Goal: Task Accomplishment & Management: Manage account settings

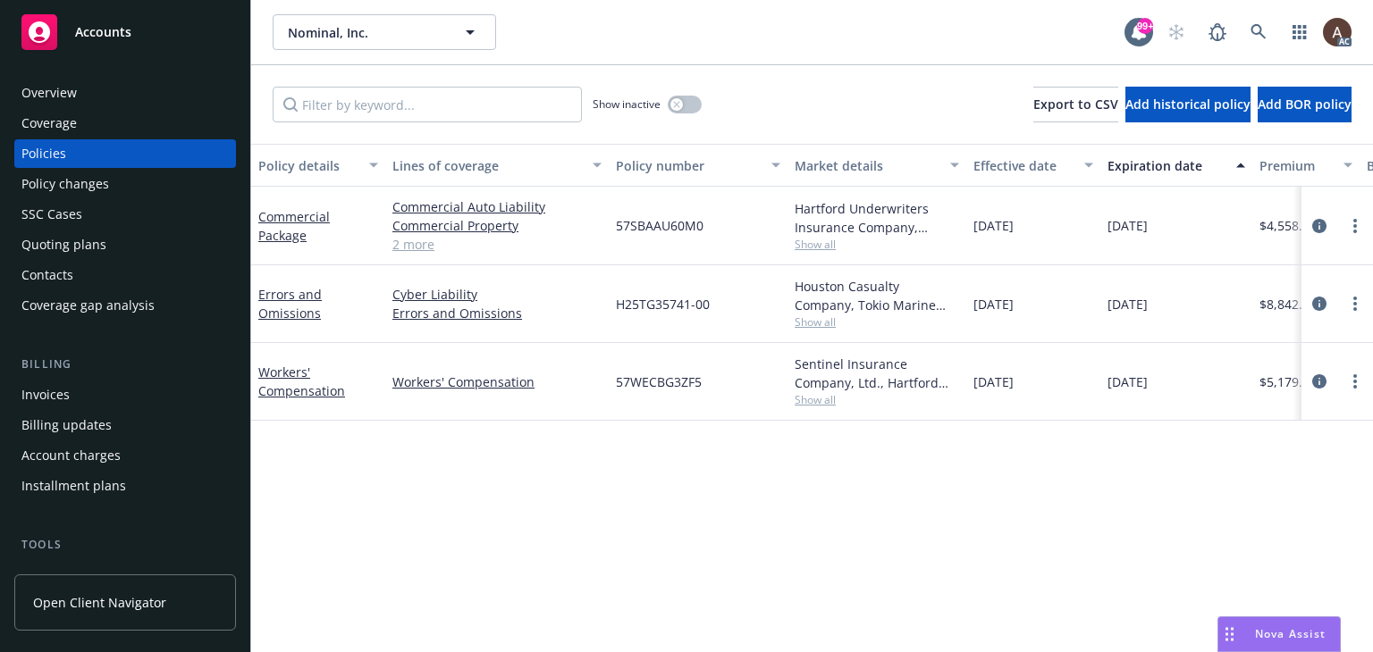
click at [80, 178] on div "Policy changes" at bounding box center [65, 184] width 88 height 29
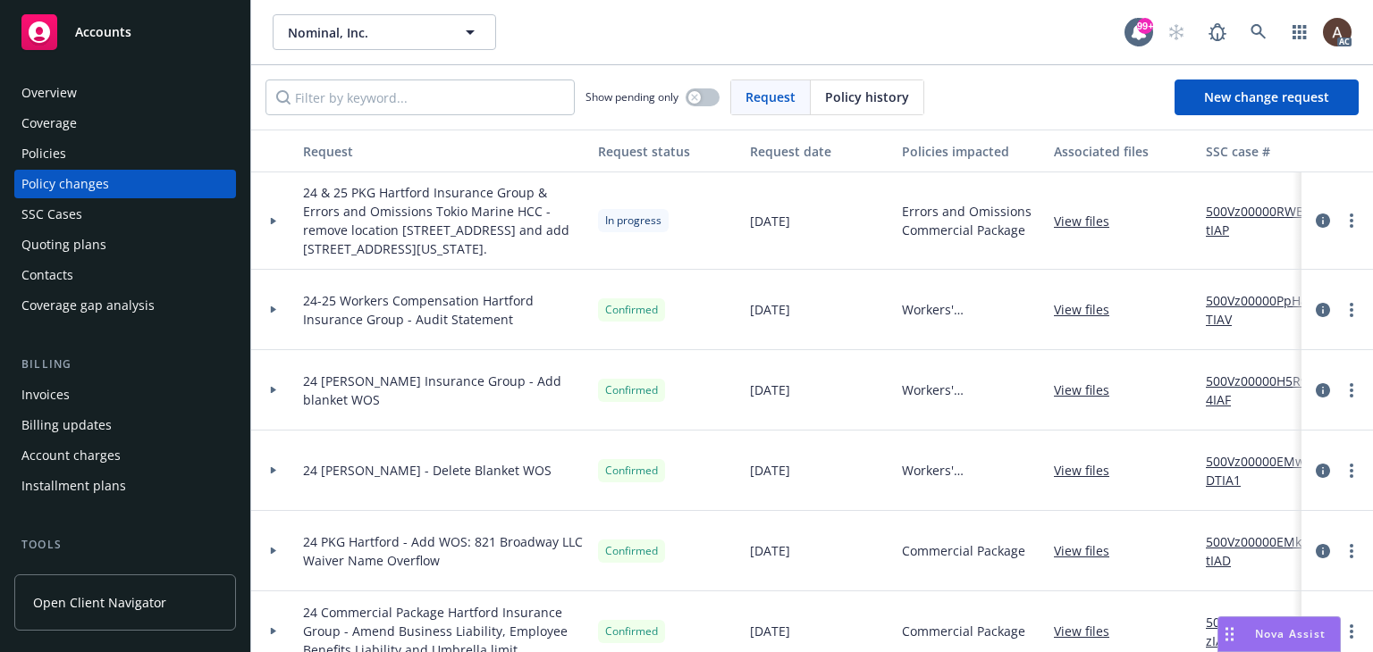
click at [277, 219] on div at bounding box center [273, 221] width 30 height 6
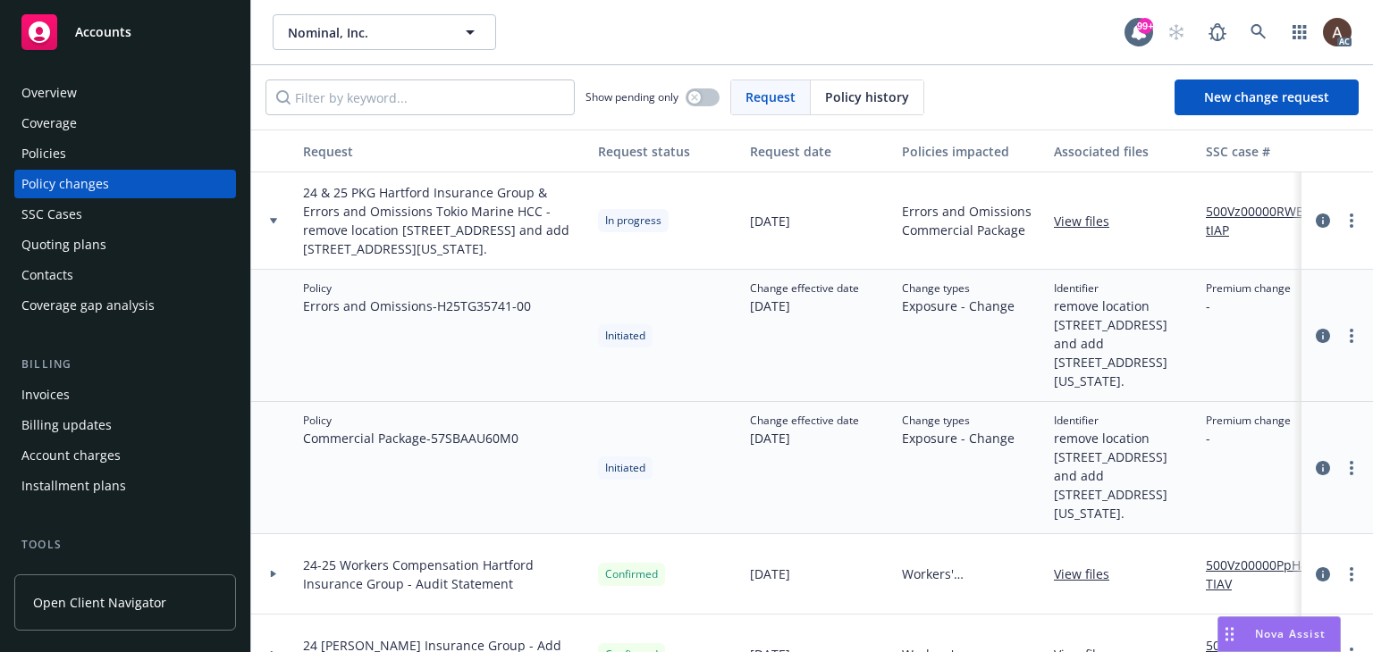
click at [1231, 212] on link "500Vz00000RWBTtIAP" at bounding box center [1266, 221] width 120 height 38
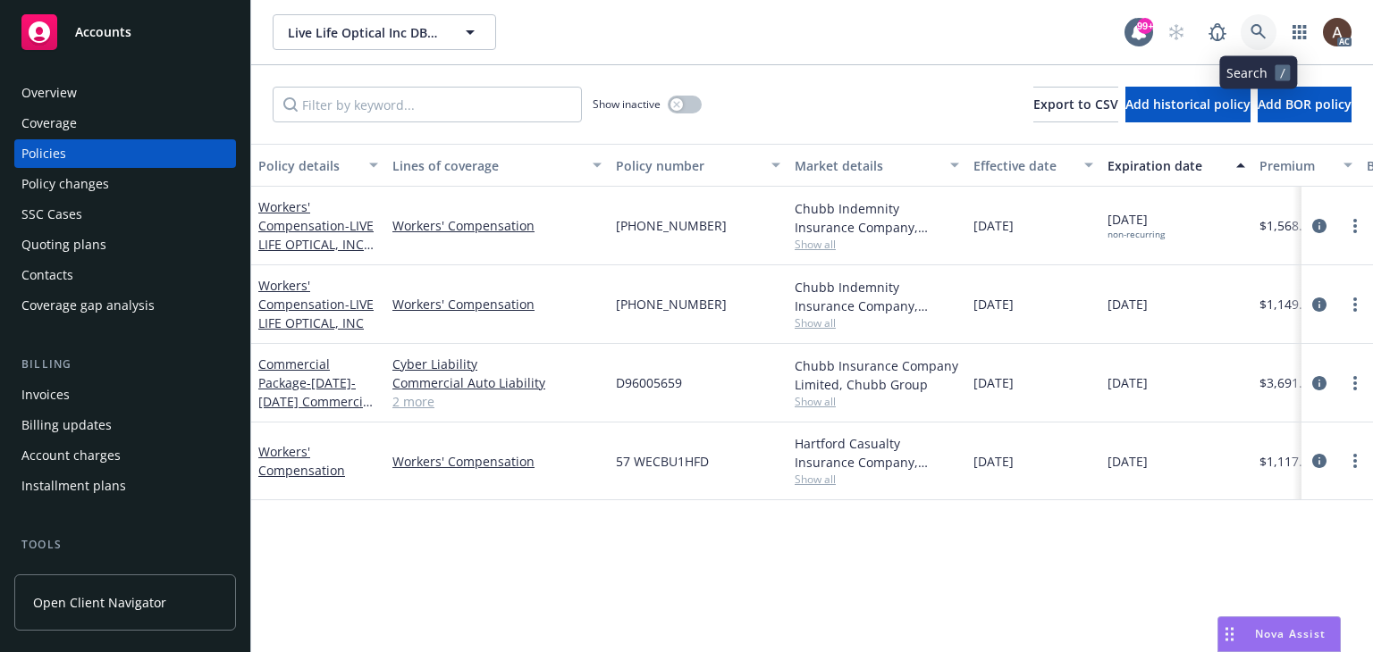
click at [1251, 34] on icon at bounding box center [1258, 32] width 16 height 16
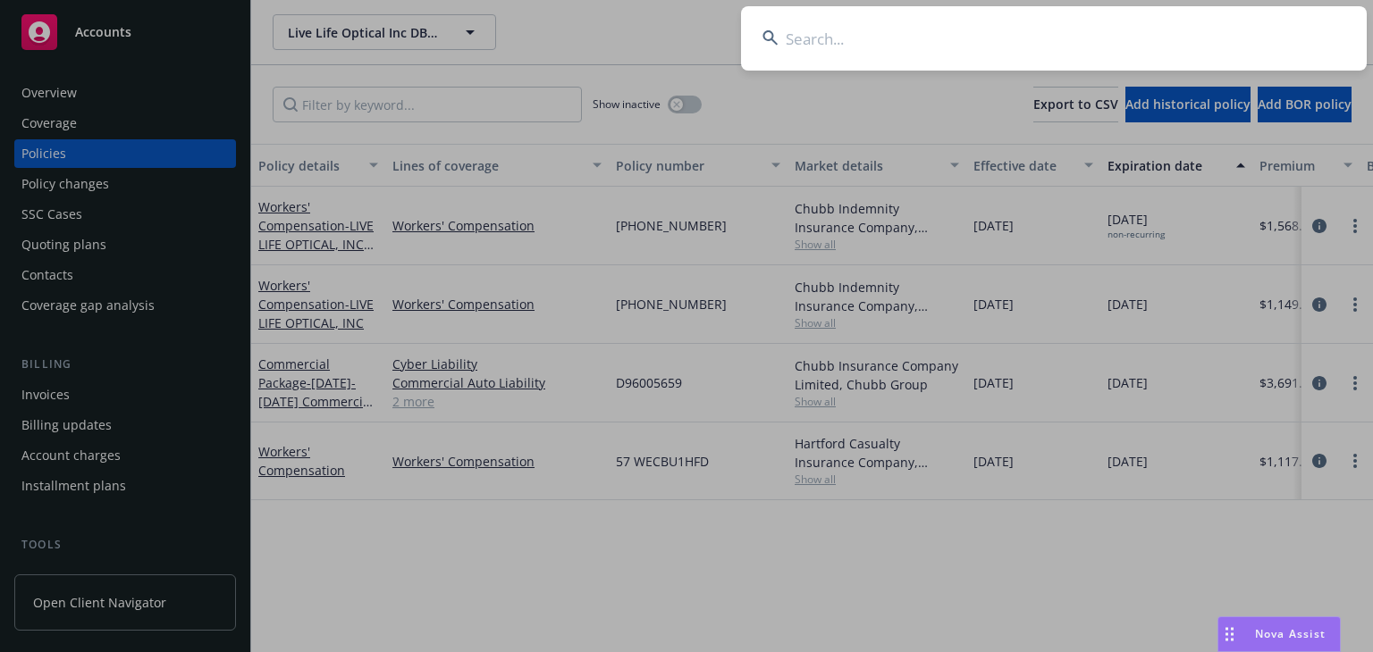
click at [896, 52] on input at bounding box center [1054, 38] width 626 height 64
type input "Lucid Art Foundation"
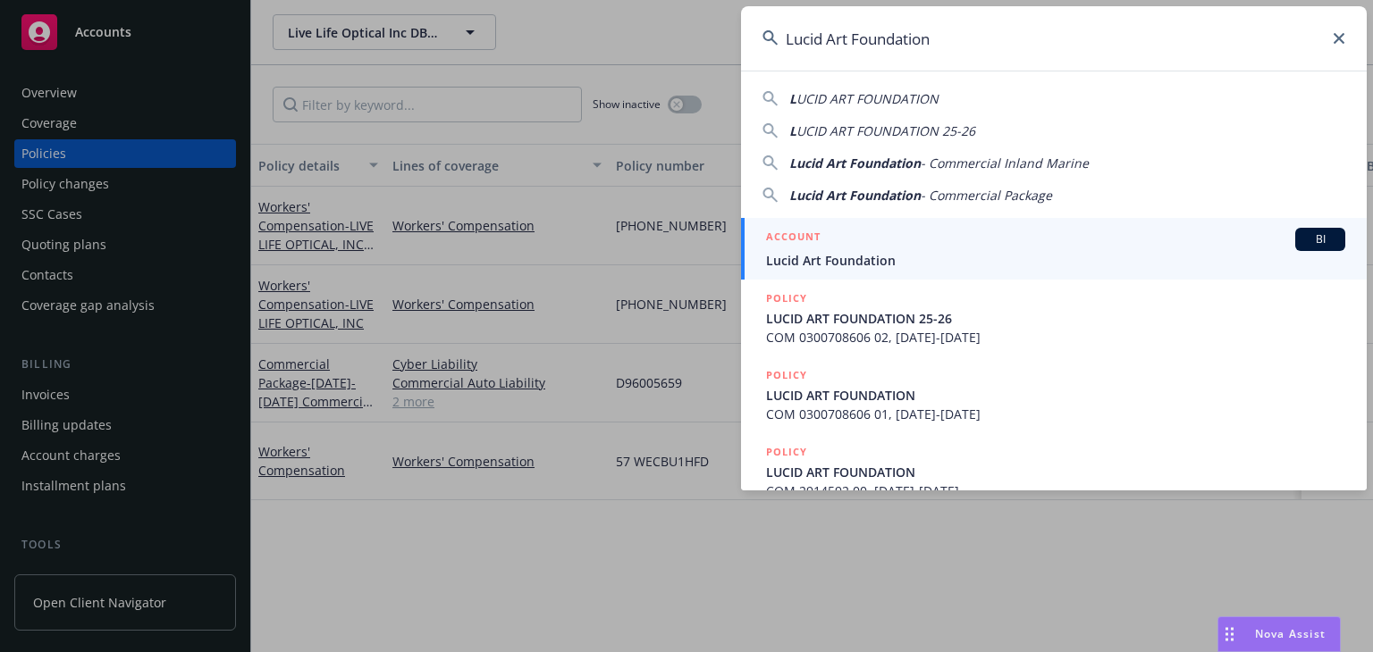
click at [876, 245] on div "ACCOUNT BI" at bounding box center [1055, 239] width 579 height 23
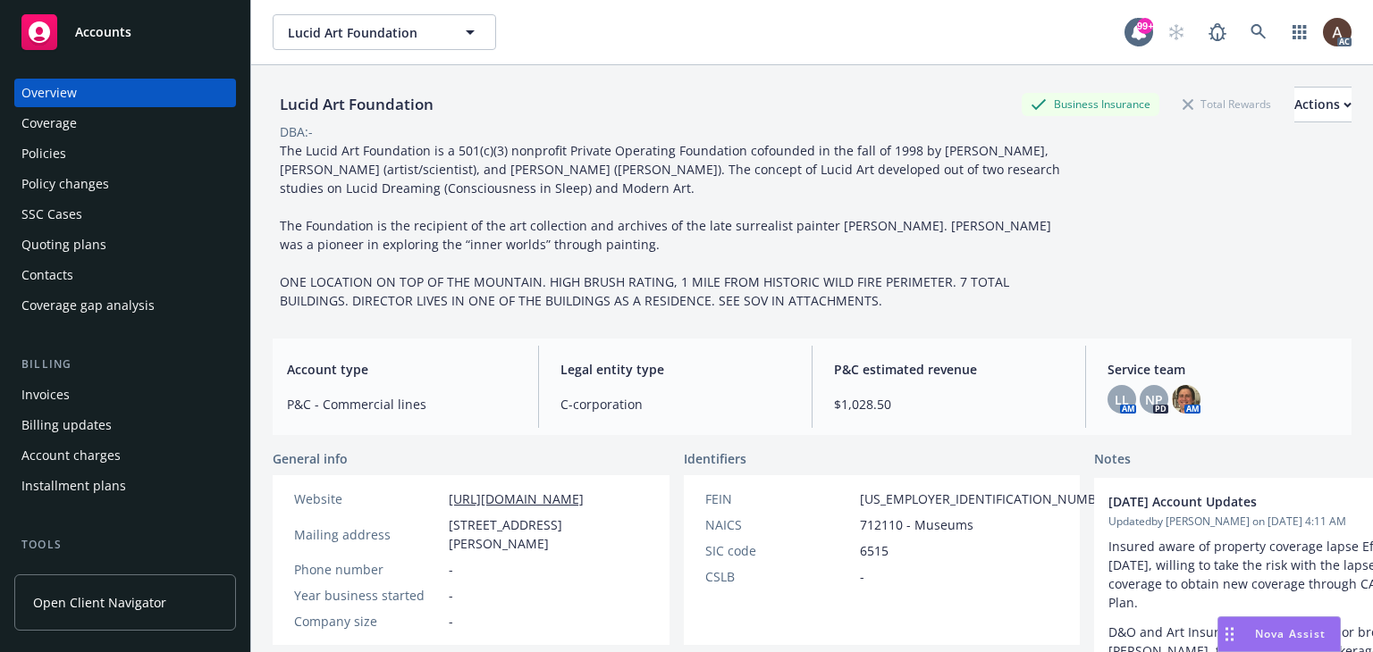
click at [100, 150] on div "Policies" at bounding box center [124, 153] width 207 height 29
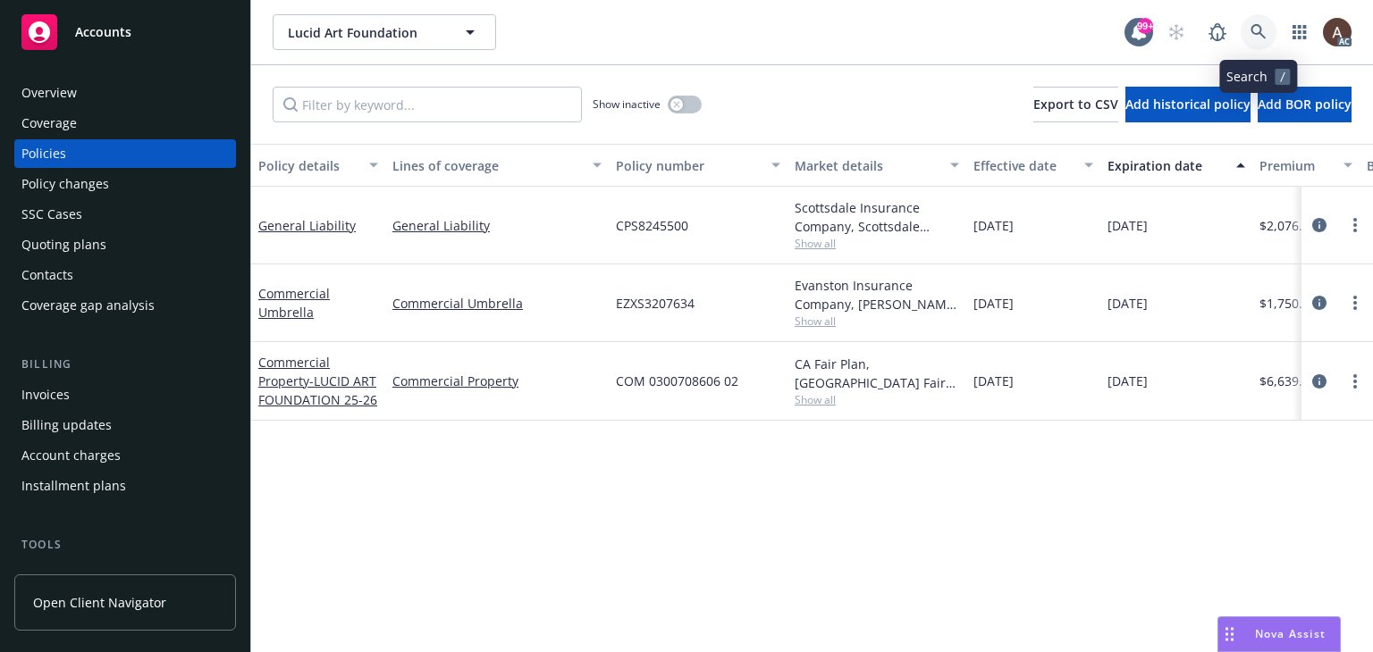
click at [1255, 33] on icon at bounding box center [1257, 31] width 15 height 15
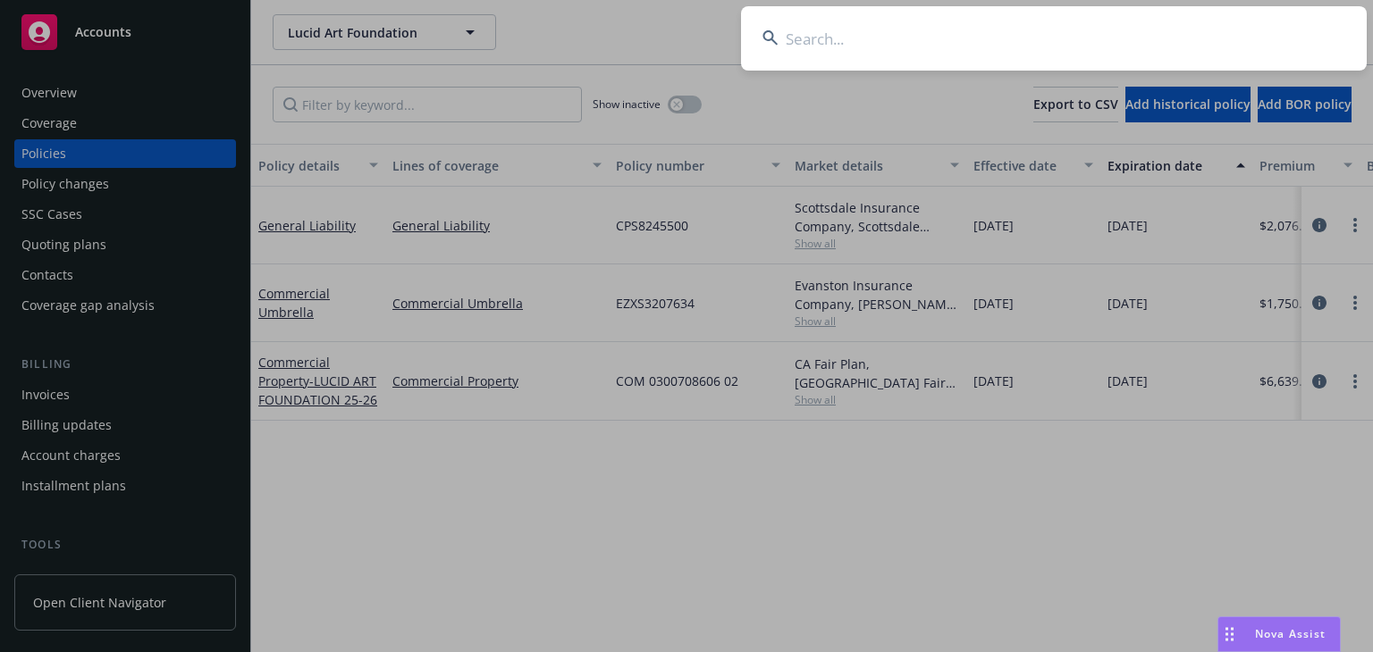
click at [876, 50] on input at bounding box center [1054, 38] width 626 height 64
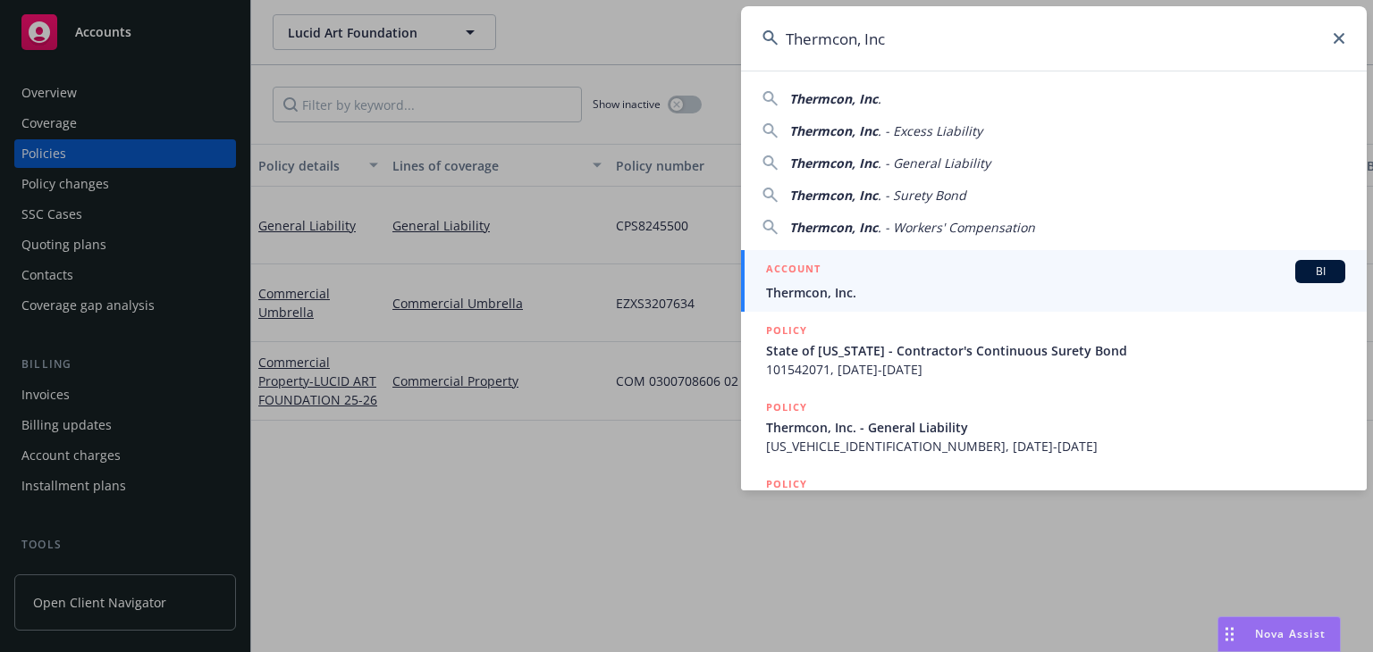
type input "Thermcon, Inc"
click at [869, 272] on div "ACCOUNT BI" at bounding box center [1055, 271] width 579 height 23
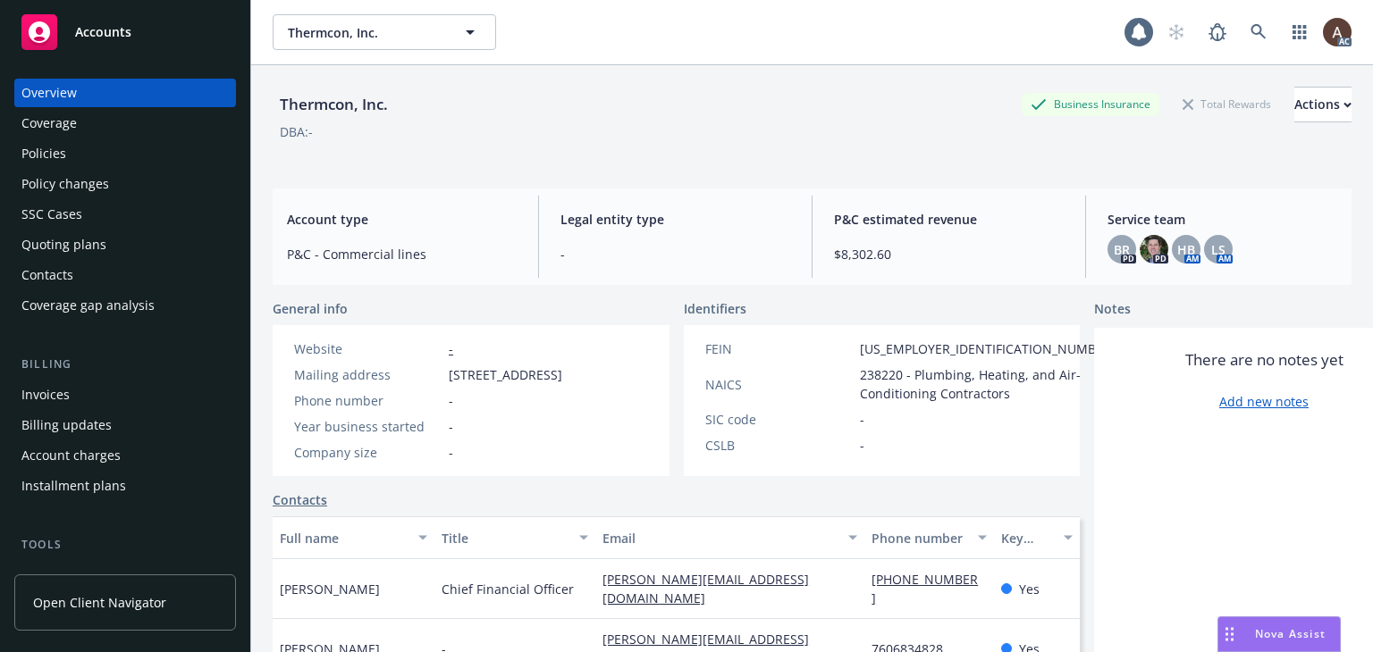
click at [98, 191] on div "Policy changes" at bounding box center [65, 184] width 88 height 29
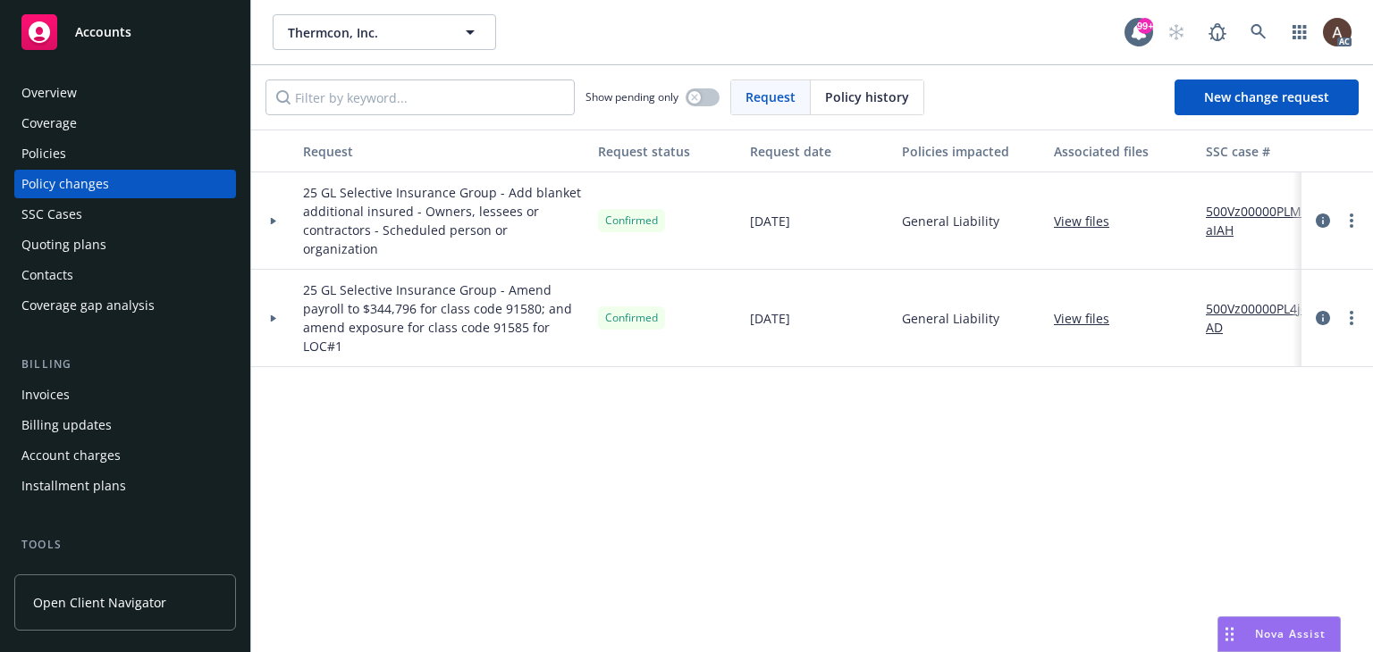
click at [271, 217] on icon at bounding box center [273, 220] width 5 height 7
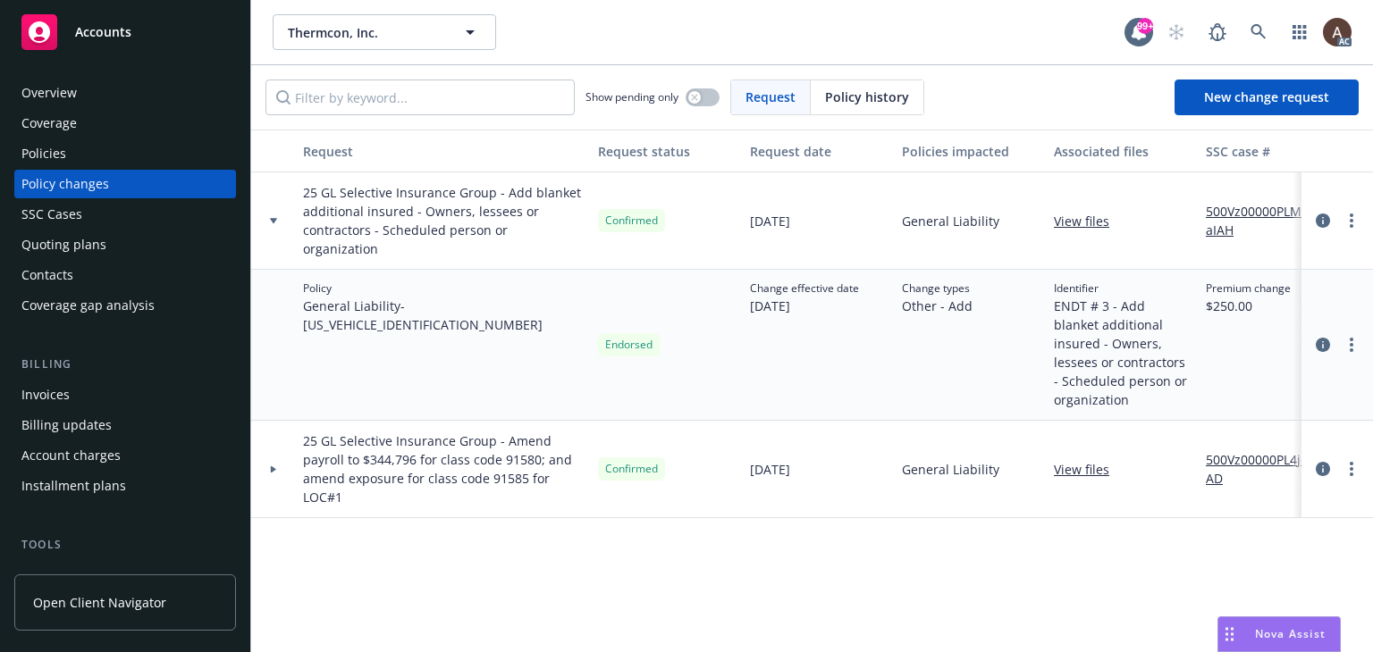
click at [1248, 202] on link "500Vz00000PLMtaIAH" at bounding box center [1266, 221] width 120 height 38
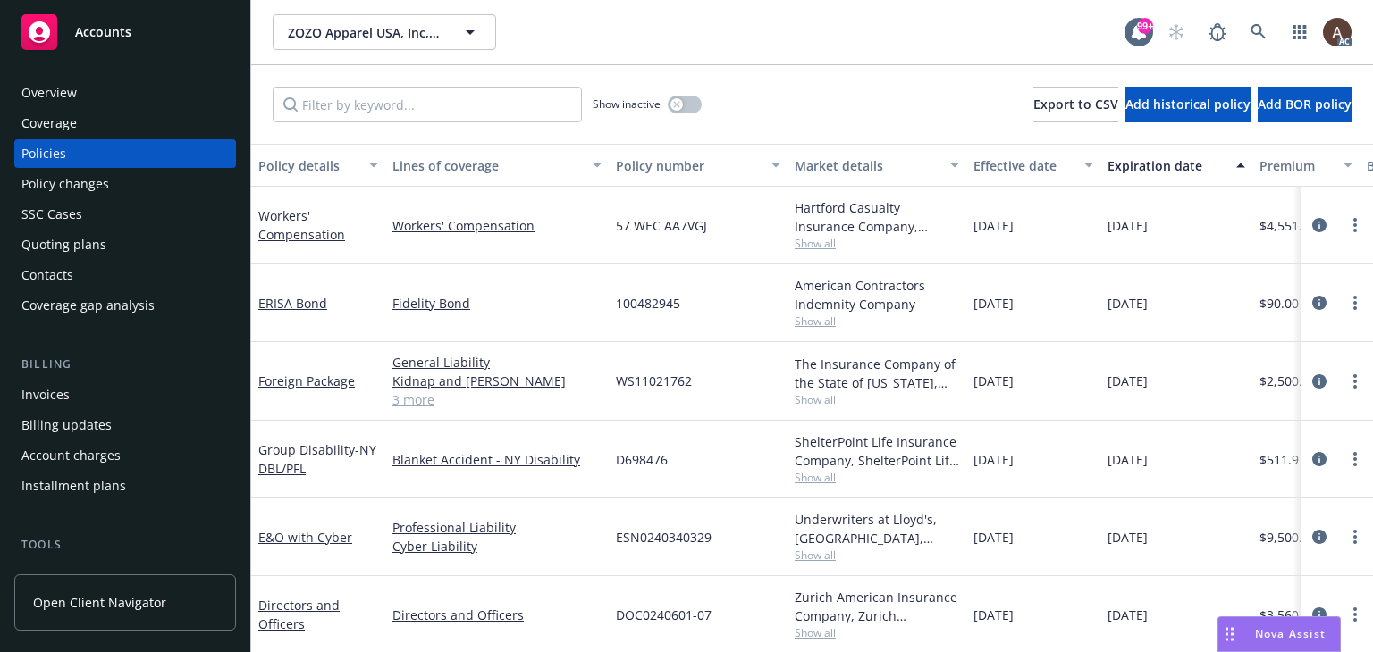
click at [129, 172] on div "Policy changes" at bounding box center [124, 184] width 207 height 29
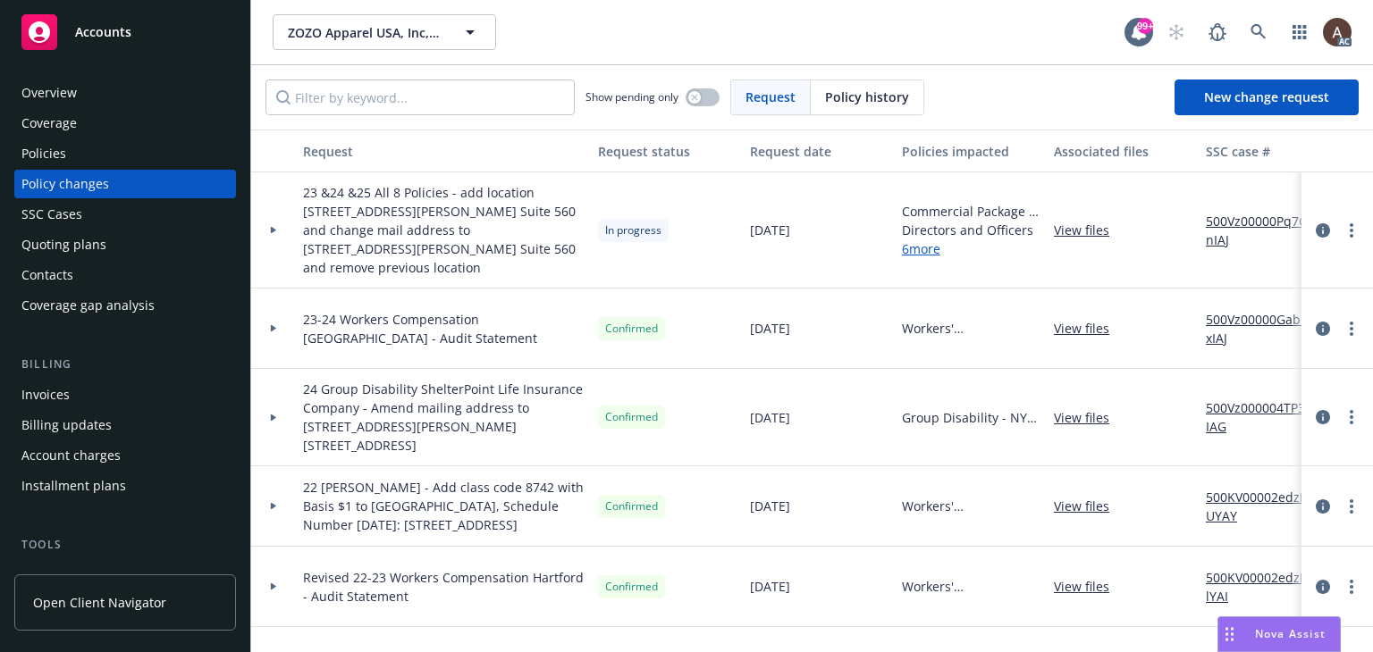
click at [273, 227] on icon at bounding box center [273, 230] width 5 height 7
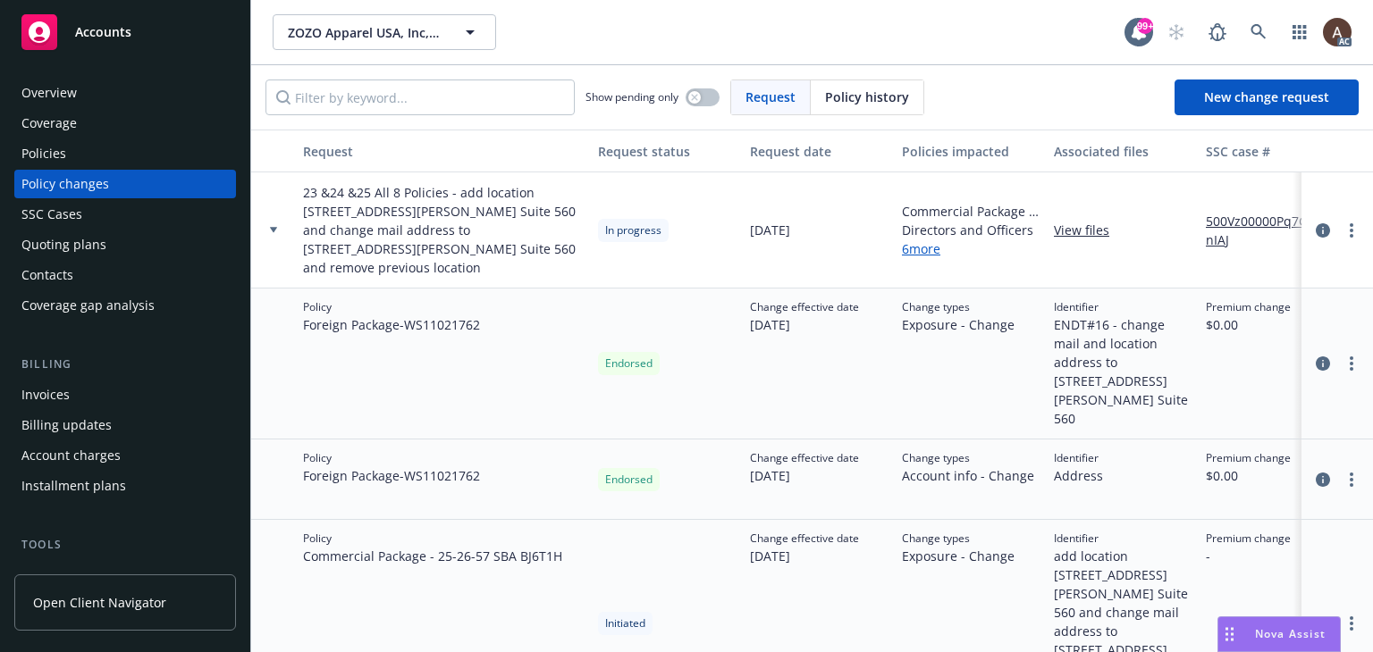
click at [451, 332] on div "Policy Foreign Package - WS11021762" at bounding box center [443, 364] width 295 height 151
click at [439, 440] on div "Policy Foreign Package - WS11021762" at bounding box center [443, 480] width 295 height 80
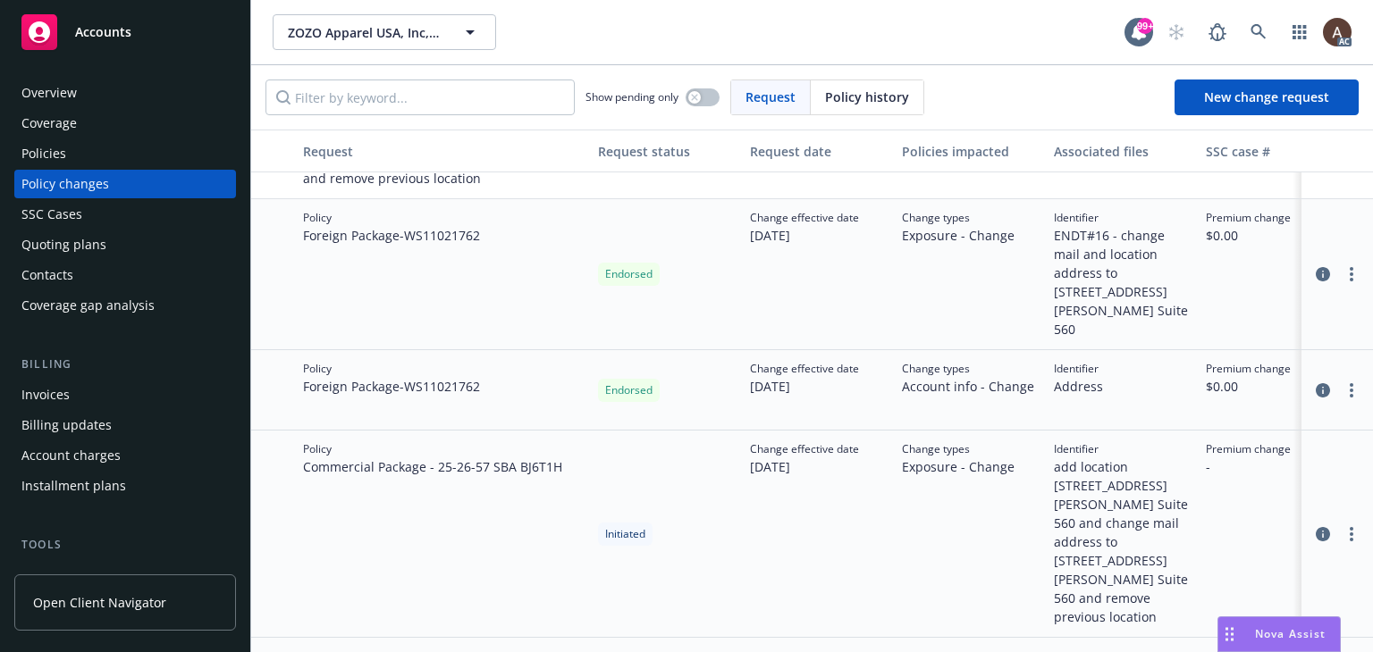
scroll to position [357, 0]
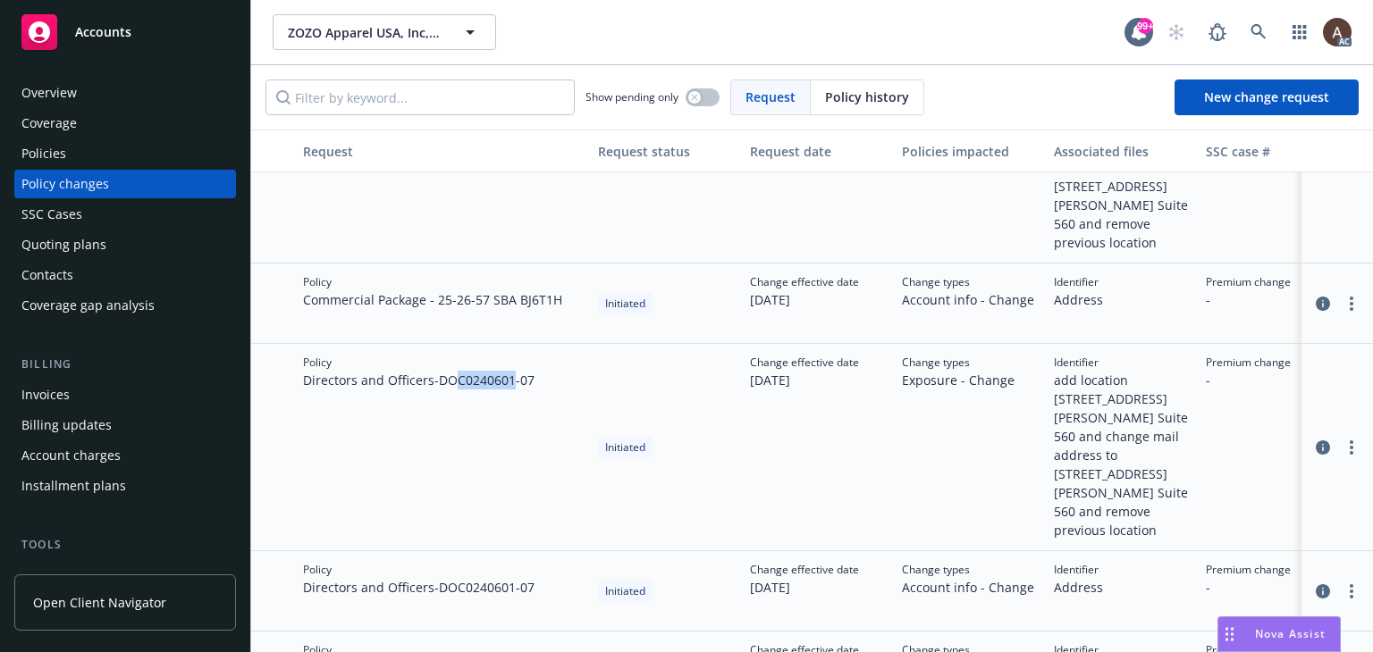
drag, startPoint x: 455, startPoint y: 344, endPoint x: 515, endPoint y: 352, distance: 60.4
click at [515, 352] on div "Policy Directors and Officers - DOC0240601-07" at bounding box center [443, 447] width 295 height 207
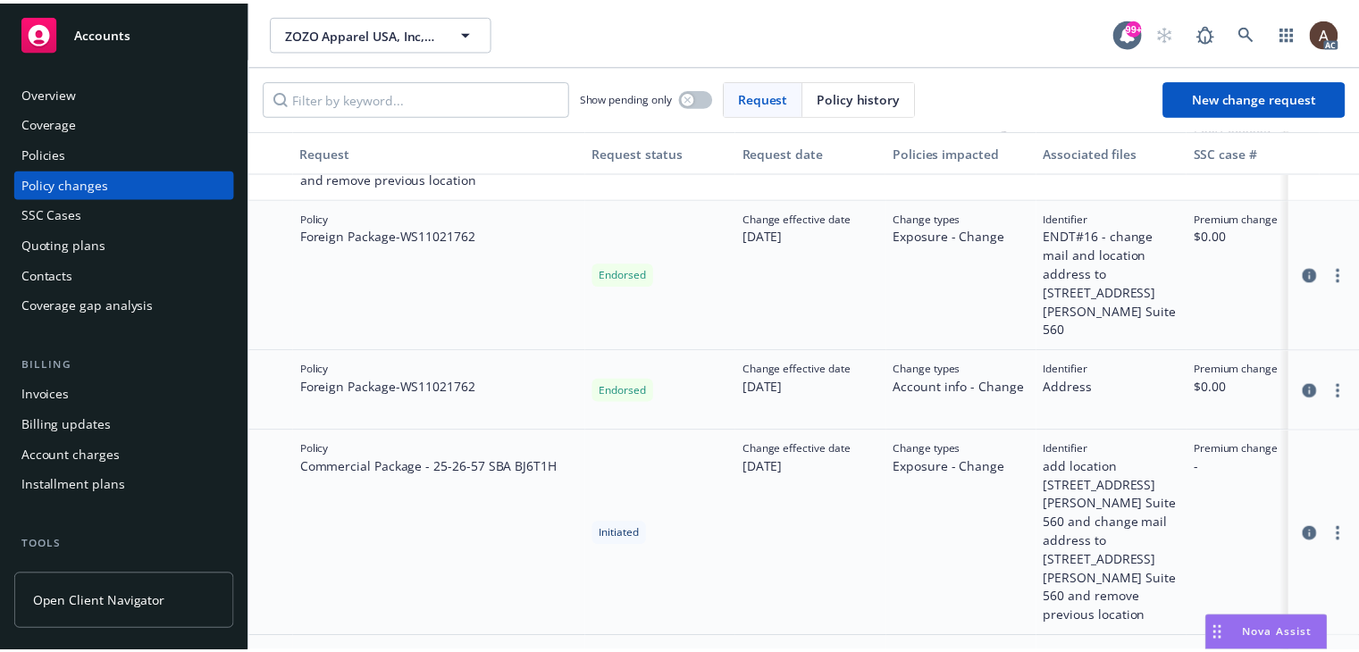
scroll to position [0, 0]
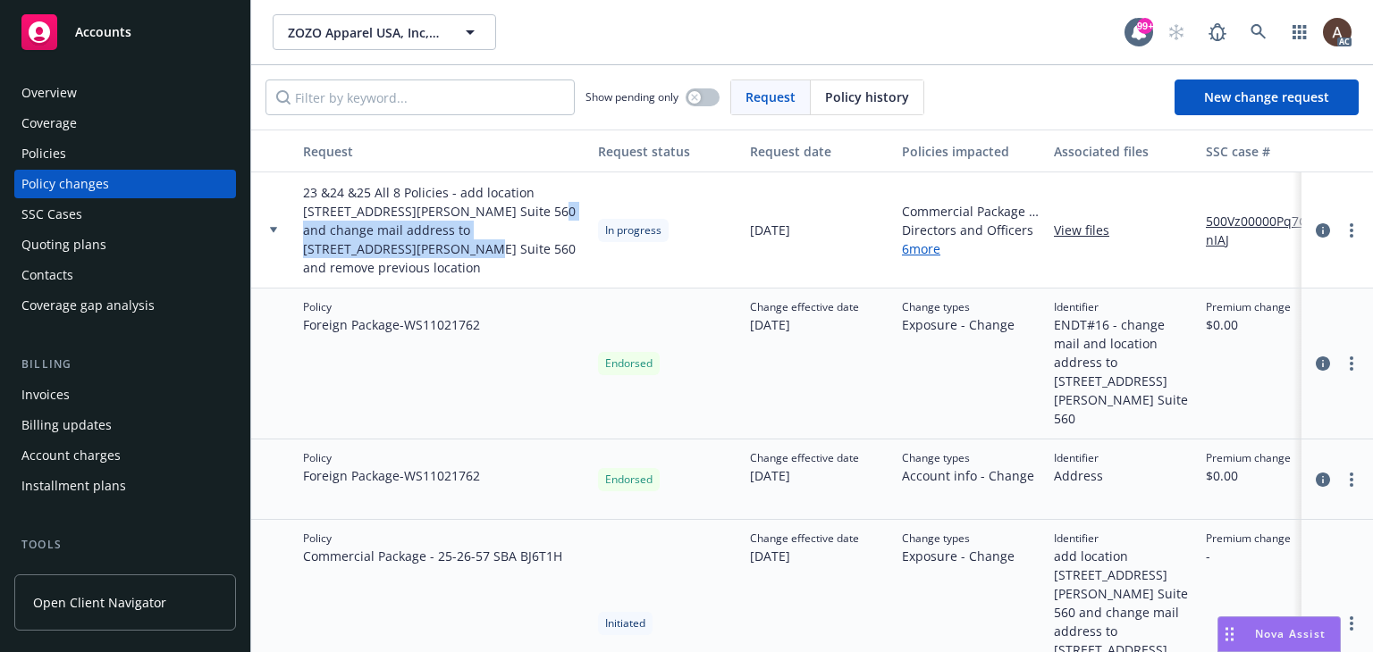
drag, startPoint x: 483, startPoint y: 210, endPoint x: 569, endPoint y: 237, distance: 90.7
click at [569, 237] on span "23 &24 &25 All 8 Policies - add location 3415 S. Sepulveda Blvd. Suite 560 and …" at bounding box center [443, 230] width 281 height 94
copy span "change mail address to 3415 S. Sepulveda Blvd. Suite 560"
click at [1343, 226] on link "more" at bounding box center [1351, 230] width 21 height 21
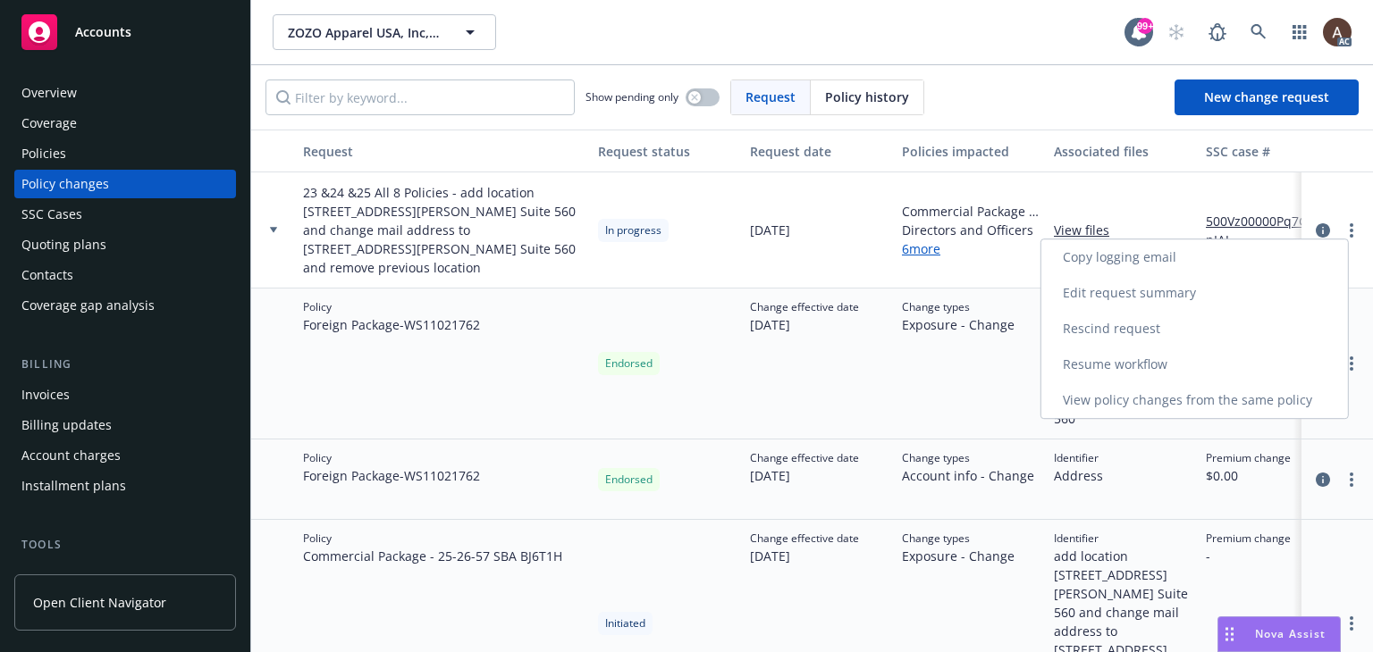
click at [1108, 362] on link "Resume workflow" at bounding box center [1194, 365] width 307 height 36
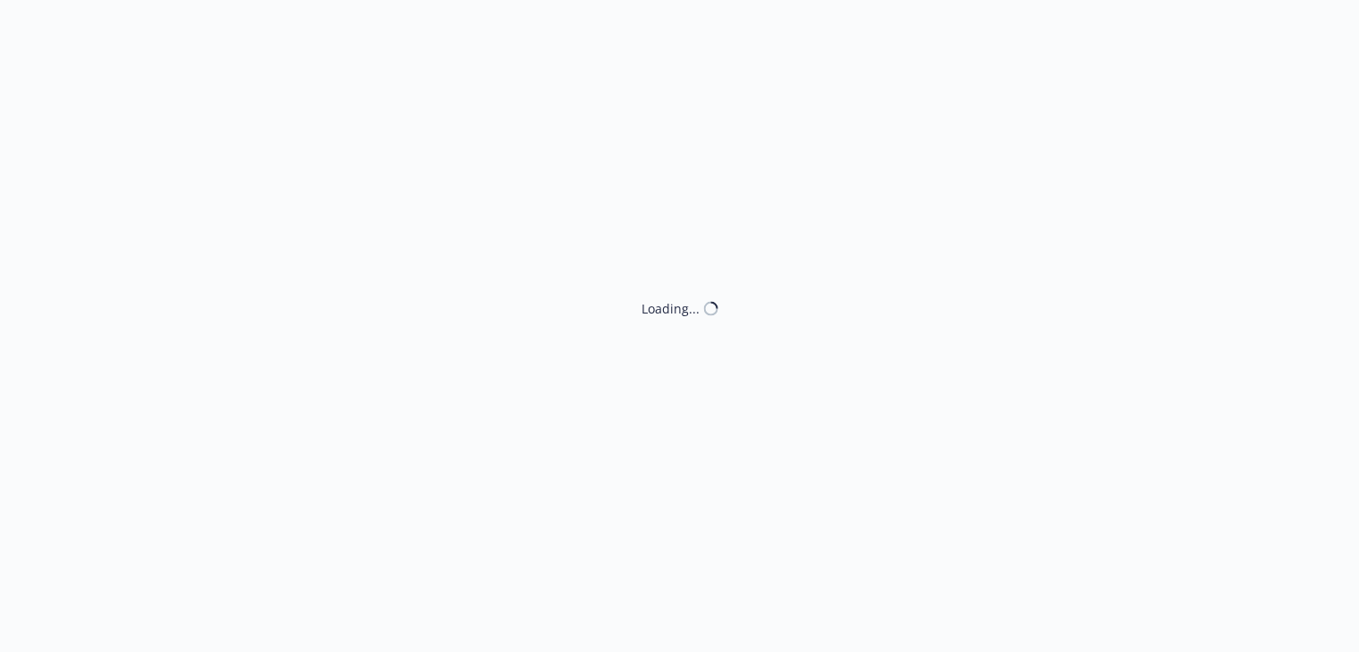
select select "ACCEPTED"
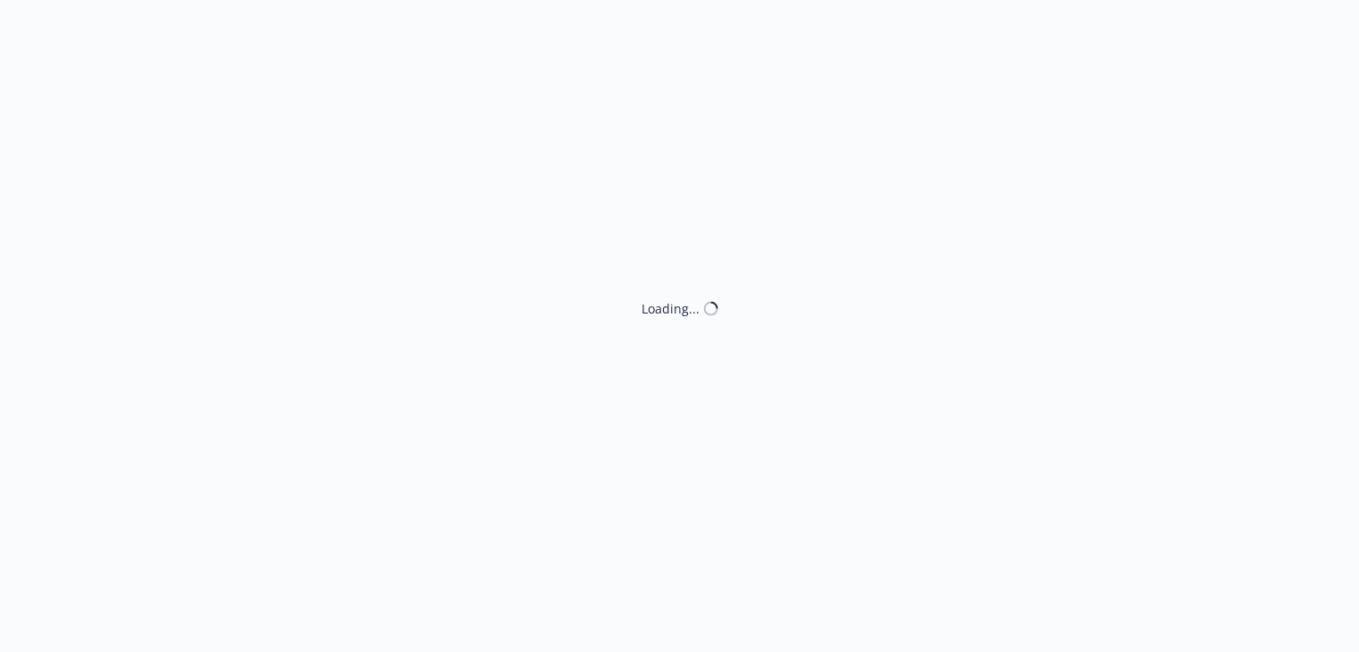
select select "ACCEPTED"
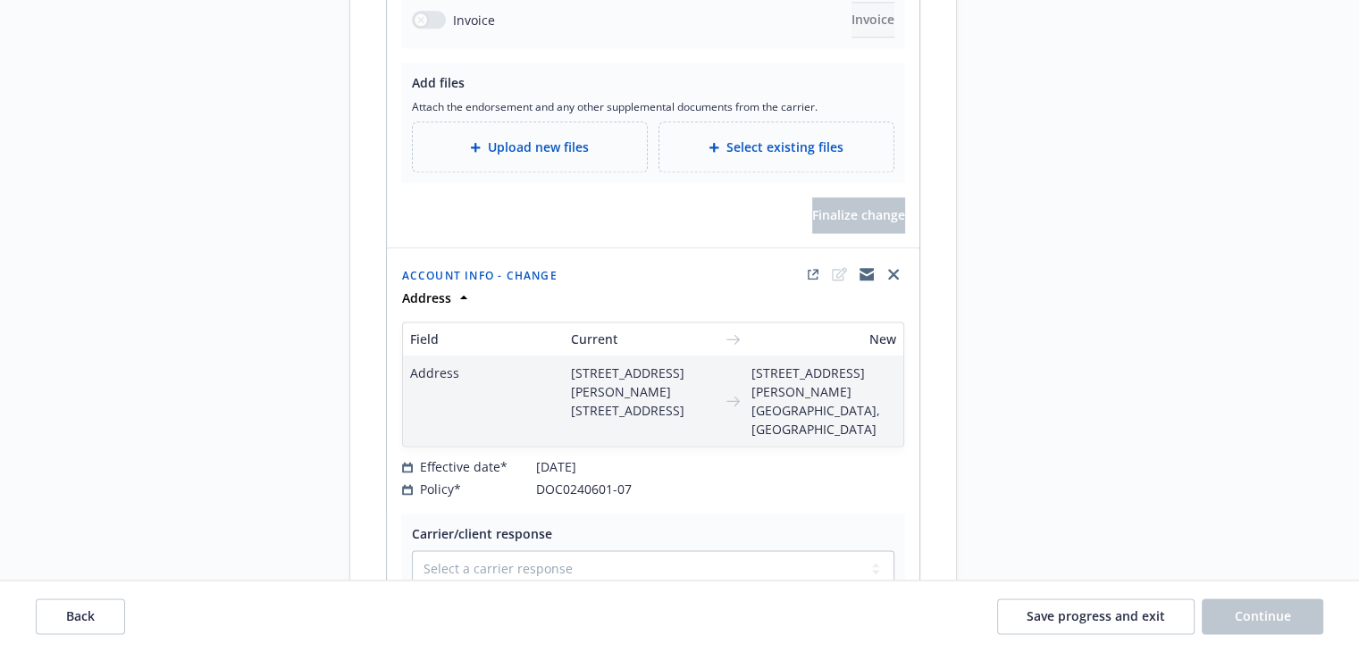
scroll to position [2413, 0]
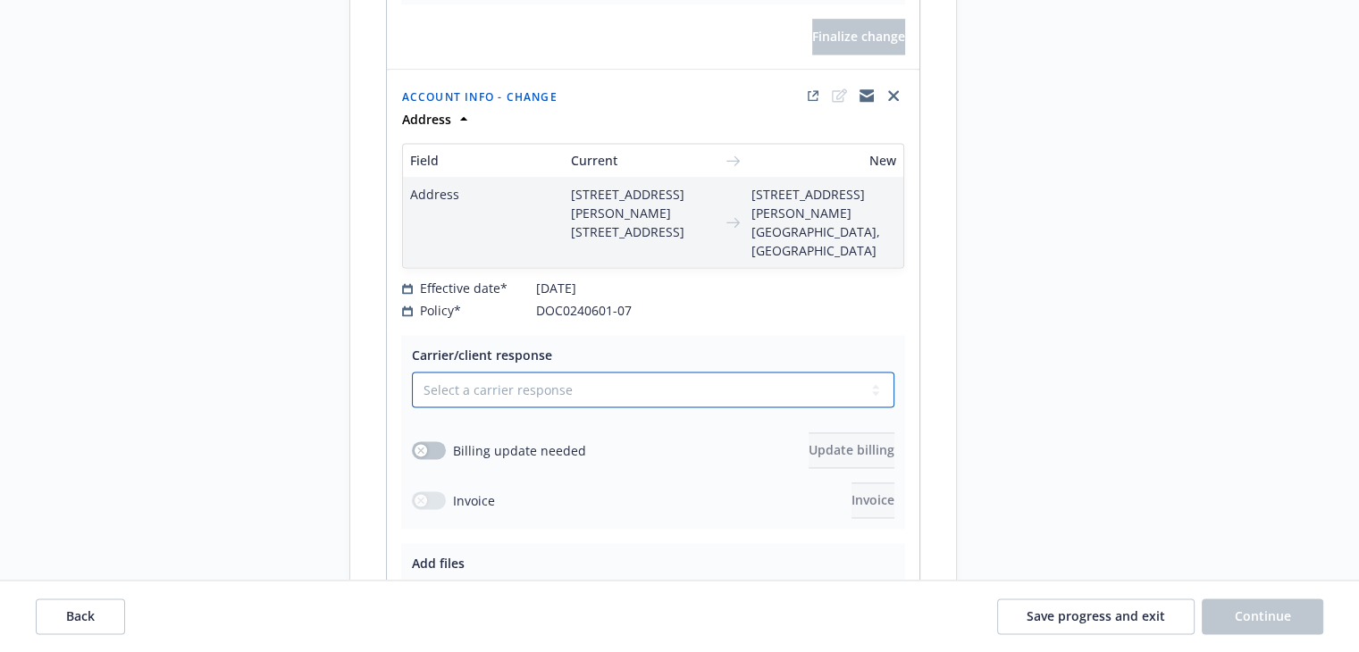
click at [500, 372] on select "Select a carrier response Accepted Accepted with revision No endorsement needed…" at bounding box center [653, 390] width 483 height 36
select select "ACCEPTED"
click at [412, 372] on select "Select a carrier response Accepted Accepted with revision No endorsement needed…" at bounding box center [653, 390] width 483 height 36
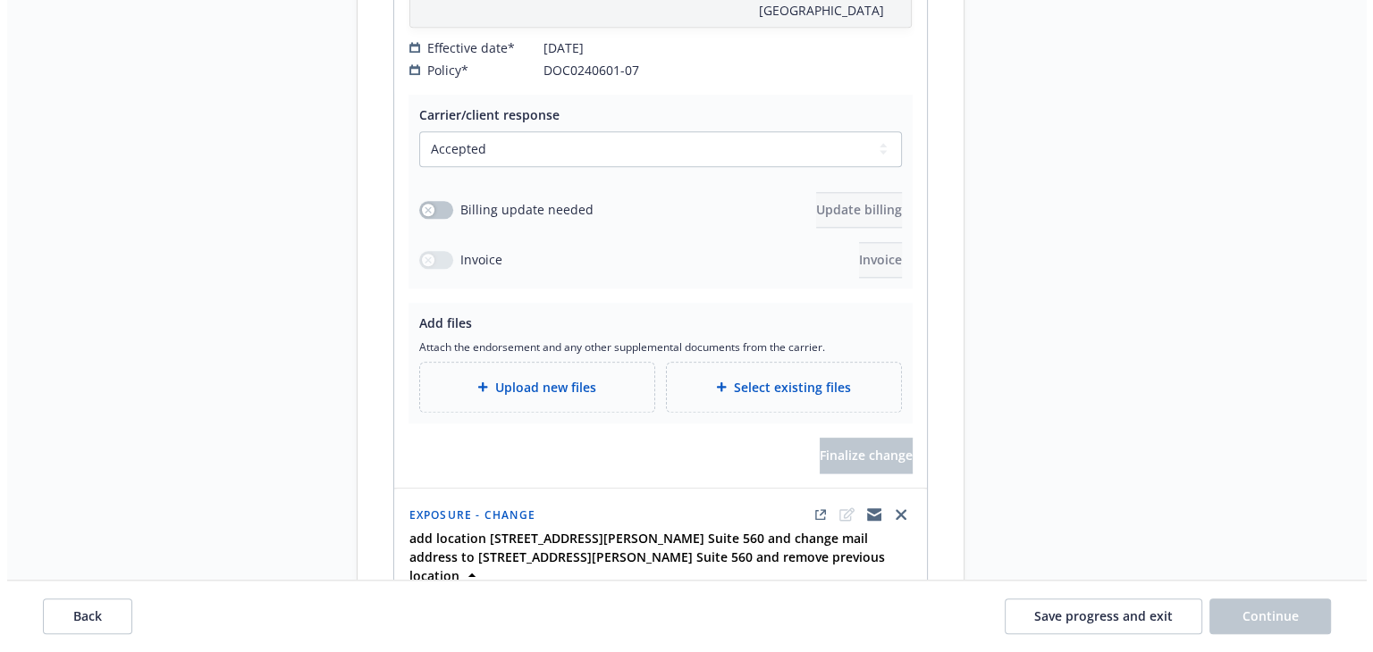
scroll to position [1966, 0]
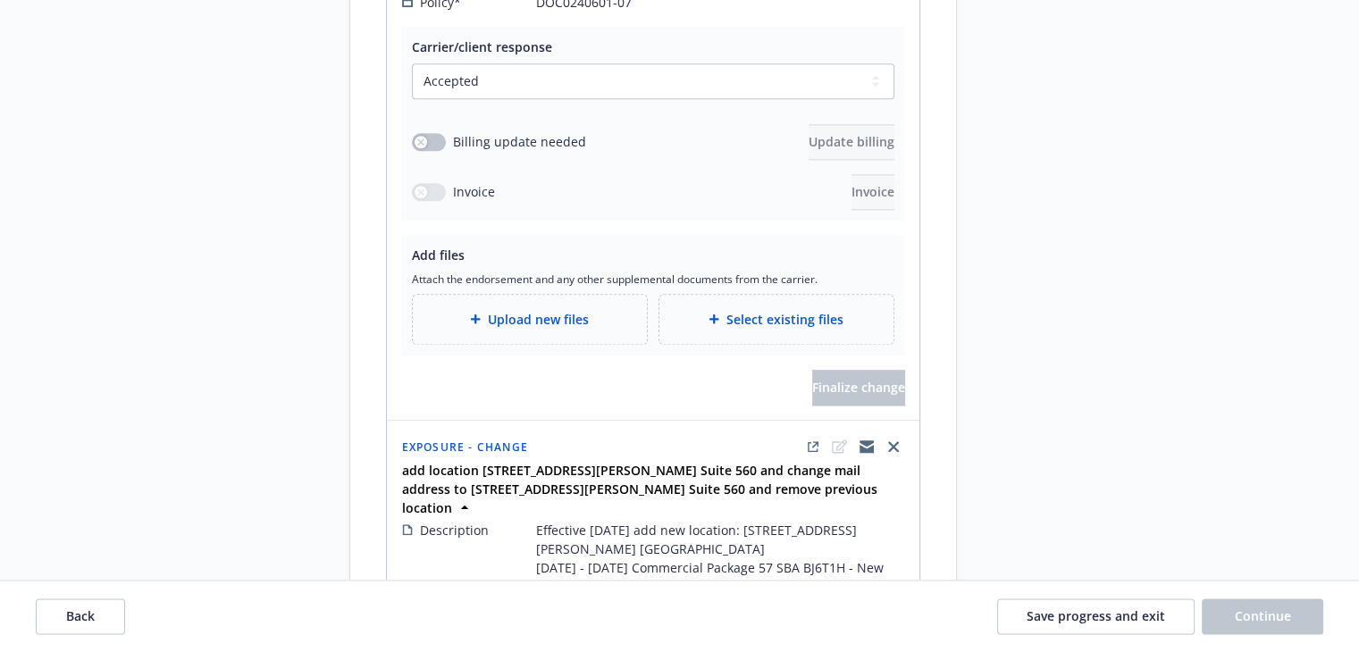
click at [554, 310] on span "Upload new files" at bounding box center [538, 319] width 101 height 19
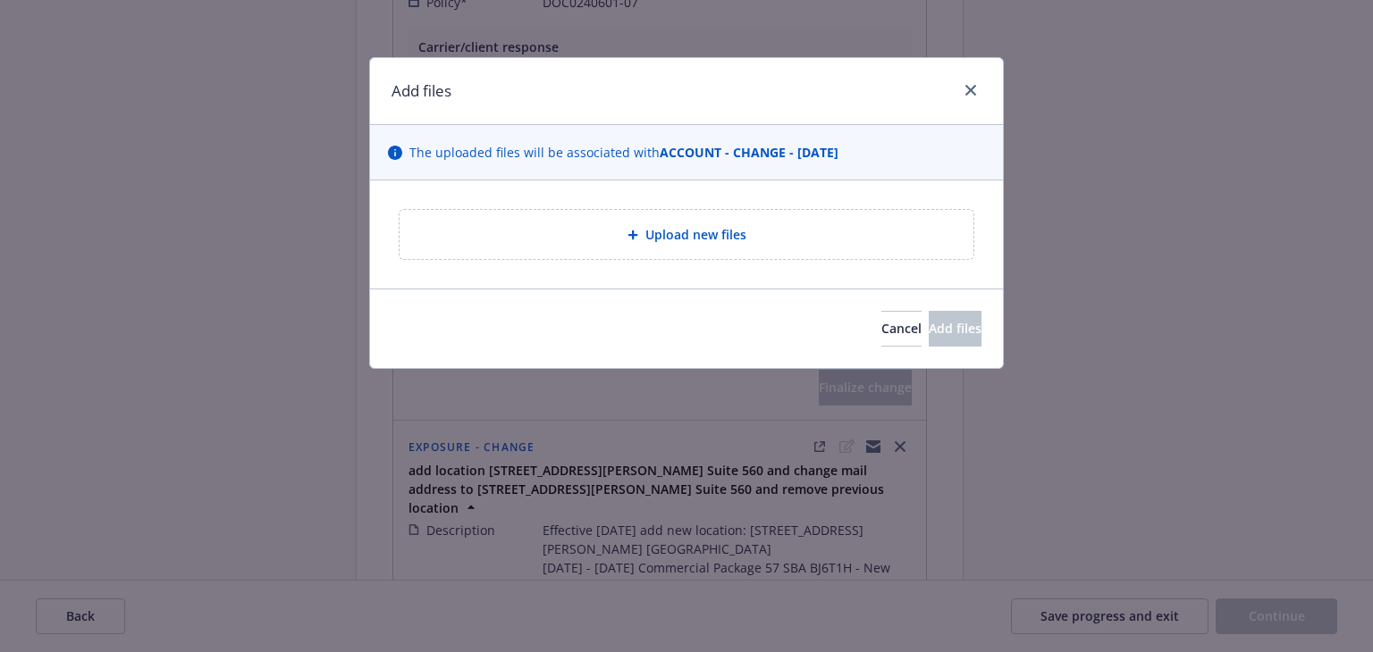
click at [587, 233] on div "Upload new files" at bounding box center [686, 234] width 545 height 21
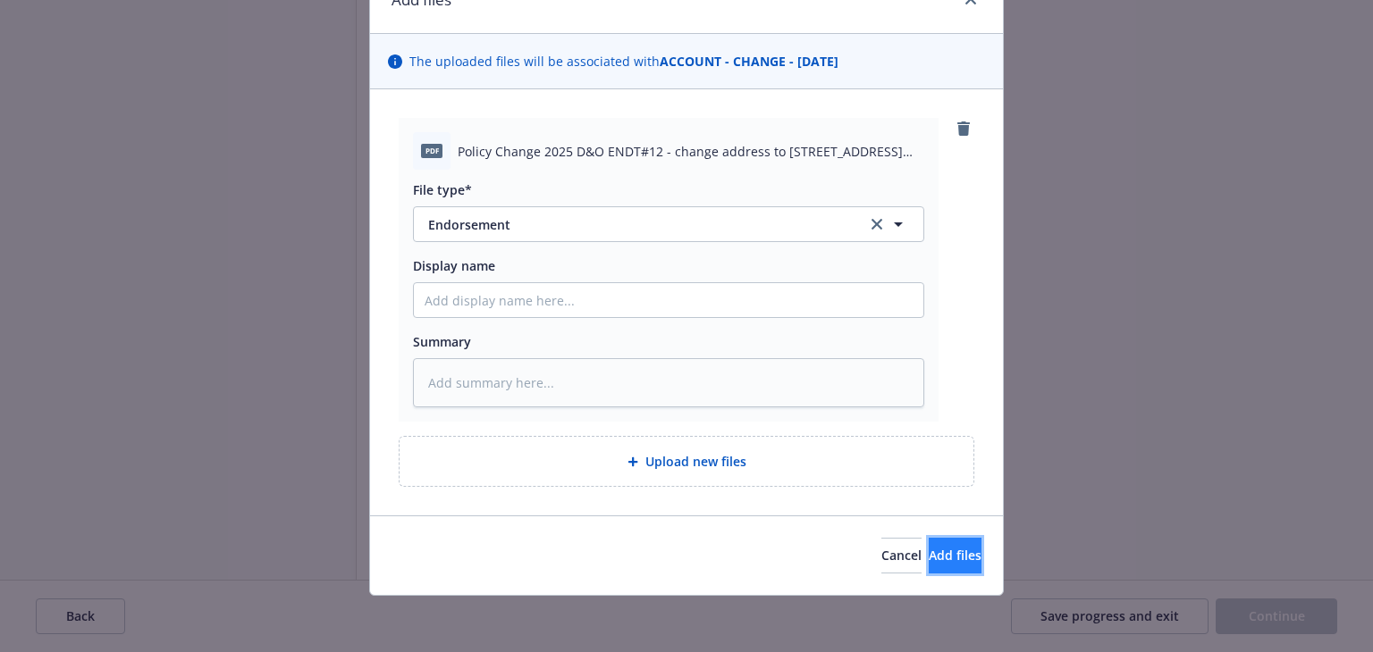
click at [929, 565] on button "Add files" at bounding box center [955, 556] width 53 height 36
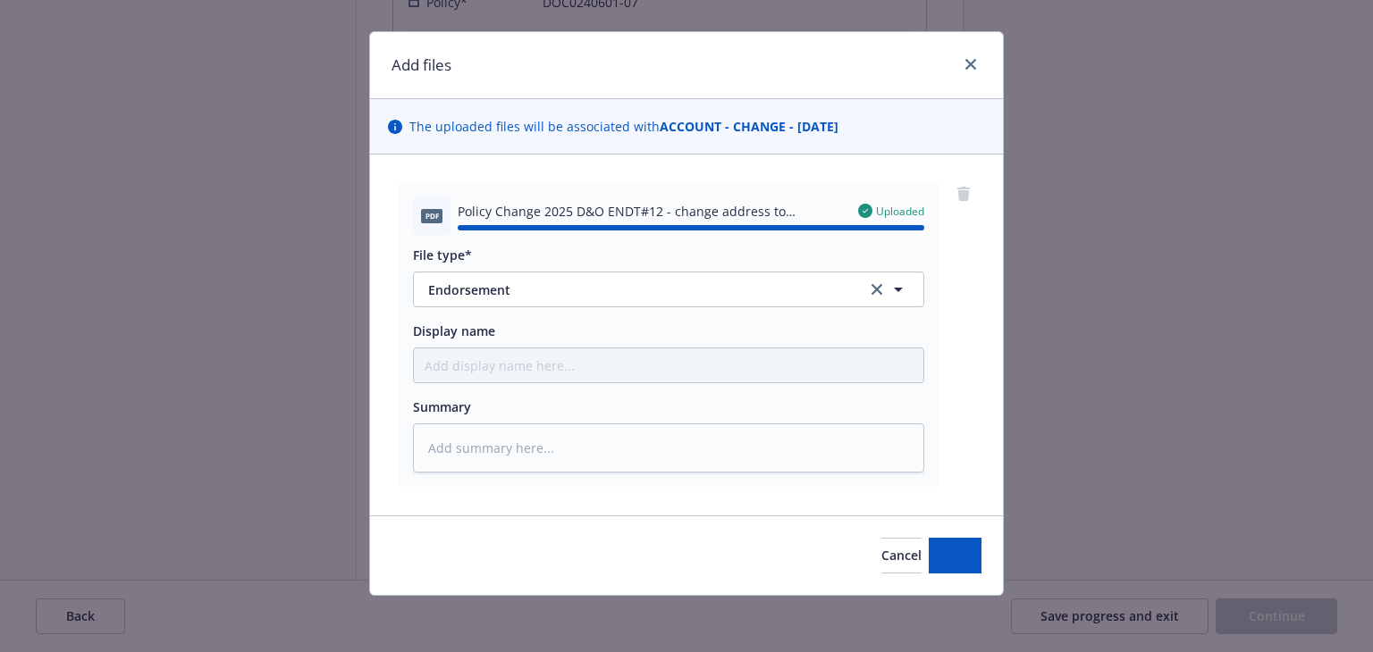
type textarea "x"
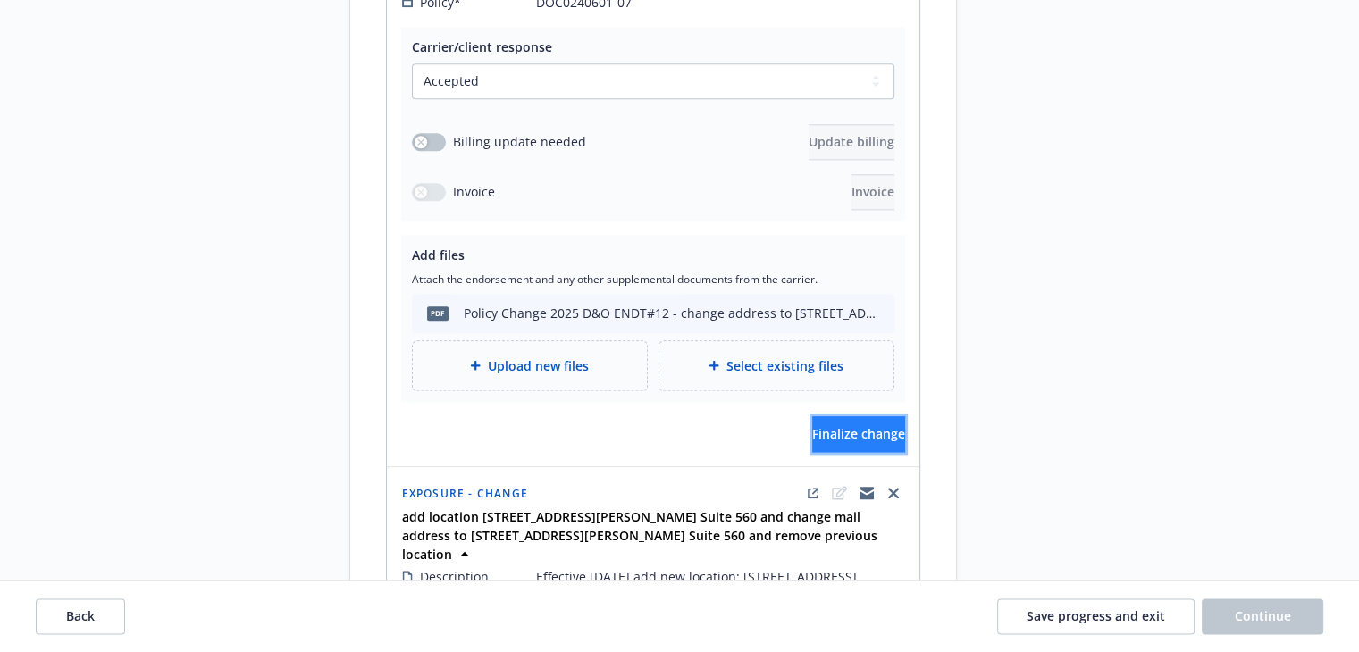
click at [812, 416] on button "Finalize change" at bounding box center [858, 434] width 93 height 36
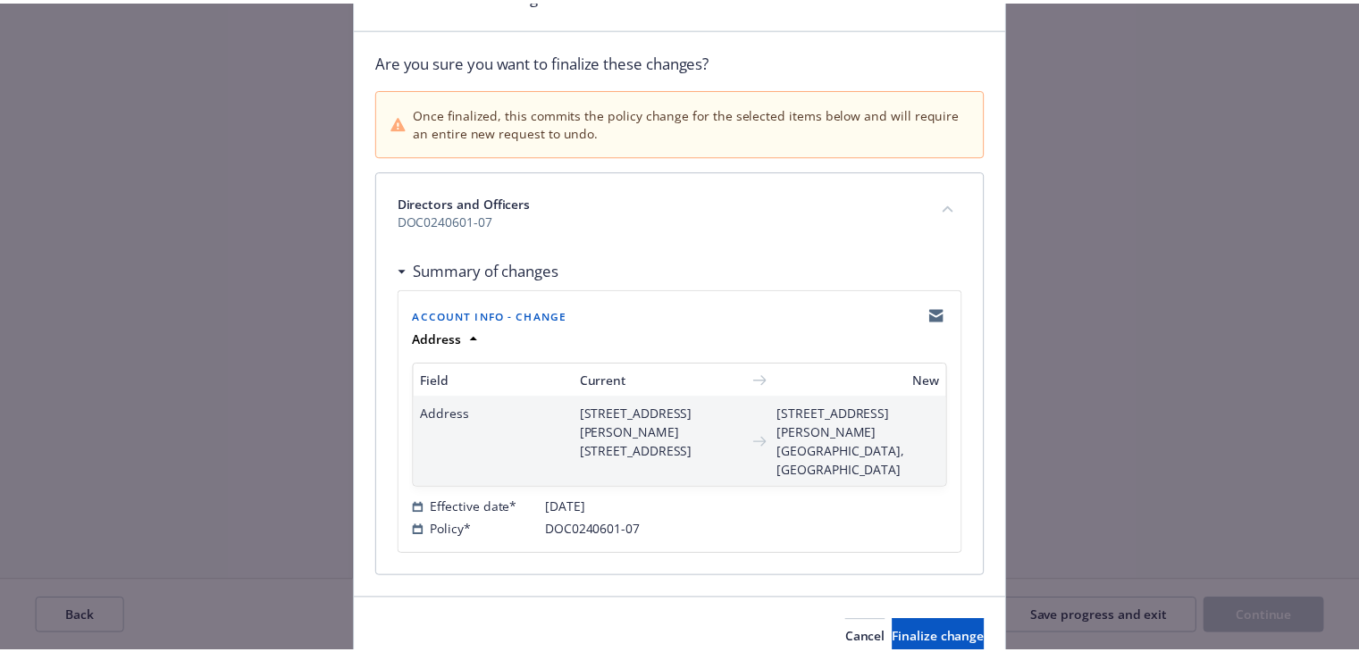
scroll to position [160, 0]
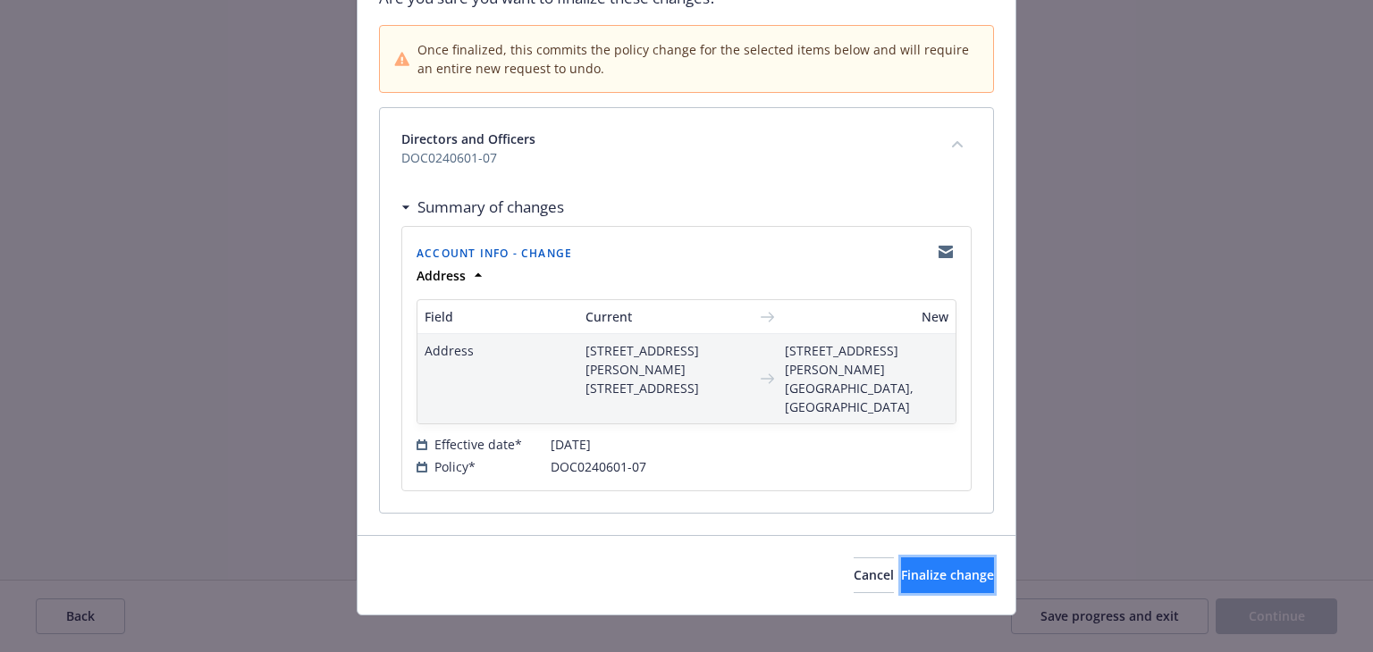
click at [921, 567] on span "Finalize change" at bounding box center [947, 575] width 93 height 17
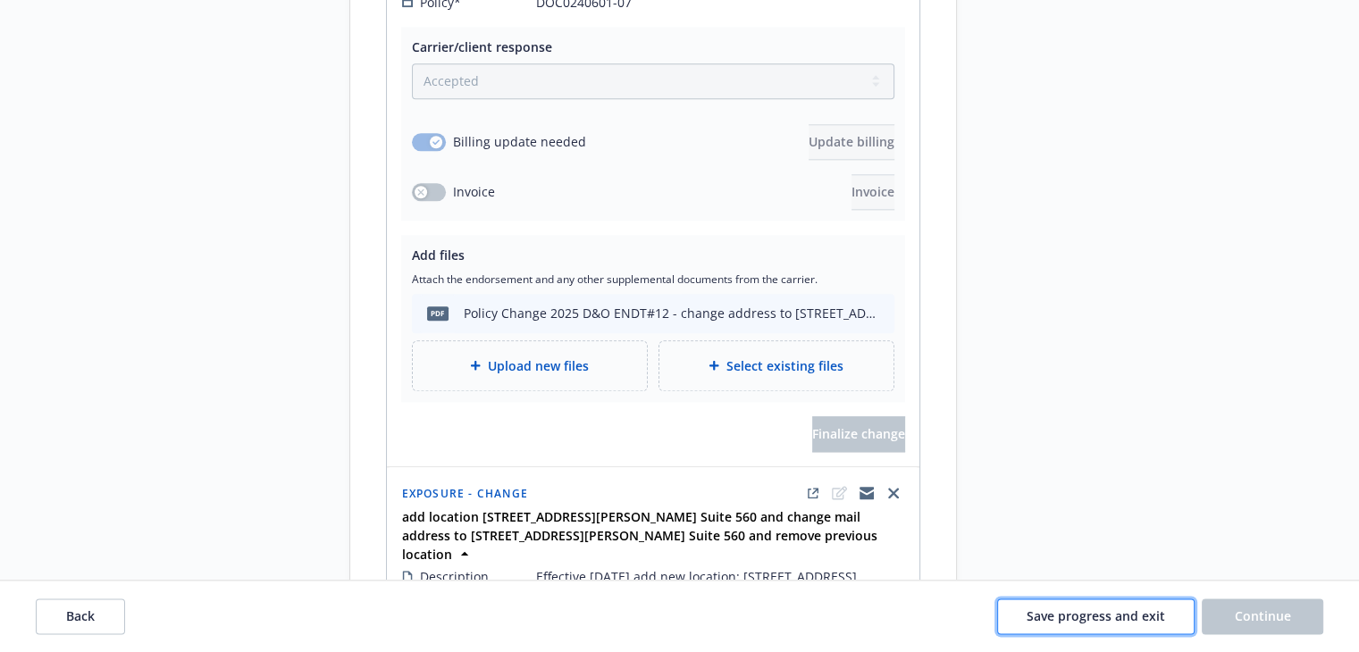
click at [1098, 620] on span "Save progress and exit" at bounding box center [1096, 616] width 139 height 17
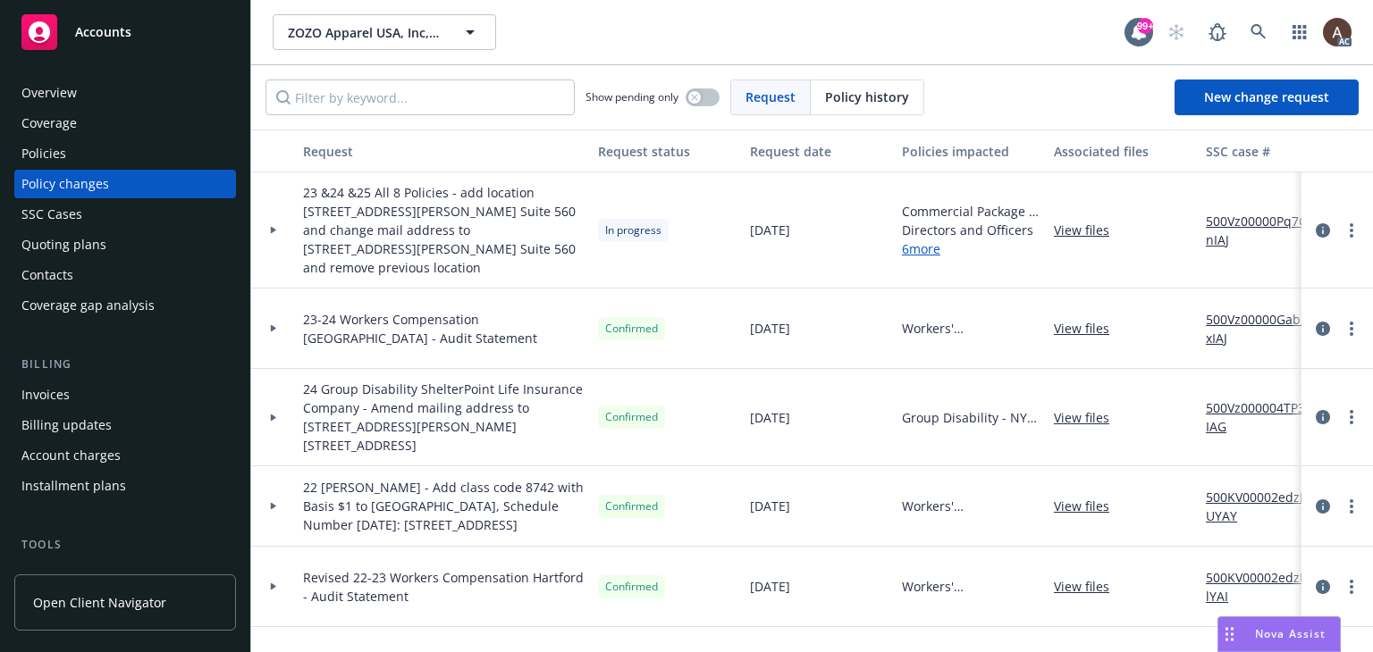
click at [268, 227] on div at bounding box center [273, 230] width 30 height 6
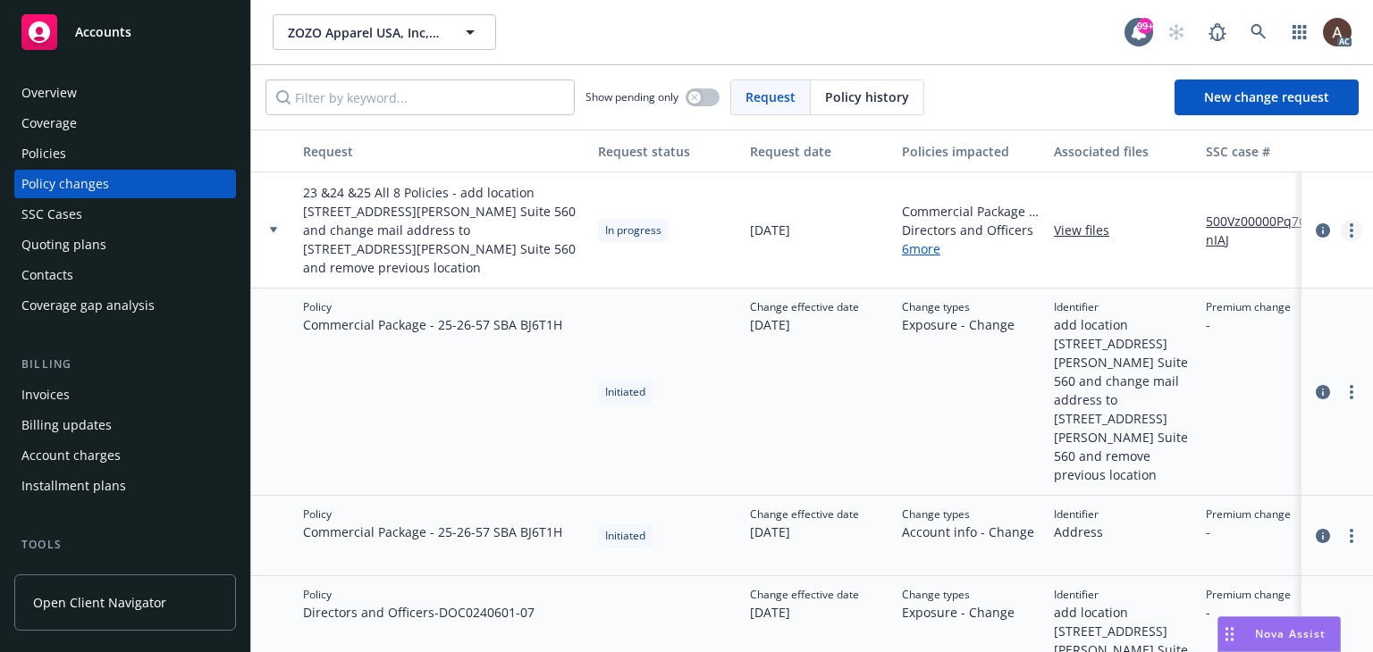
click at [1341, 222] on link "more" at bounding box center [1351, 230] width 21 height 21
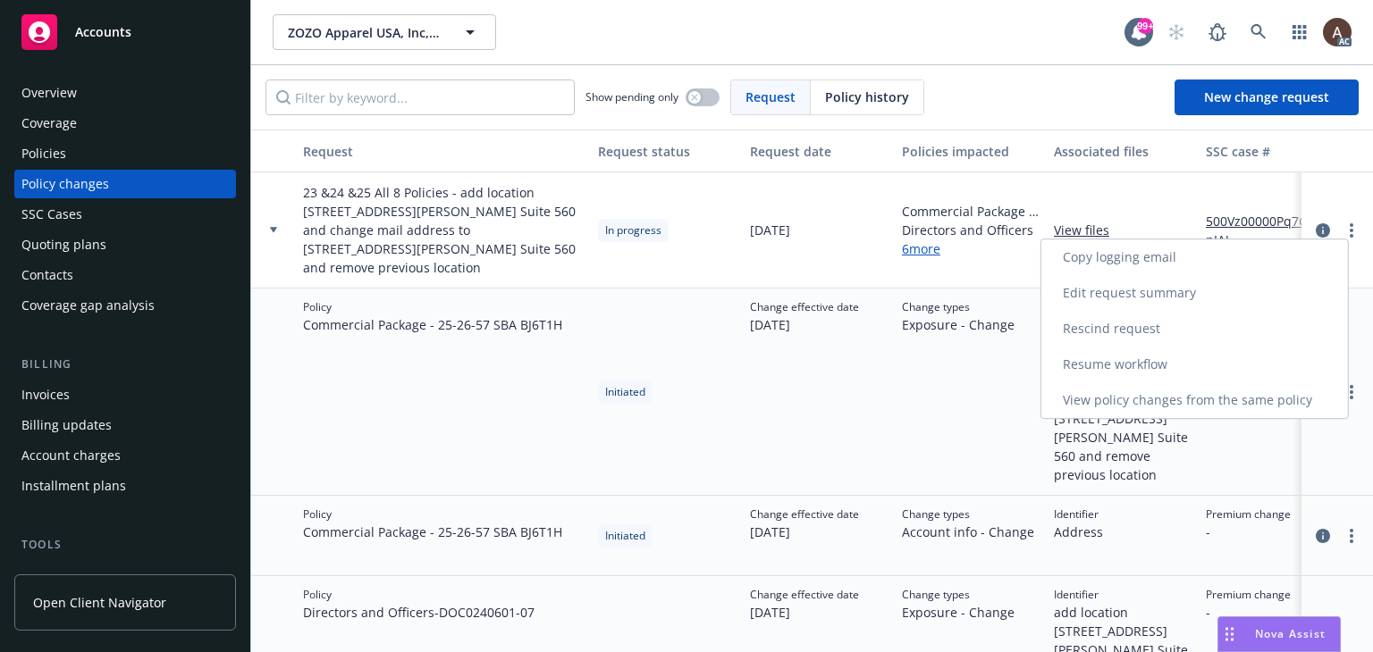
click at [1132, 358] on link "Resume workflow" at bounding box center [1194, 365] width 307 height 36
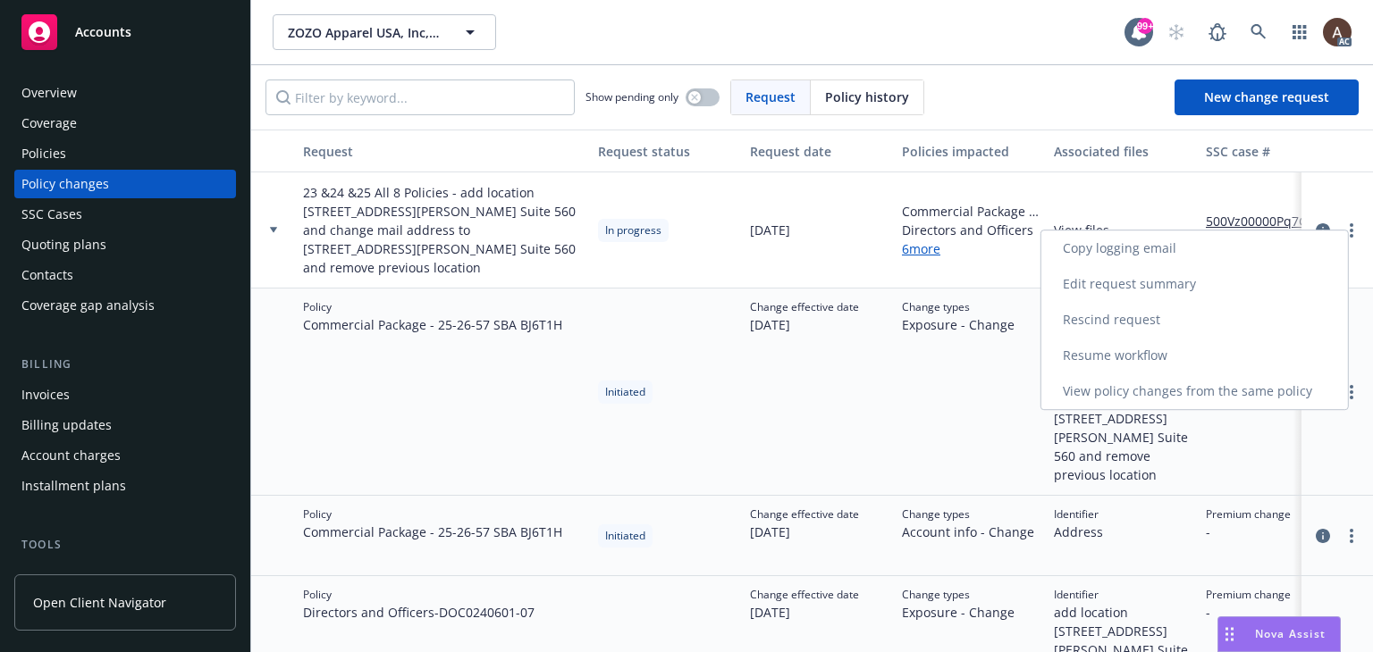
select select "ACCEPTED"
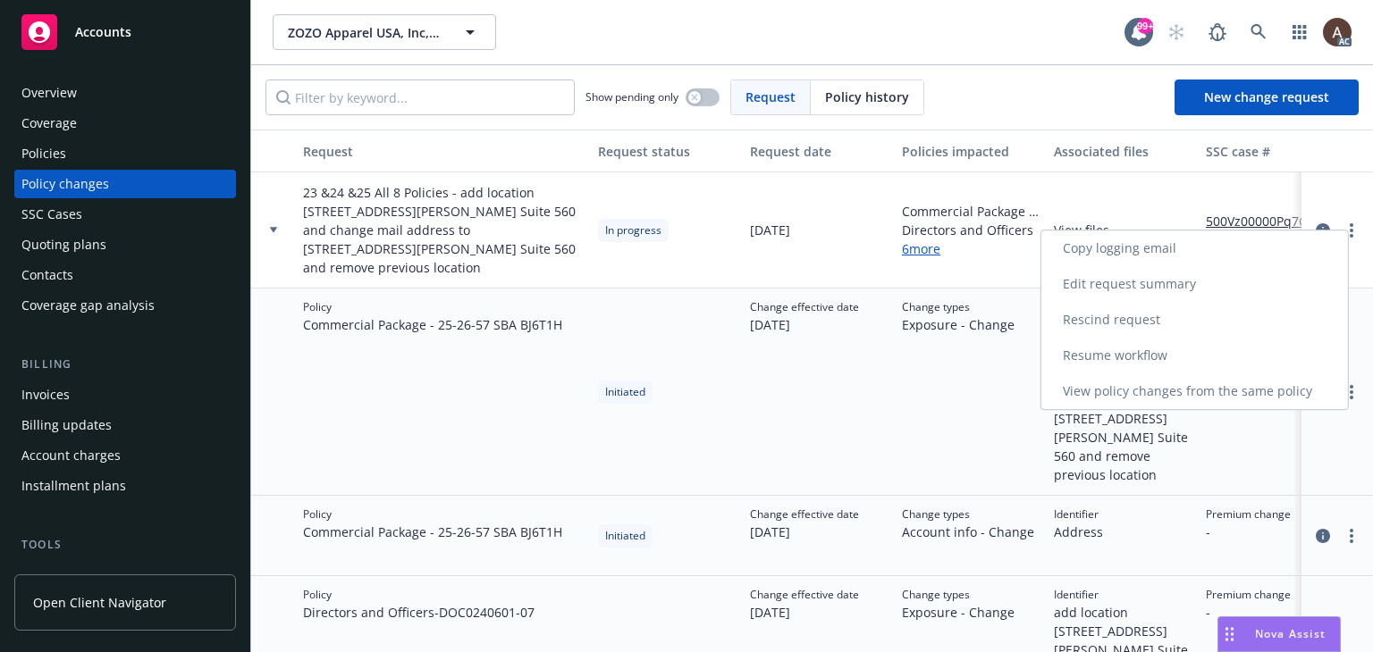
select select "ACCEPTED"
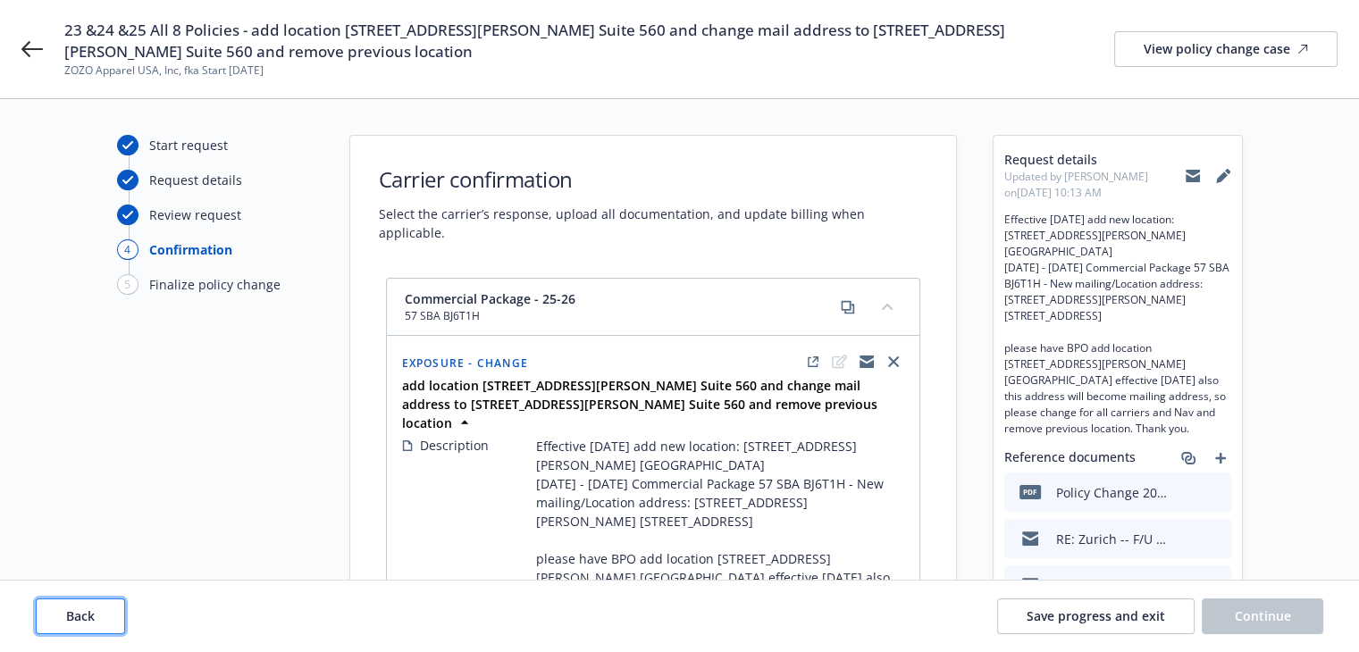
click at [79, 608] on span "Back" at bounding box center [80, 616] width 29 height 17
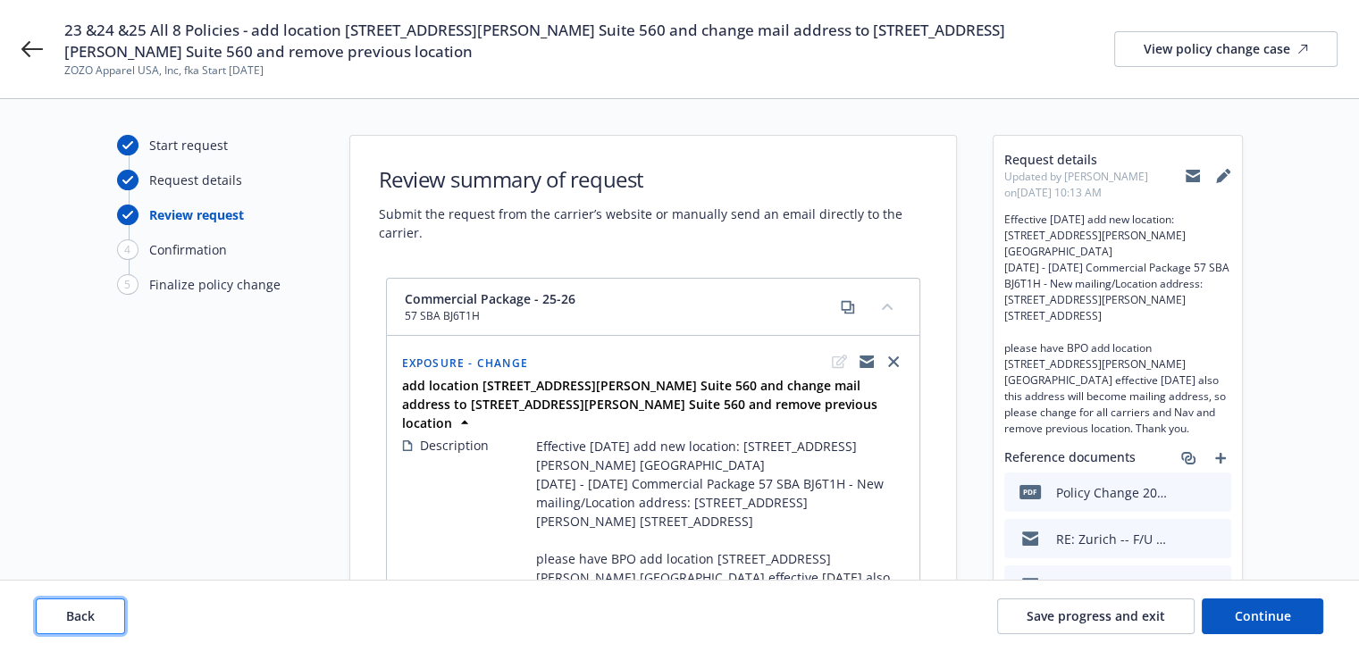
click at [79, 608] on span "Back" at bounding box center [80, 616] width 29 height 17
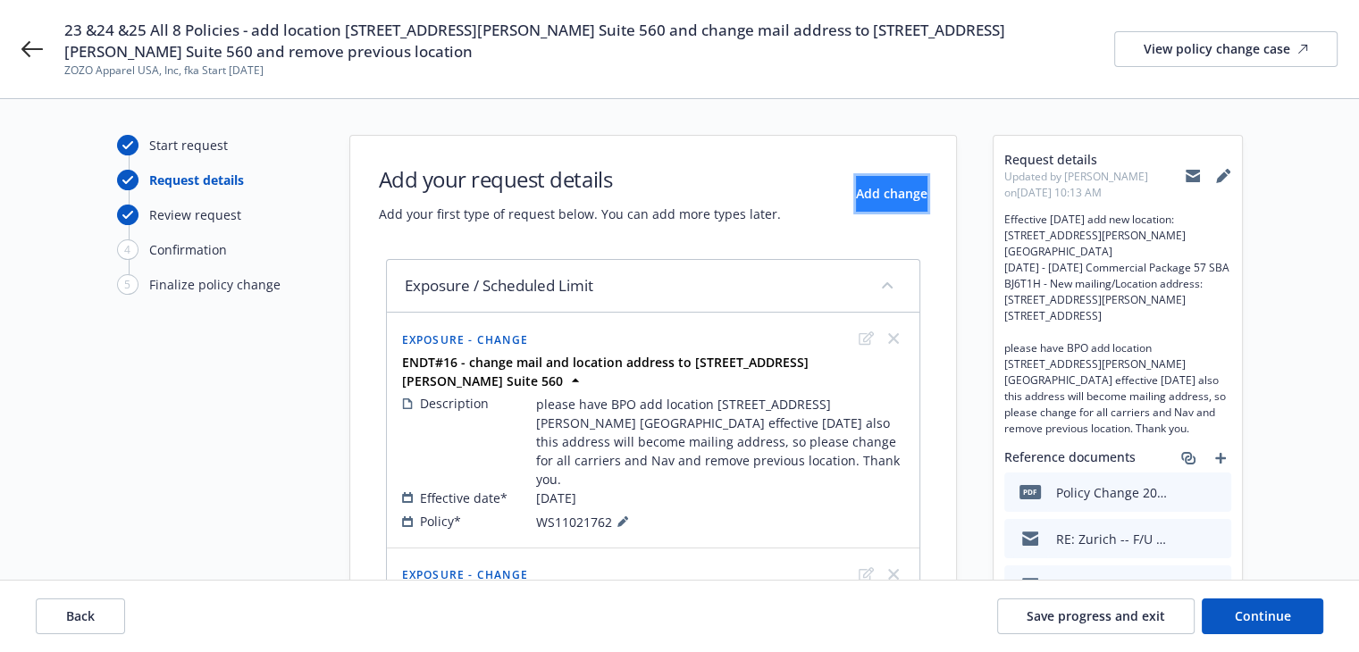
click at [879, 194] on span "Add change" at bounding box center [891, 193] width 71 height 17
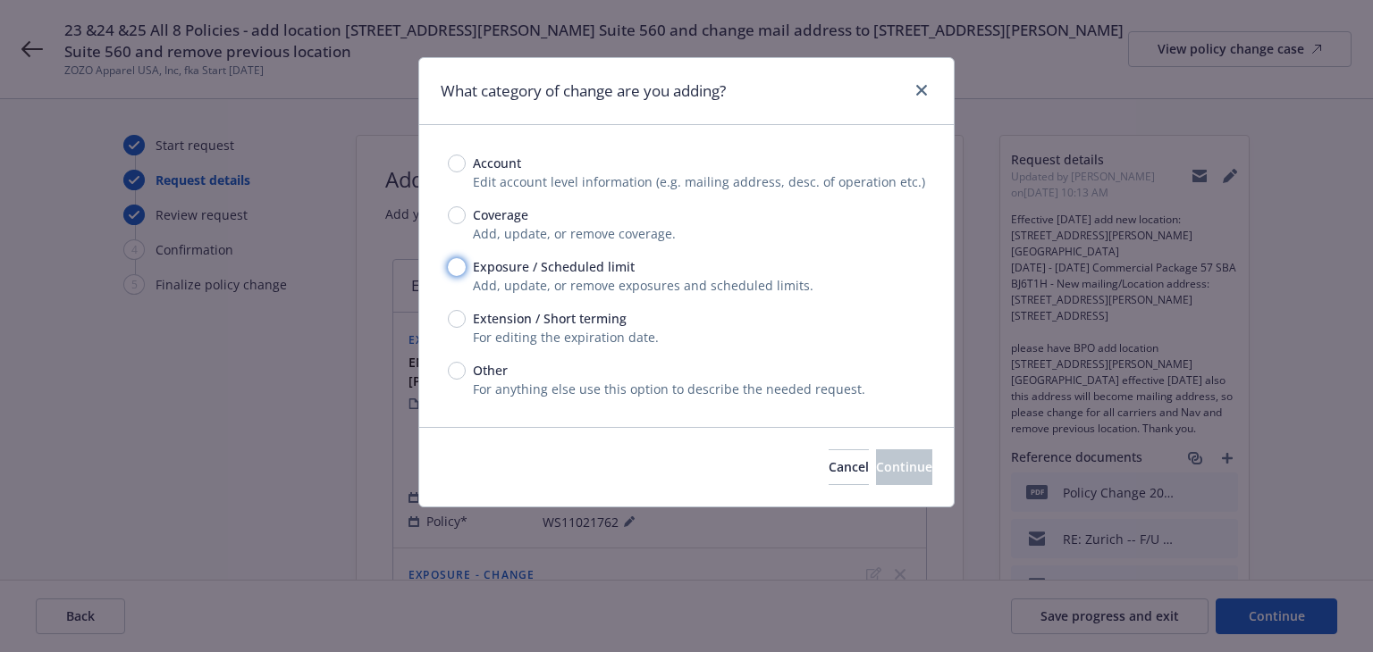
drag, startPoint x: 461, startPoint y: 266, endPoint x: 506, endPoint y: 287, distance: 49.2
click at [459, 266] on input "Exposure / Scheduled limit" at bounding box center [457, 267] width 18 height 18
radio input "true"
click at [876, 466] on span "Continue" at bounding box center [904, 466] width 56 height 17
type textarea "x"
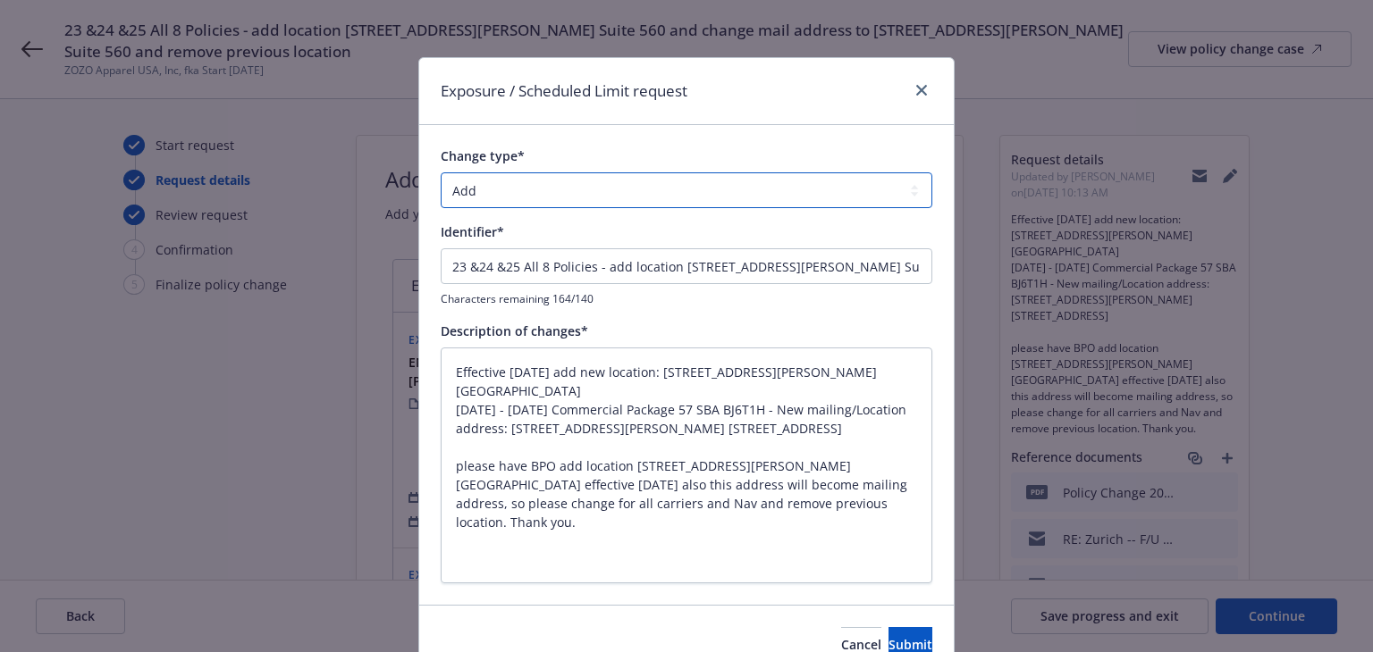
click at [511, 196] on select "Add Audit Change Remove" at bounding box center [687, 190] width 492 height 36
select select "CHANGE"
click at [441, 172] on select "Add Audit Change Remove" at bounding box center [687, 190] width 492 height 36
drag, startPoint x: 895, startPoint y: 269, endPoint x: 376, endPoint y: 230, distance: 520.7
click at [376, 230] on div "Exposure / Scheduled Limit request Change type* Add Audit Change Remove Identif…" at bounding box center [686, 326] width 1373 height 652
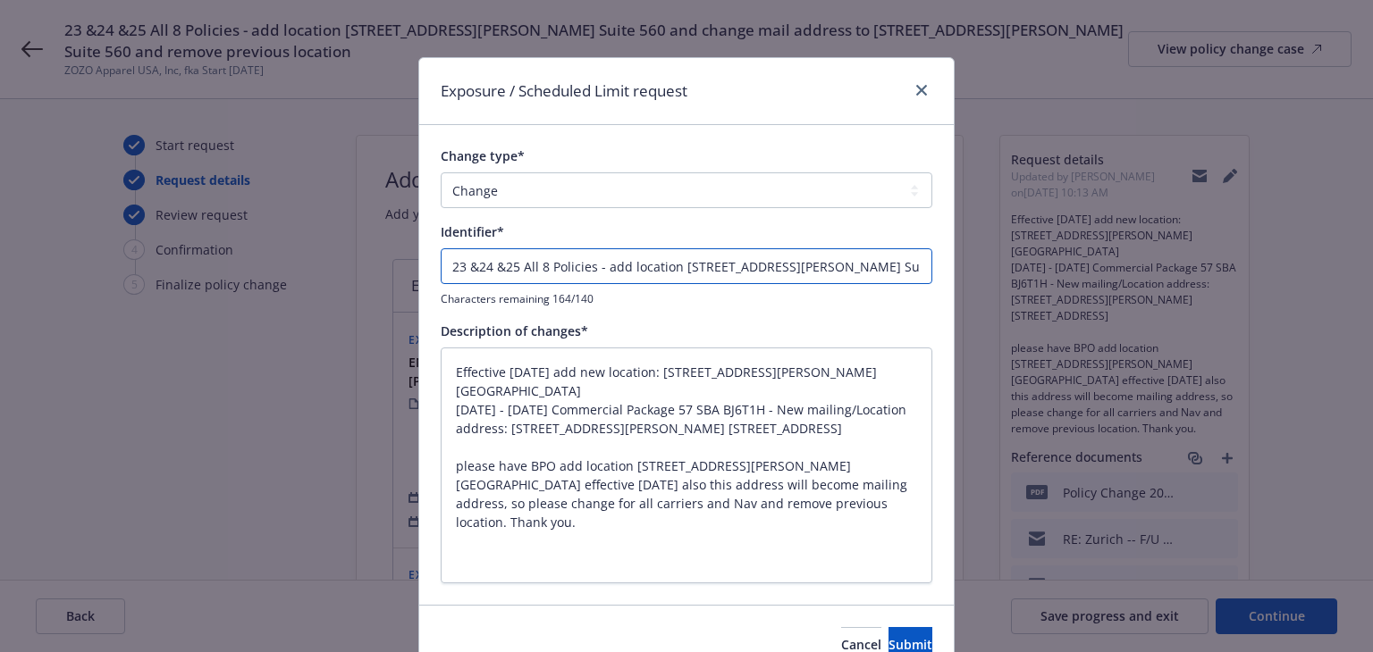
type textarea "x"
type input "change mail address to 3415 S. Sepulveda Blvd. Suite 560 and remove previous lo…"
click at [506, 268] on input "change mail address to 3415 S. Sepulveda Blvd. Suite 560 and remove previous lo…" at bounding box center [687, 266] width 492 height 36
type textarea "x"
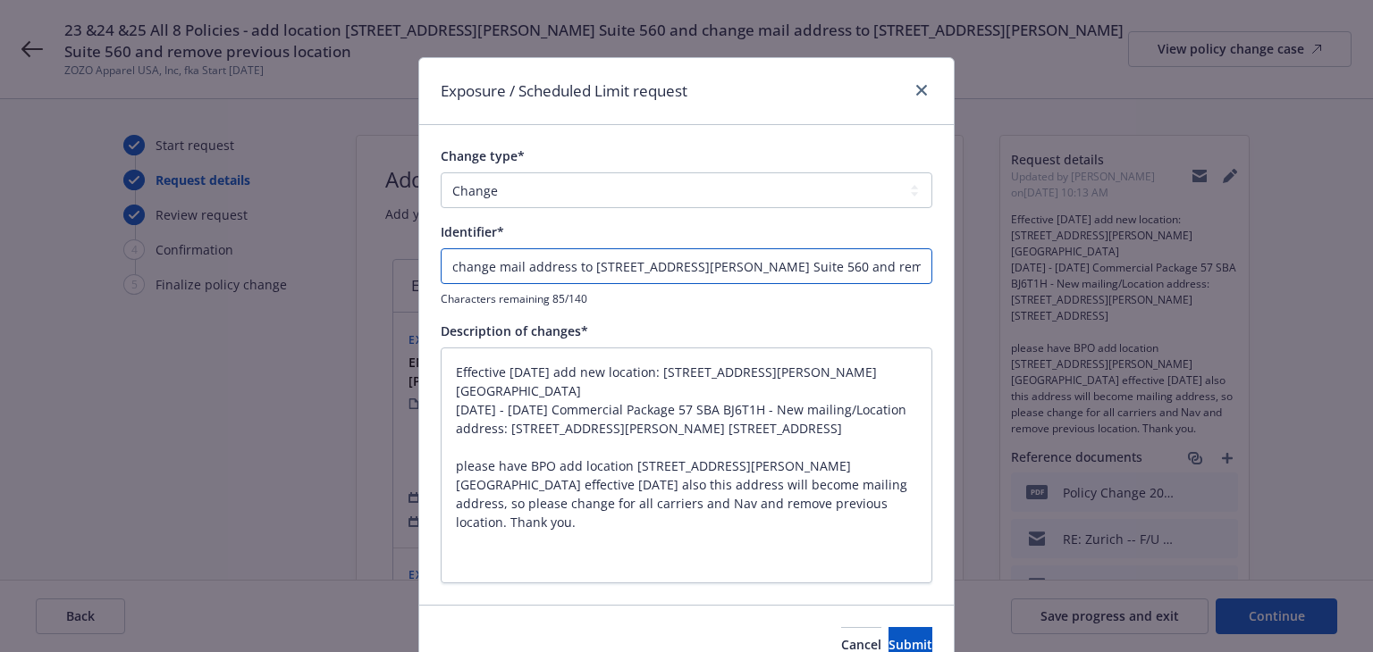
type input "change address to 3415 S. Sepulveda Blvd. Suite 560 and remove previous location"
drag, startPoint x: 751, startPoint y: 266, endPoint x: 1047, endPoint y: 322, distance: 301.8
click at [1047, 322] on div "Exposure / Scheduled Limit request Change type* Add Audit Change Remove Identif…" at bounding box center [686, 326] width 1373 height 652
type textarea "x"
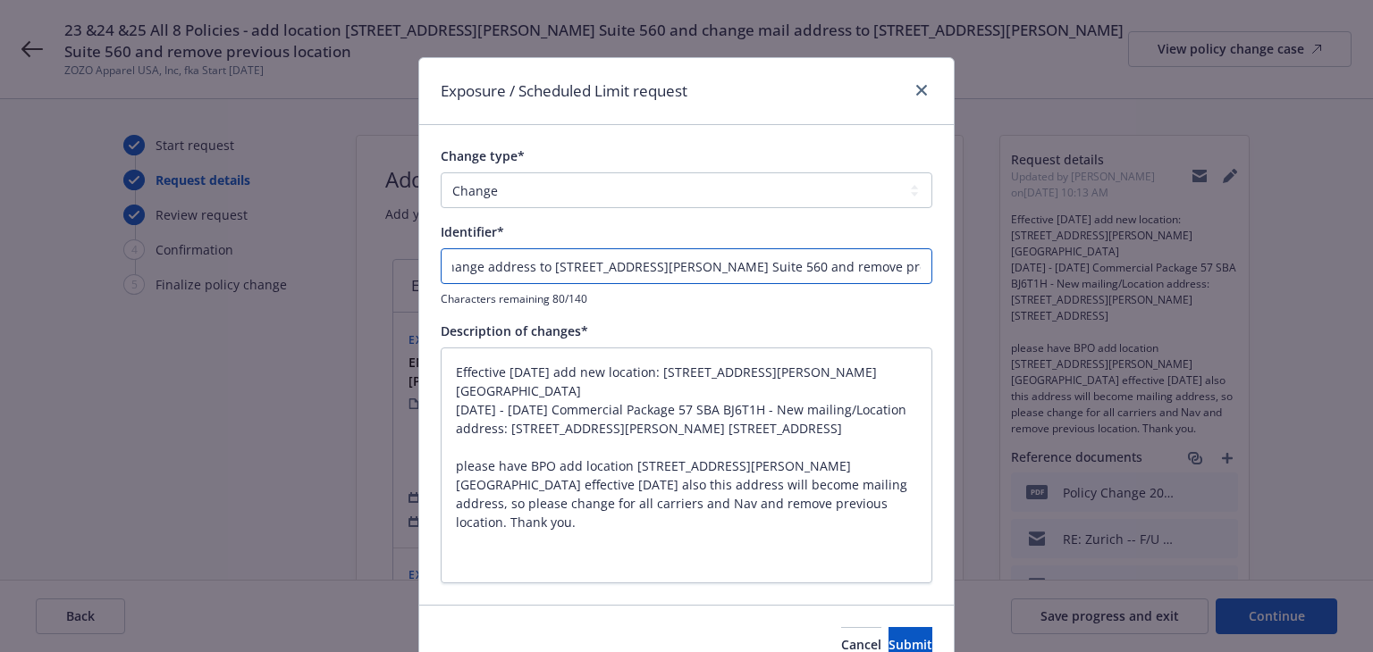
type input "change address to 3415 S. Sepulveda Blvd. Suite 560"
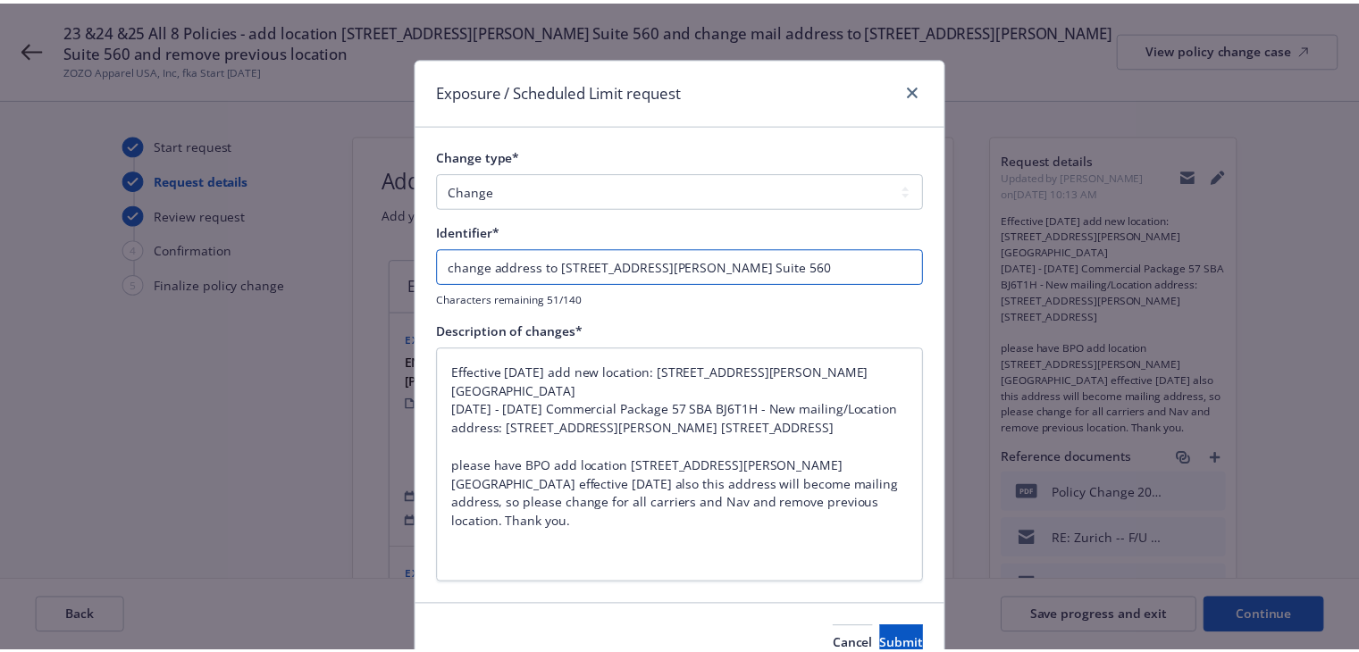
scroll to position [0, 0]
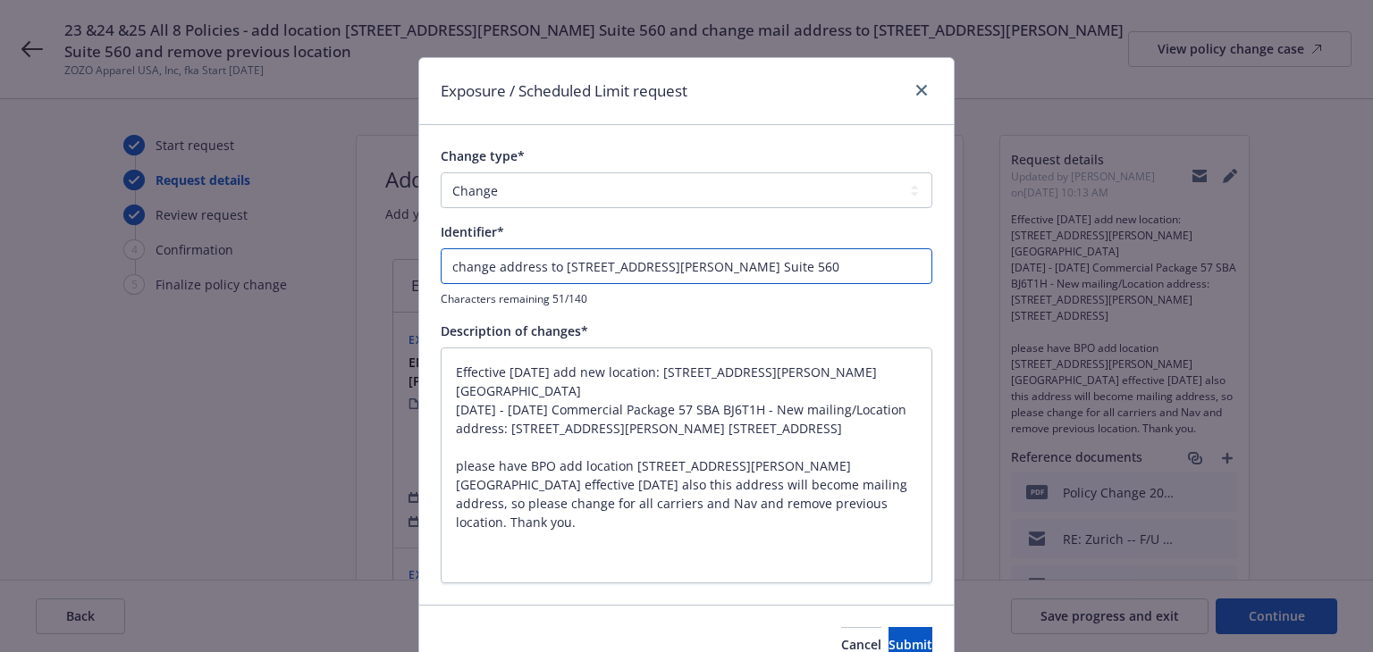
click at [447, 267] on input "change address to 3415 S. Sepulveda Blvd. Suite 560" at bounding box center [687, 266] width 492 height 36
type textarea "x"
type input "Echange address to 3415 S. Sepulveda Blvd. Suite 560"
type textarea "x"
type input "ENchange address to 3415 S. Sepulveda Blvd. Suite 560"
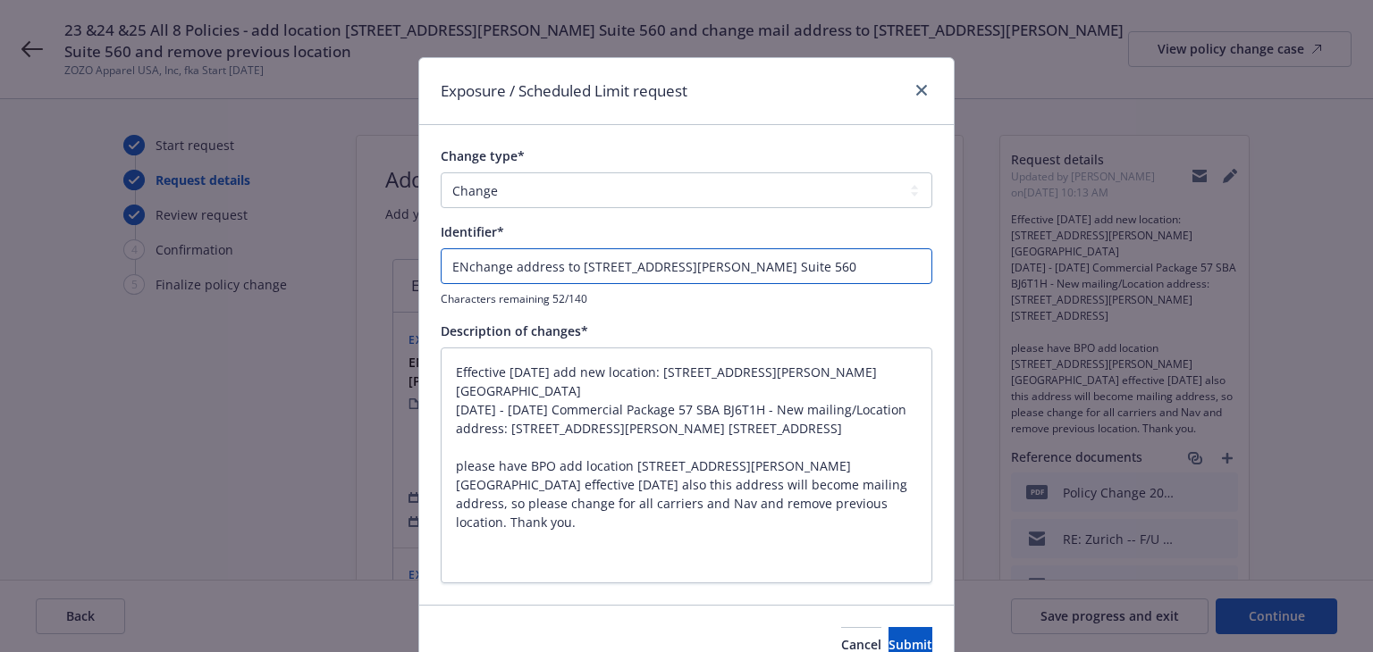
type textarea "x"
type input "ENDchange address to 3415 S. Sepulveda Blvd. Suite 560"
type textarea "x"
type input "ENDTchange address to 3415 S. Sepulveda Blvd. Suite 560"
type textarea "x"
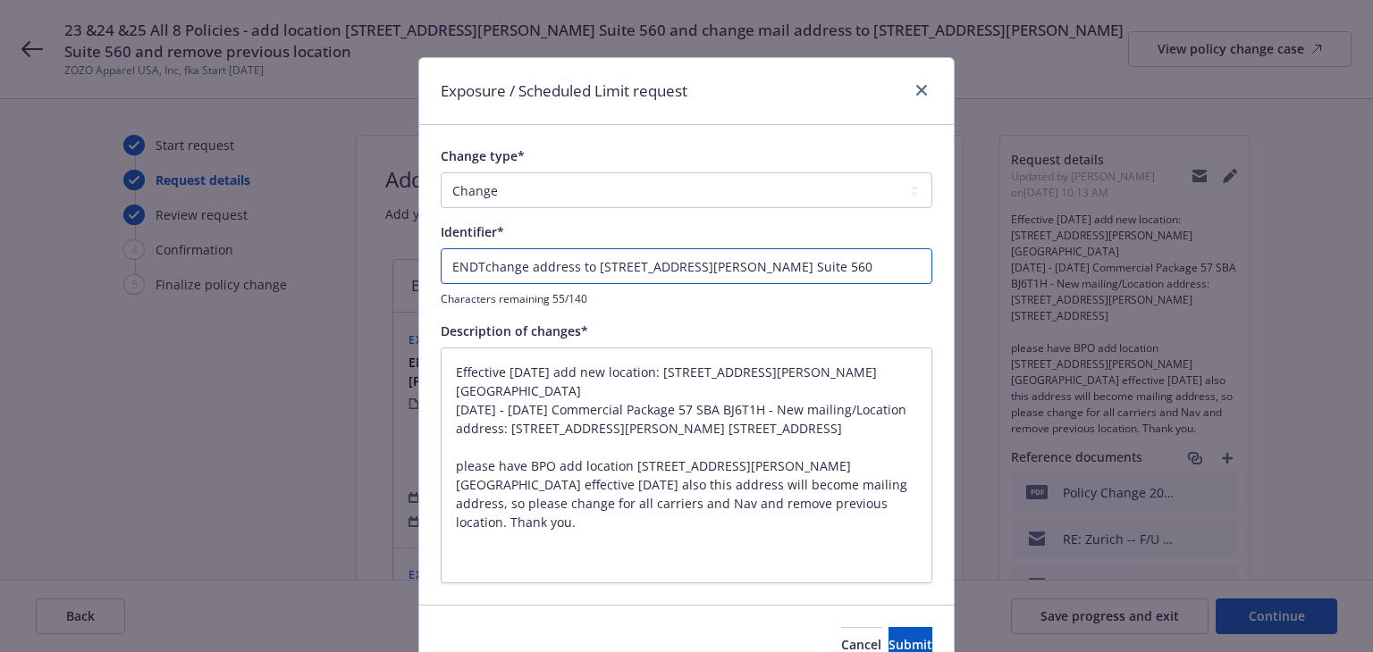
type input "ENDT#change address to 3415 S. Sepulveda Blvd. Suite 560"
type textarea "x"
type input "ENDT#1change address to 3415 S. Sepulveda Blvd. Suite 560"
type textarea "x"
type input "ENDT#12change address to 3415 S. Sepulveda Blvd. Suite 560"
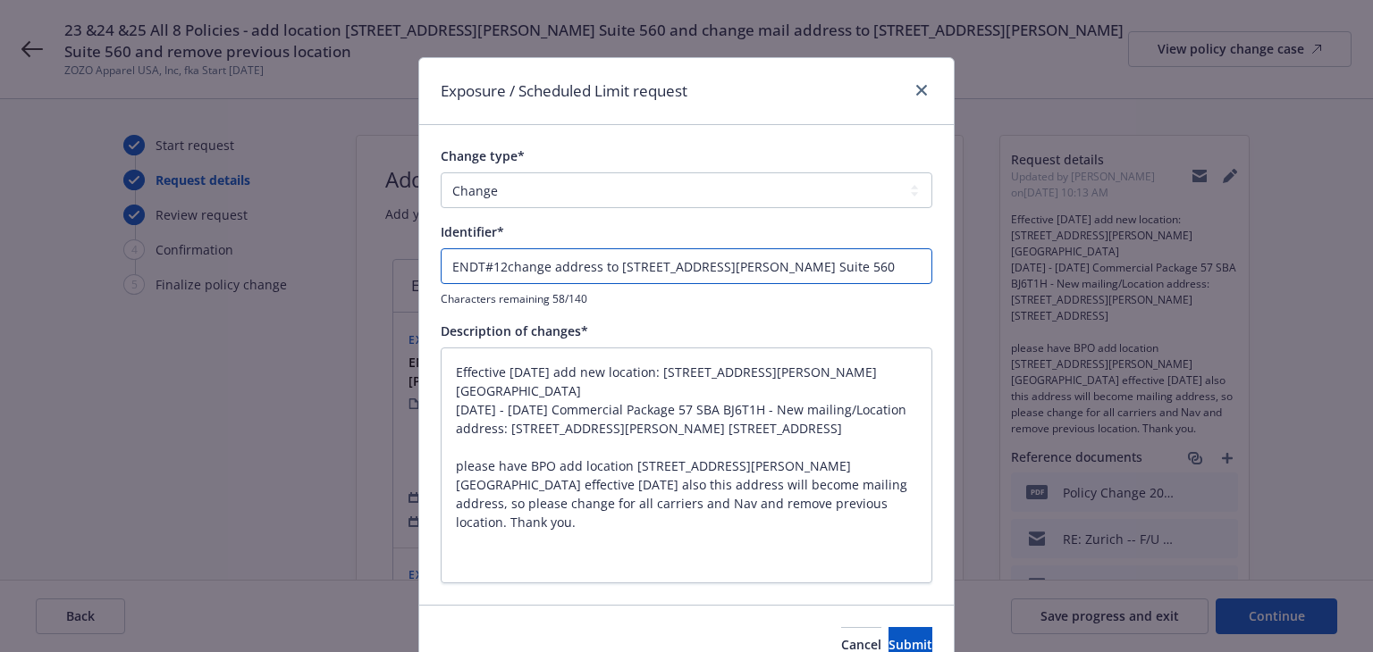
type textarea "x"
type input "ENDT#12 change address to 3415 S. Sepulveda Blvd. Suite 560"
type textarea "x"
type input "ENDT#12 -change address to 3415 S. Sepulveda Blvd. Suite 560"
type textarea "x"
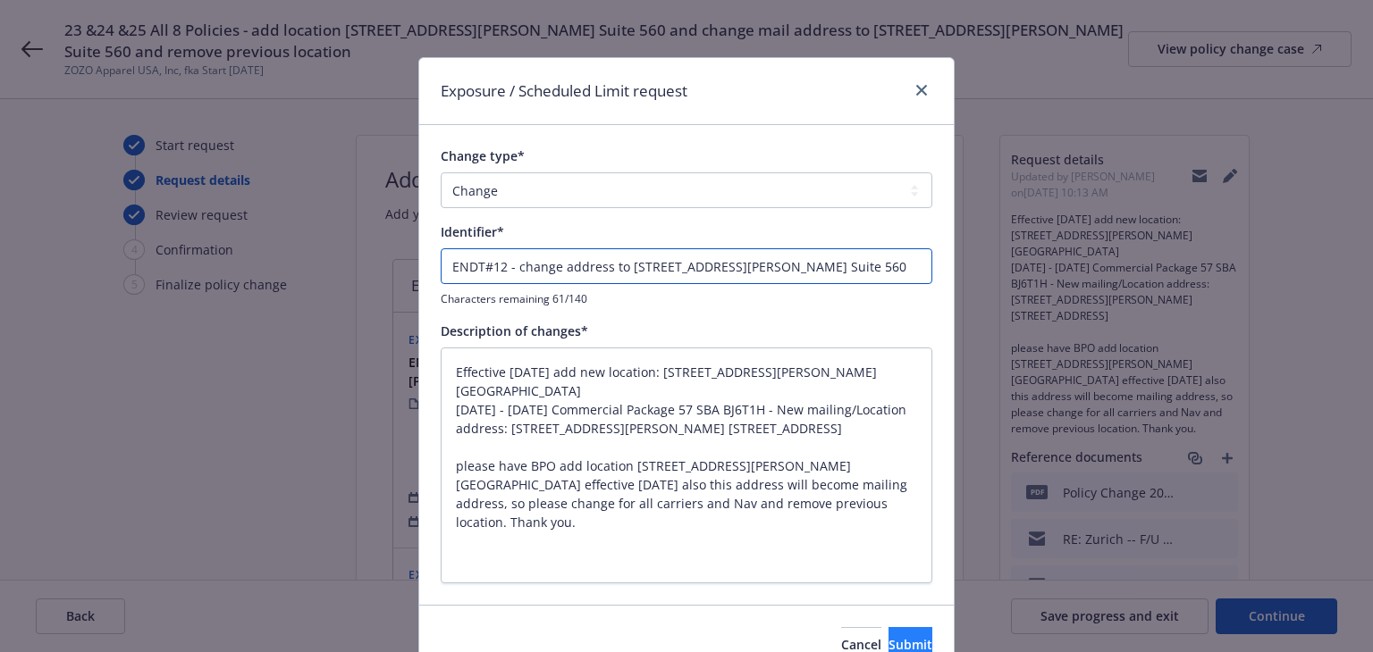
type input "ENDT#12 - change address to 3415 S. Sepulveda Blvd. Suite 560"
click at [888, 636] on span "Submit" at bounding box center [910, 644] width 44 height 17
type textarea "x"
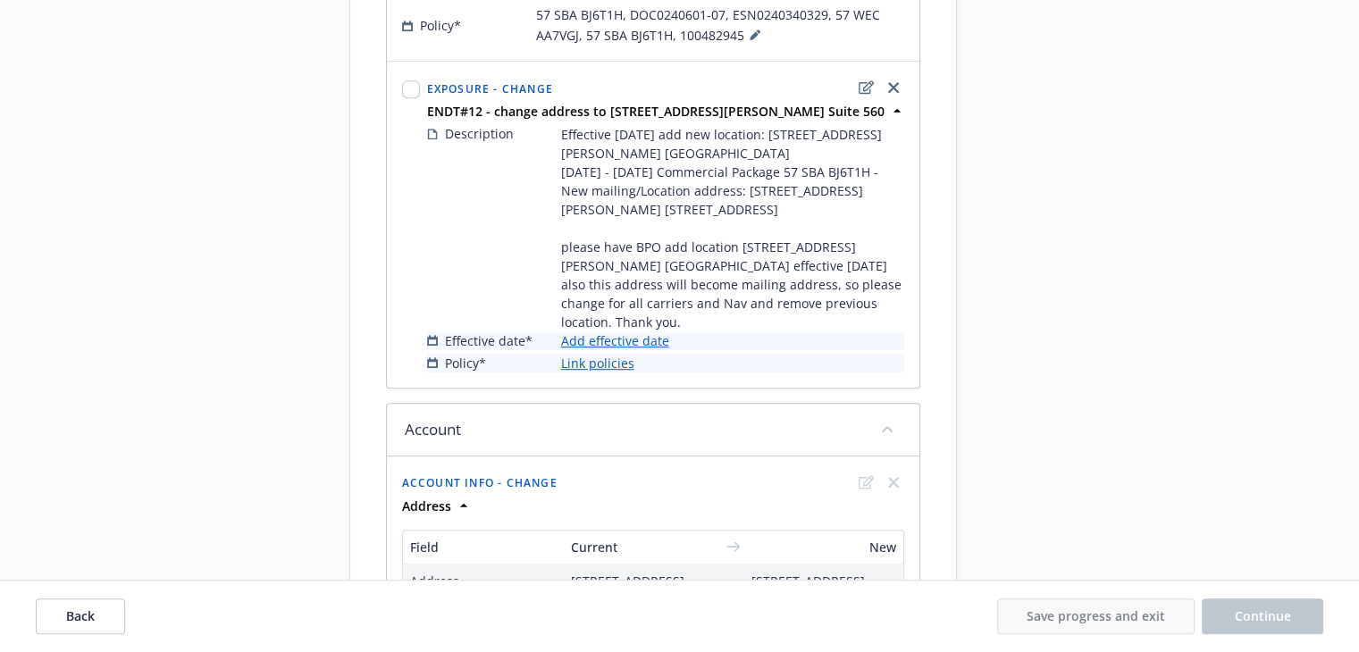
scroll to position [894, 0]
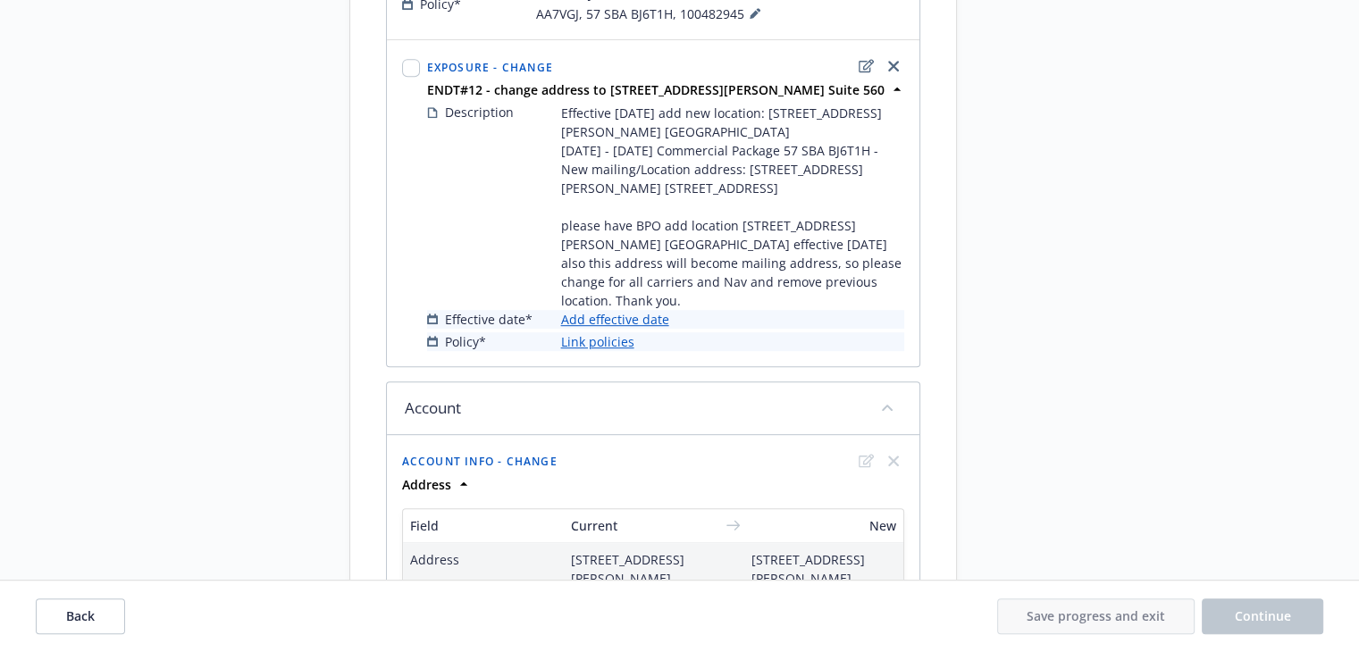
click at [644, 310] on link "Add effective date" at bounding box center [615, 319] width 108 height 19
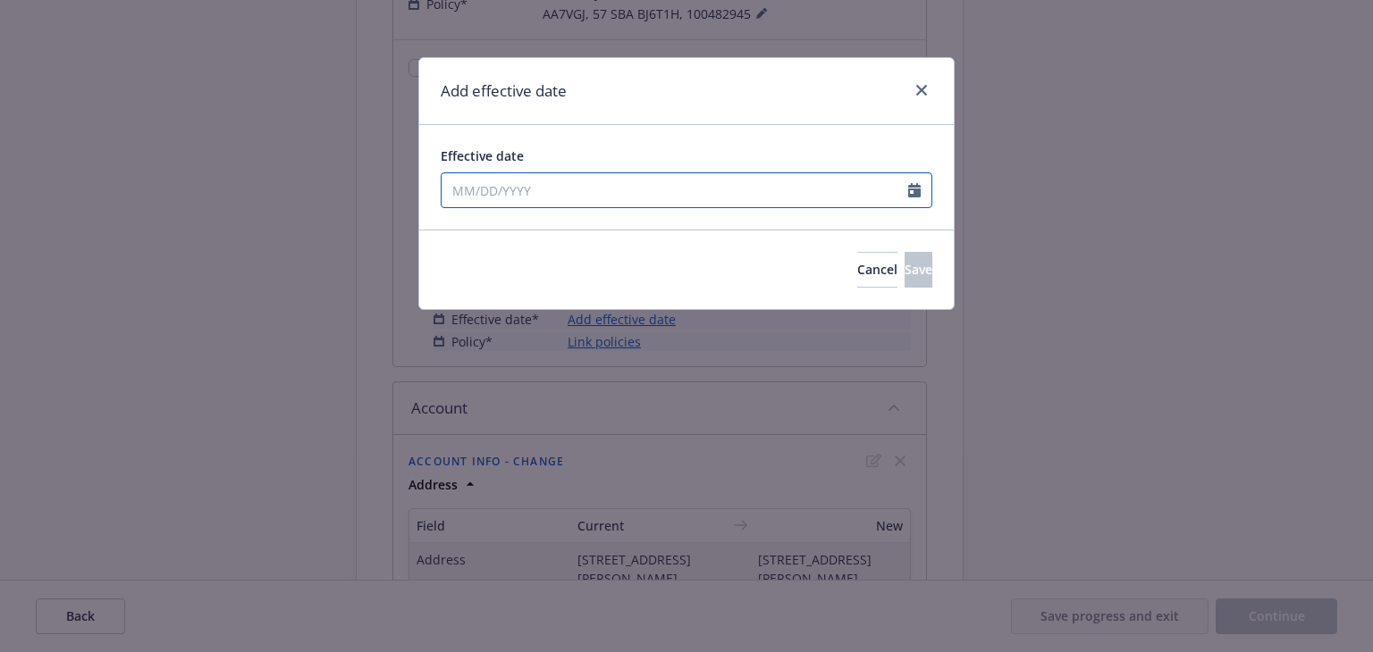
click at [627, 197] on input "Effective date" at bounding box center [674, 190] width 466 height 34
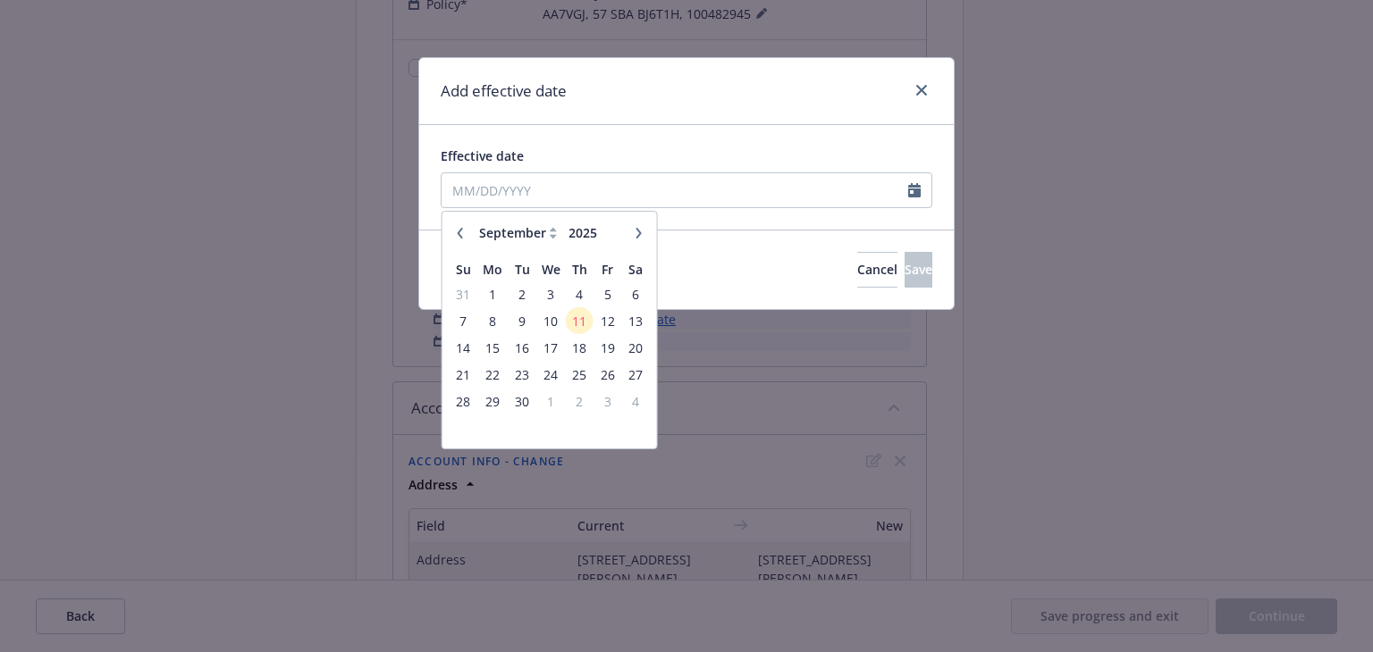
click at [458, 230] on icon "button" at bounding box center [460, 232] width 5 height 11
select select "8"
click at [608, 344] on span "15" at bounding box center [607, 348] width 24 height 22
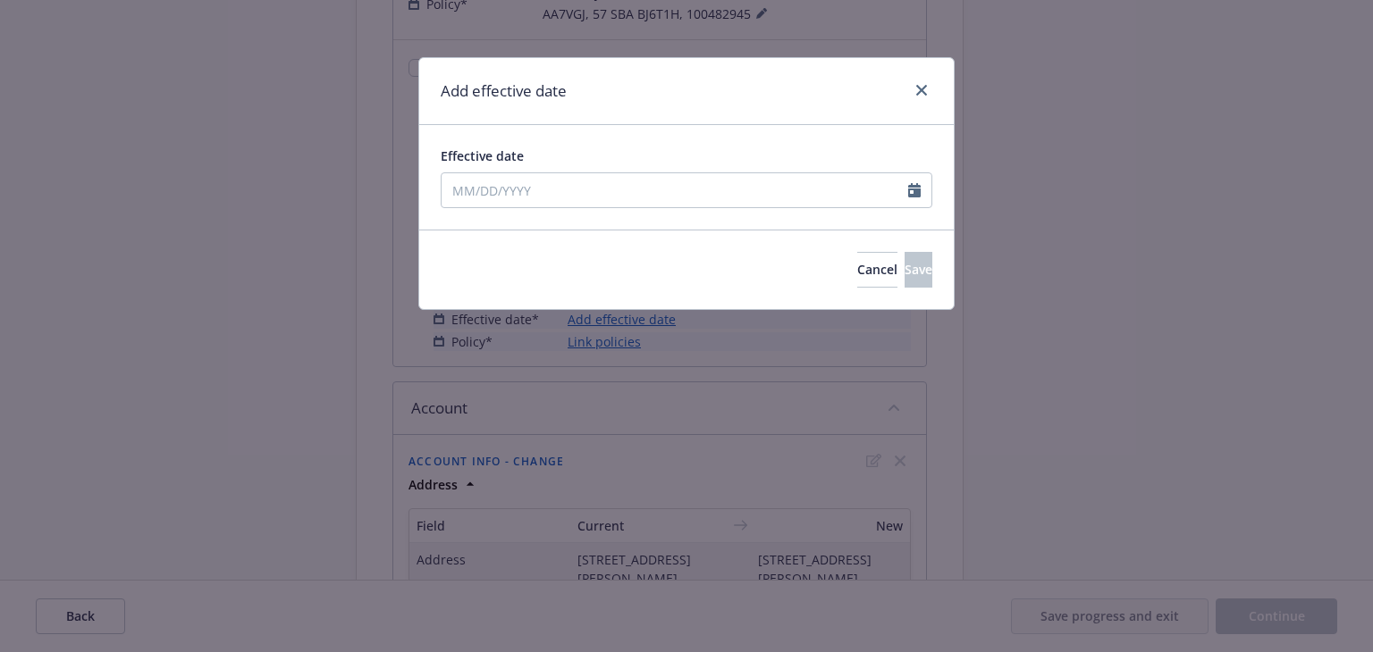
type input "08/15/2025"
click at [904, 265] on button "Save" at bounding box center [918, 270] width 28 height 36
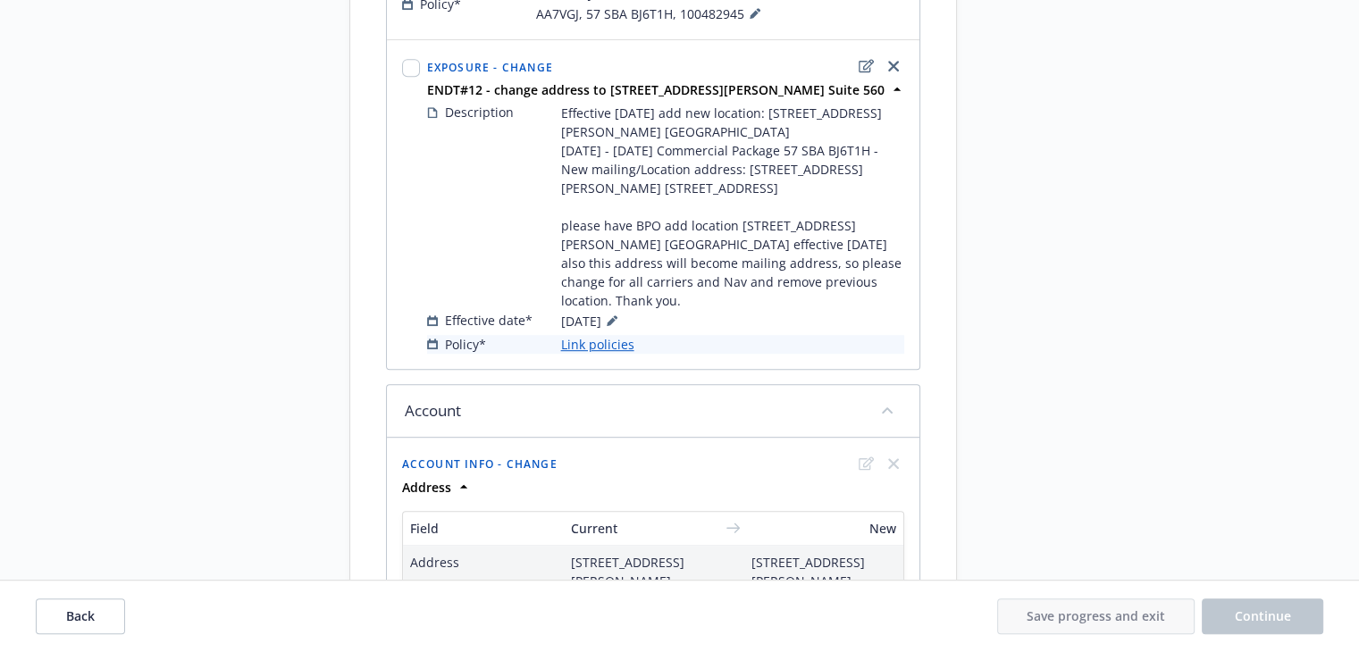
click at [601, 335] on link "Link policies" at bounding box center [597, 344] width 73 height 19
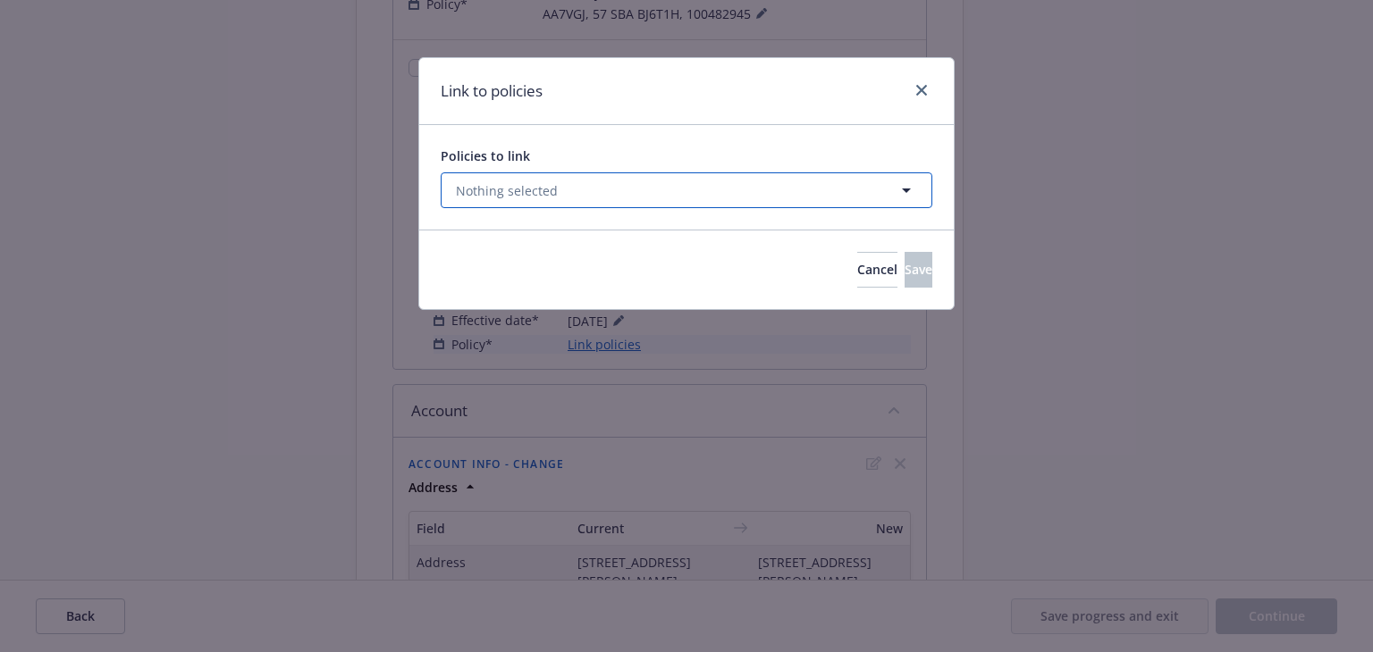
click at [733, 196] on button "Nothing selected" at bounding box center [687, 190] width 492 height 36
select select "ACTIVE"
drag, startPoint x: 605, startPoint y: 236, endPoint x: 307, endPoint y: 236, distance: 297.6
click at [307, 236] on div "Link to policies Policies to link Nothing selected 0610 0 results found All Act…" at bounding box center [686, 326] width 1373 height 652
type input "0601"
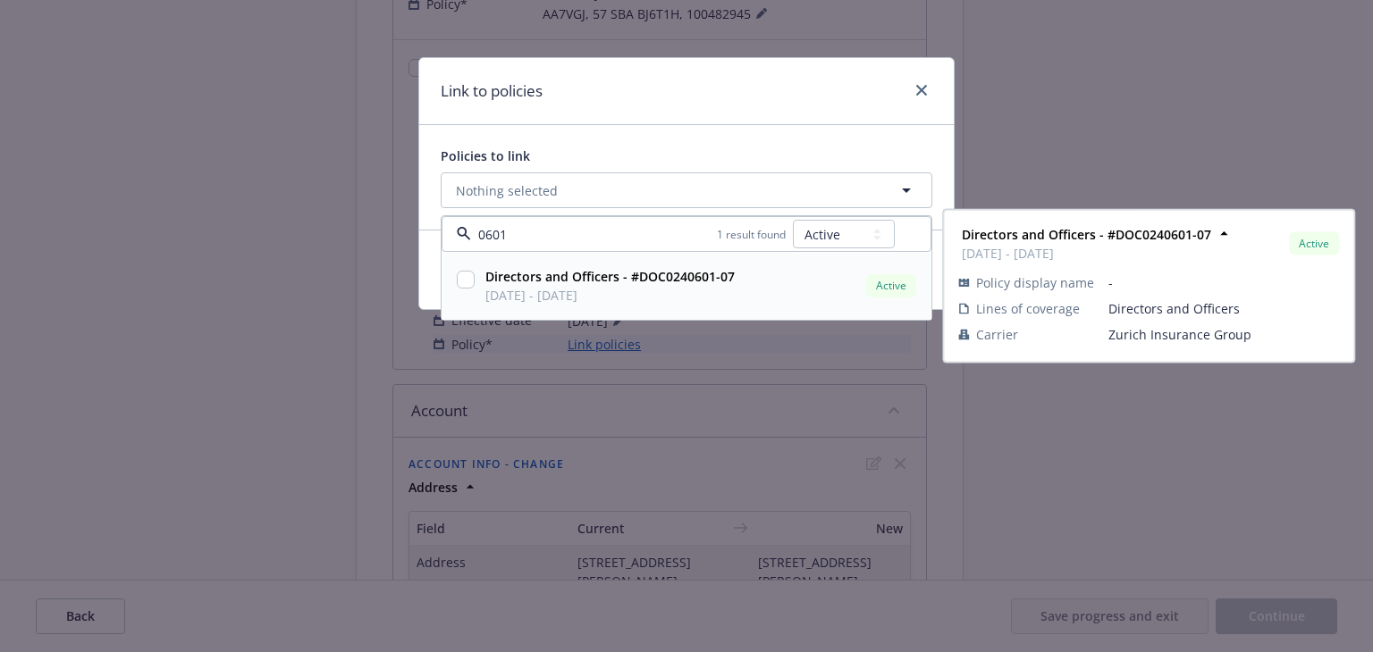
click at [688, 290] on span "05/09/2025 - 05/09/2026" at bounding box center [609, 295] width 249 height 19
checkbox input "true"
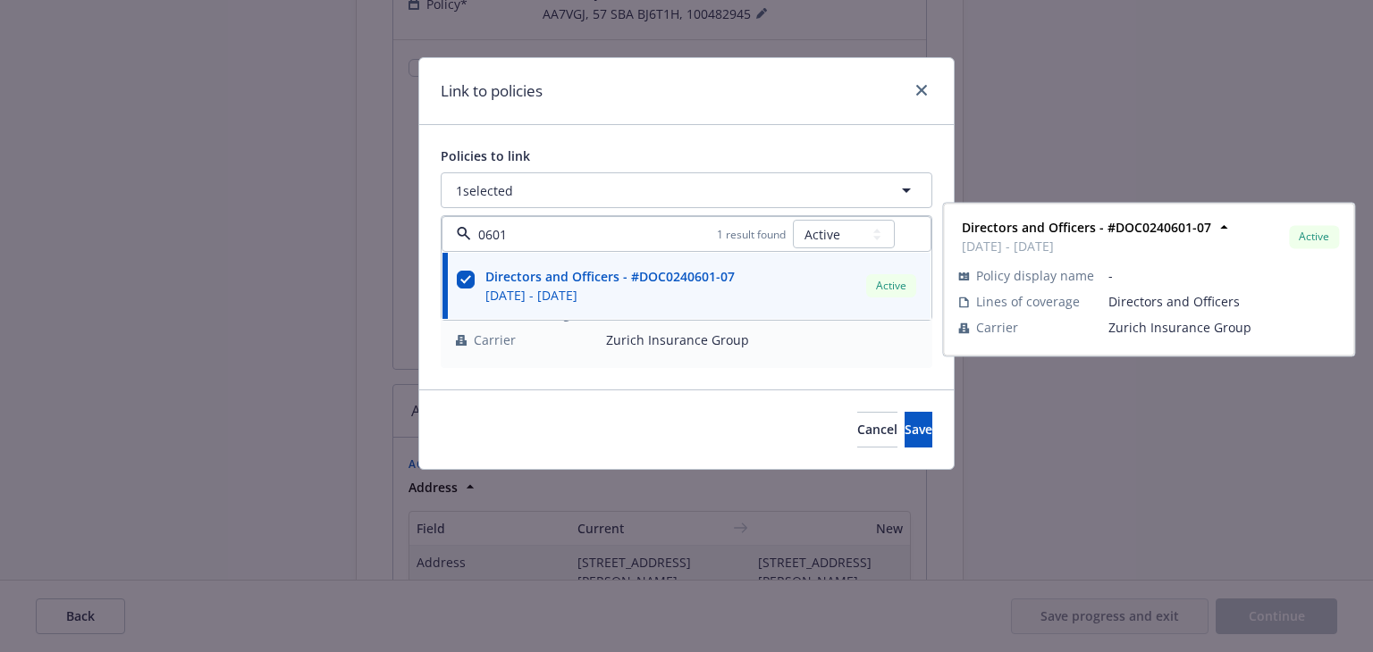
type input "0601"
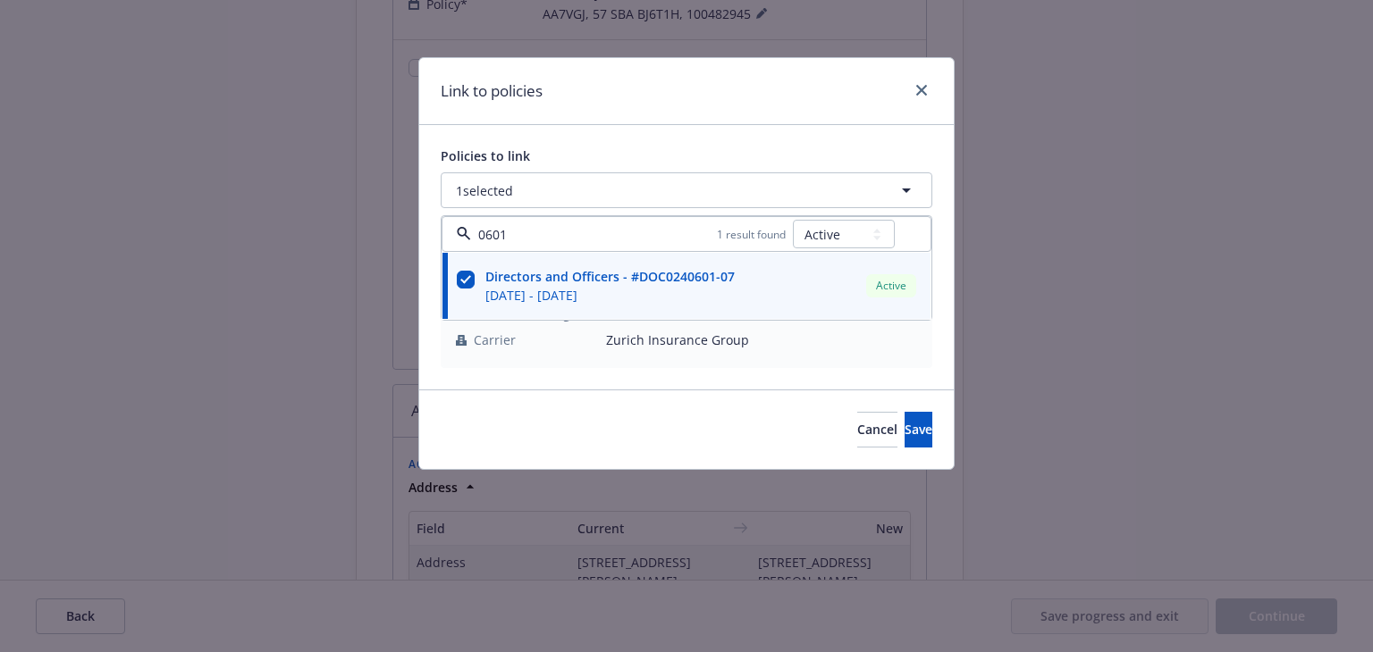
click at [711, 104] on div "Link to policies" at bounding box center [686, 91] width 534 height 67
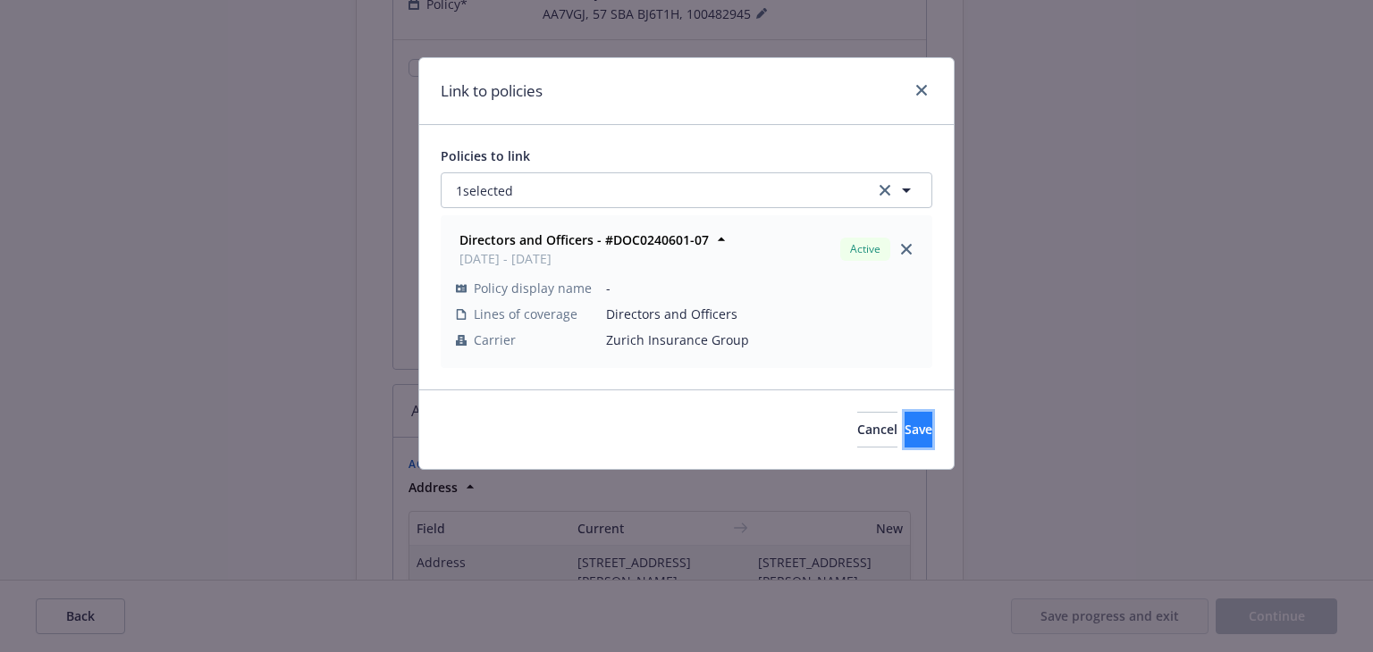
click at [904, 438] on button "Save" at bounding box center [918, 430] width 28 height 36
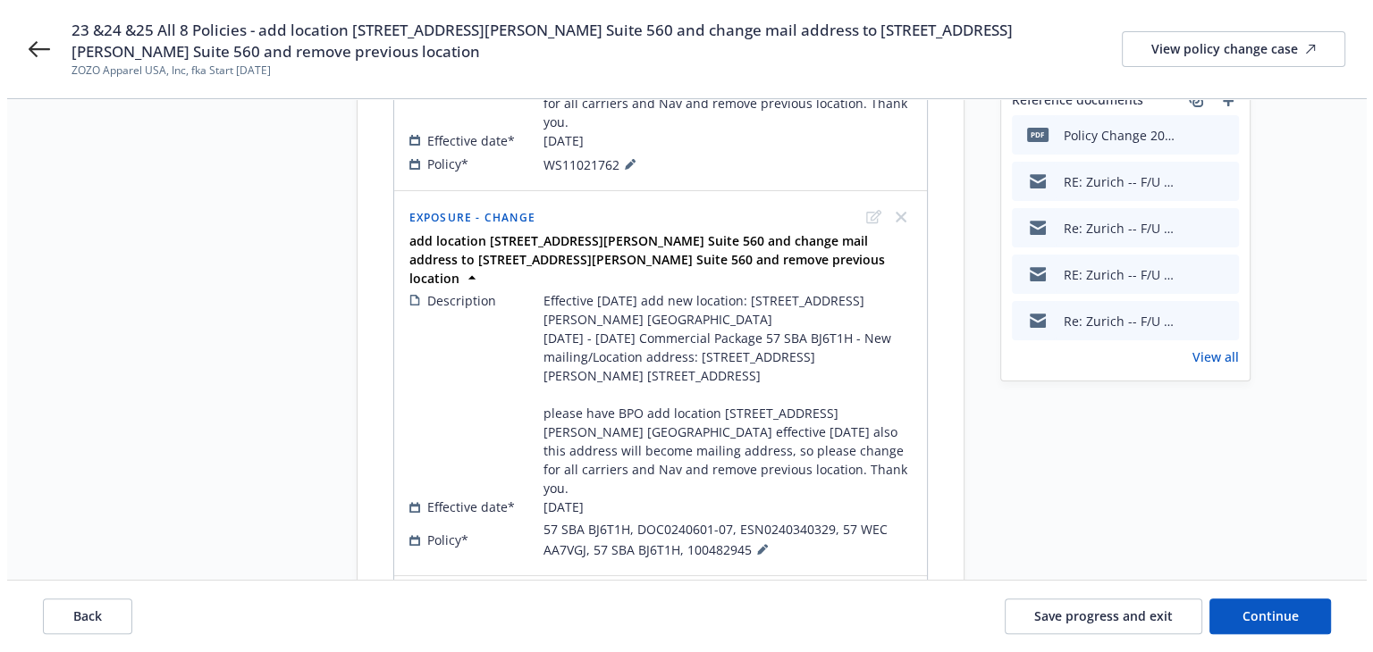
scroll to position [536, 0]
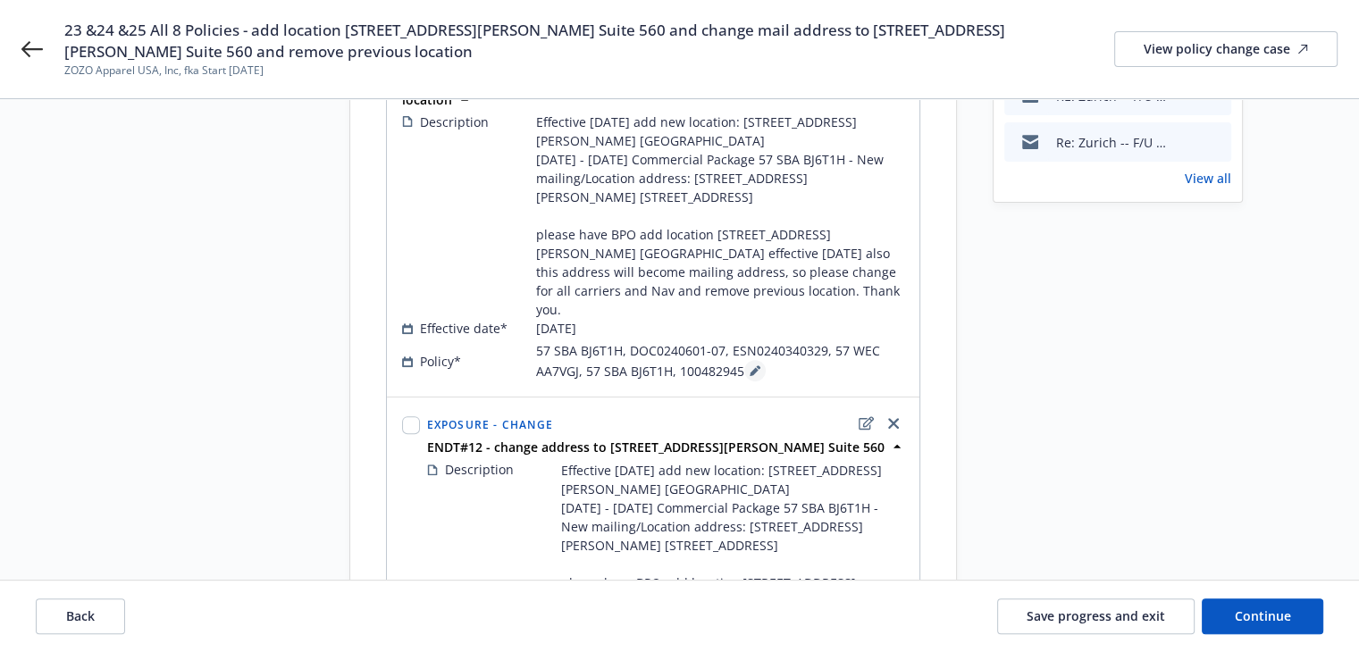
click at [750, 366] on icon at bounding box center [755, 371] width 11 height 11
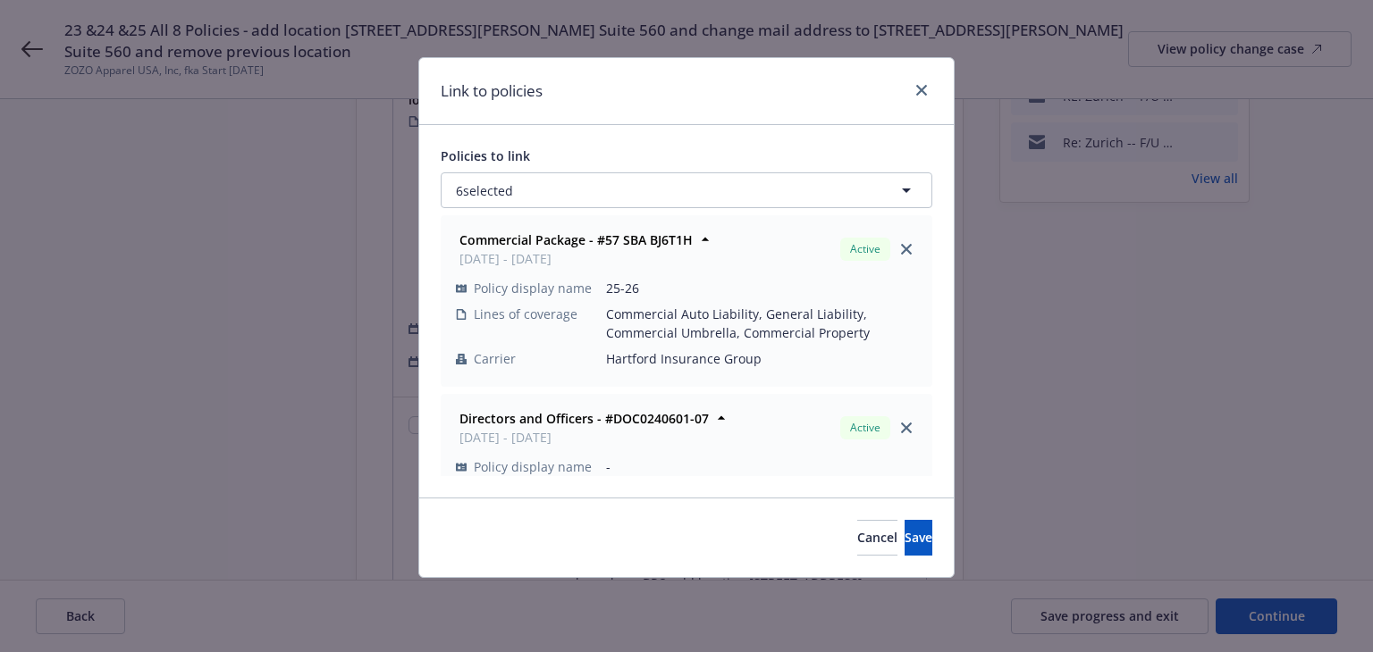
scroll to position [179, 0]
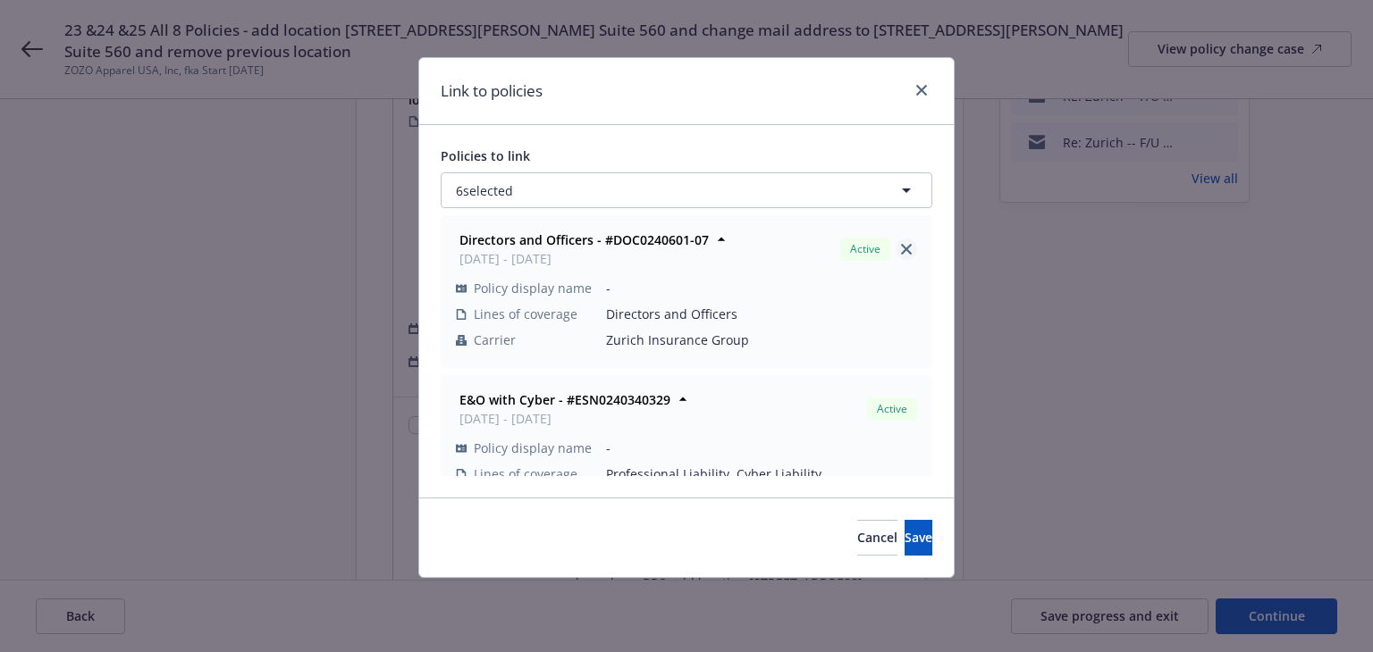
click at [901, 247] on icon "close" at bounding box center [906, 249] width 11 height 11
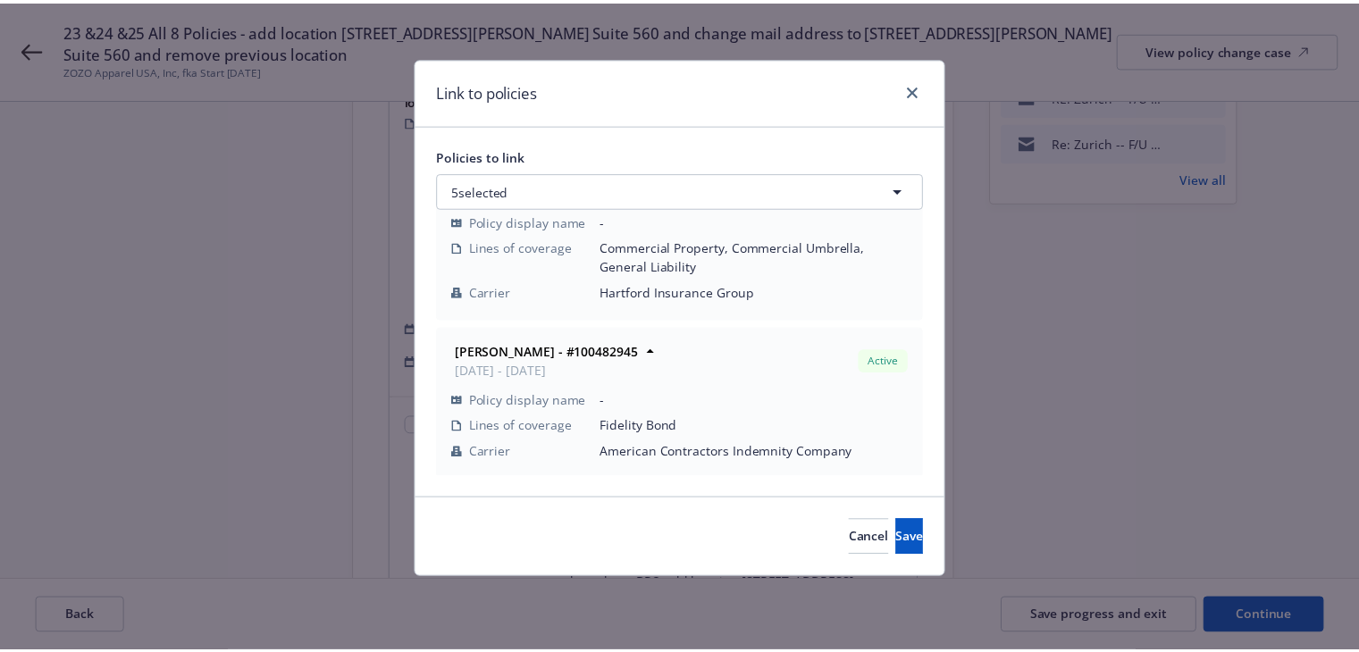
scroll to position [567, 0]
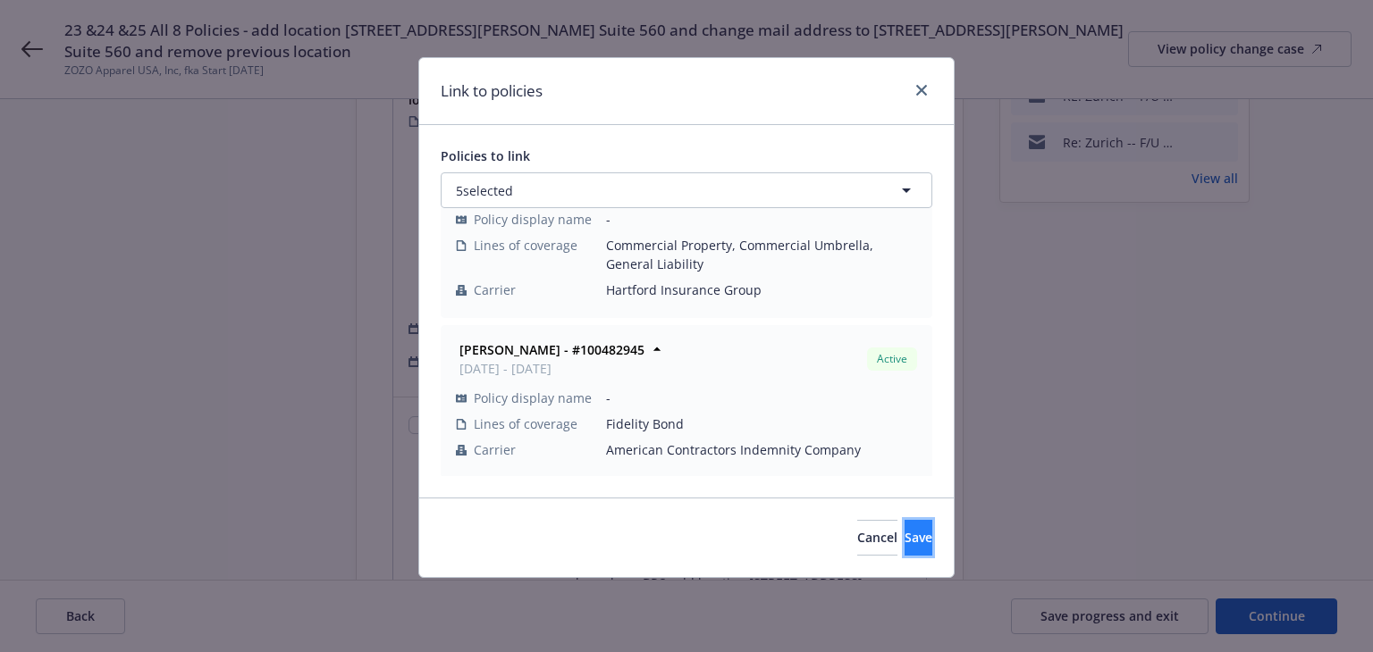
click at [904, 537] on span "Save" at bounding box center [918, 537] width 28 height 17
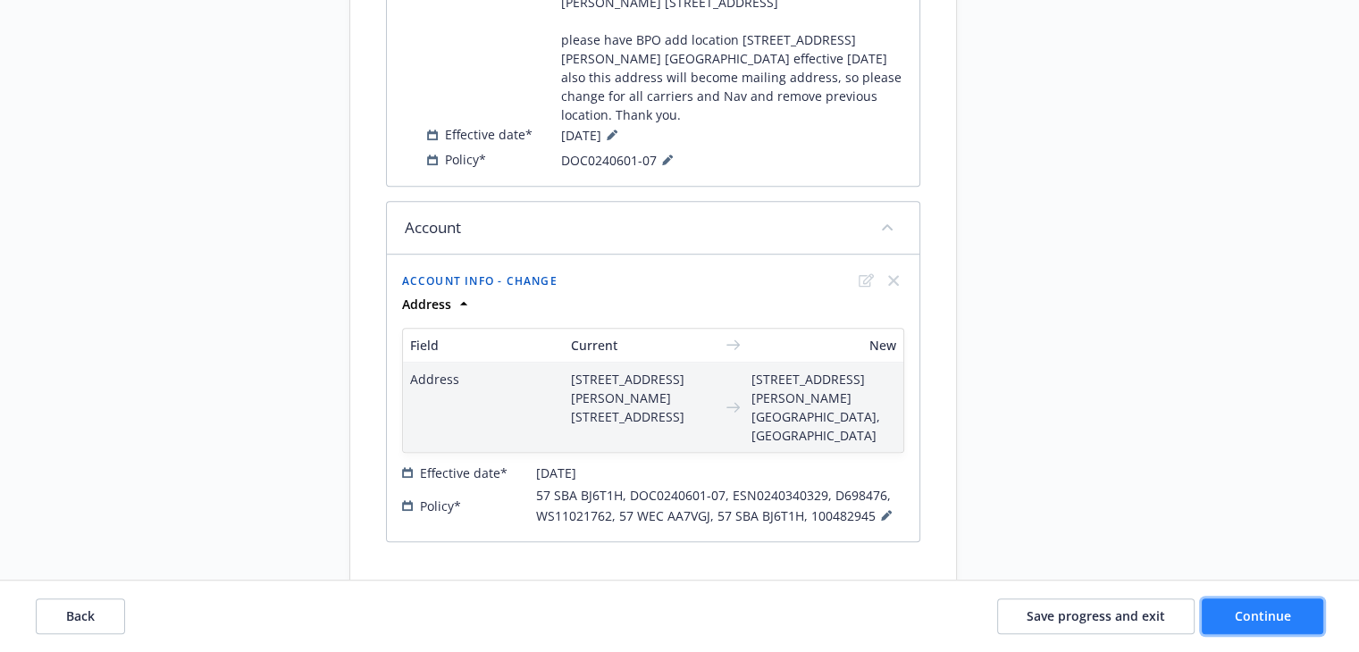
click at [1249, 616] on span "Continue" at bounding box center [1263, 616] width 56 height 17
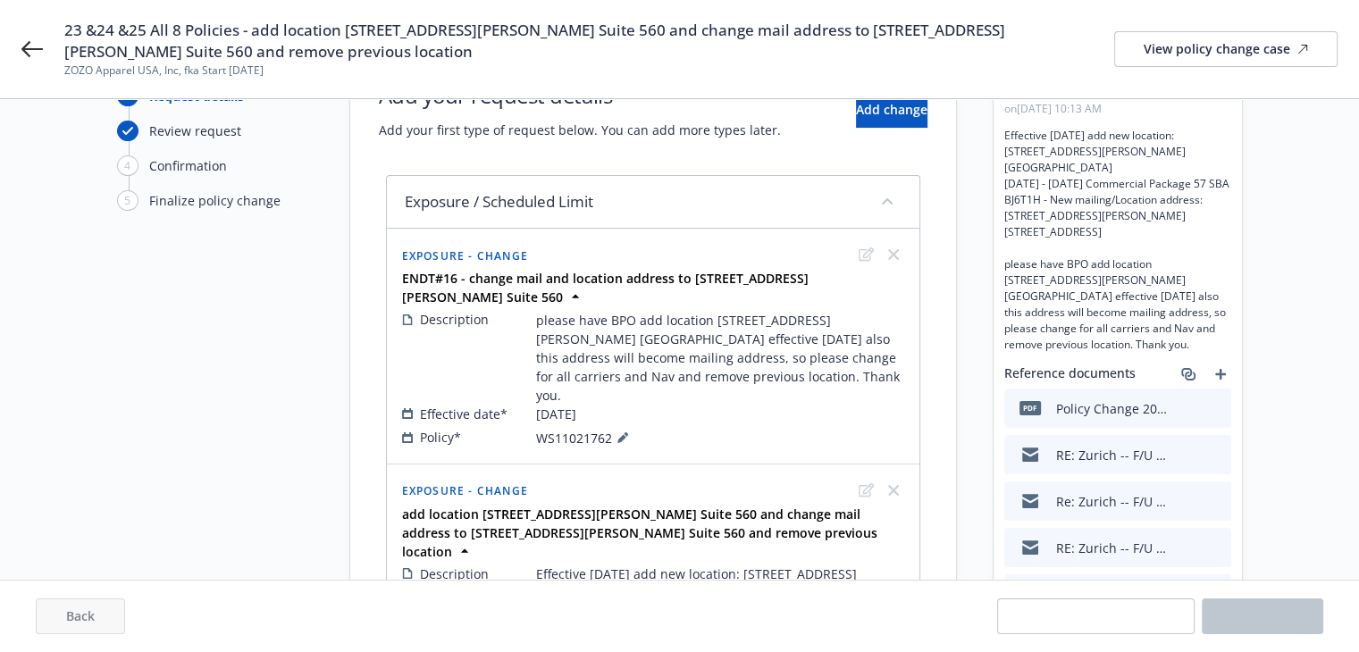
scroll to position [0, 0]
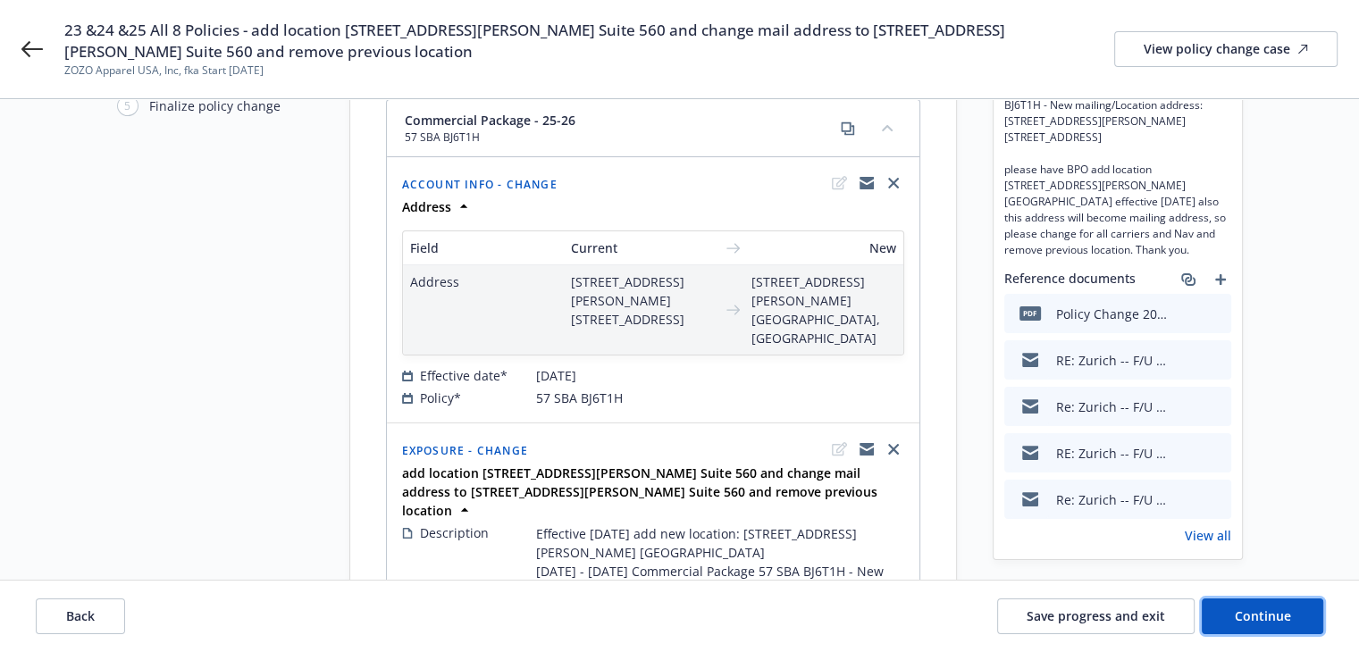
click at [1231, 613] on button "Continue" at bounding box center [1263, 617] width 122 height 36
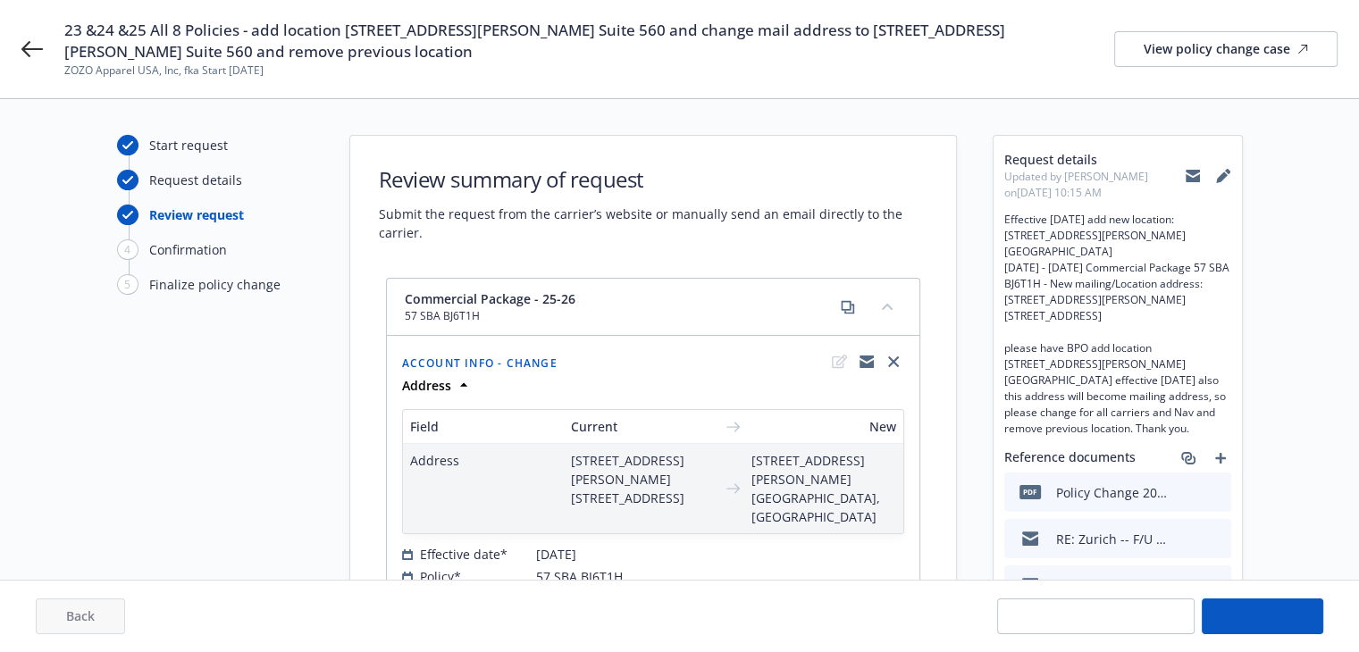
select select "ACCEPTED"
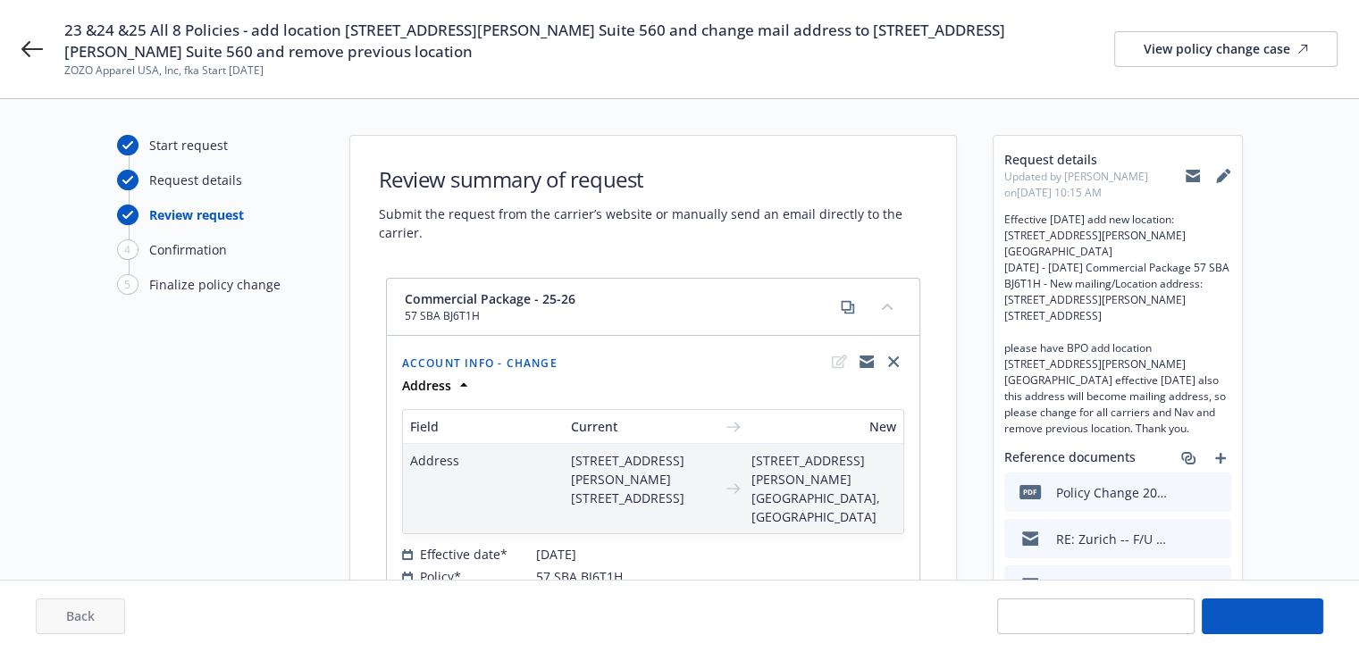
select select "ACCEPTED"
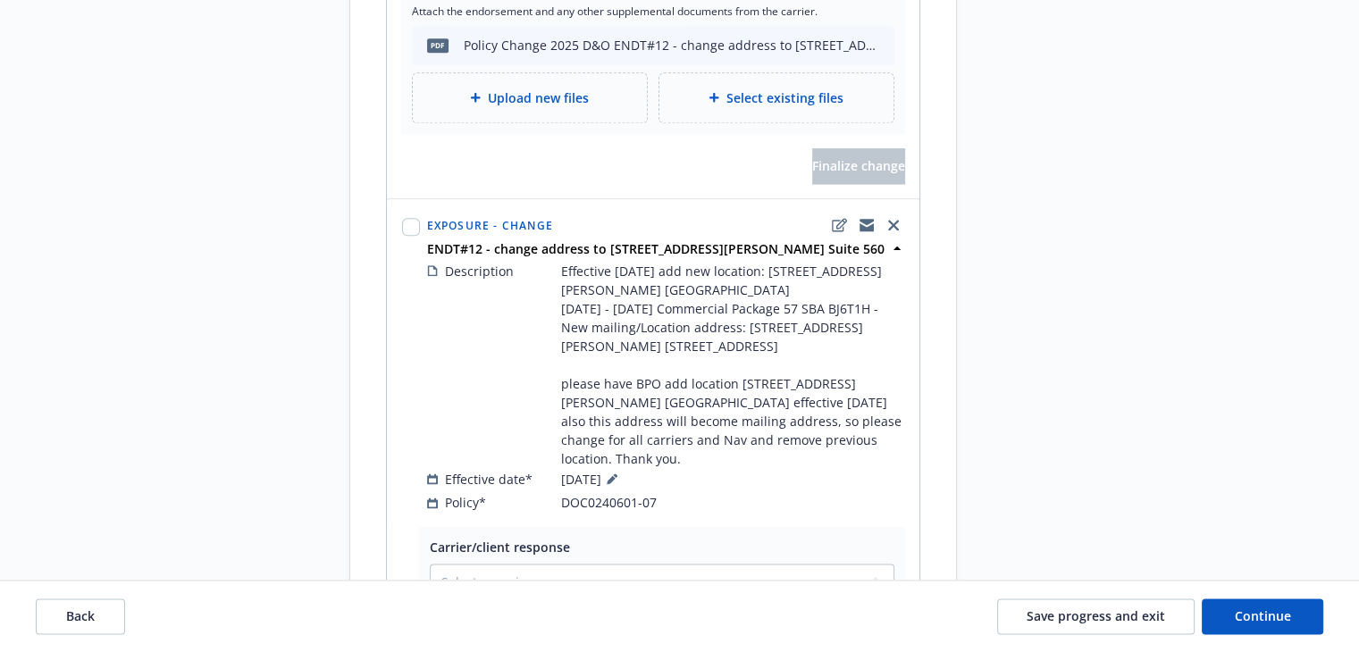
scroll to position [2502, 0]
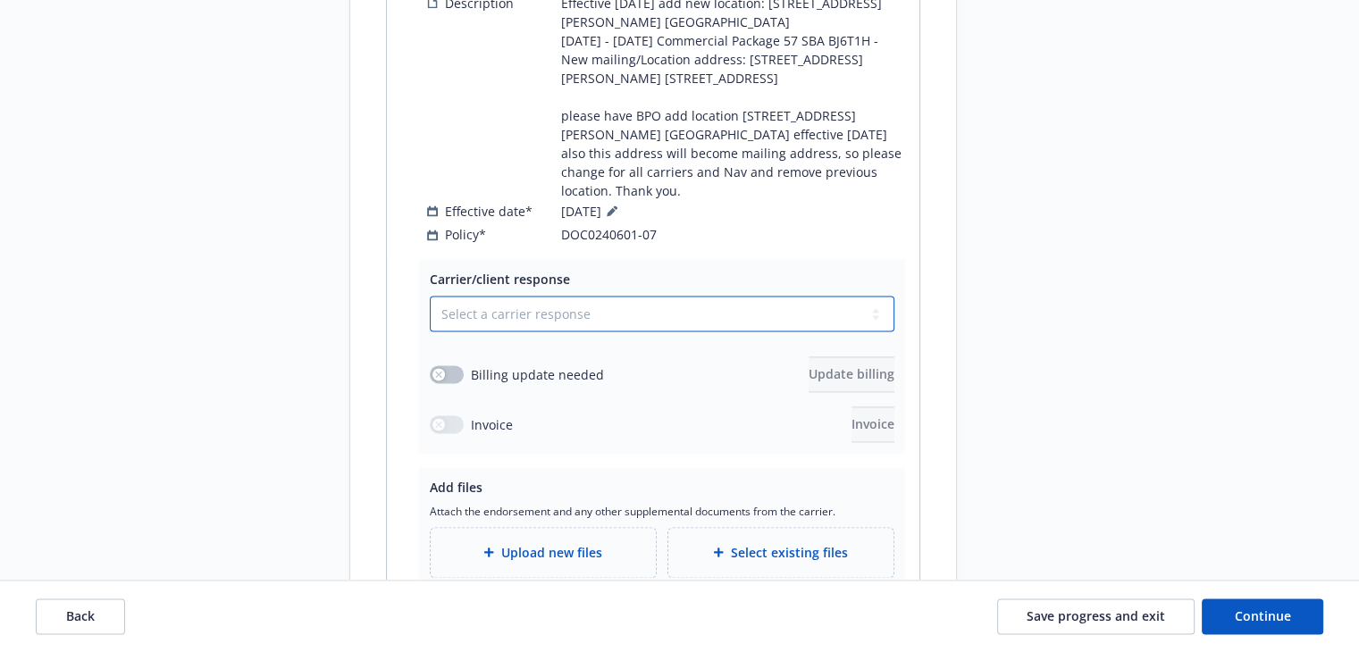
click at [533, 296] on select "Select a carrier response Accepted Accepted with revision No endorsement needed…" at bounding box center [662, 314] width 465 height 36
select select "ACCEPTED"
click at [430, 296] on select "Select a carrier response Accepted Accepted with revision No endorsement needed…" at bounding box center [662, 314] width 465 height 36
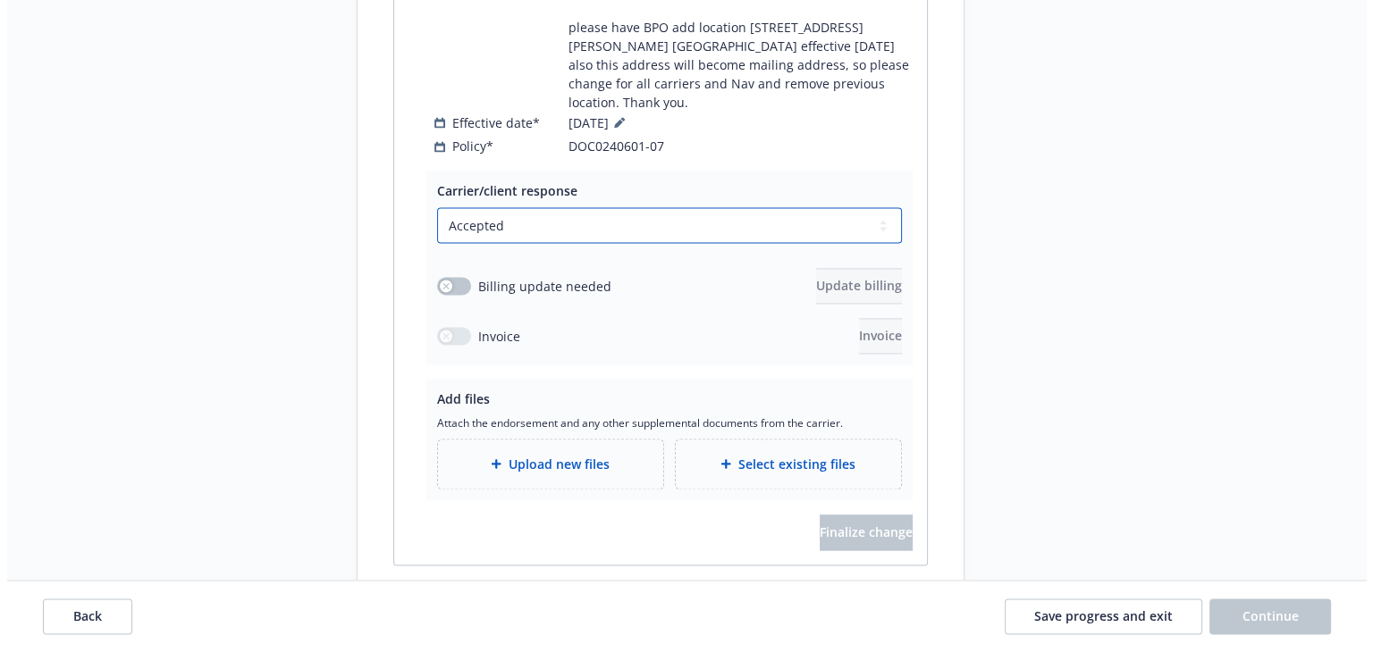
scroll to position [2592, 0]
click at [531, 454] on span "Upload new files" at bounding box center [551, 463] width 101 height 19
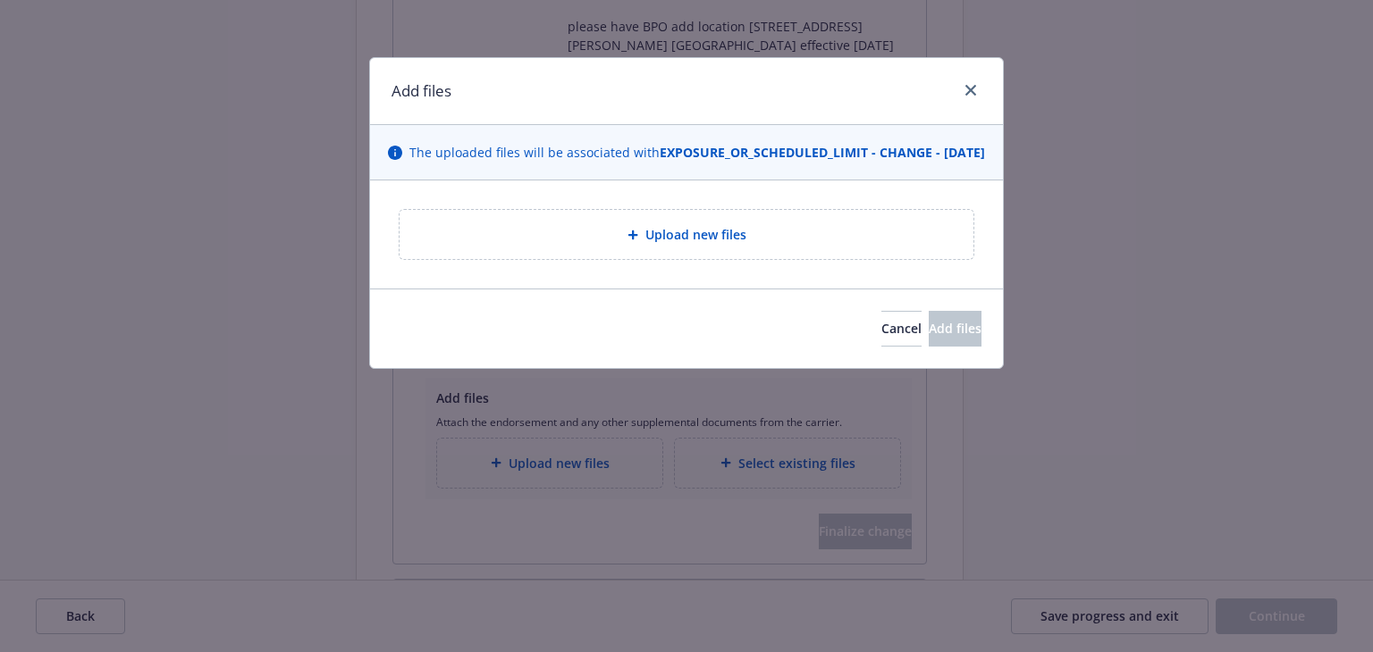
click at [647, 244] on span "Upload new files" at bounding box center [695, 234] width 101 height 19
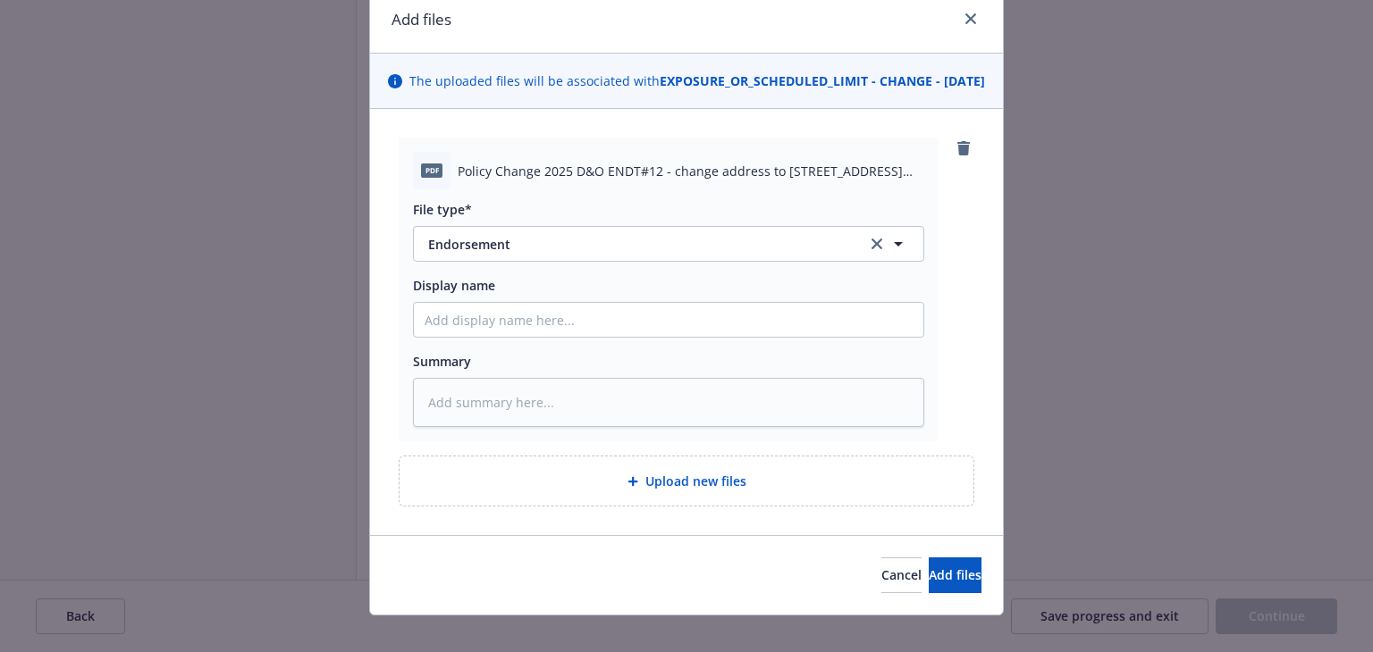
scroll to position [110, 0]
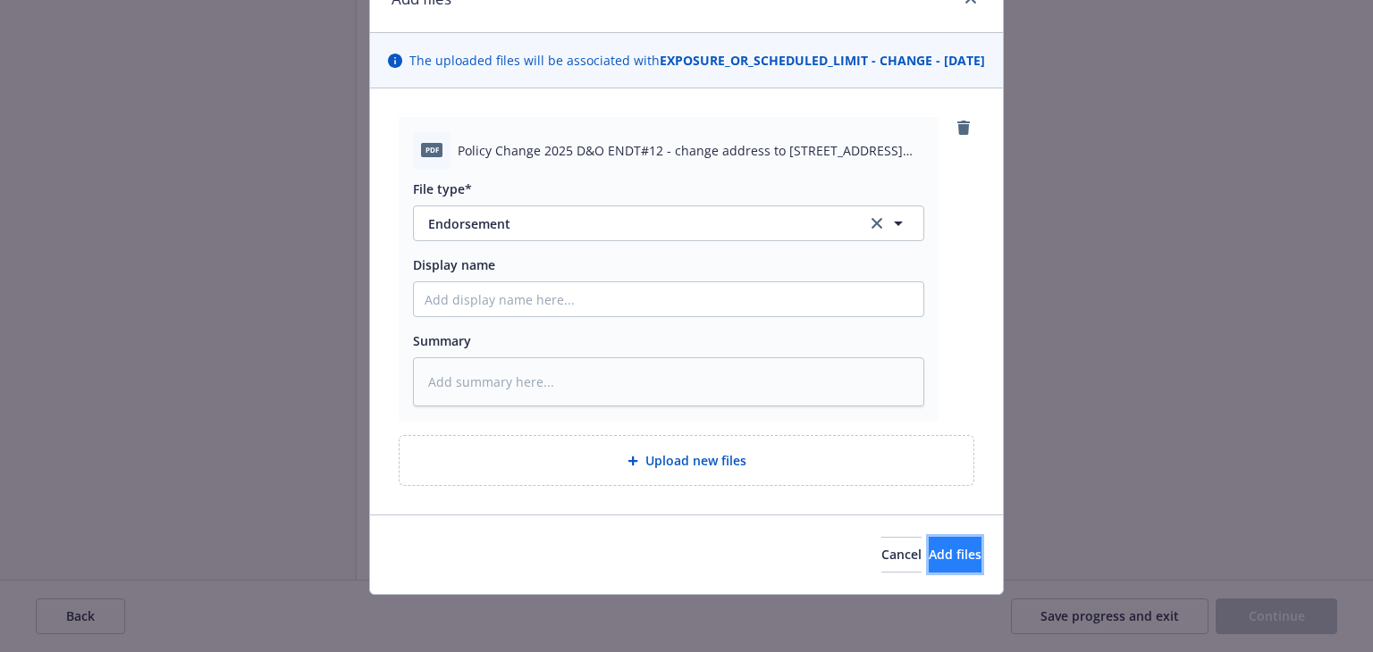
click at [929, 552] on span "Add files" at bounding box center [955, 554] width 53 height 17
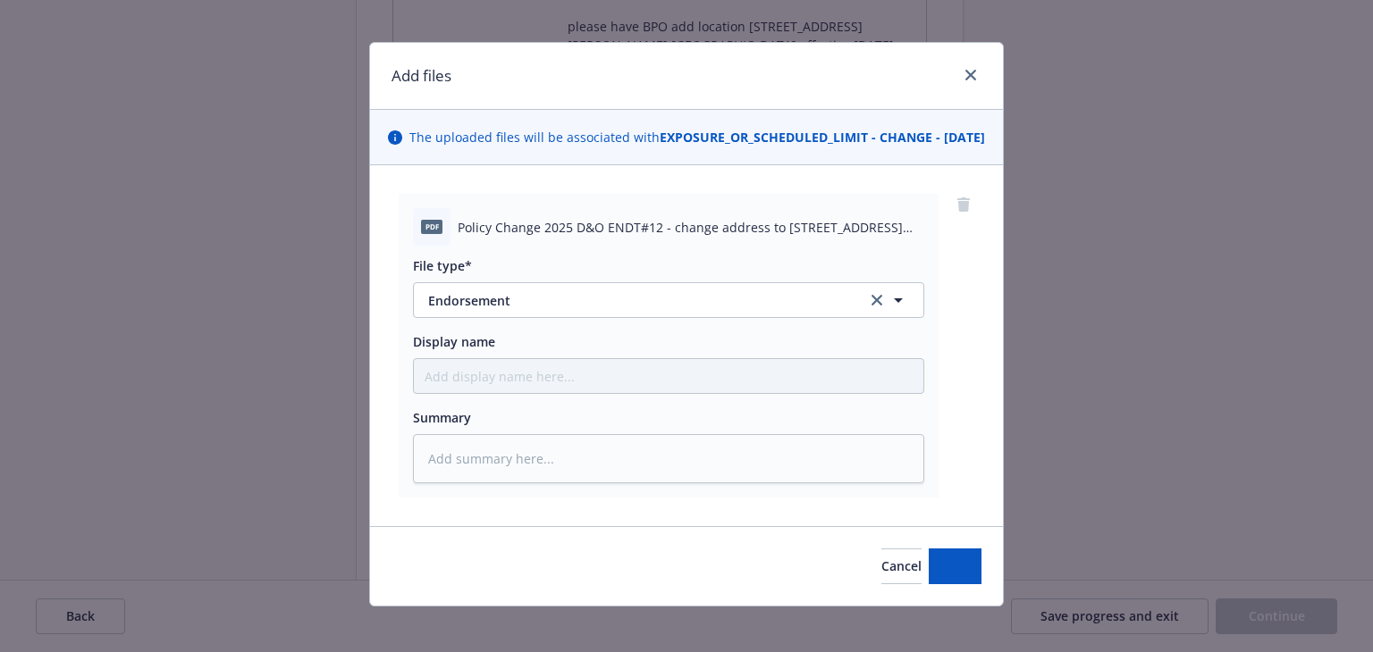
scroll to position [0, 0]
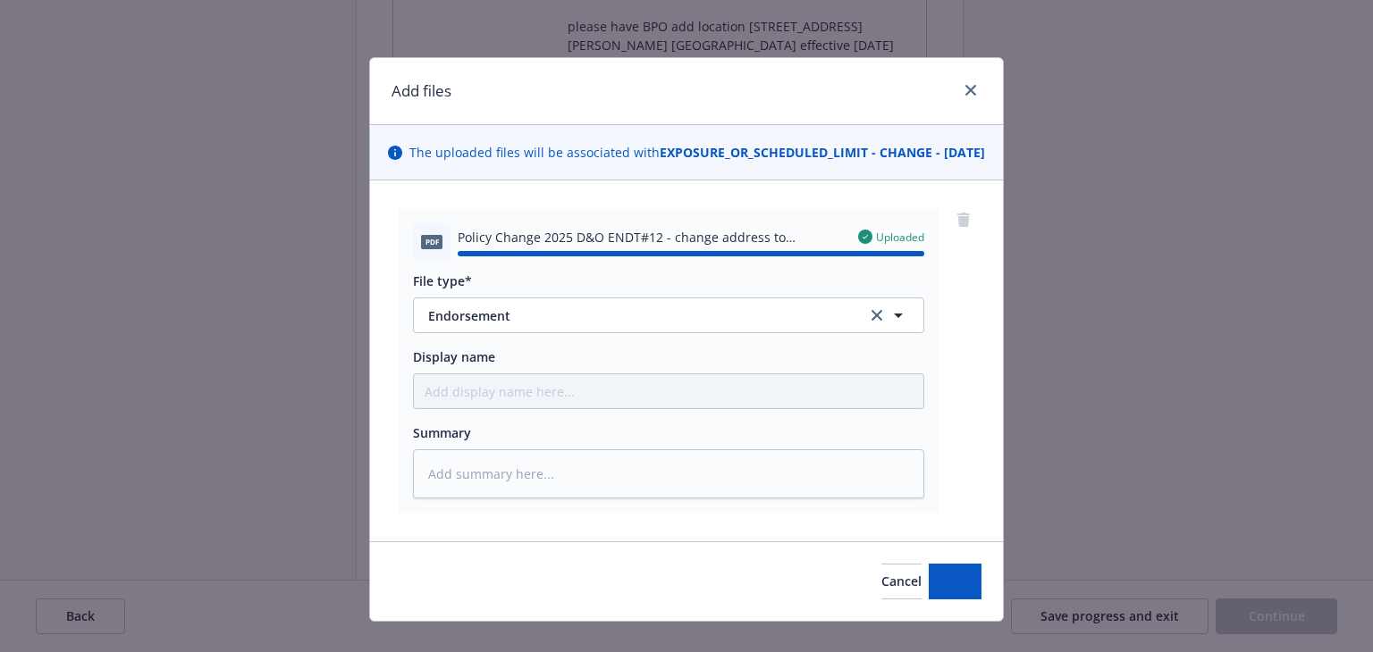
type textarea "x"
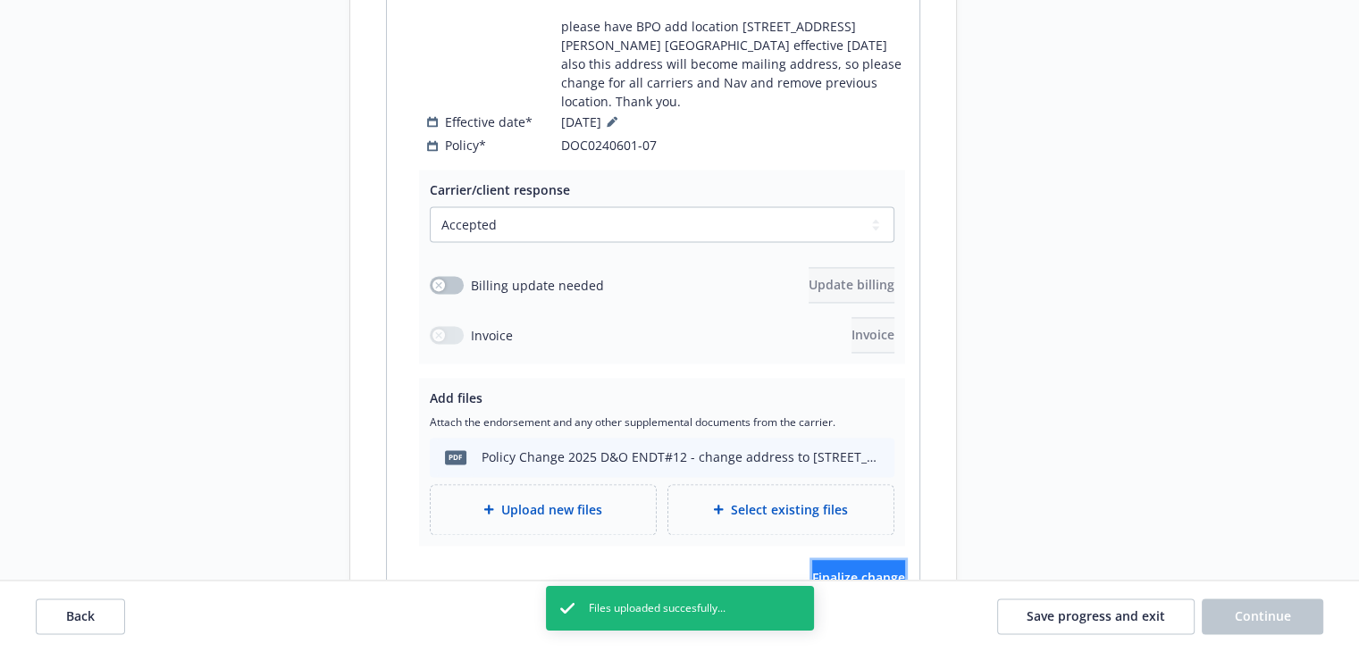
click at [844, 569] on span "Finalize change" at bounding box center [858, 577] width 93 height 17
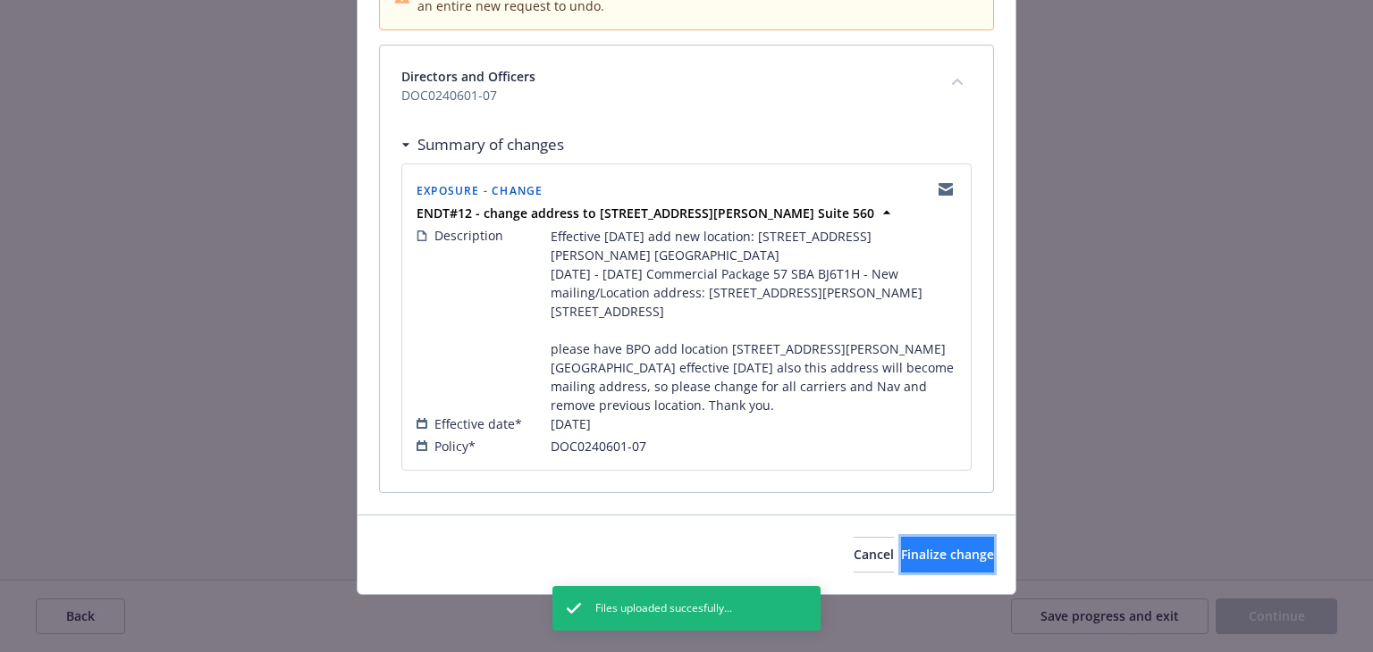
click at [904, 548] on span "Finalize change" at bounding box center [947, 554] width 93 height 17
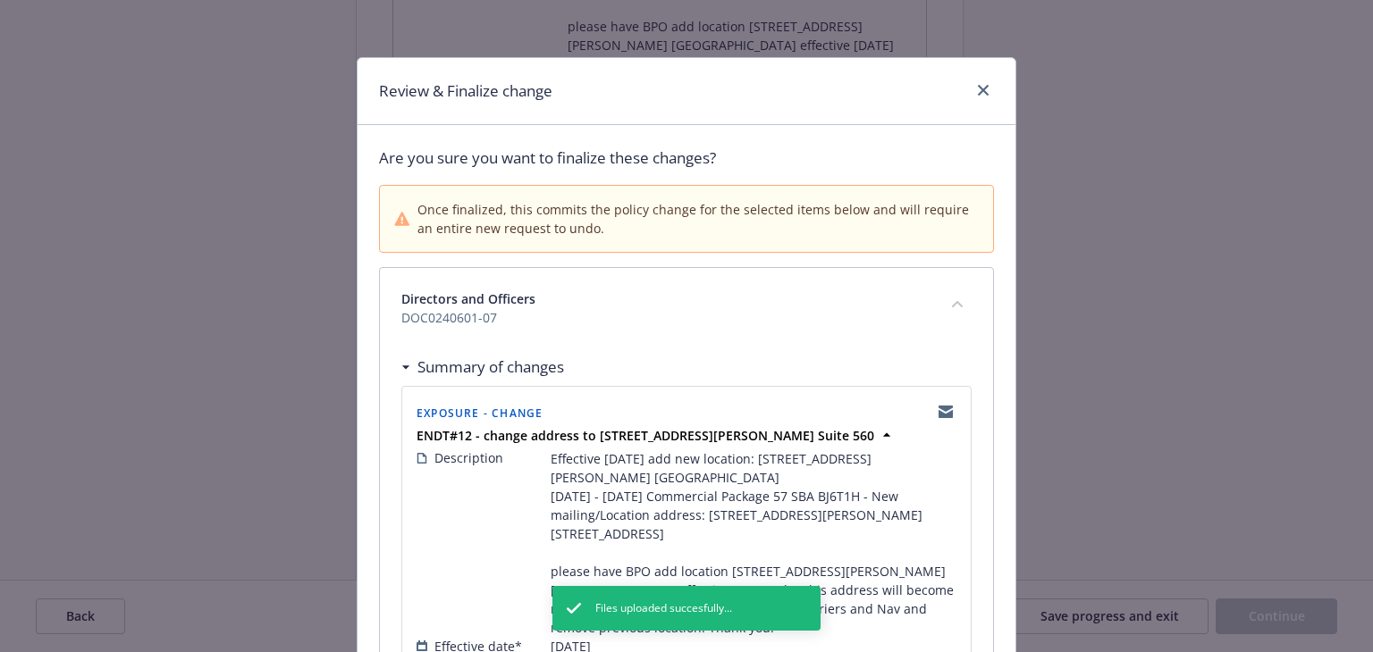
select select "ACCEPTED"
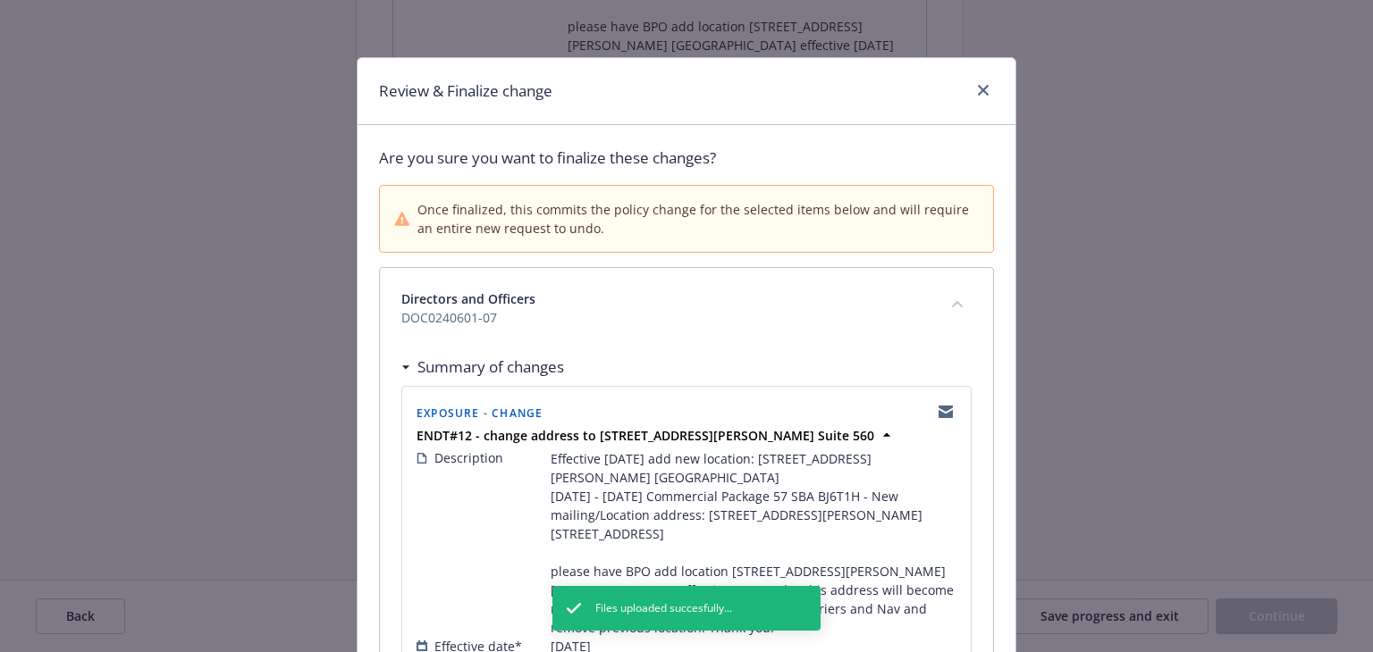
select select "ACCEPTED"
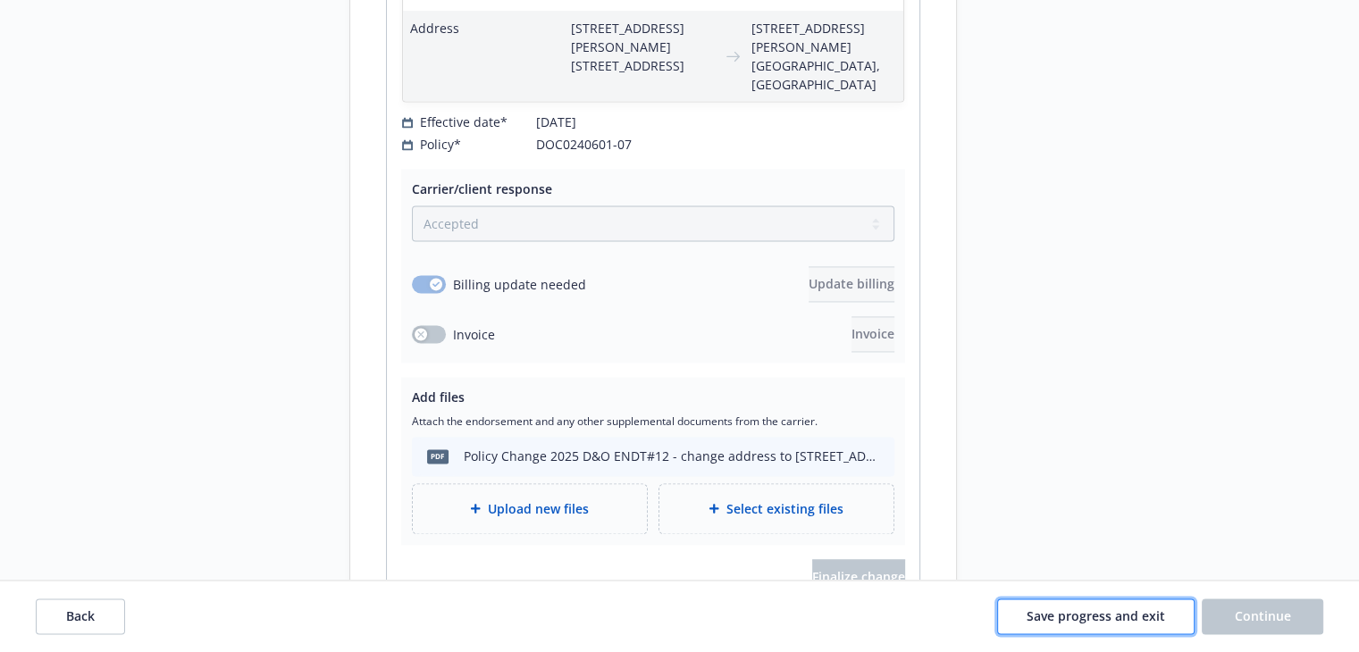
click at [1153, 617] on span "Save progress and exit" at bounding box center [1096, 616] width 139 height 17
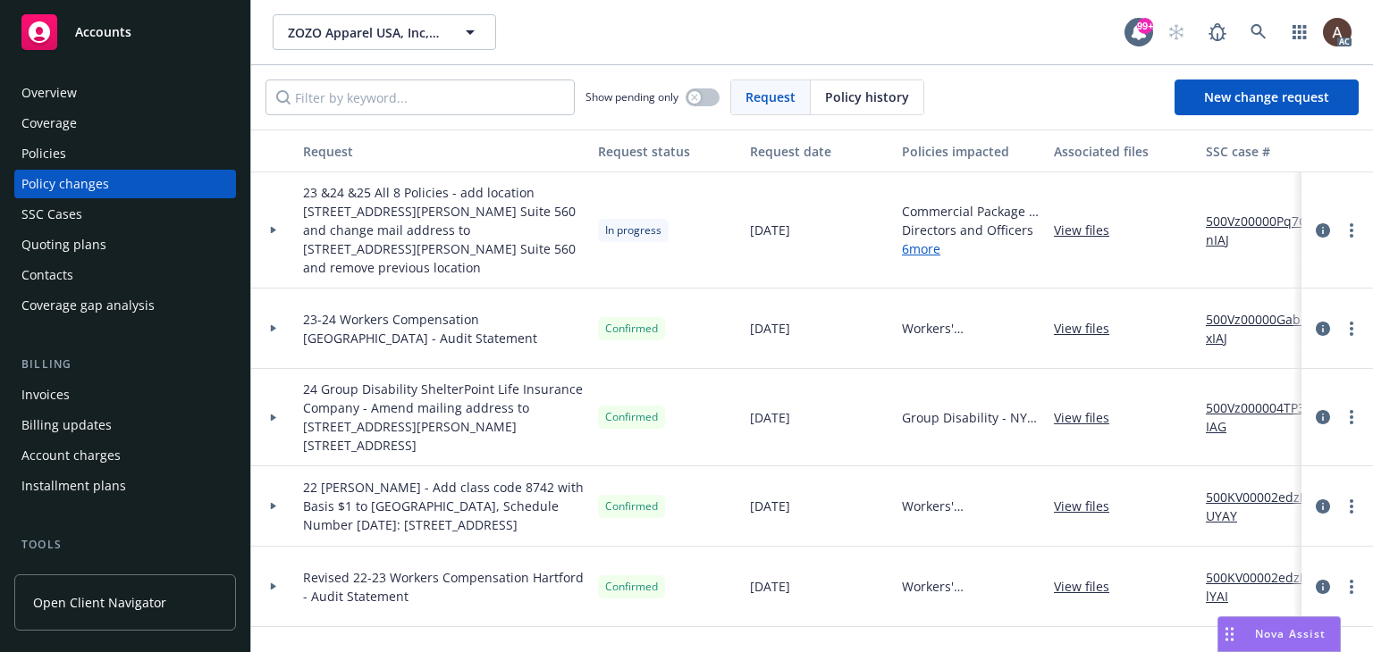
drag, startPoint x: 273, startPoint y: 216, endPoint x: 310, endPoint y: 231, distance: 40.2
click at [272, 227] on icon at bounding box center [273, 230] width 7 height 6
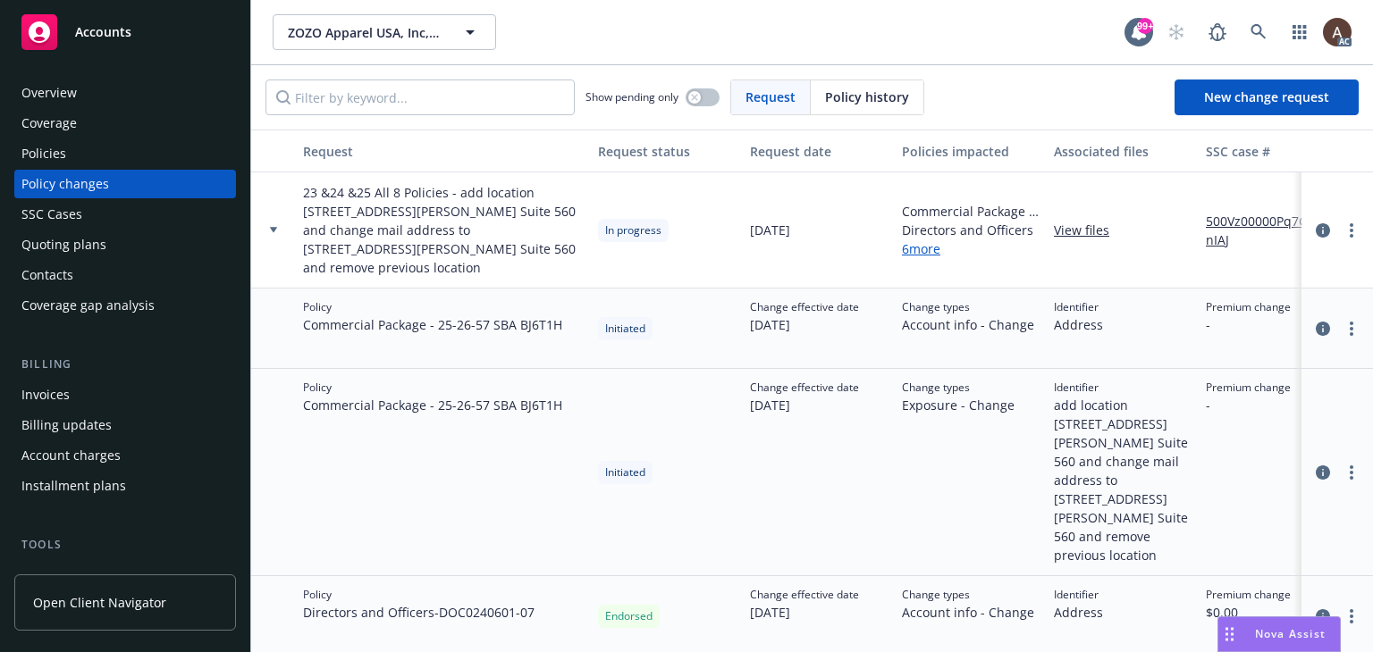
click at [84, 155] on div "Policies" at bounding box center [124, 153] width 207 height 29
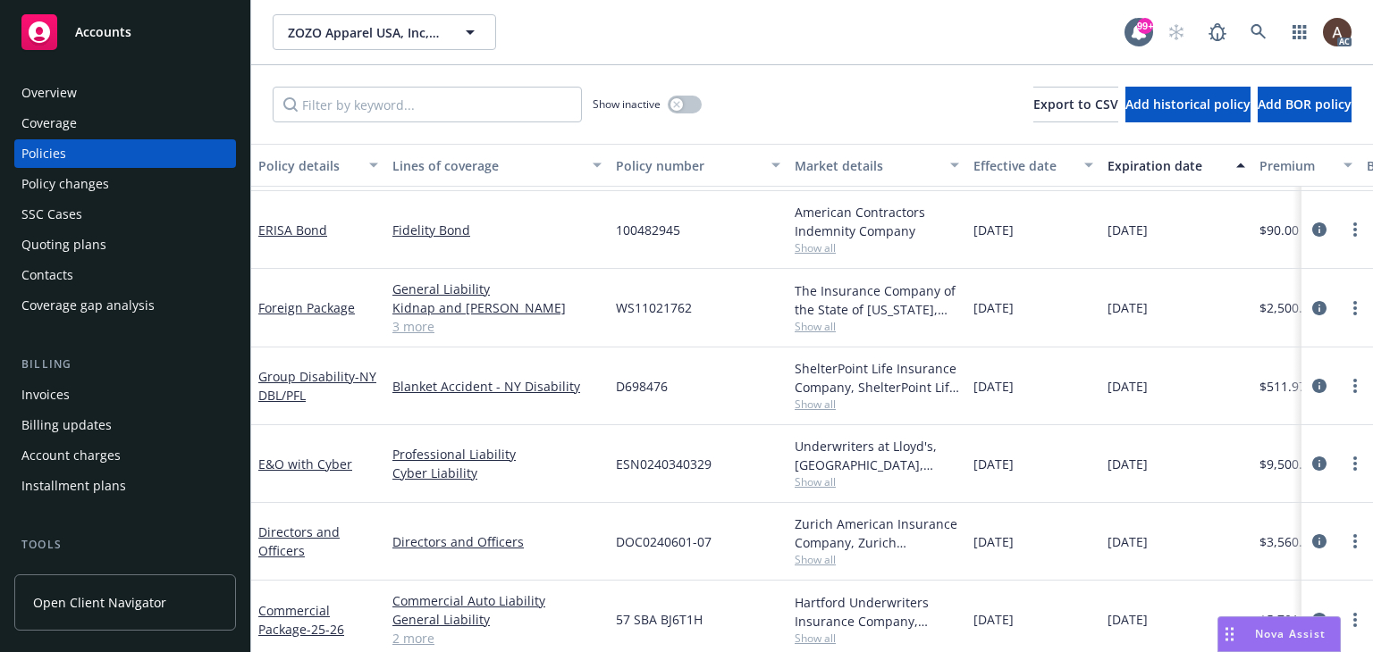
scroll to position [93, 0]
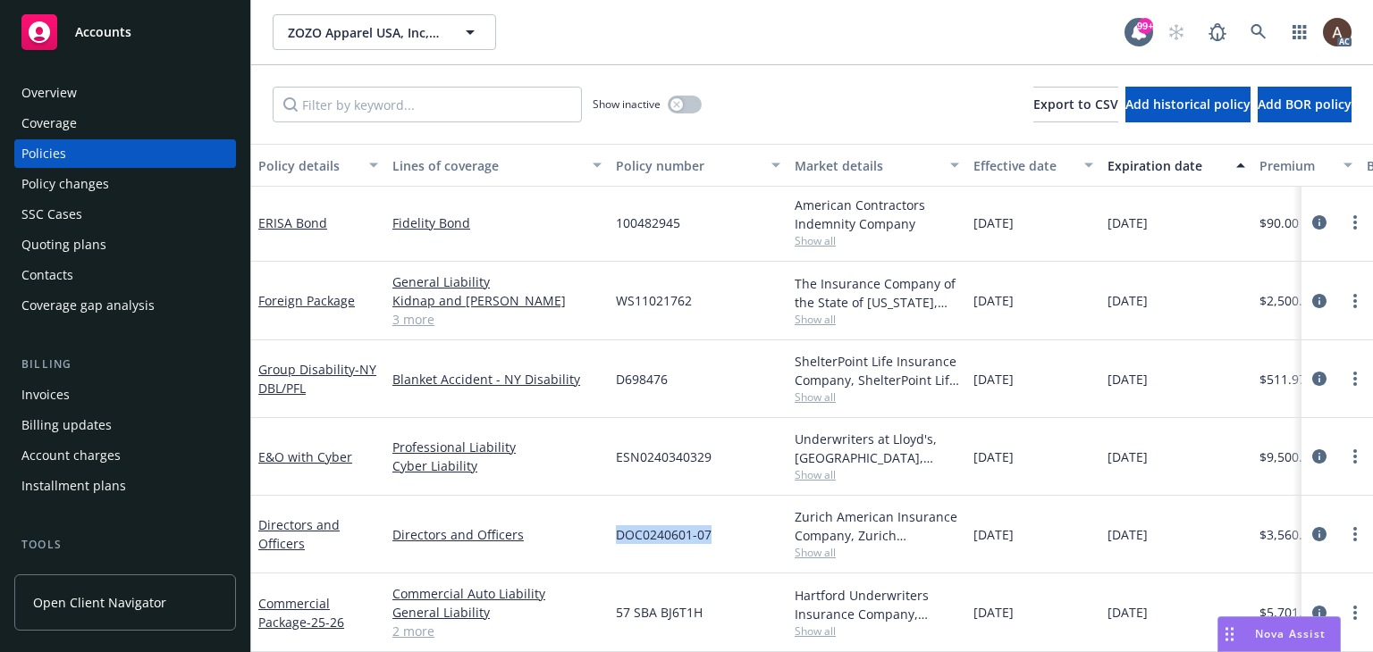
drag, startPoint x: 616, startPoint y: 522, endPoint x: 755, endPoint y: 529, distance: 139.6
click at [755, 529] on div "DOC0240601-07" at bounding box center [698, 535] width 179 height 78
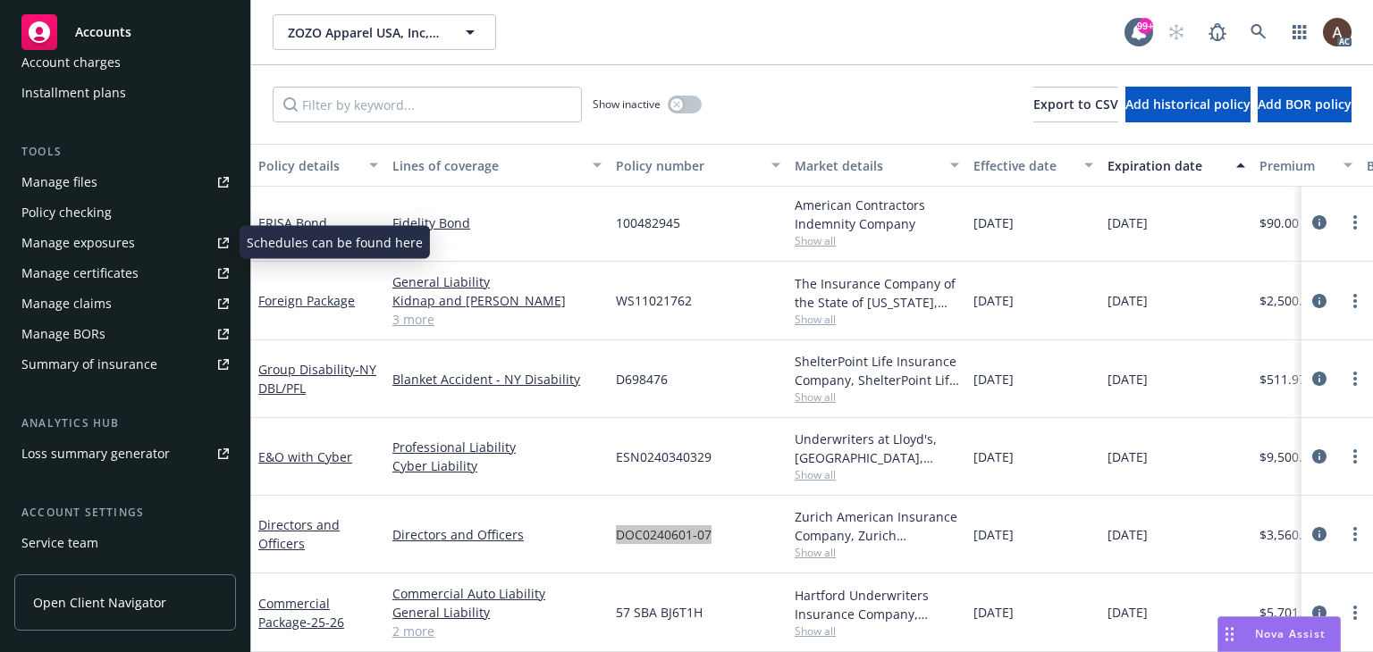
scroll to position [422, 0]
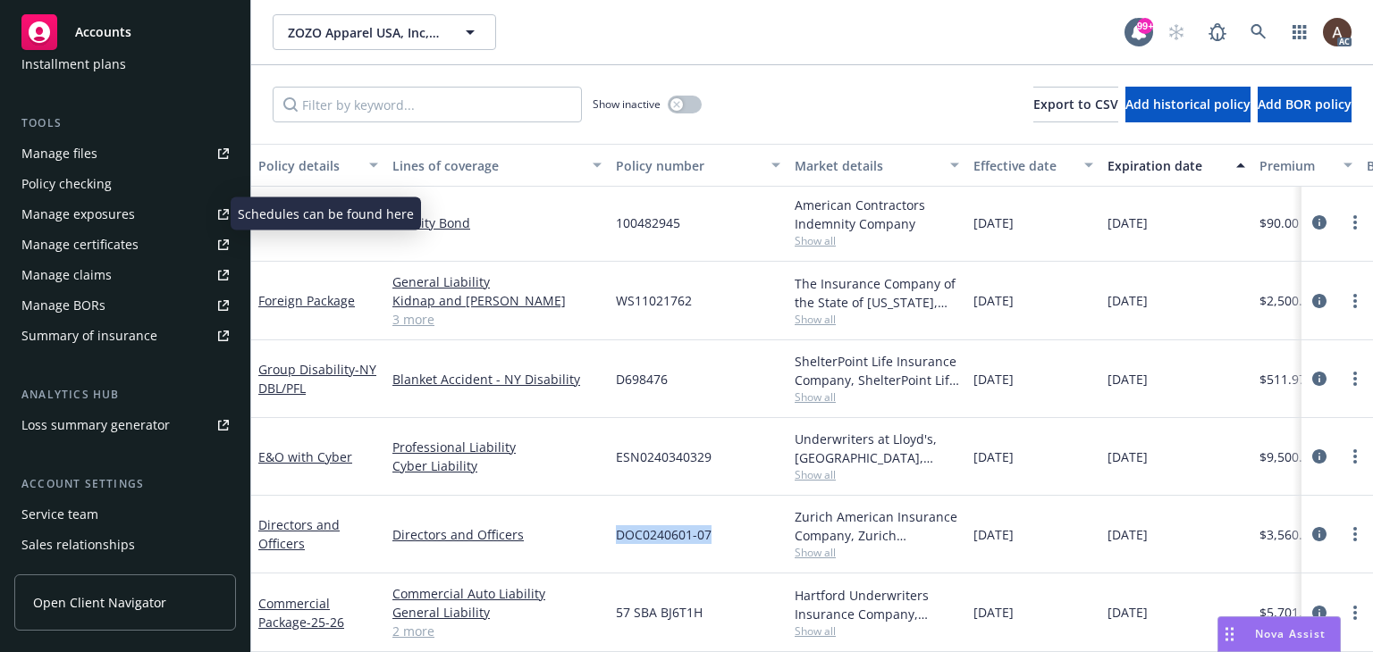
click at [132, 214] on link "Manage exposures" at bounding box center [125, 214] width 222 height 29
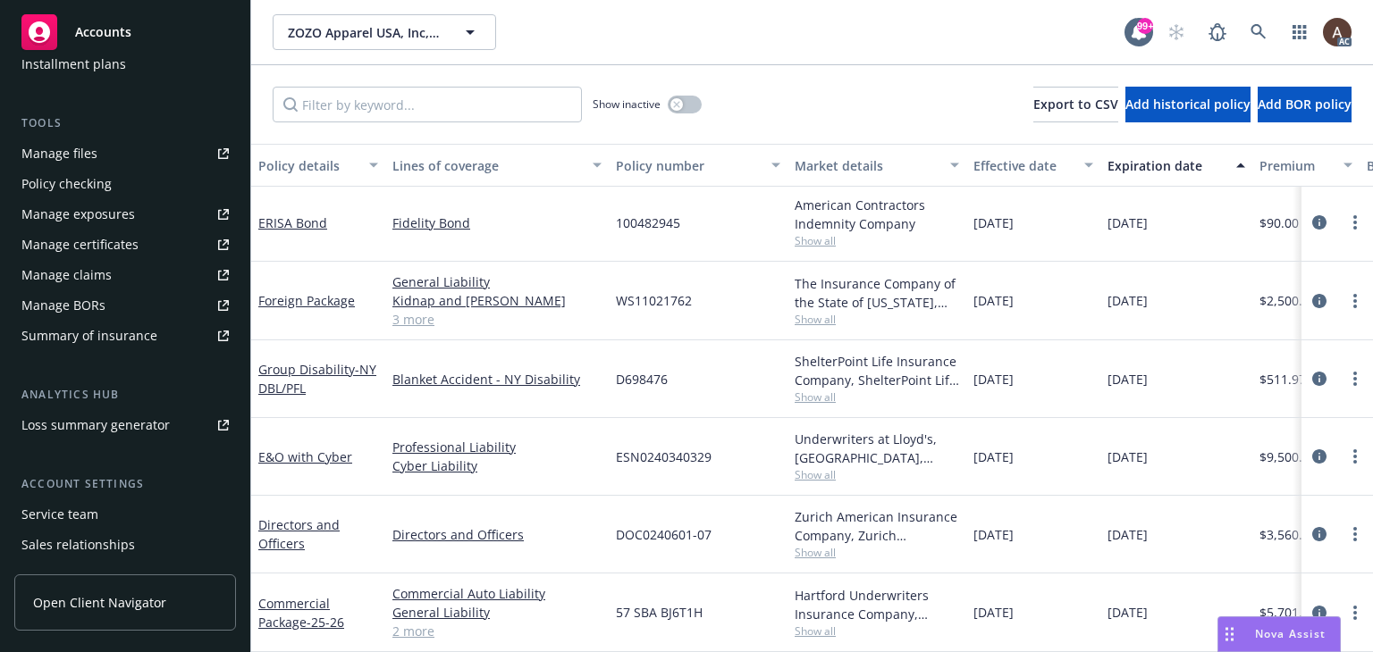
scroll to position [0, 0]
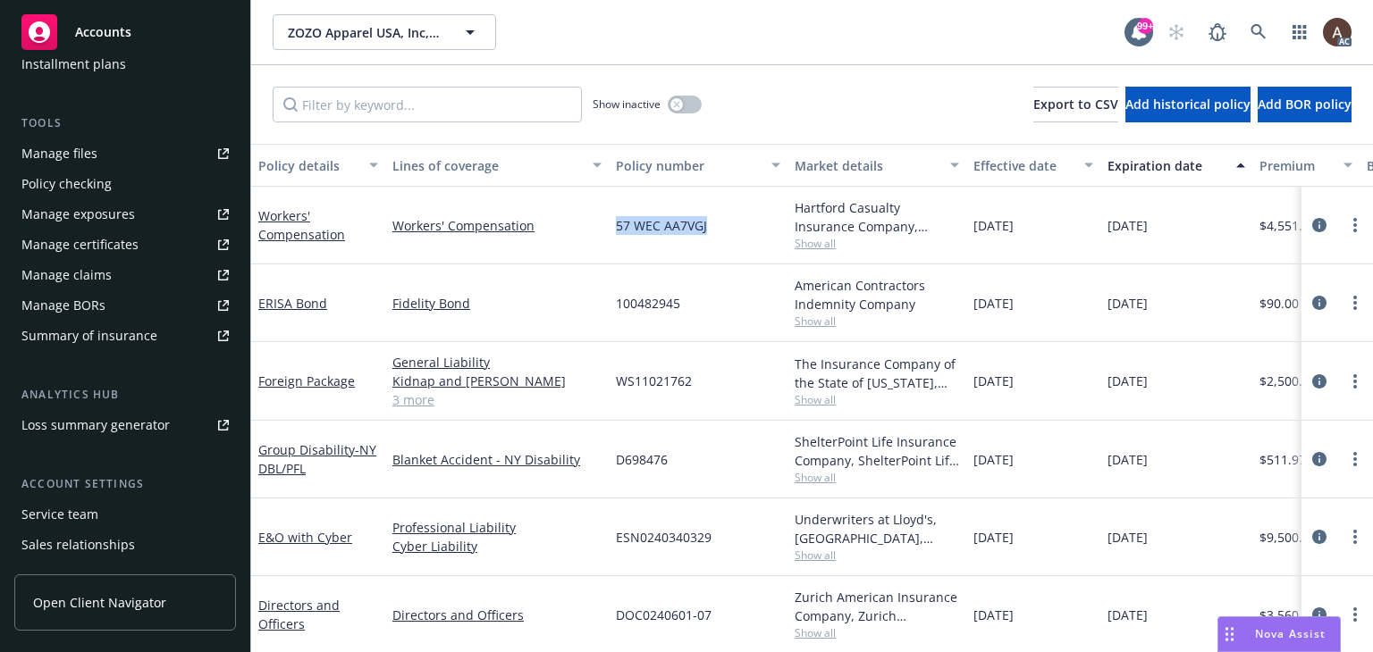
drag, startPoint x: 617, startPoint y: 228, endPoint x: 720, endPoint y: 227, distance: 103.7
click at [720, 227] on div "57 WEC AA7VGJ" at bounding box center [698, 226] width 179 height 78
copy span "57 WEC AA7VGJ"
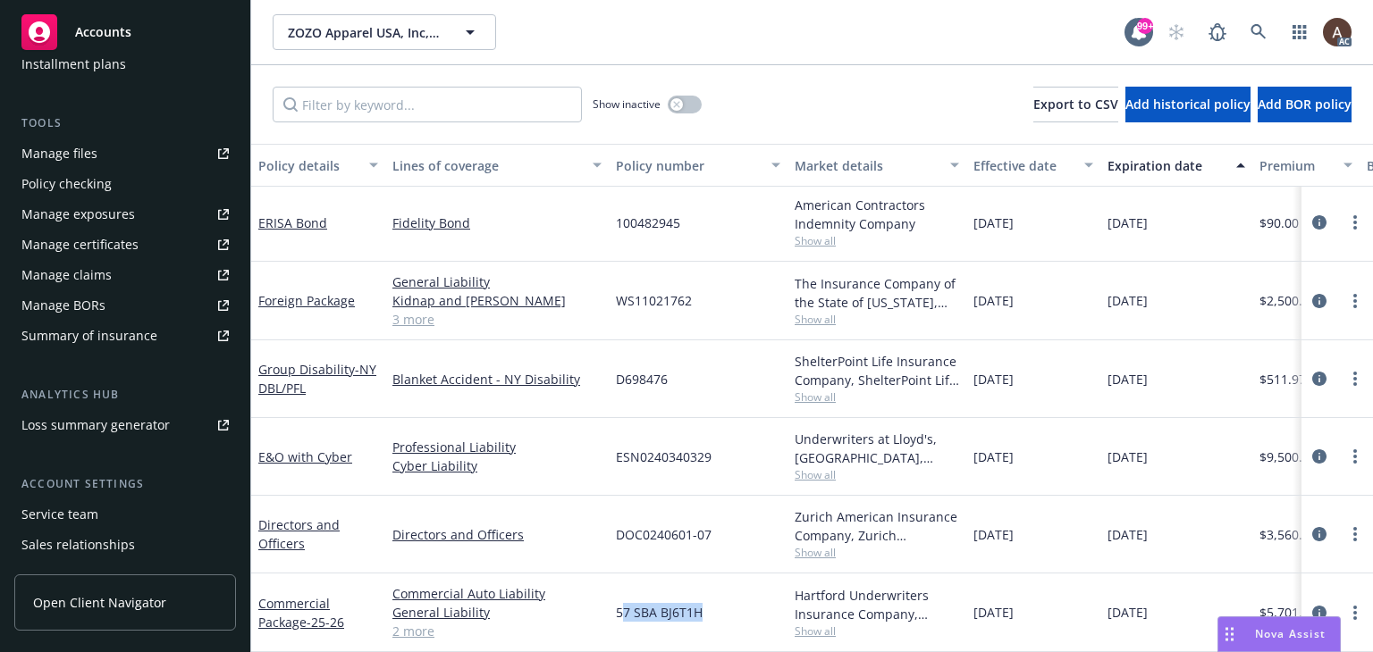
drag, startPoint x: 619, startPoint y: 601, endPoint x: 680, endPoint y: 599, distance: 60.8
click at [723, 605] on div "57 SBA BJ6T1H" at bounding box center [698, 613] width 179 height 79
click at [616, 603] on span "57 SBA BJ6T1H" at bounding box center [659, 612] width 87 height 19
drag, startPoint x: 615, startPoint y: 601, endPoint x: 729, endPoint y: 601, distance: 114.4
click at [730, 601] on div "57 SBA BJ6T1H" at bounding box center [698, 613] width 179 height 79
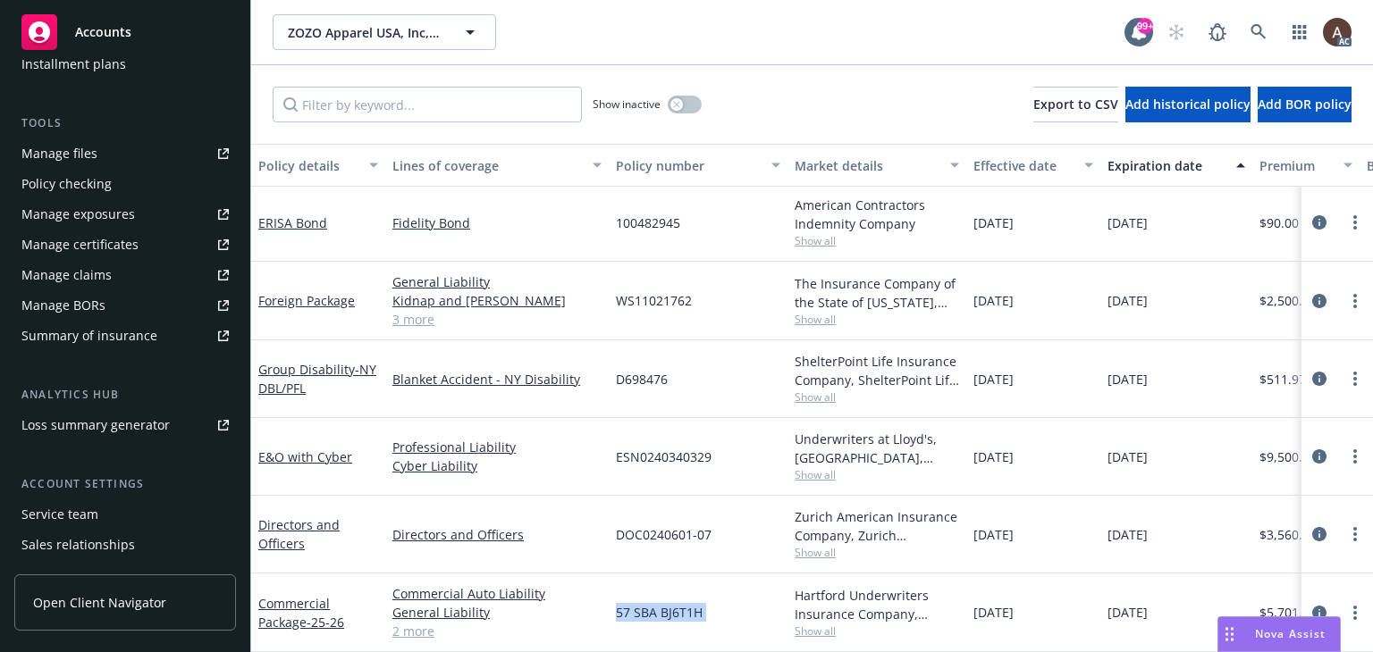
copy span "57 SBA BJ6T1H"
click at [660, 603] on span "57 SBA BJ6T1H" at bounding box center [659, 612] width 87 height 19
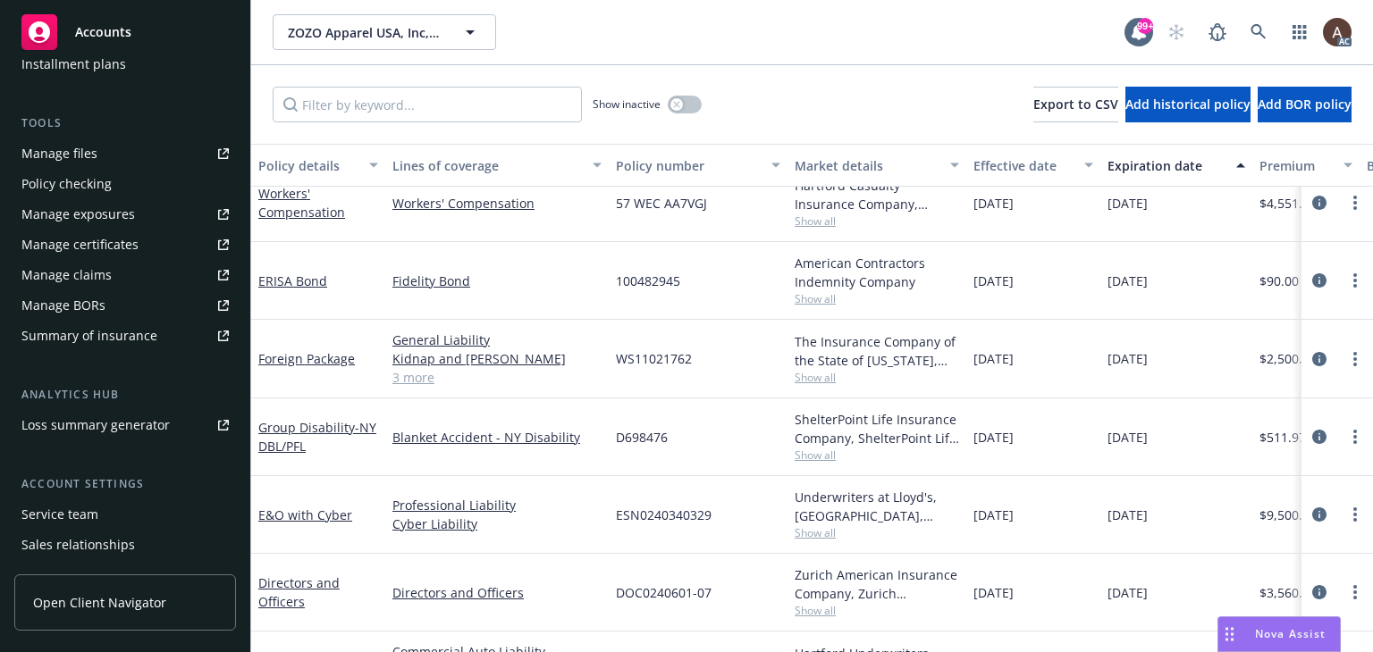
scroll to position [0, 0]
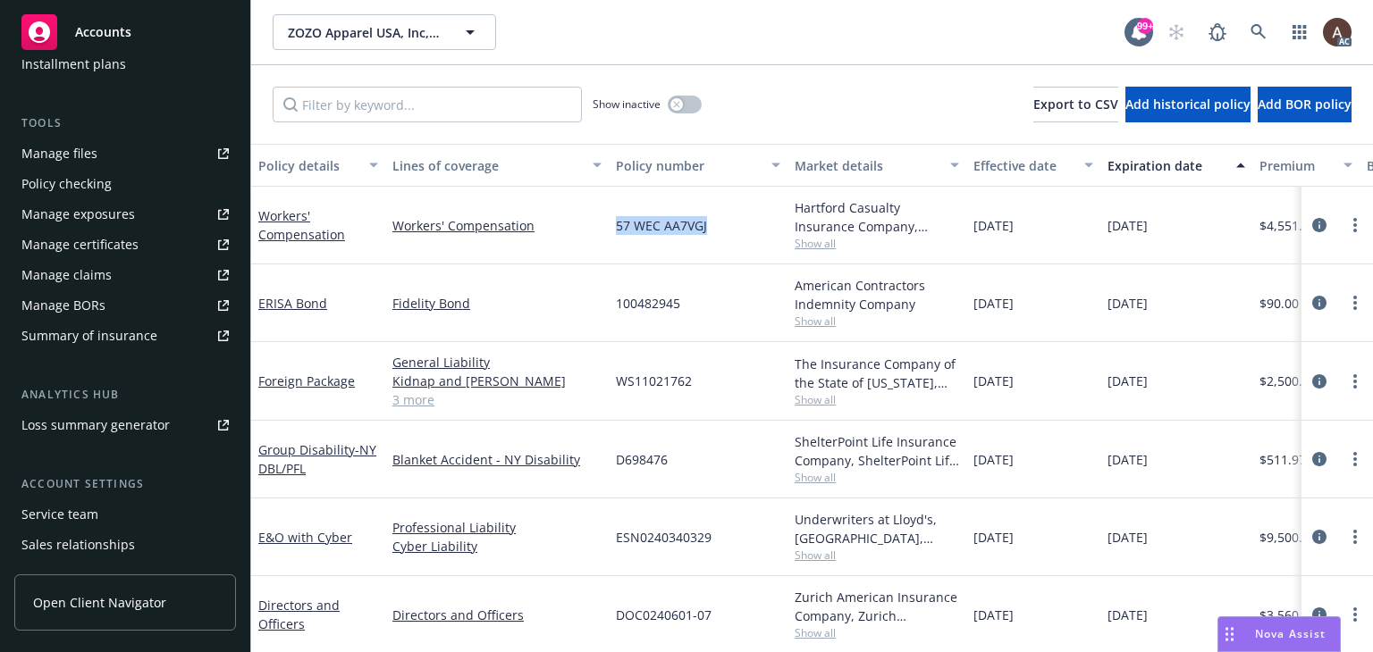
drag, startPoint x: 614, startPoint y: 231, endPoint x: 712, endPoint y: 231, distance: 98.3
click at [712, 231] on div "57 WEC AA7VGJ" at bounding box center [698, 226] width 179 height 78
copy span "57 WEC AA7VGJ"
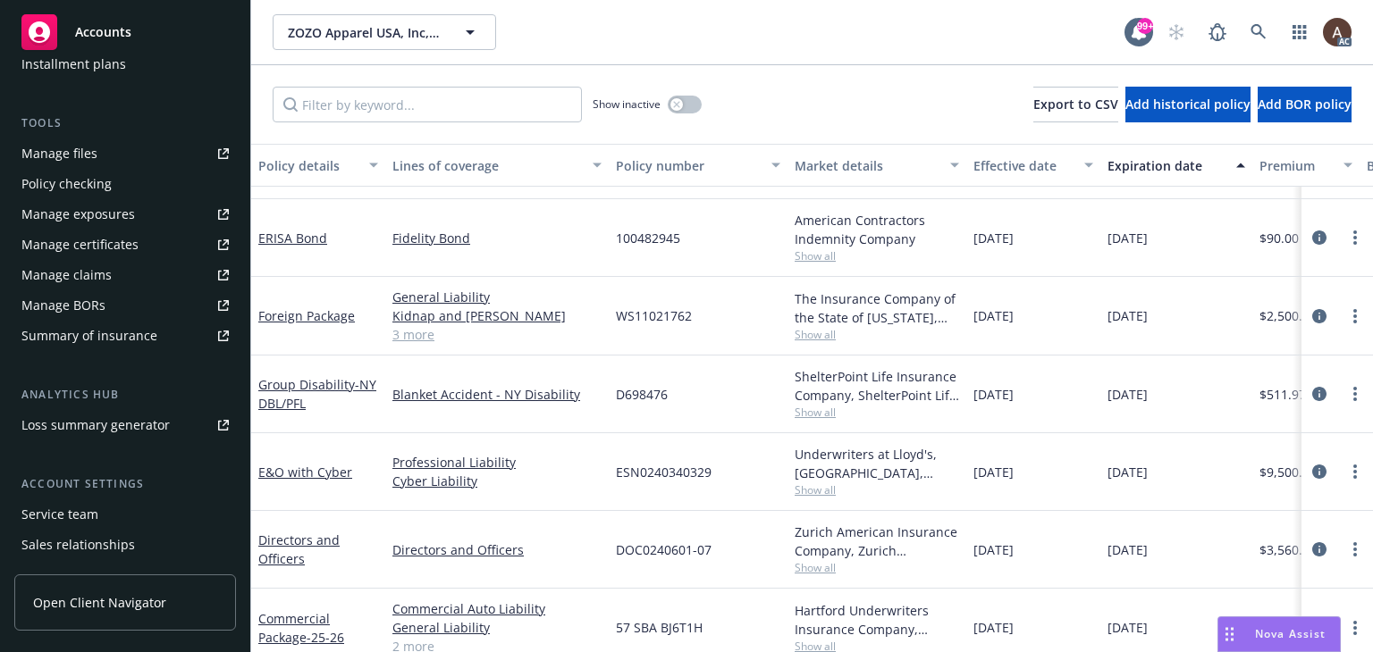
scroll to position [93, 0]
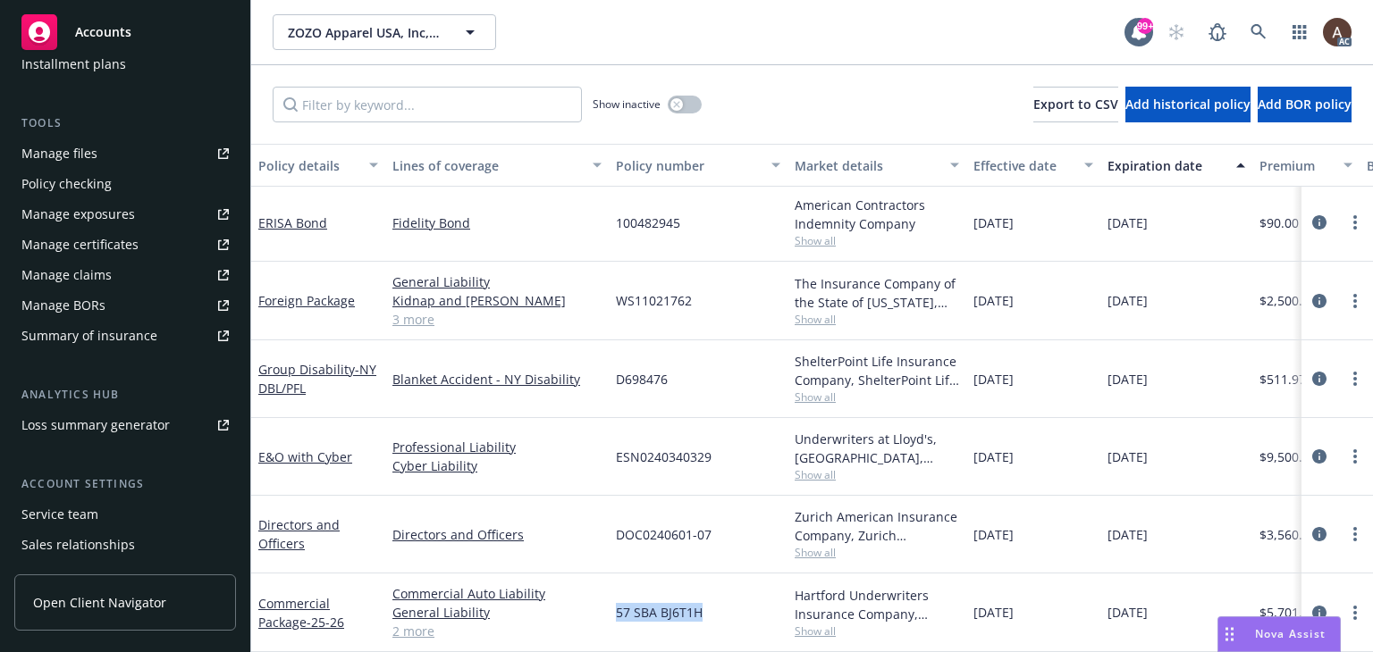
drag, startPoint x: 612, startPoint y: 598, endPoint x: 723, endPoint y: 599, distance: 110.8
click at [723, 599] on div "57 SBA BJ6T1H" at bounding box center [698, 613] width 179 height 79
copy span "57 SBA BJ6T1H"
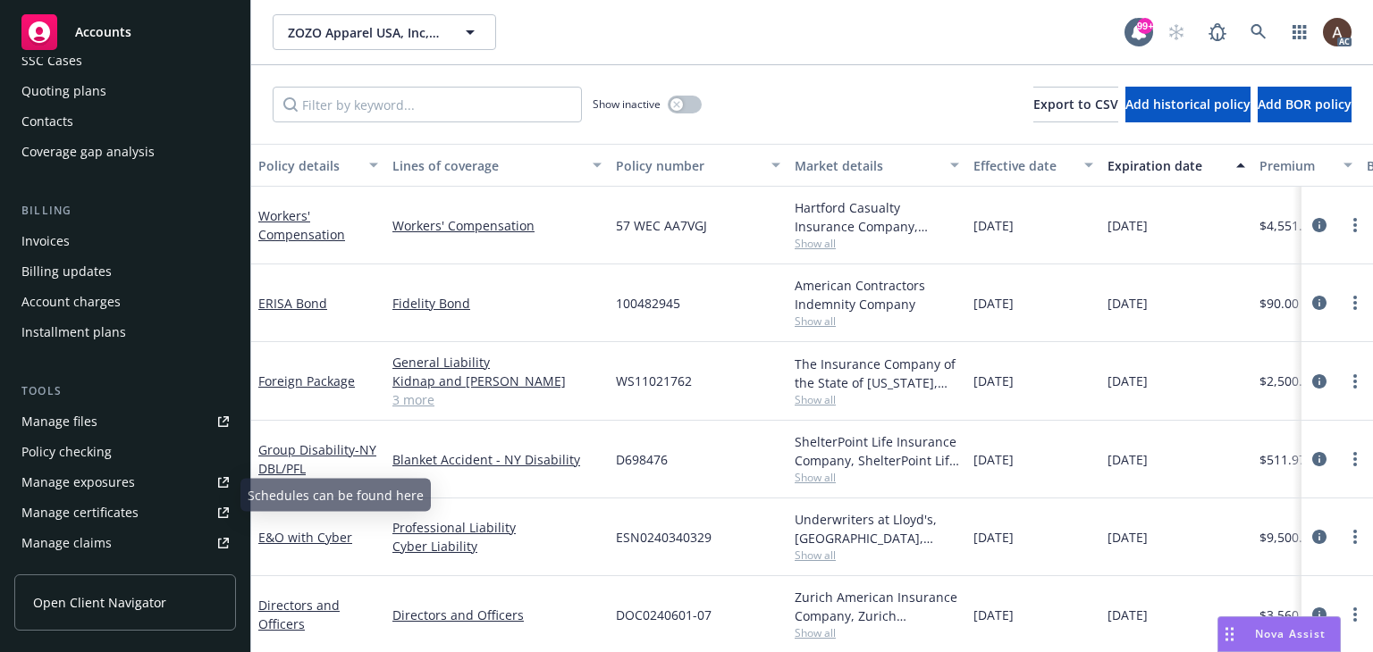
scroll to position [0, 0]
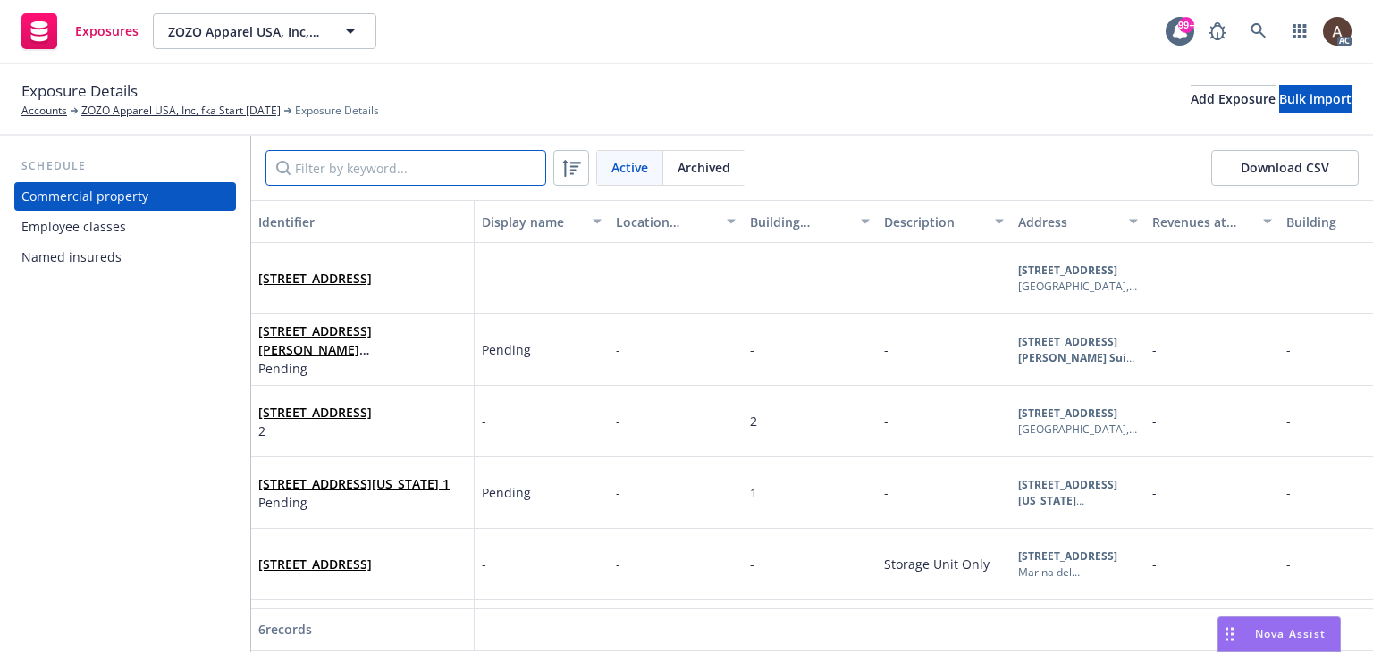
click at [349, 171] on input "Filter by keyword..." at bounding box center [405, 168] width 281 height 36
type input "3415"
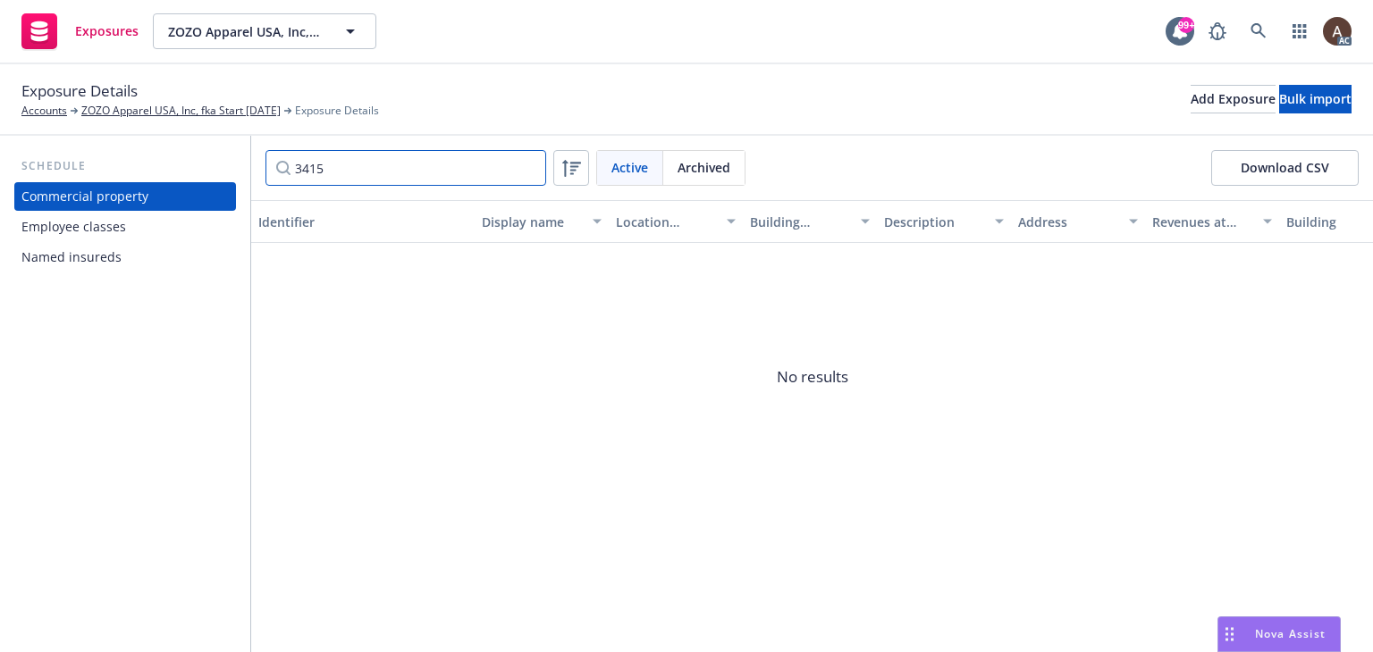
drag, startPoint x: 348, startPoint y: 169, endPoint x: 211, endPoint y: 165, distance: 136.8
click at [214, 168] on div "Schedule Commercial property Employee classes Named insureds 3415 Active Archiv…" at bounding box center [686, 394] width 1373 height 517
click at [184, 421] on div "Schedule Commercial property Employee classes Named insureds" at bounding box center [125, 394] width 250 height 517
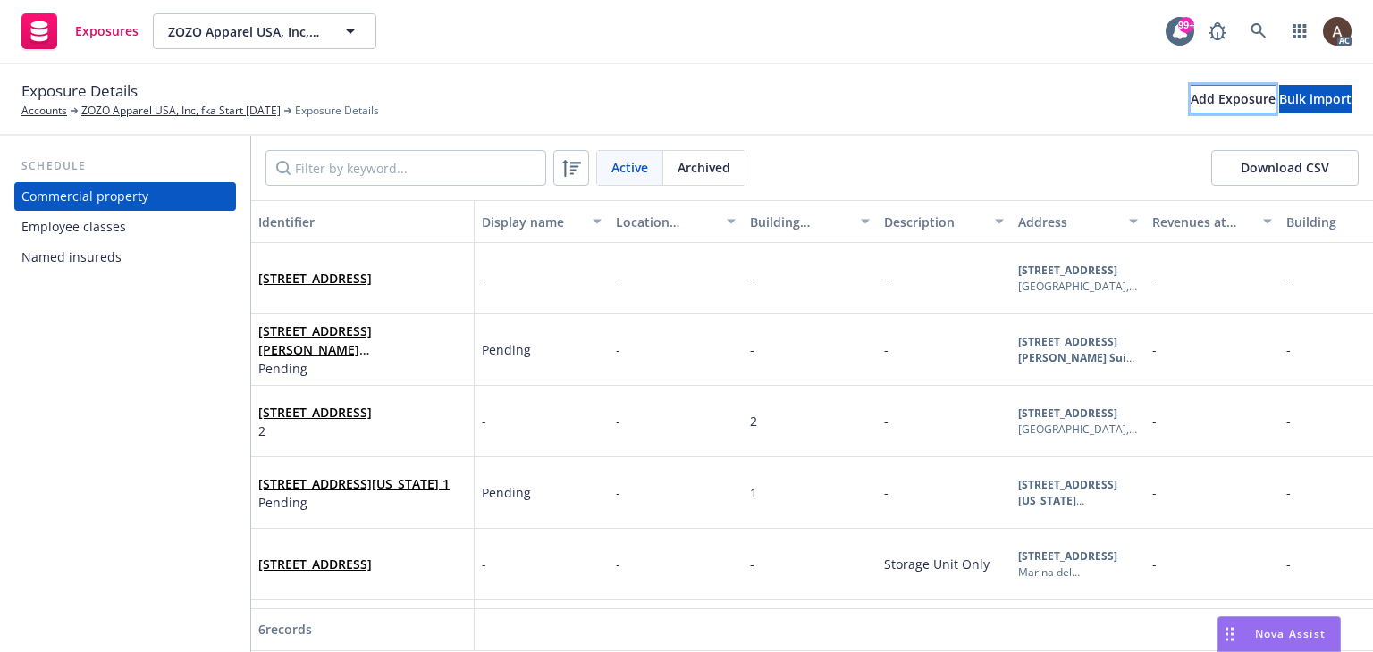
click at [1190, 105] on div "Add Exposure" at bounding box center [1232, 99] width 85 height 27
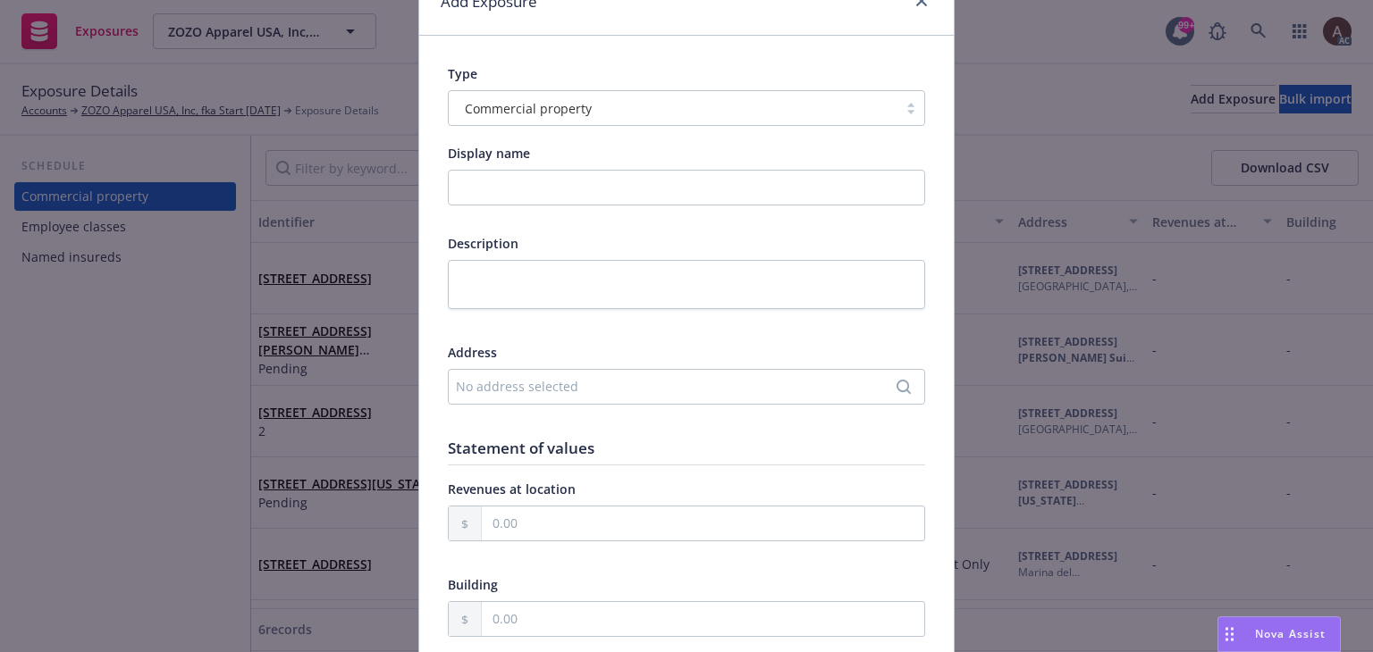
scroll to position [268, 0]
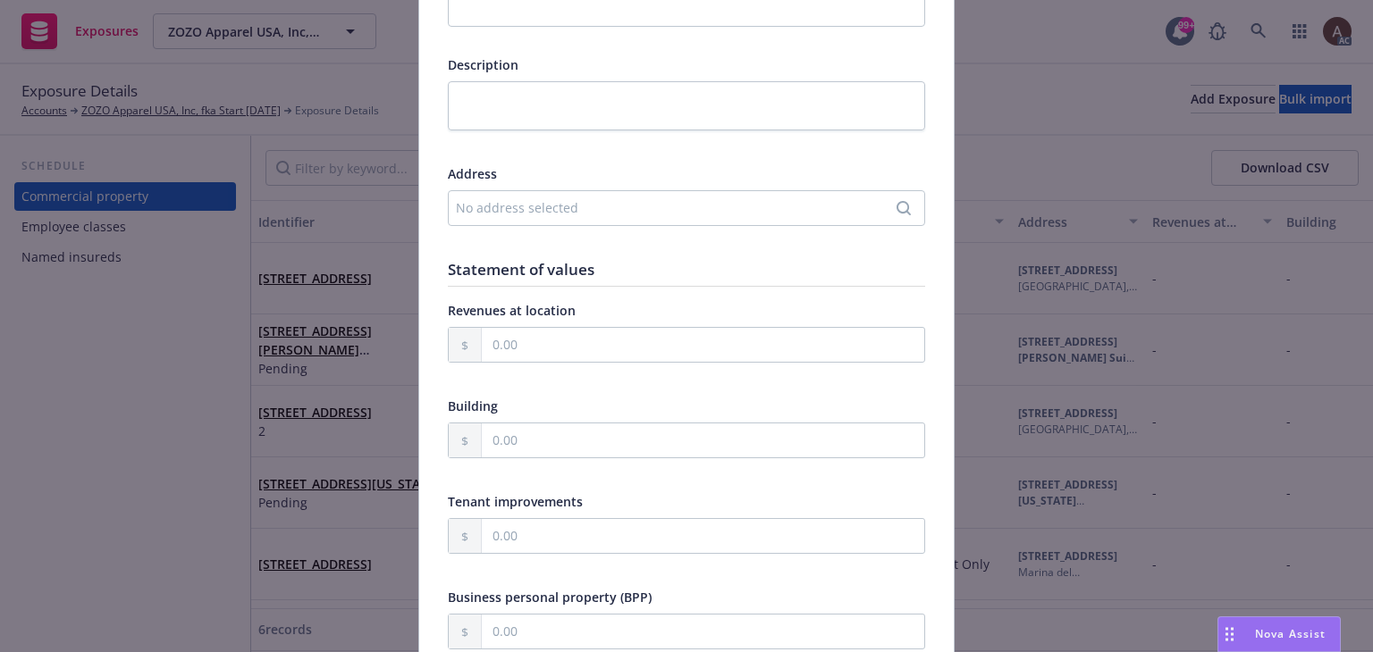
click at [568, 210] on div "No address selected" at bounding box center [677, 207] width 443 height 19
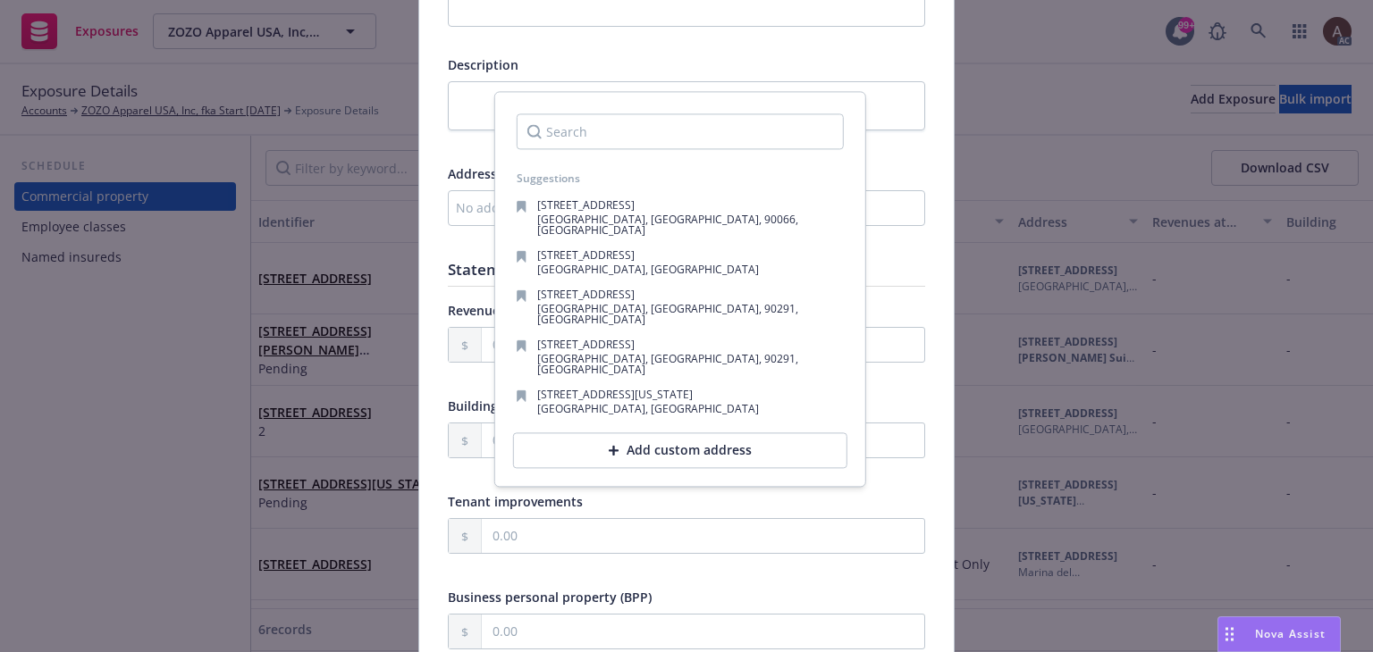
click at [568, 433] on div "Add custom address" at bounding box center [680, 451] width 334 height 36
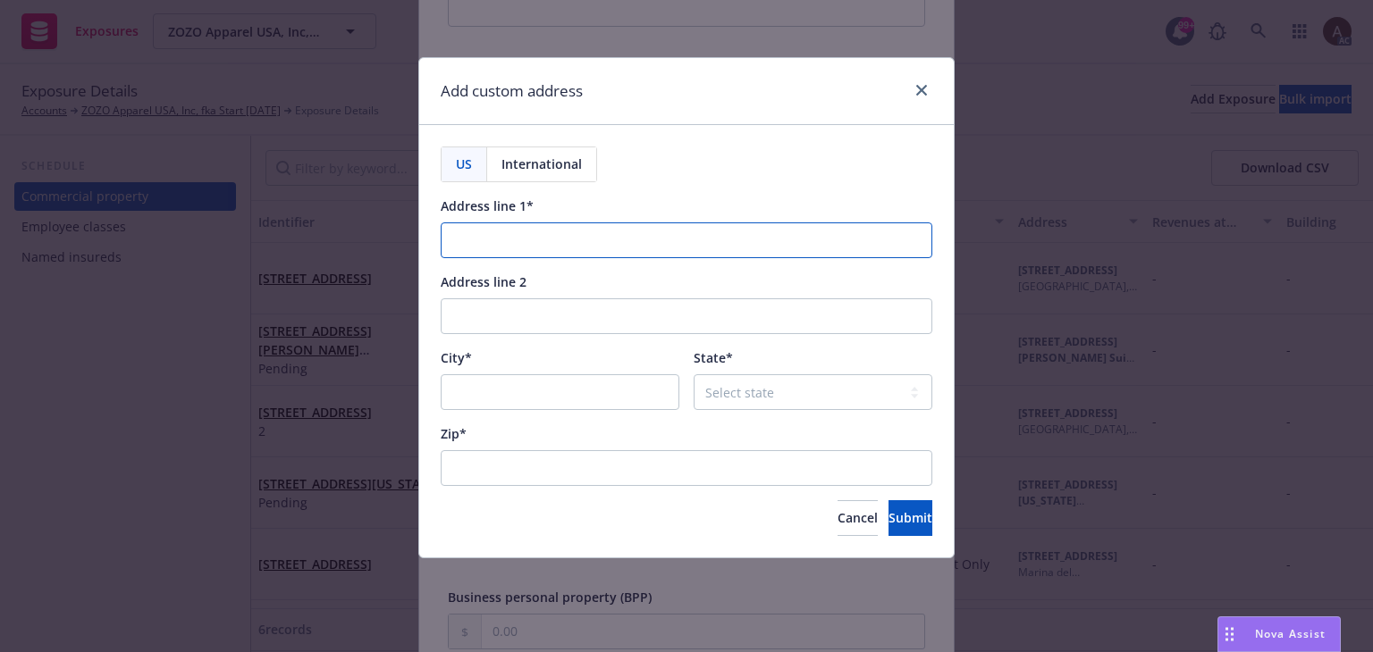
click at [506, 241] on input "Address line 1*" at bounding box center [687, 241] width 492 height 36
paste input "3415 S. Sepulveda Blvd. Suite 560"
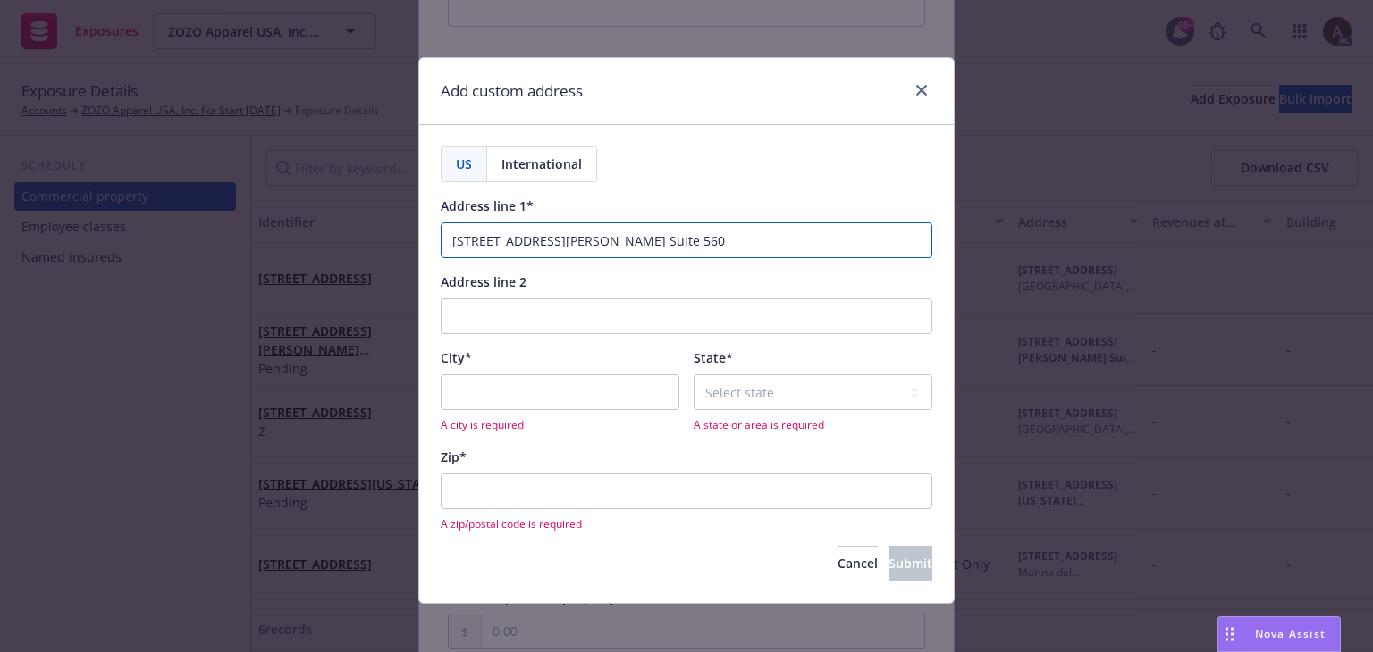
type input "3415 S. Sepulveda Blvd. Suite 560"
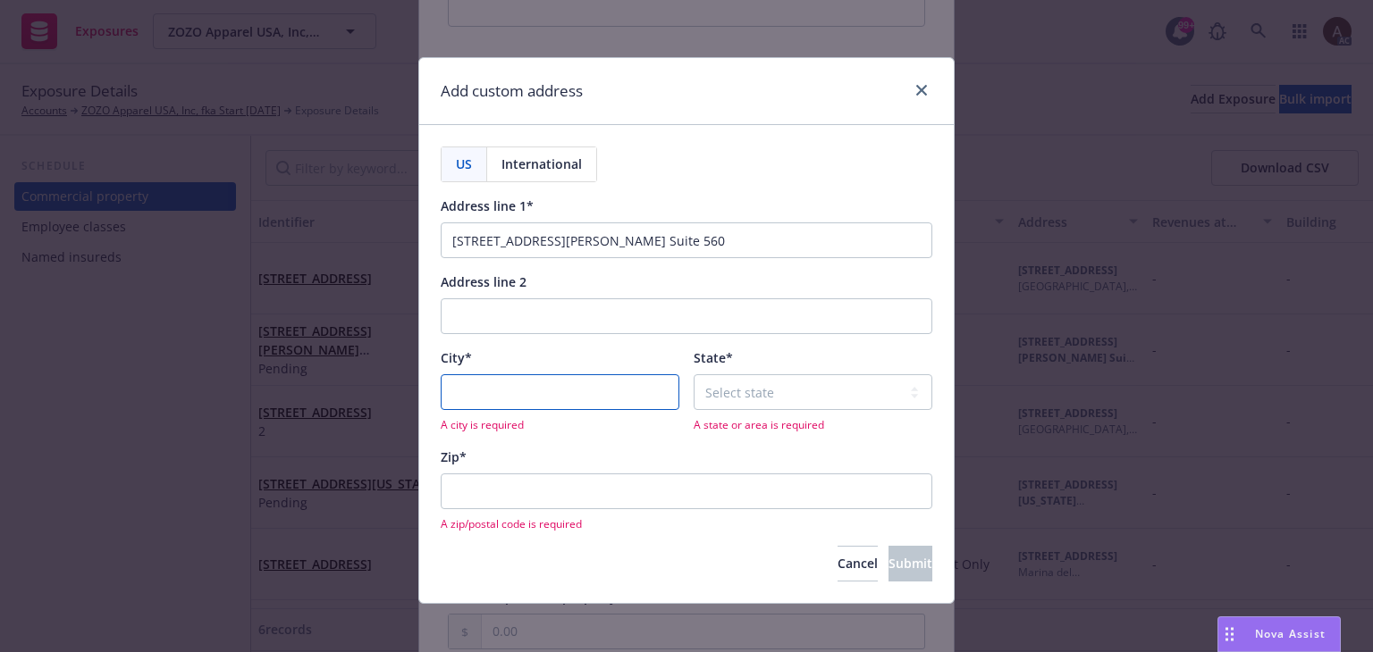
drag, startPoint x: 504, startPoint y: 388, endPoint x: 517, endPoint y: 388, distance: 12.5
click at [504, 388] on input "City*" at bounding box center [560, 392] width 239 height 36
paste input "Los Angeles"
type input "Los Angeles"
click at [751, 388] on select "Select state Alabama Alaska American Samoa Arizona Arkansas Baker Island Califo…" at bounding box center [812, 392] width 239 height 36
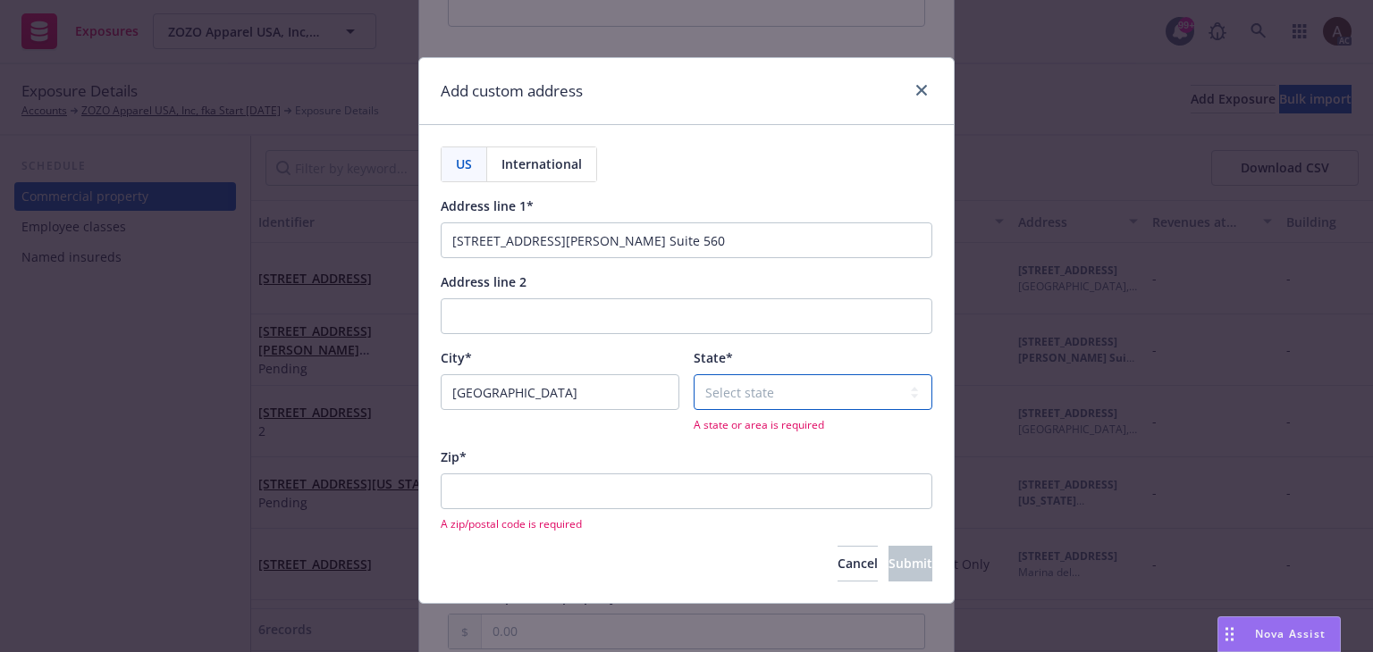
select select "CA"
click at [577, 448] on div "Zip*" at bounding box center [687, 457] width 492 height 19
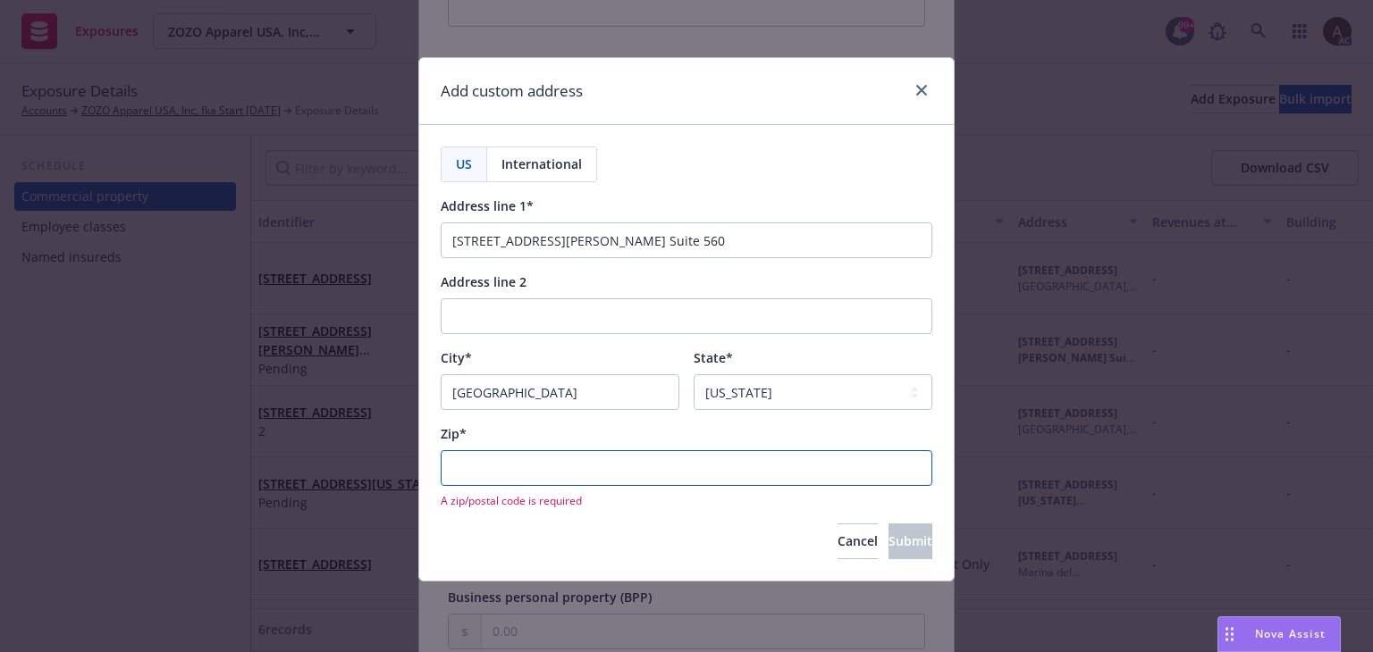
click at [508, 466] on input "Zip*" at bounding box center [687, 468] width 492 height 36
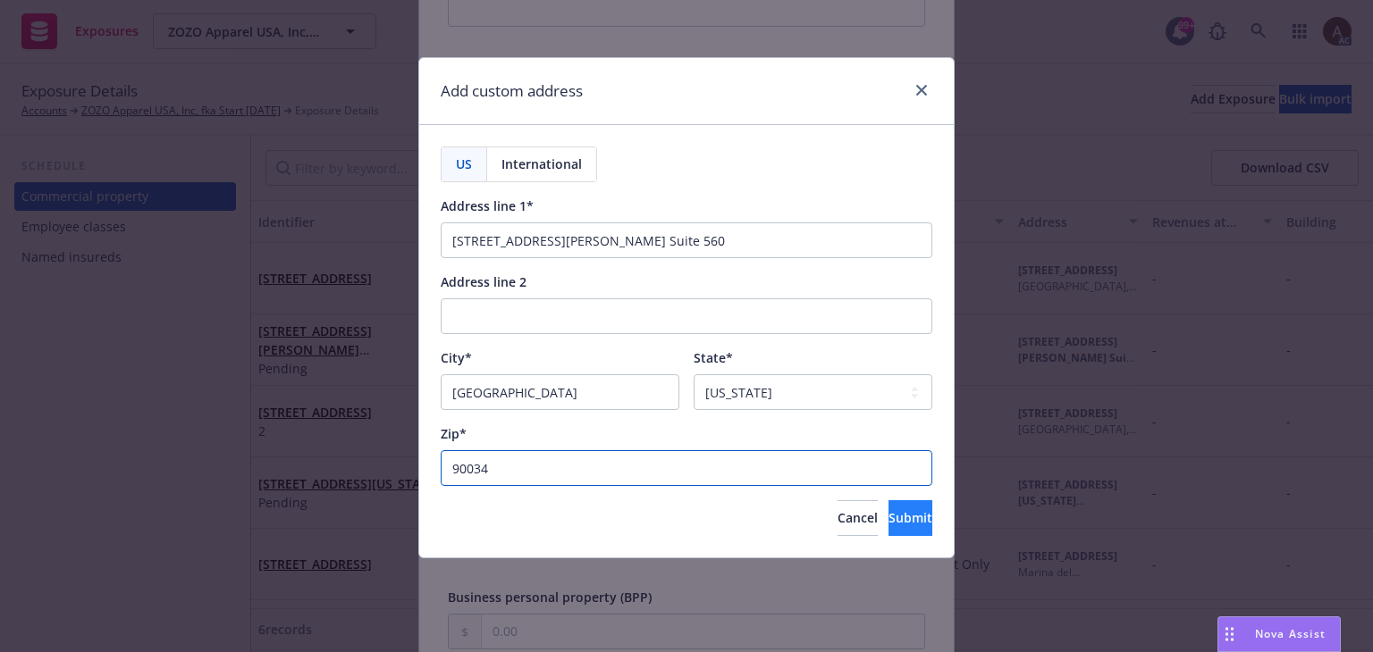
type input "90034"
click at [895, 519] on span "Submit" at bounding box center [910, 517] width 44 height 17
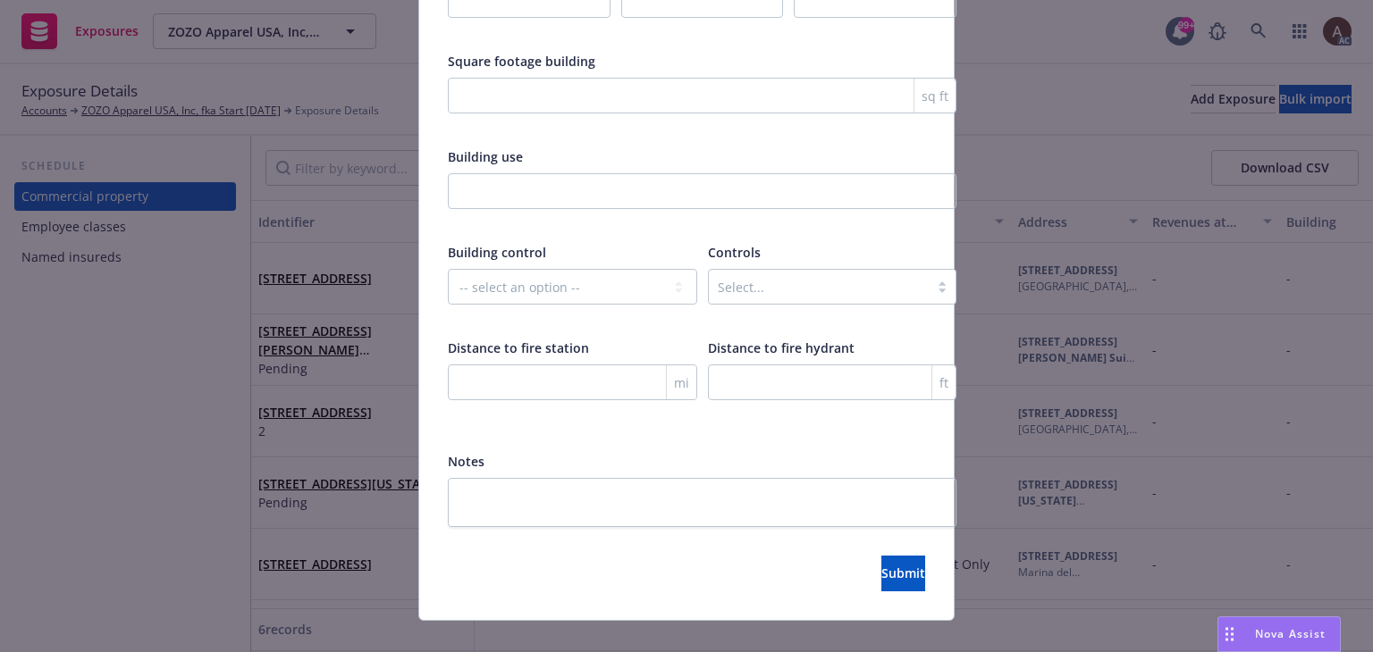
scroll to position [2969, 0]
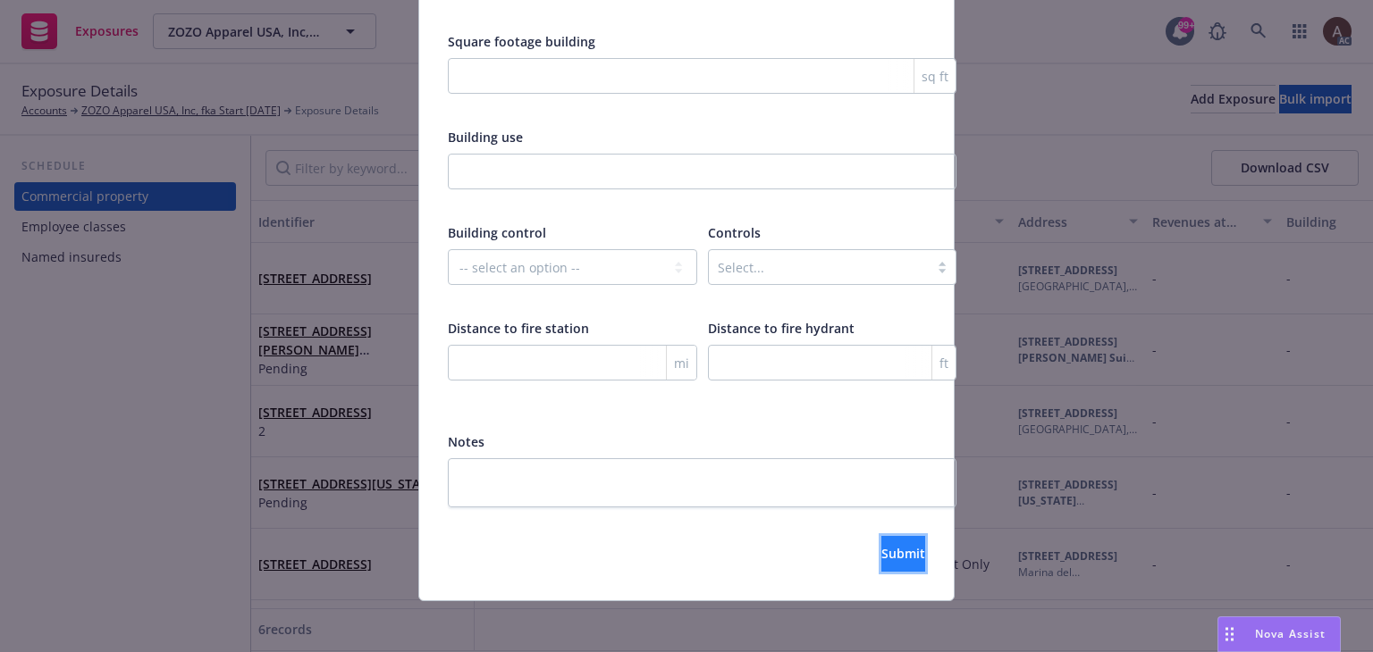
click at [881, 545] on span "Submit" at bounding box center [903, 553] width 44 height 17
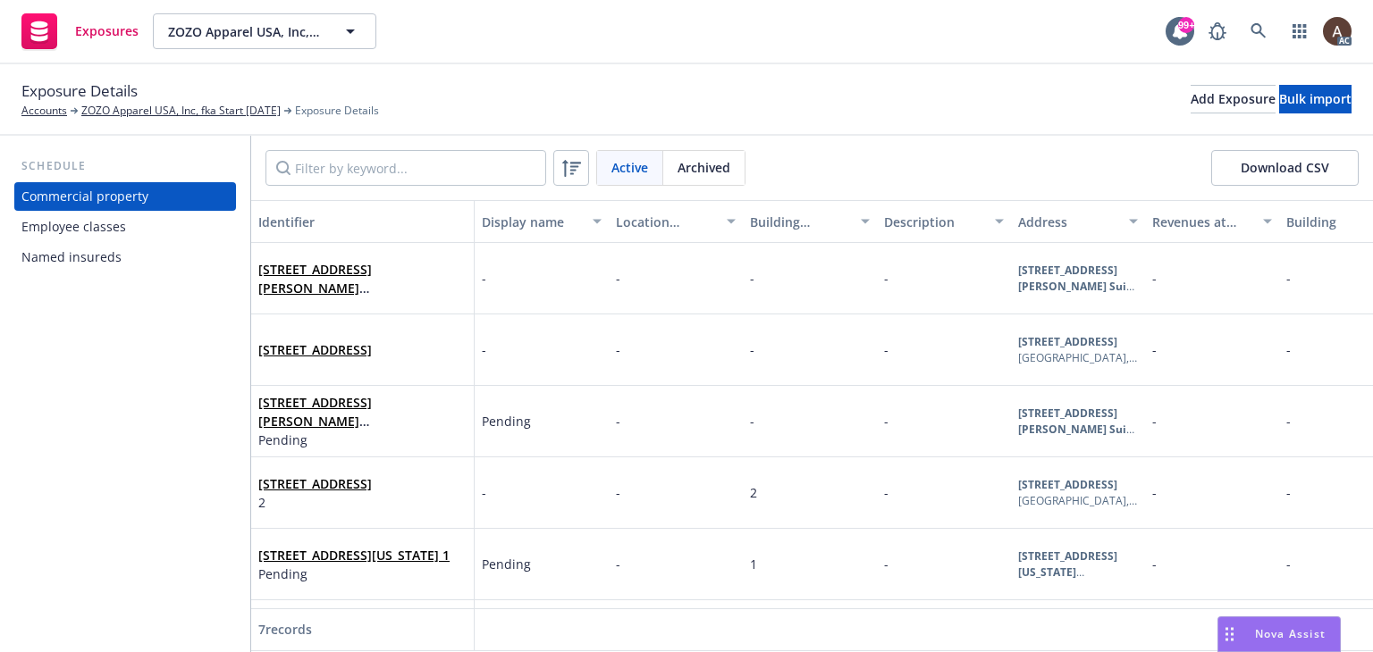
click at [116, 470] on div "Schedule Commercial property Employee classes Named insureds" at bounding box center [125, 394] width 250 height 517
click at [450, 291] on span "3415 S. Sepulveda Blvd. Suite 560, Los Angeles, CA, 90034, USA" at bounding box center [362, 279] width 208 height 38
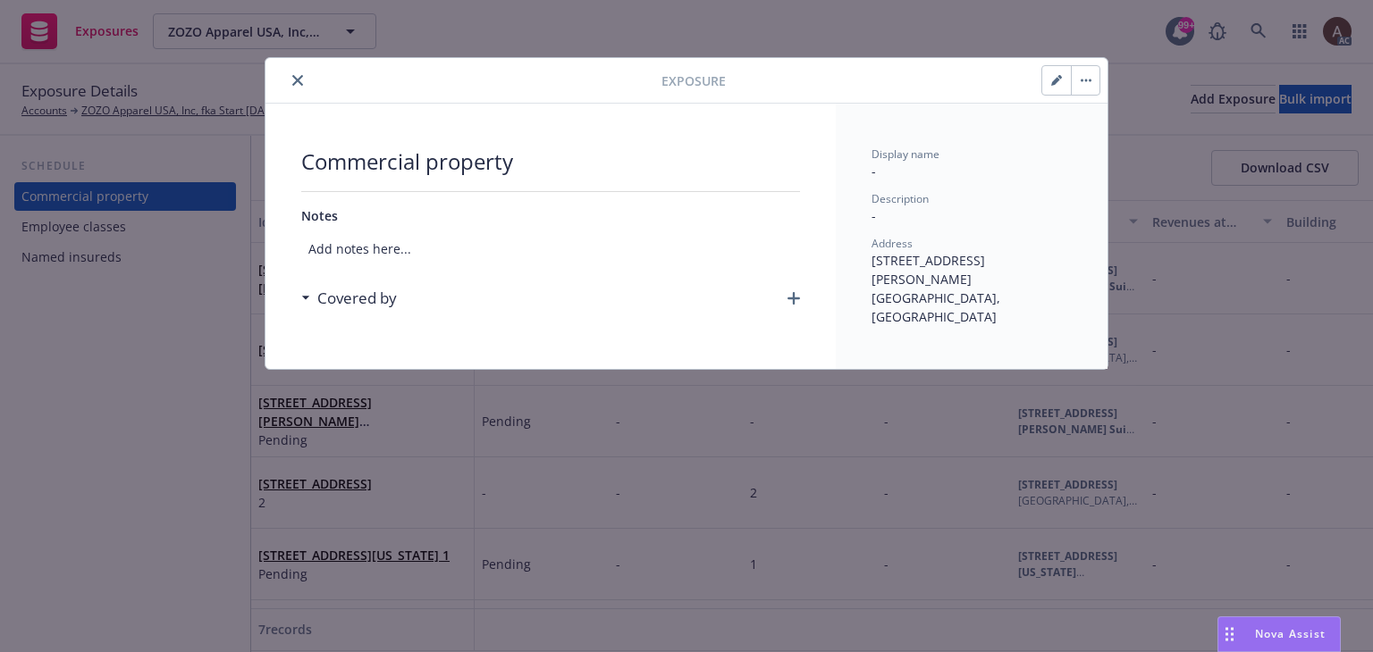
click at [783, 297] on div "Covered by" at bounding box center [550, 299] width 499 height 38
click at [798, 299] on icon "button" at bounding box center [793, 298] width 13 height 13
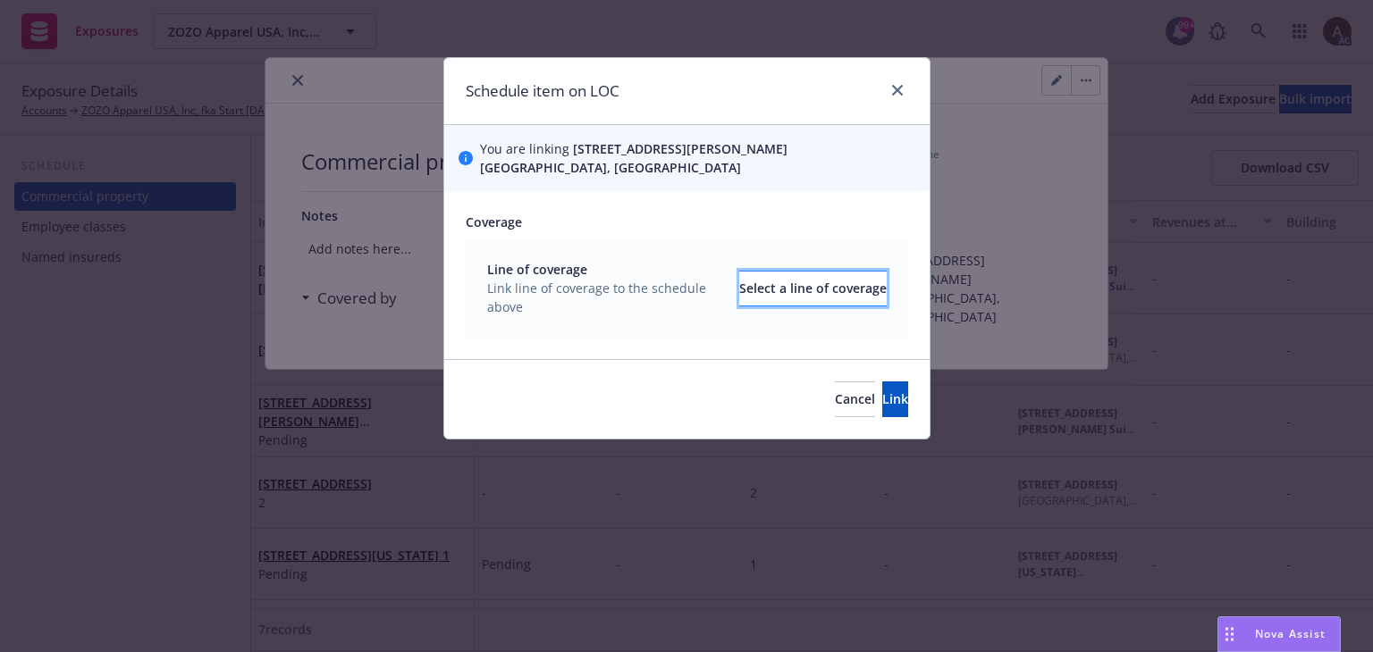
click at [812, 281] on div "Select a line of coverage" at bounding box center [812, 289] width 147 height 34
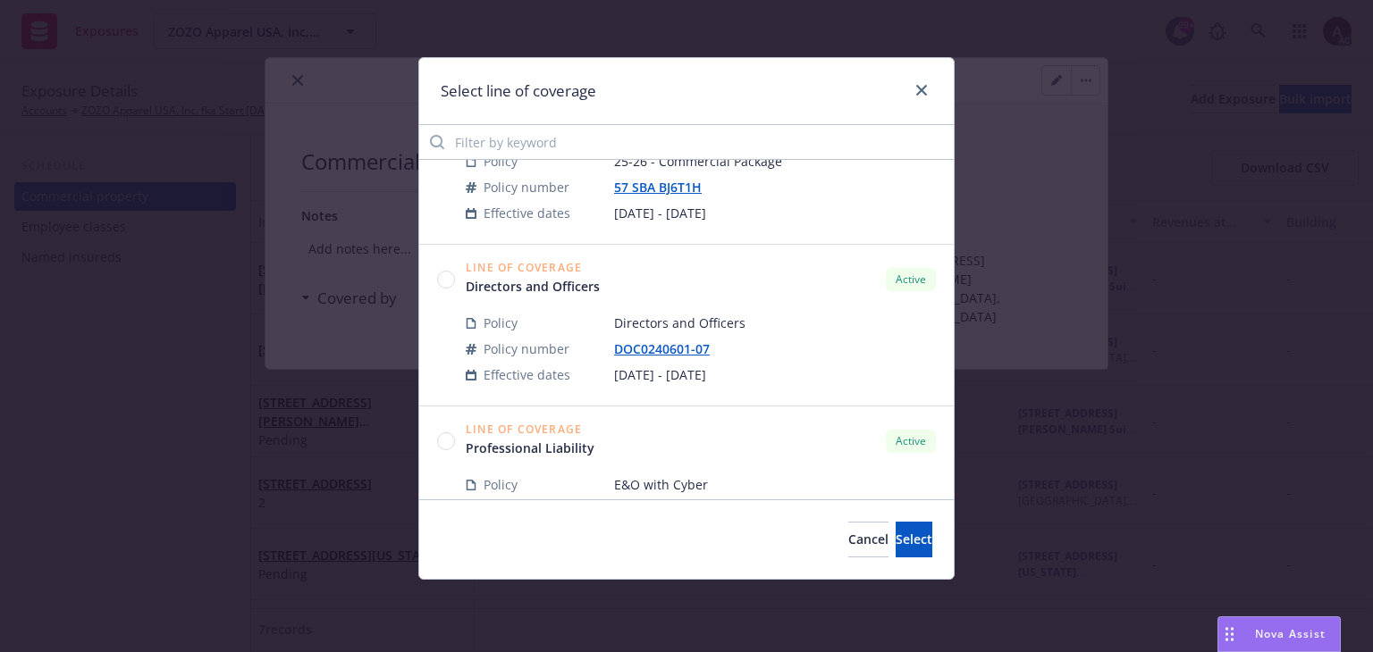
scroll to position [626, 0]
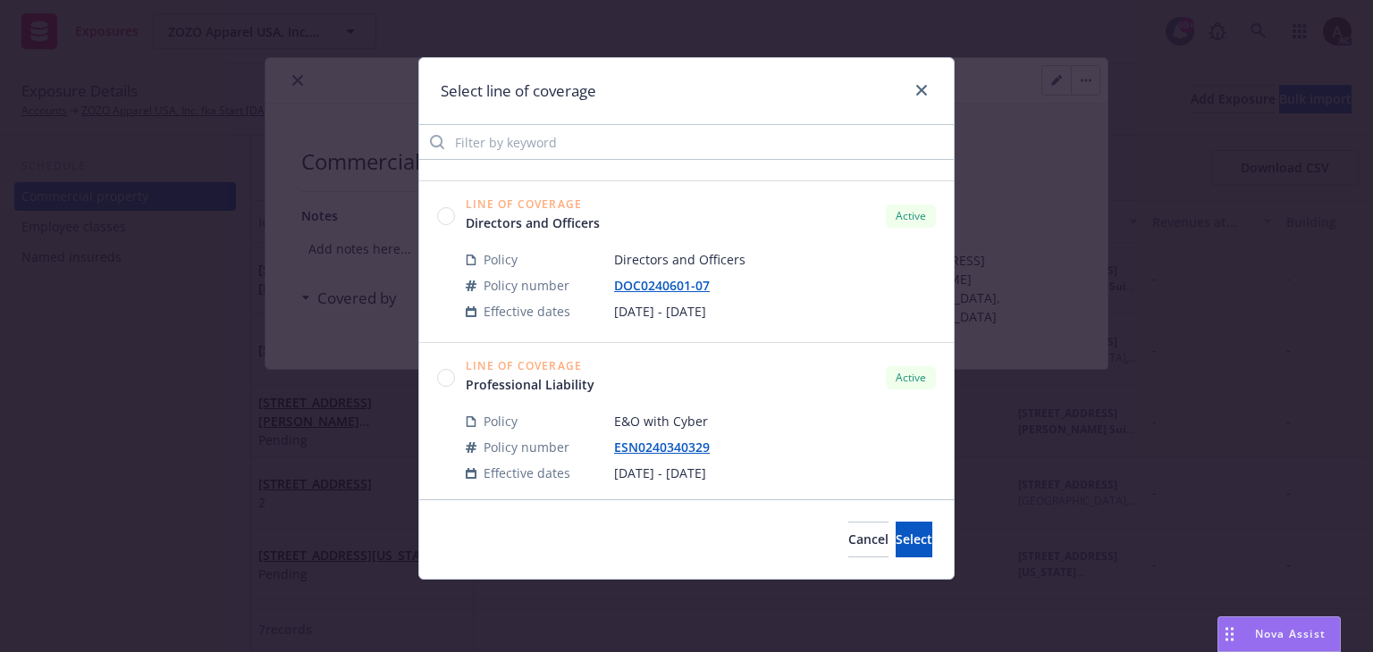
drag, startPoint x: 440, startPoint y: 217, endPoint x: 614, endPoint y: 296, distance: 191.2
click at [440, 217] on circle at bounding box center [446, 215] width 17 height 17
click at [895, 523] on button "Select" at bounding box center [913, 540] width 37 height 36
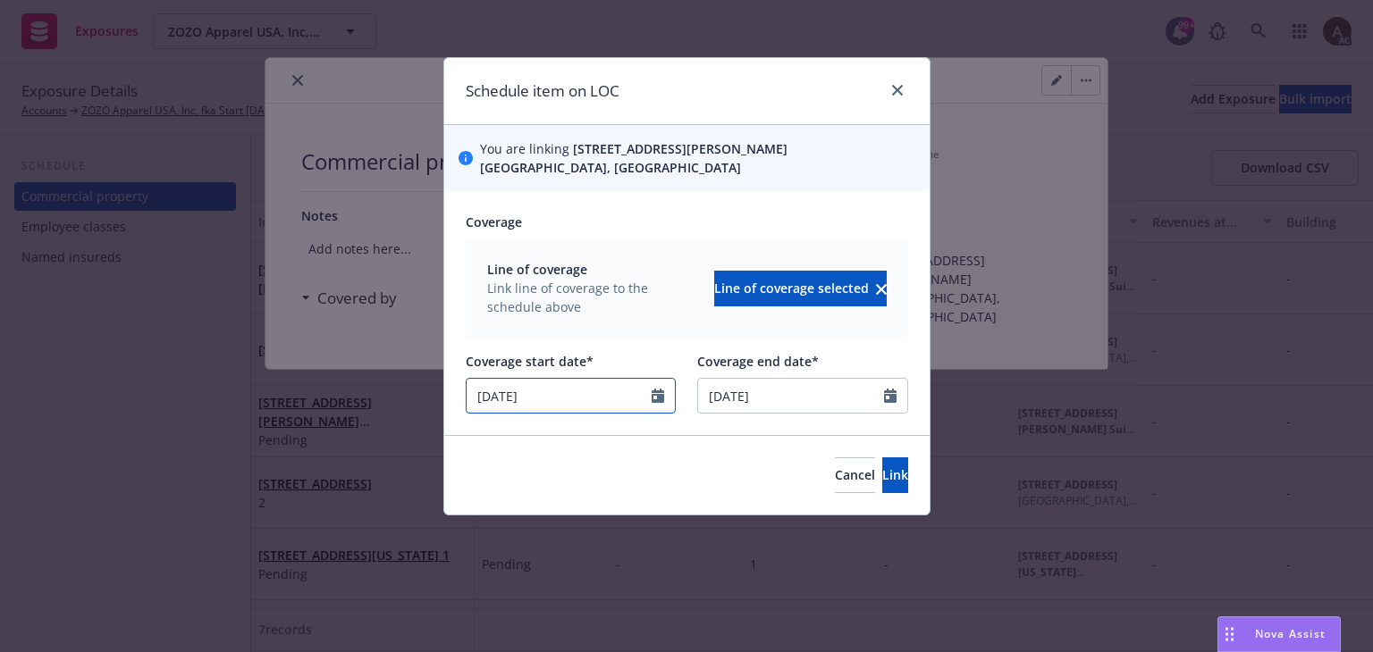
select select "5"
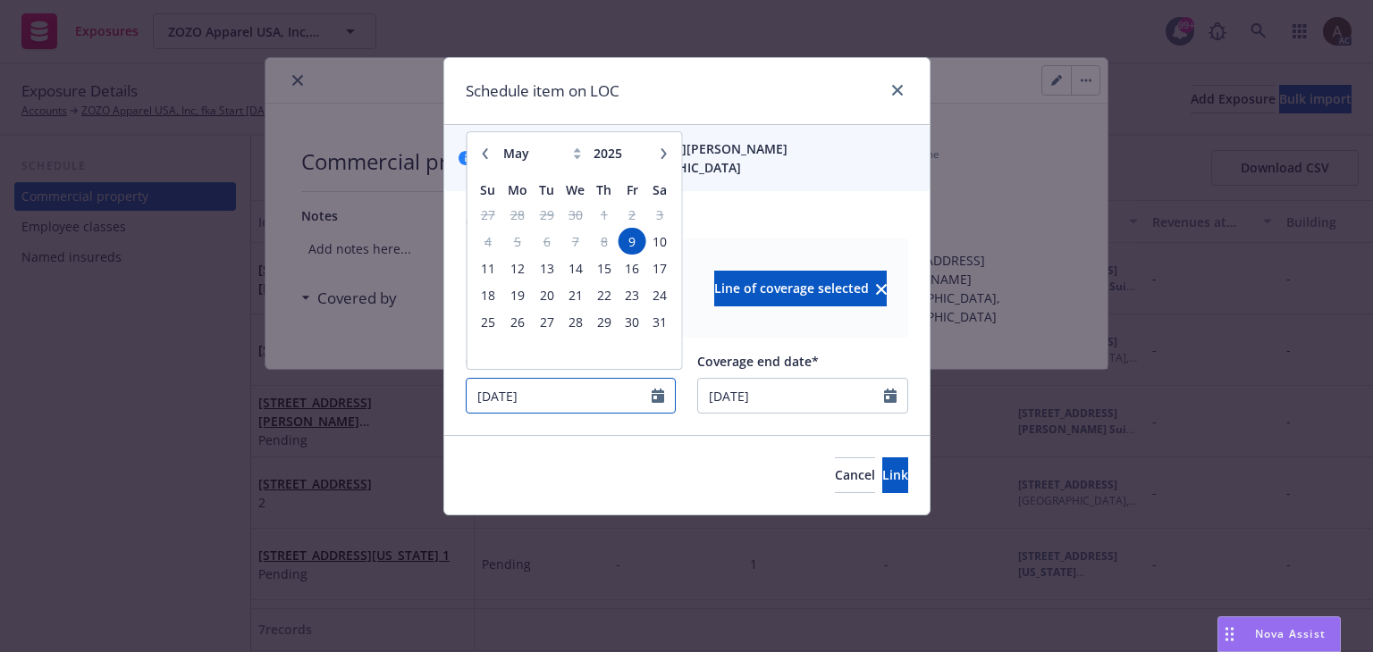
drag, startPoint x: 601, startPoint y: 397, endPoint x: -512, endPoint y: 350, distance: 1114.5
click at [0, 350] on html "Exposures ZOZO Apparel USA, Inc, fka Start Today ZOZO Apparel USA, Inc, fka Sta…" at bounding box center [686, 326] width 1373 height 652
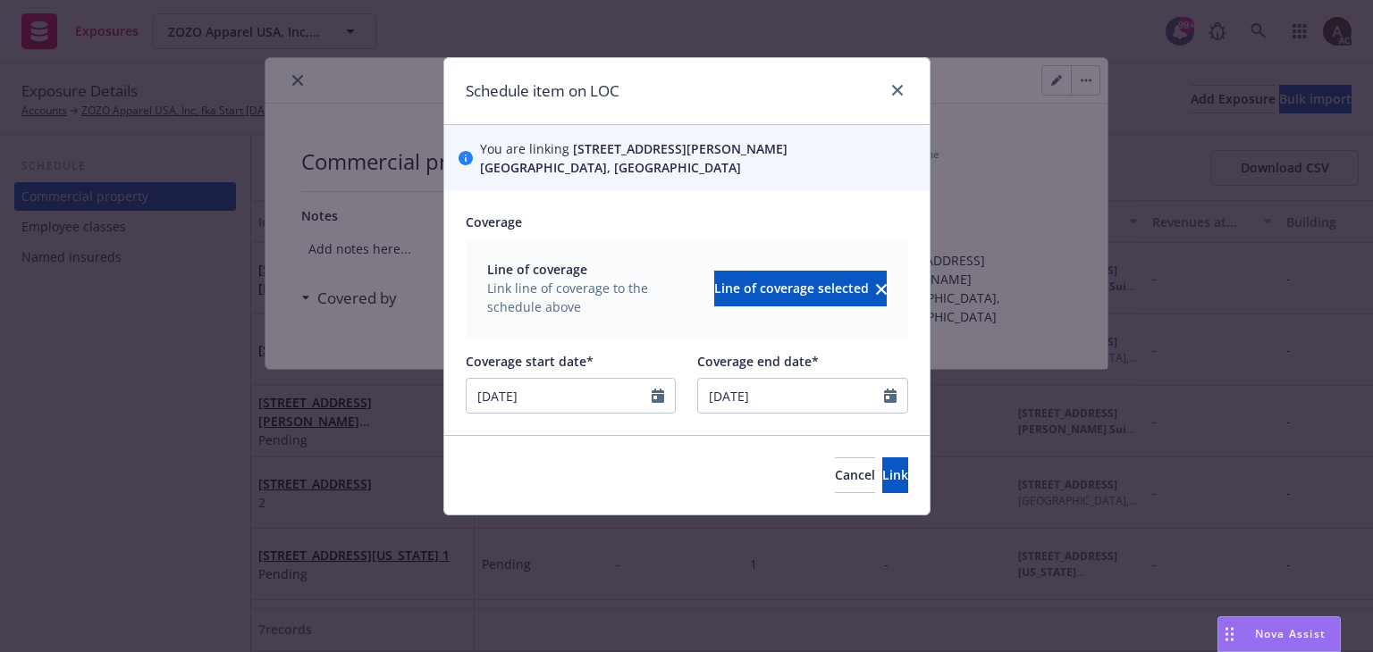
type input "08/15/2025"
click at [586, 498] on div "Cancel Link" at bounding box center [686, 475] width 485 height 80
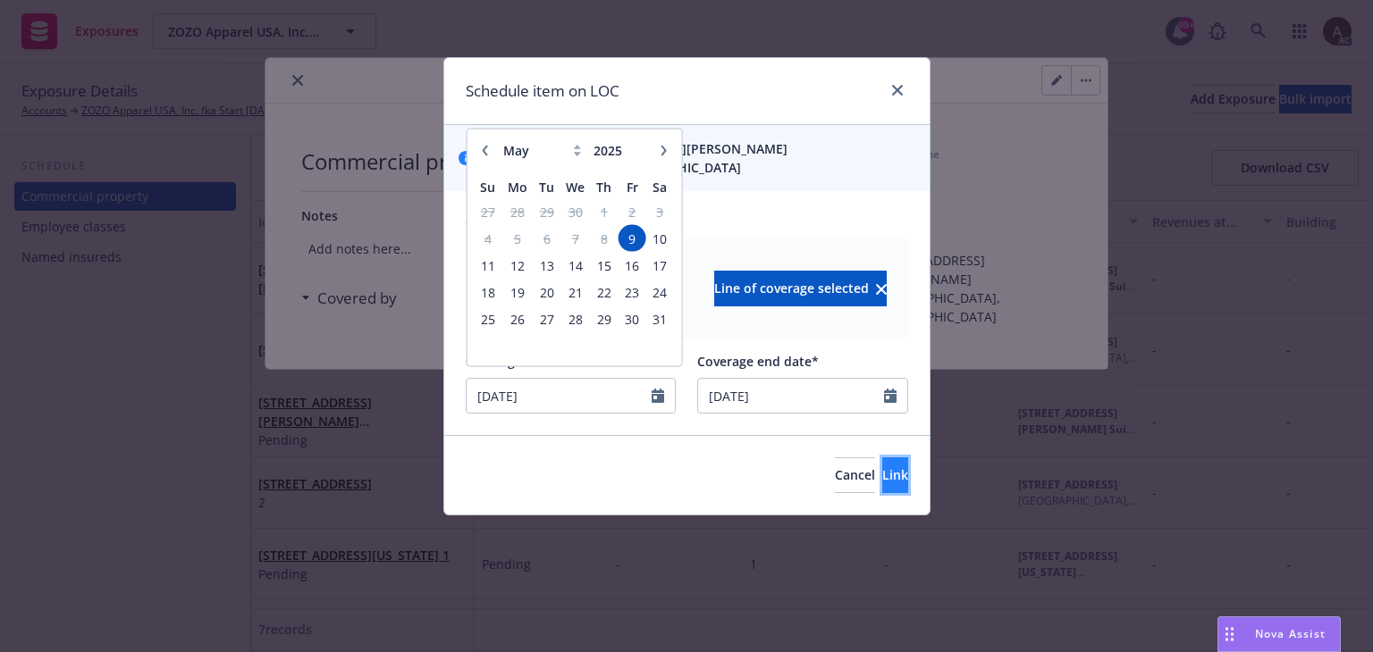
click at [882, 475] on span "Link" at bounding box center [895, 474] width 26 height 17
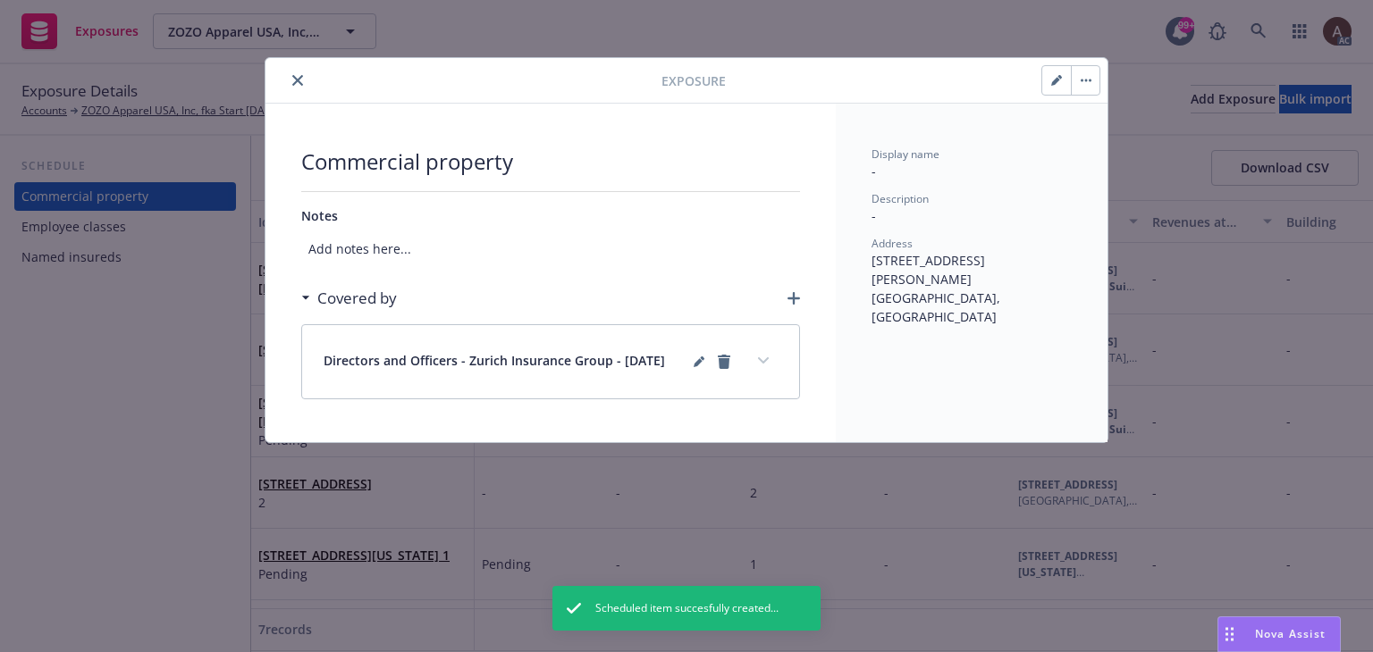
click at [796, 298] on icon "button" at bounding box center [793, 298] width 13 height 13
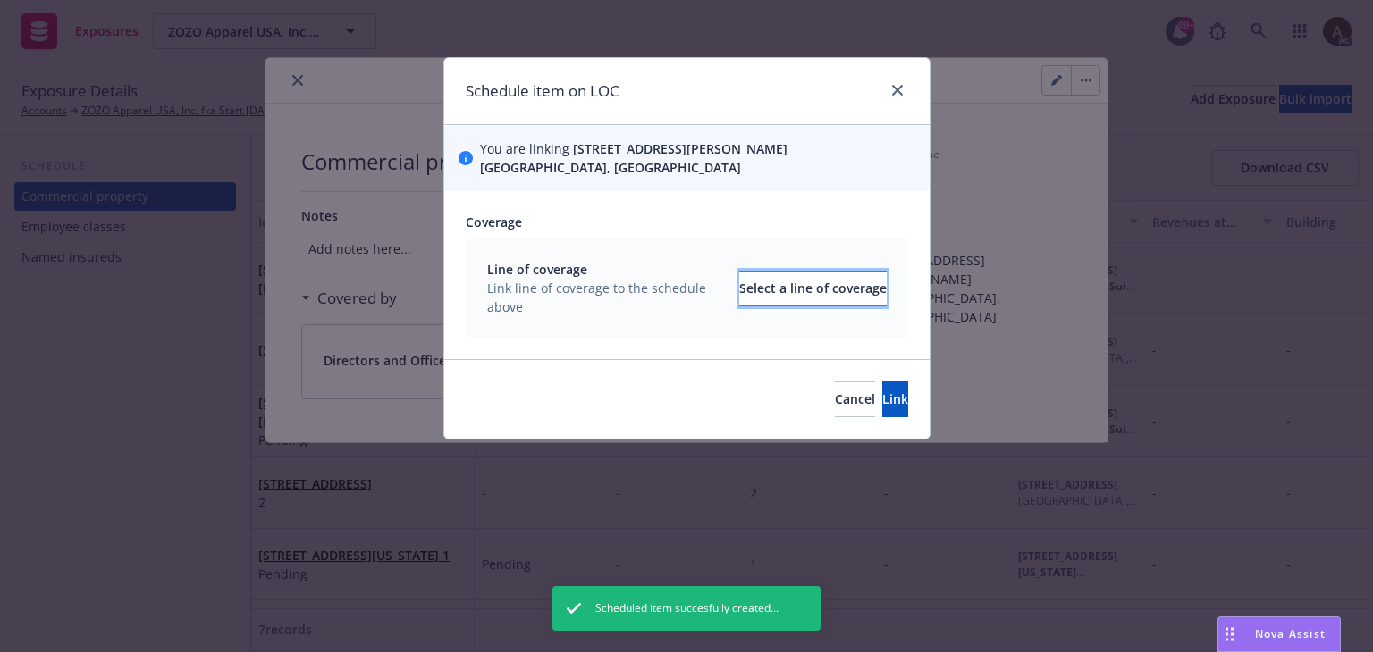
click at [773, 290] on div "Select a line of coverage" at bounding box center [812, 289] width 147 height 34
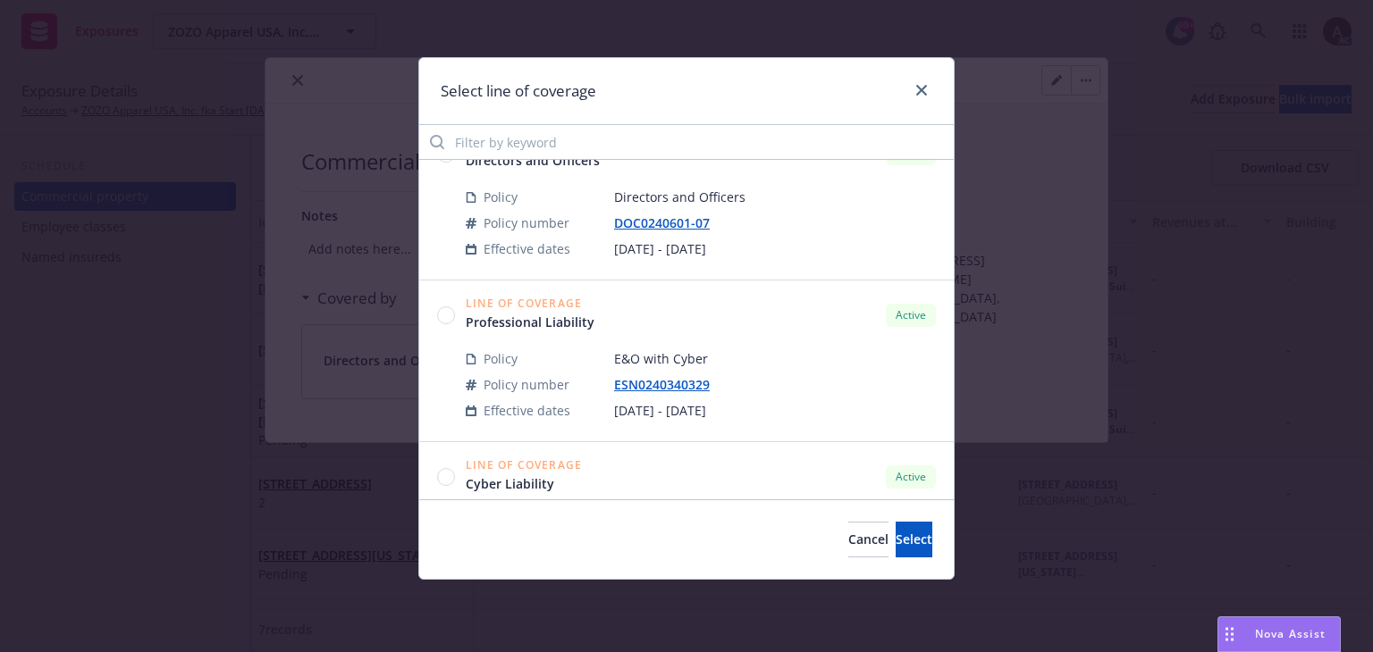
scroll to position [715, 0]
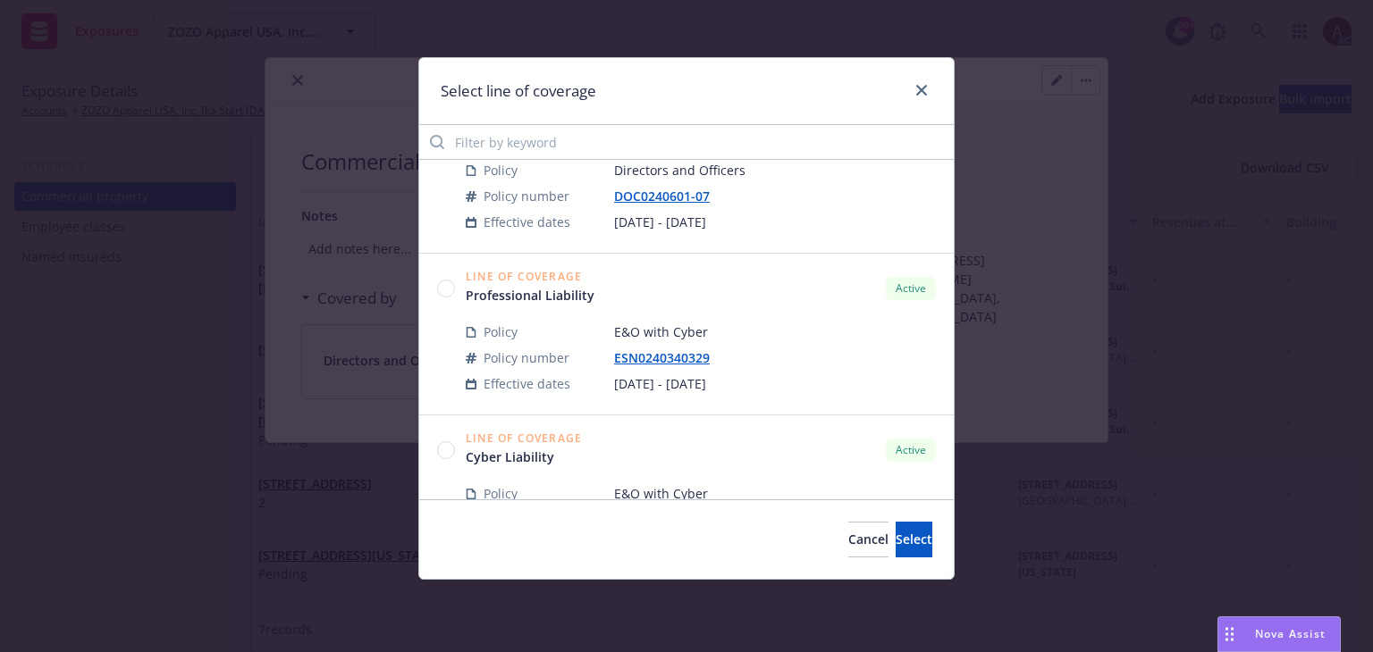
click at [450, 285] on circle at bounding box center [446, 288] width 17 height 17
click at [895, 537] on span "Select" at bounding box center [913, 539] width 37 height 17
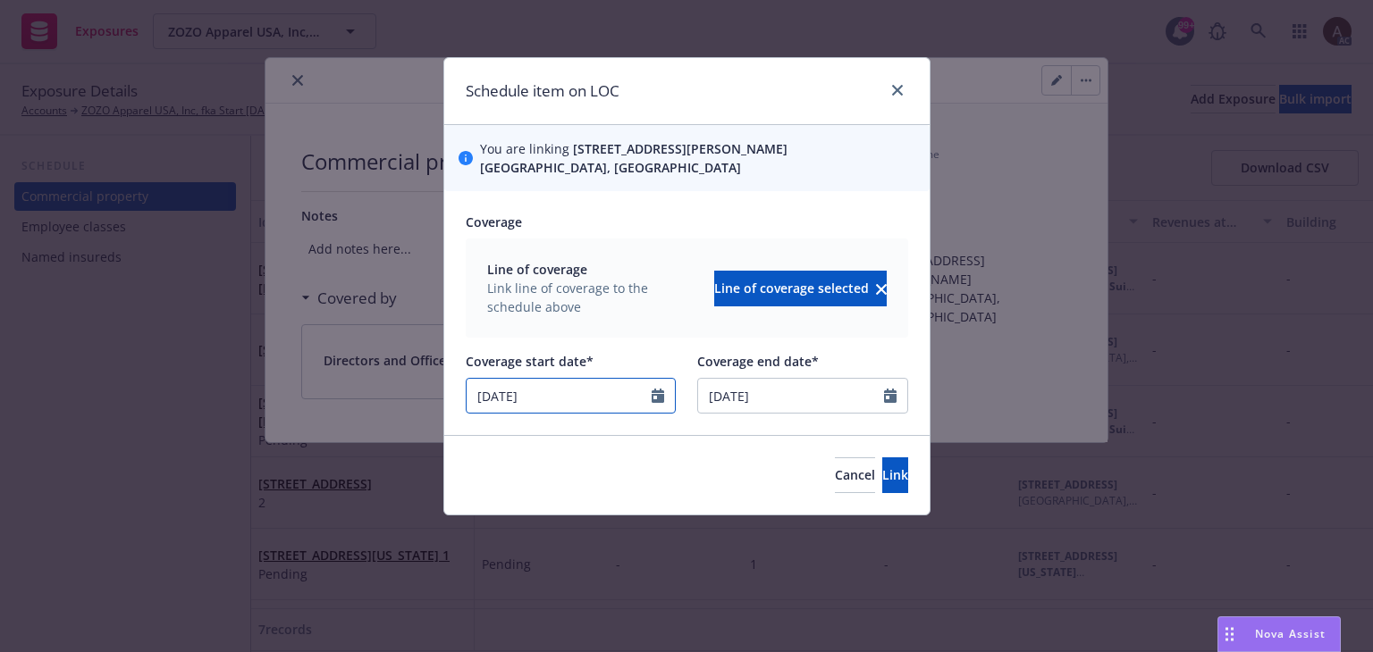
select select "4"
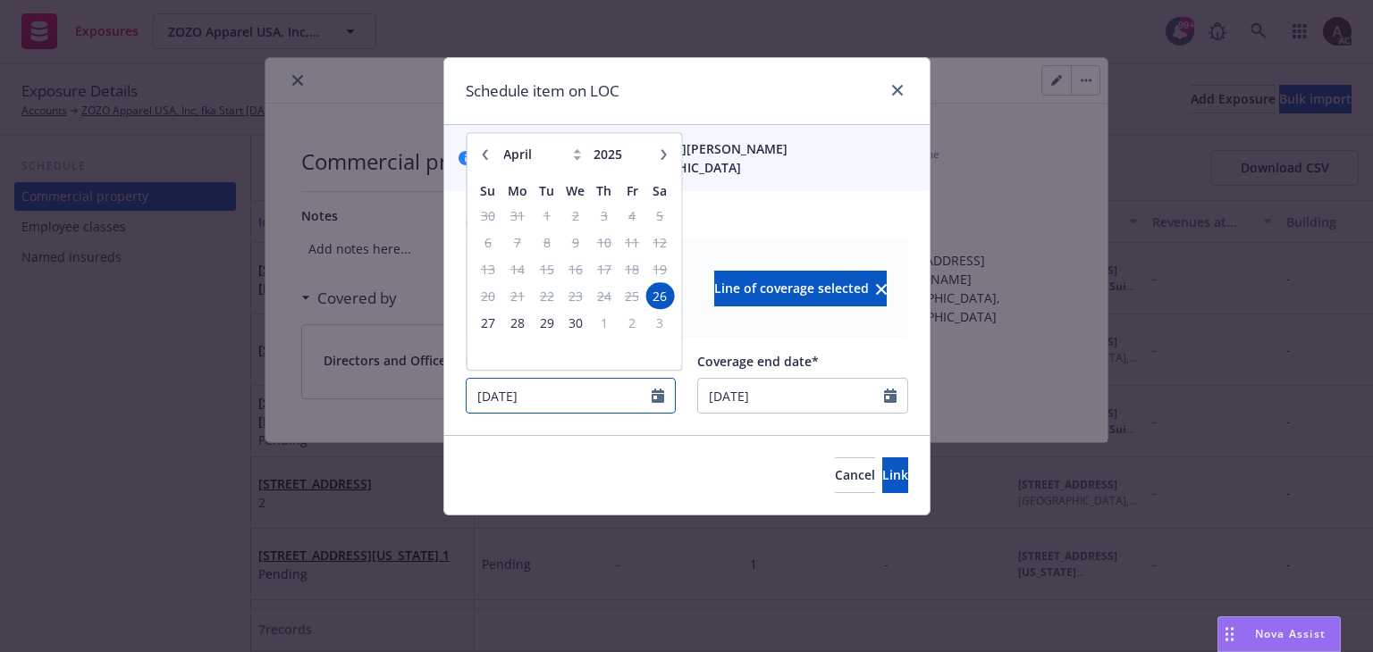
click at [578, 401] on input "04/26/2025" at bounding box center [559, 396] width 186 height 34
drag, startPoint x: 556, startPoint y: 394, endPoint x: 238, endPoint y: 388, distance: 318.2
click at [238, 388] on div "Schedule item on LOC You are linking 3415 S. Sepulveda Blvd. Suite 560, Los Ang…" at bounding box center [686, 326] width 1373 height 652
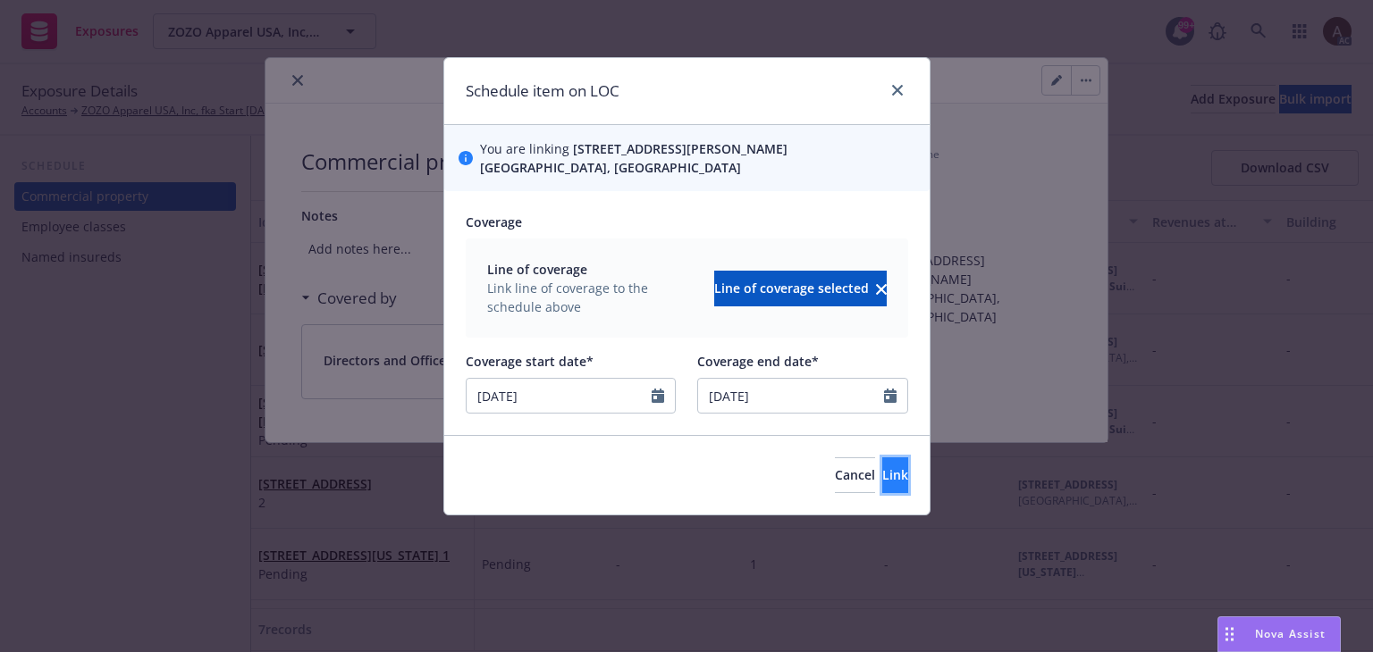
type input "08/15/2025"
drag, startPoint x: 869, startPoint y: 475, endPoint x: 848, endPoint y: 449, distance: 33.8
click at [882, 475] on span "Link" at bounding box center [895, 474] width 26 height 17
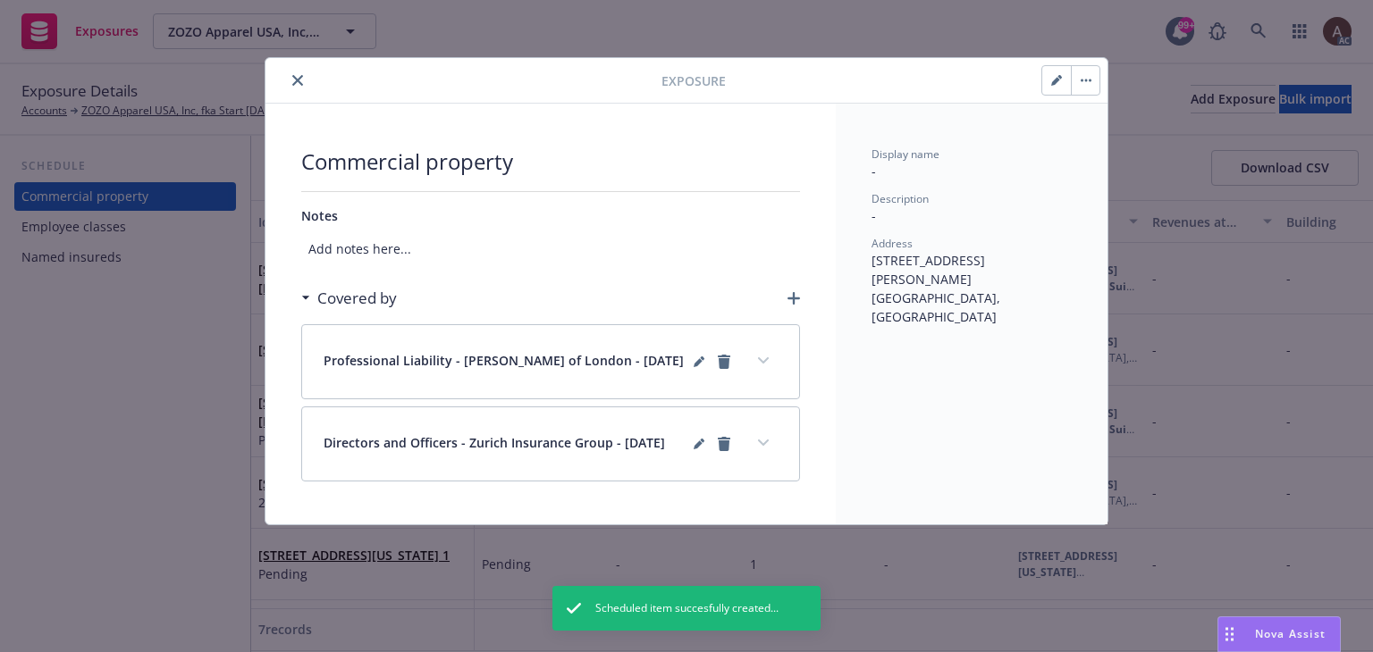
click at [791, 292] on icon "button" at bounding box center [793, 298] width 13 height 13
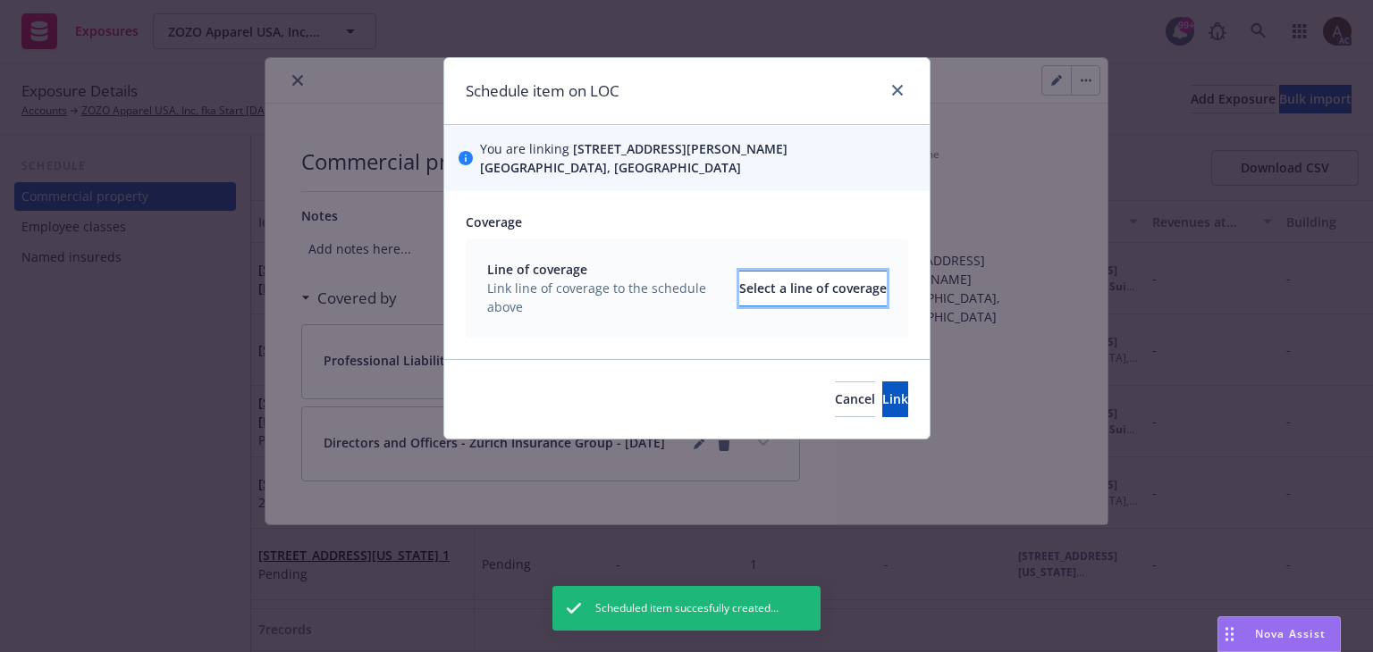
click at [739, 290] on div "Select a line of coverage" at bounding box center [812, 289] width 147 height 34
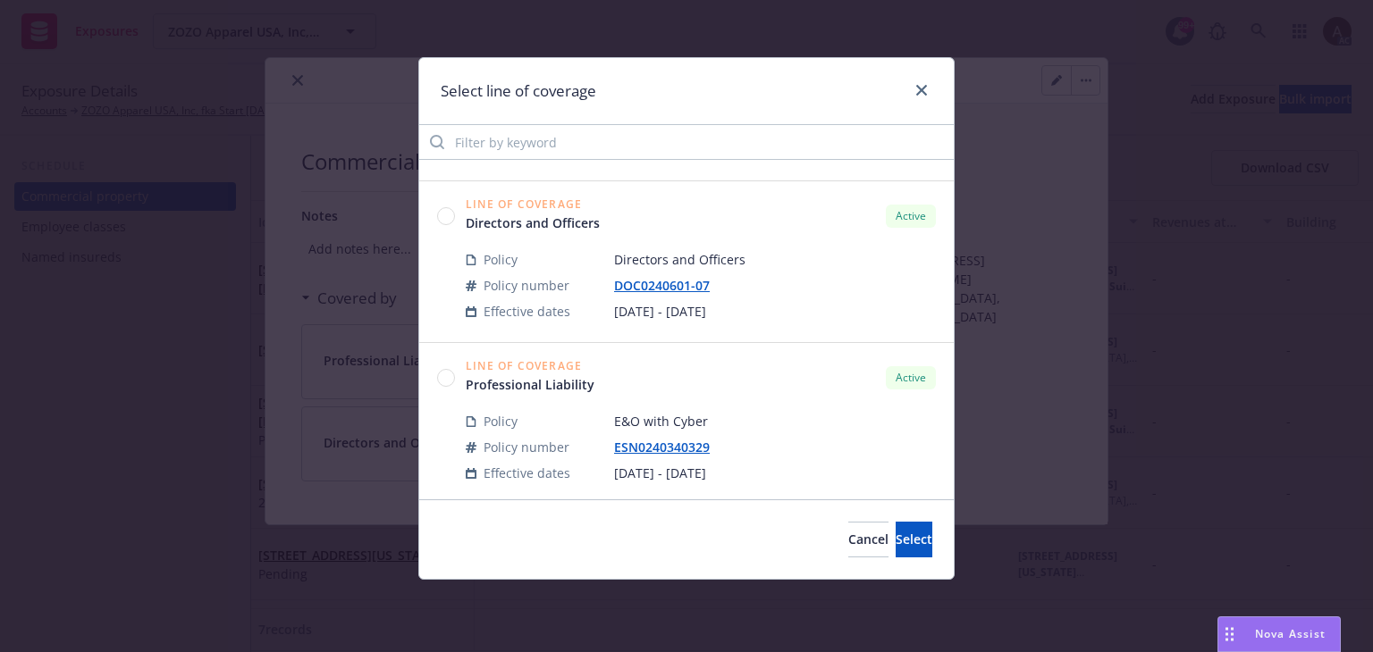
scroll to position [804, 0]
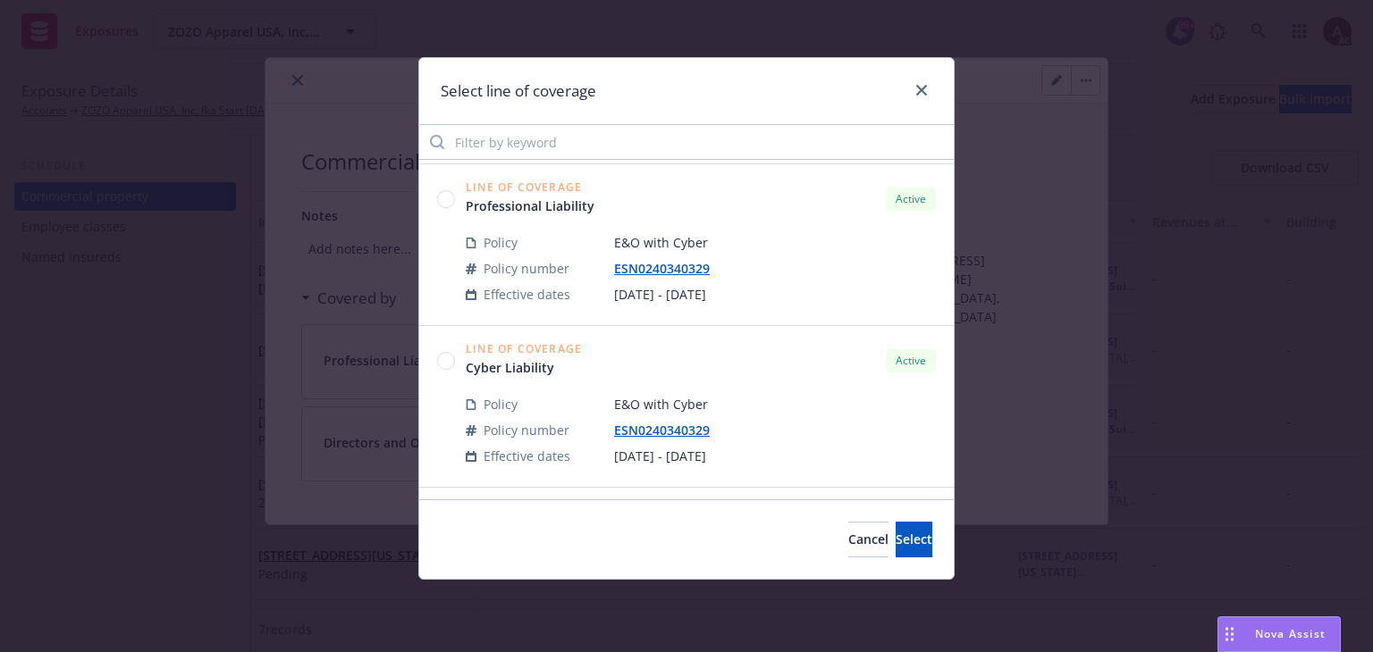
click at [446, 354] on circle at bounding box center [446, 360] width 17 height 17
click at [895, 544] on span "Select" at bounding box center [913, 539] width 37 height 17
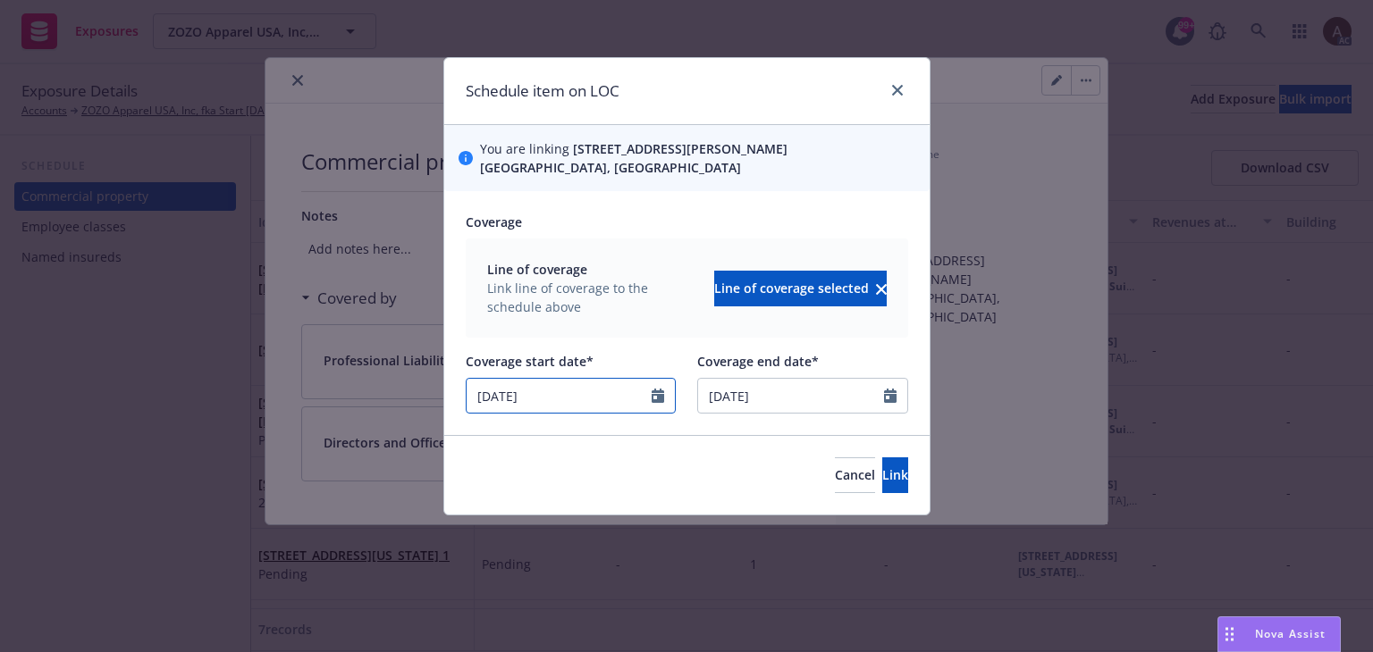
select select "4"
drag, startPoint x: 572, startPoint y: 401, endPoint x: -4, endPoint y: 385, distance: 576.6
click at [0, 385] on html "Exposures ZOZO Apparel USA, Inc, fka Start Today ZOZO Apparel USA, Inc, fka Sta…" at bounding box center [686, 326] width 1373 height 652
type input "08/15/2025"
click at [882, 475] on button "Link" at bounding box center [895, 476] width 26 height 36
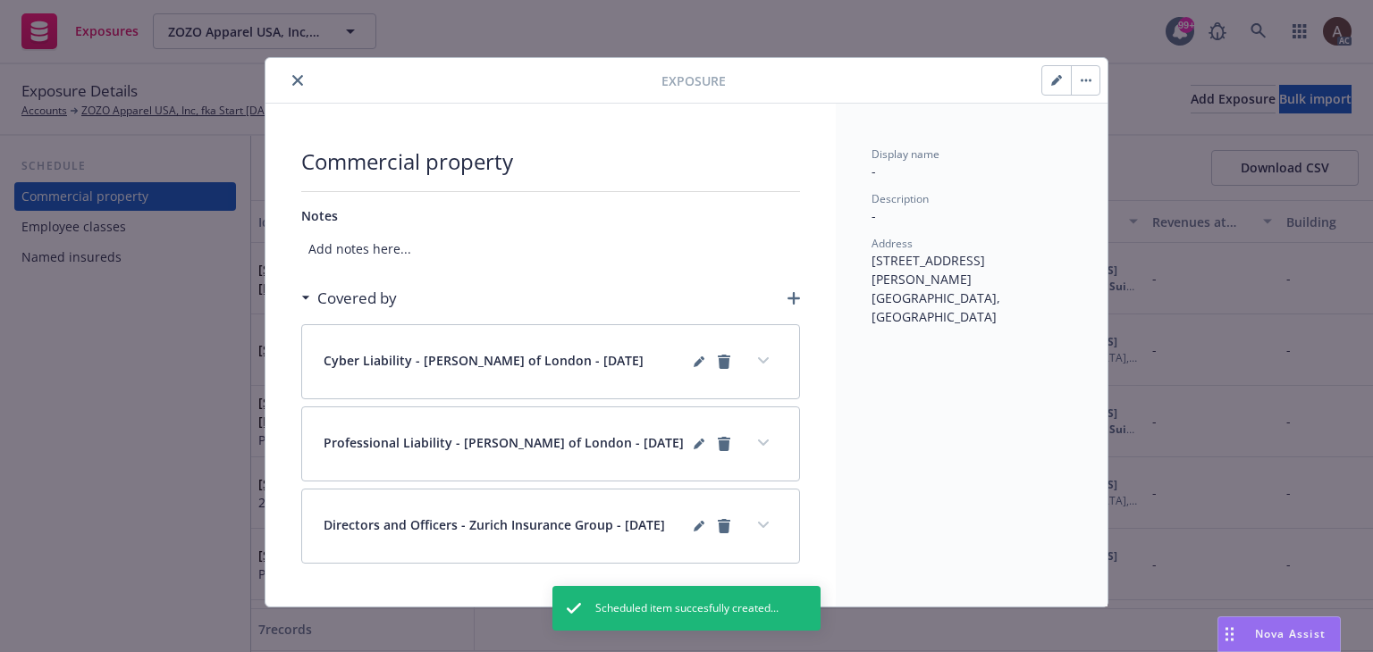
click at [787, 296] on icon "button" at bounding box center [793, 298] width 13 height 13
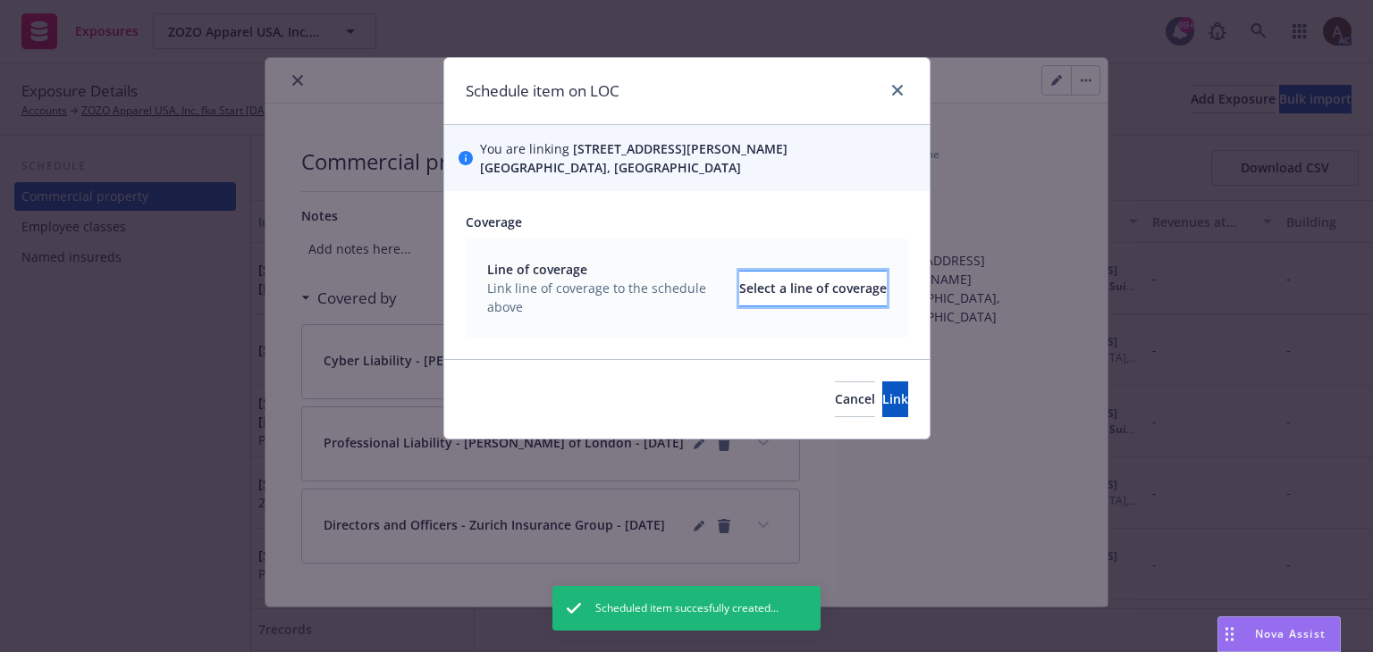
click at [739, 297] on div "Select a line of coverage" at bounding box center [812, 289] width 147 height 34
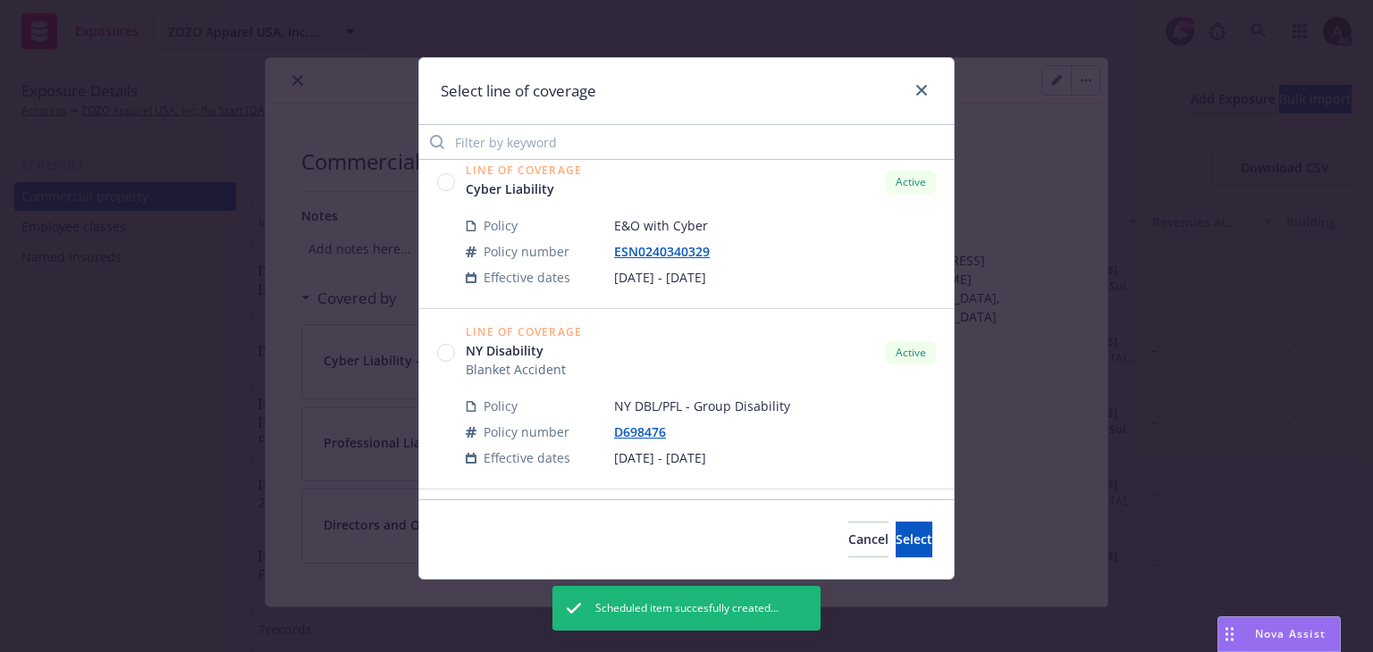
scroll to position [1072, 0]
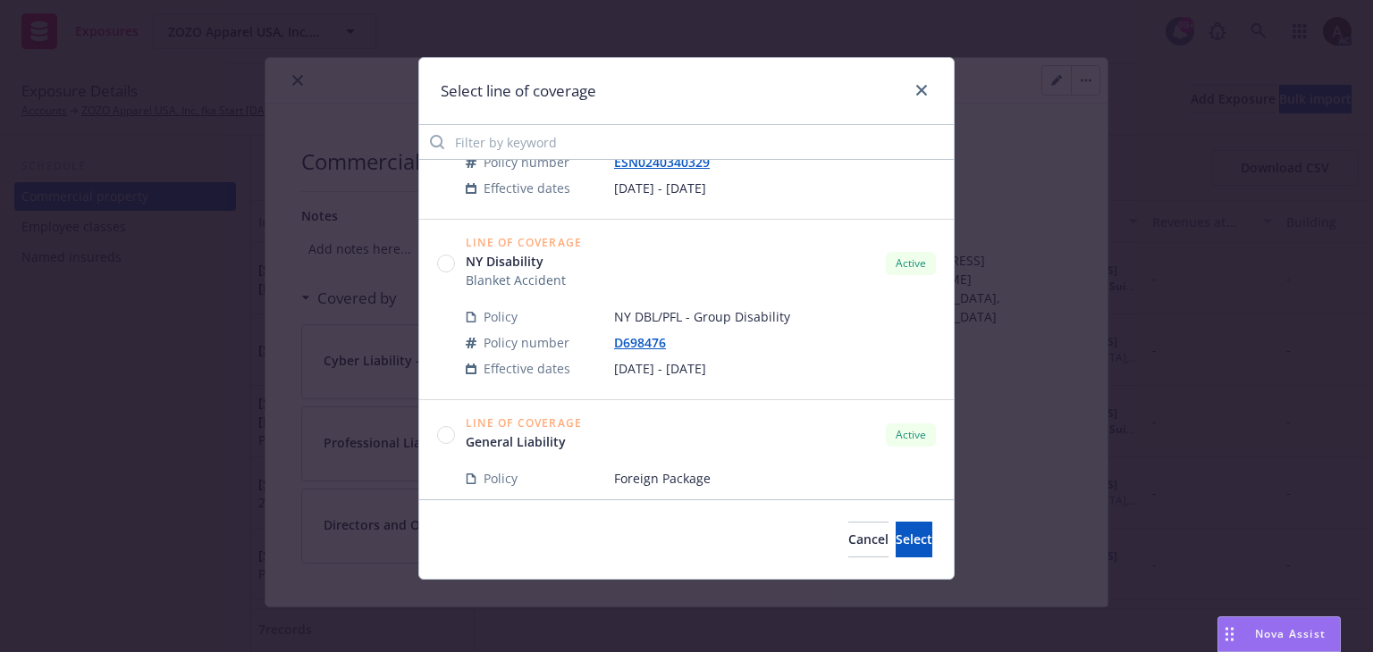
click at [444, 270] on circle at bounding box center [446, 264] width 17 height 17
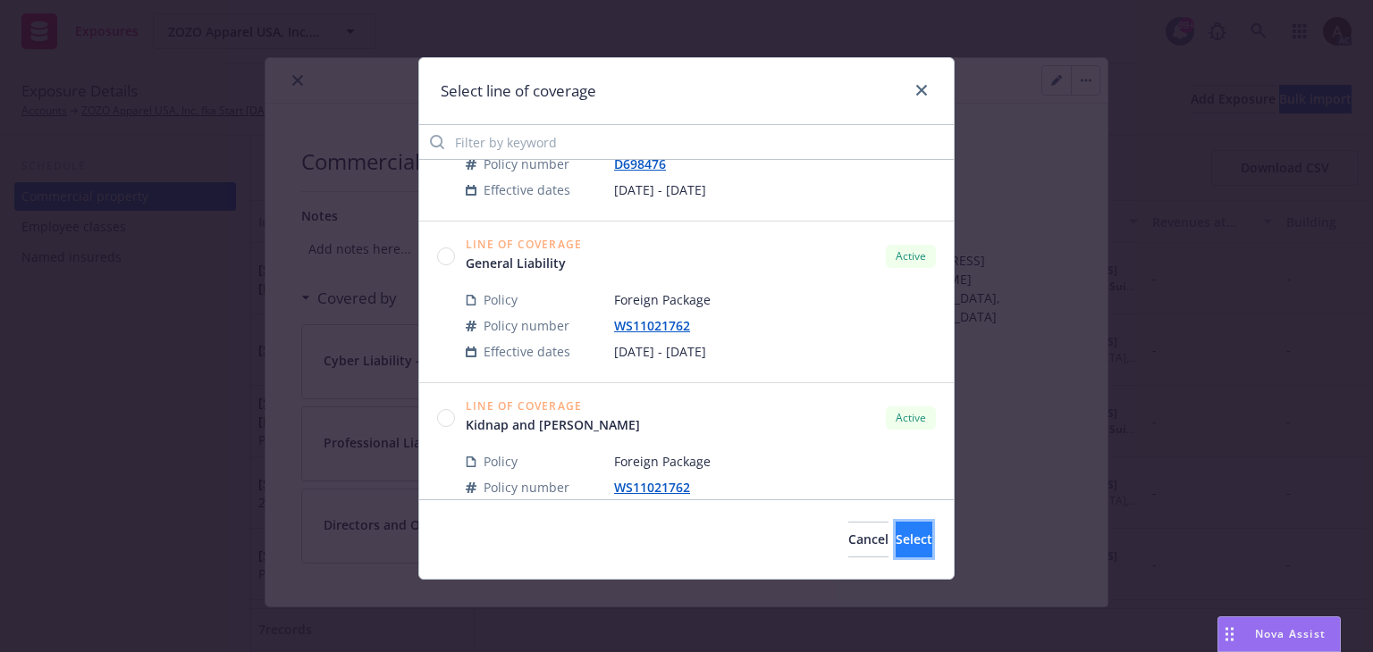
click at [895, 545] on span "Select" at bounding box center [913, 539] width 37 height 17
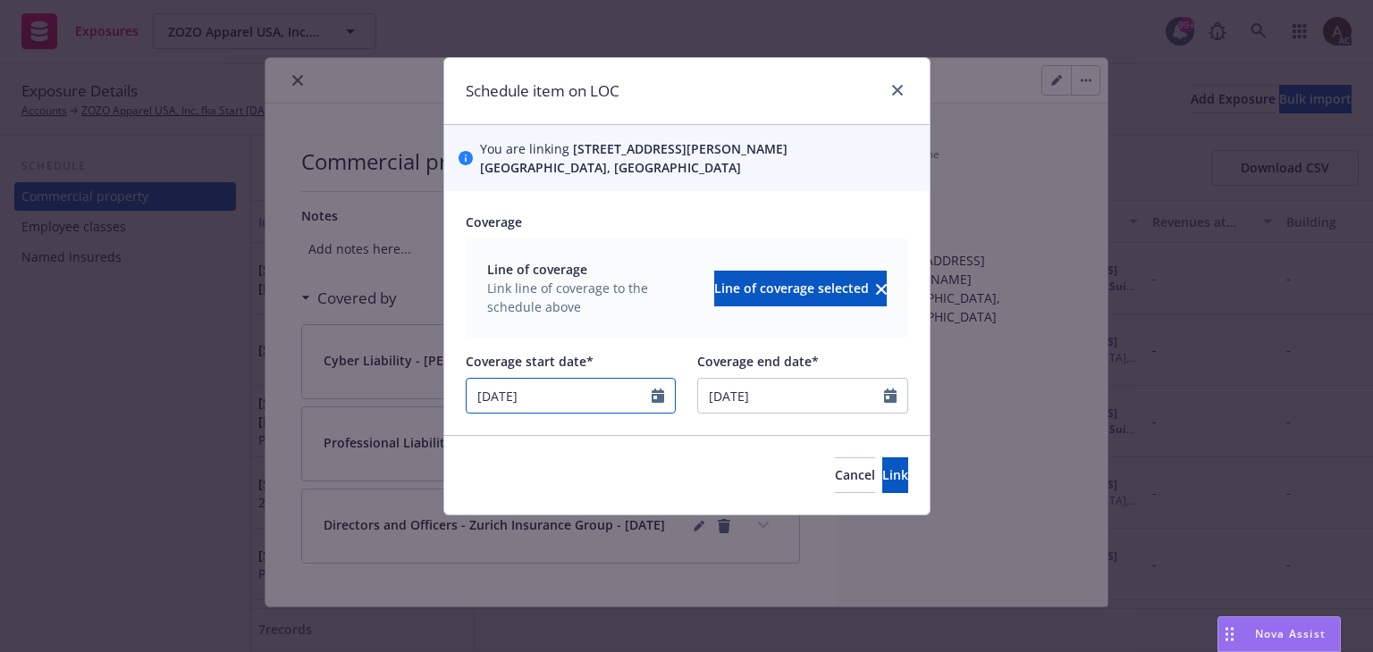
select select "2"
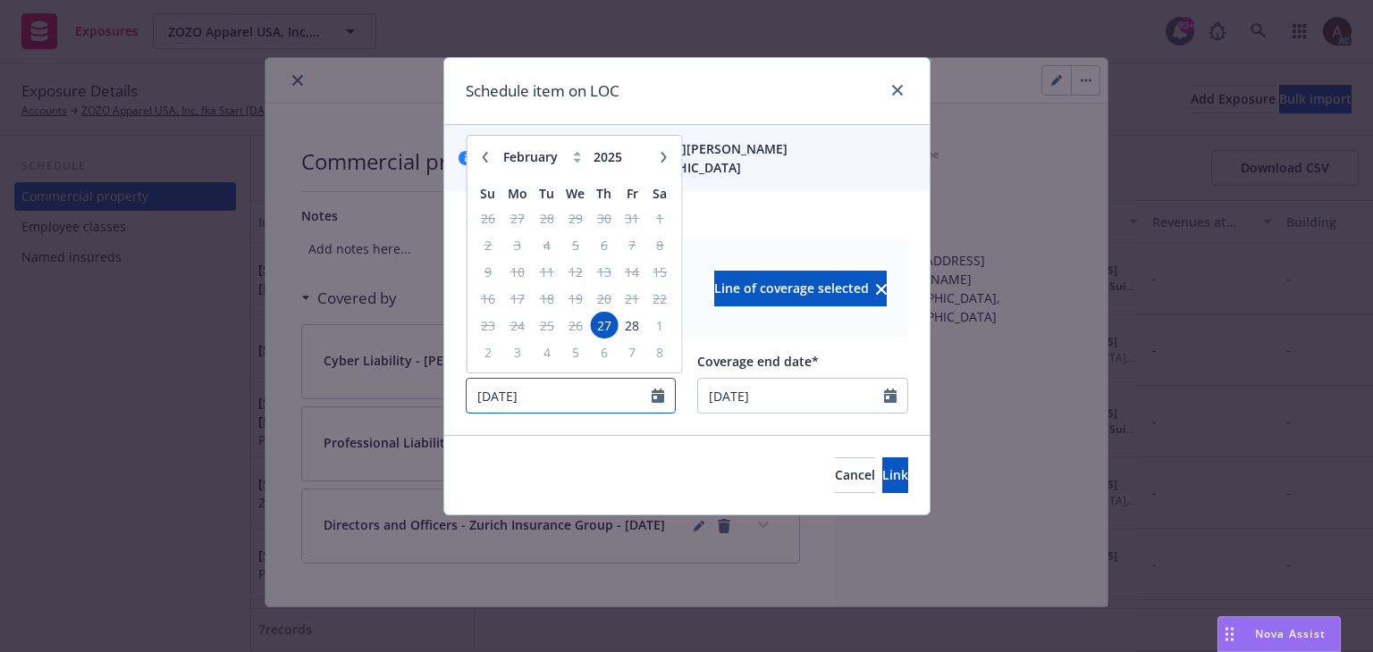
drag, startPoint x: 554, startPoint y: 398, endPoint x: 82, endPoint y: 366, distance: 472.9
click at [76, 434] on div "Schedule item on LOC You are linking 3415 S. Sepulveda Blvd. Suite 560, Los Ang…" at bounding box center [686, 326] width 1373 height 652
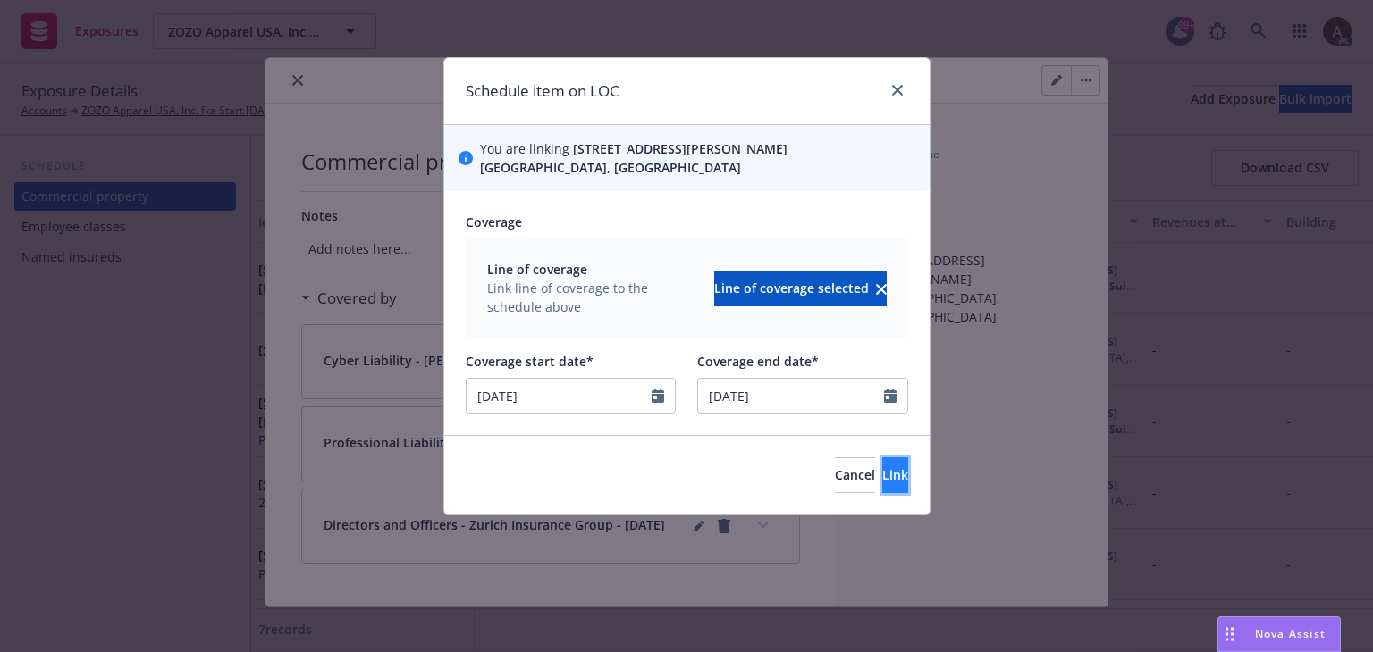
type input "08/15/2025"
click at [882, 482] on button "Link" at bounding box center [895, 476] width 26 height 36
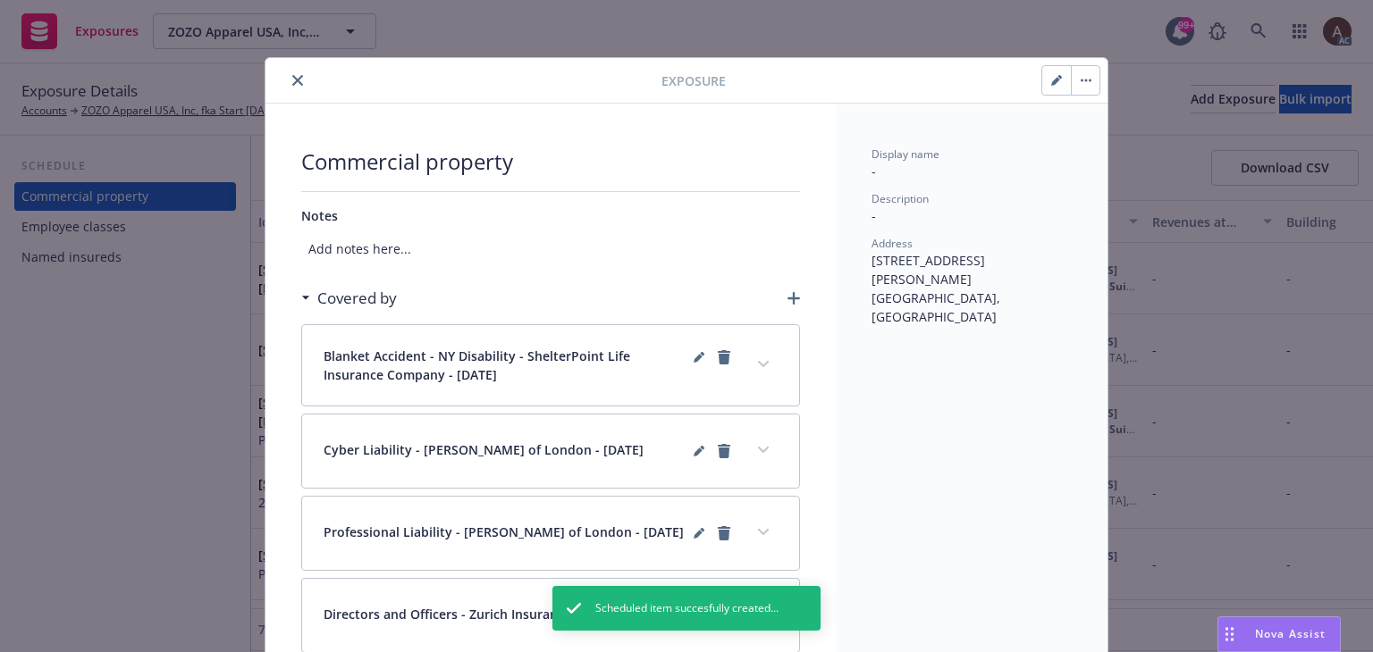
click at [787, 292] on icon "button" at bounding box center [793, 298] width 13 height 13
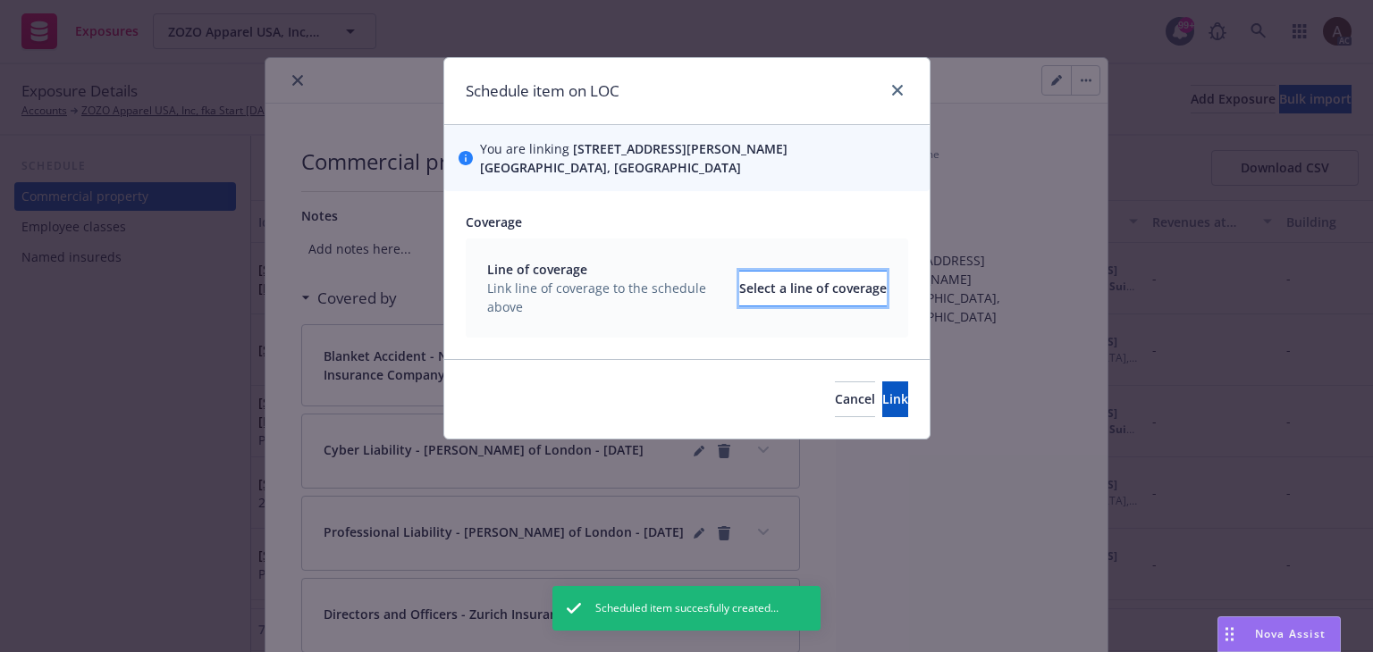
click at [739, 290] on div "Select a line of coverage" at bounding box center [812, 289] width 147 height 34
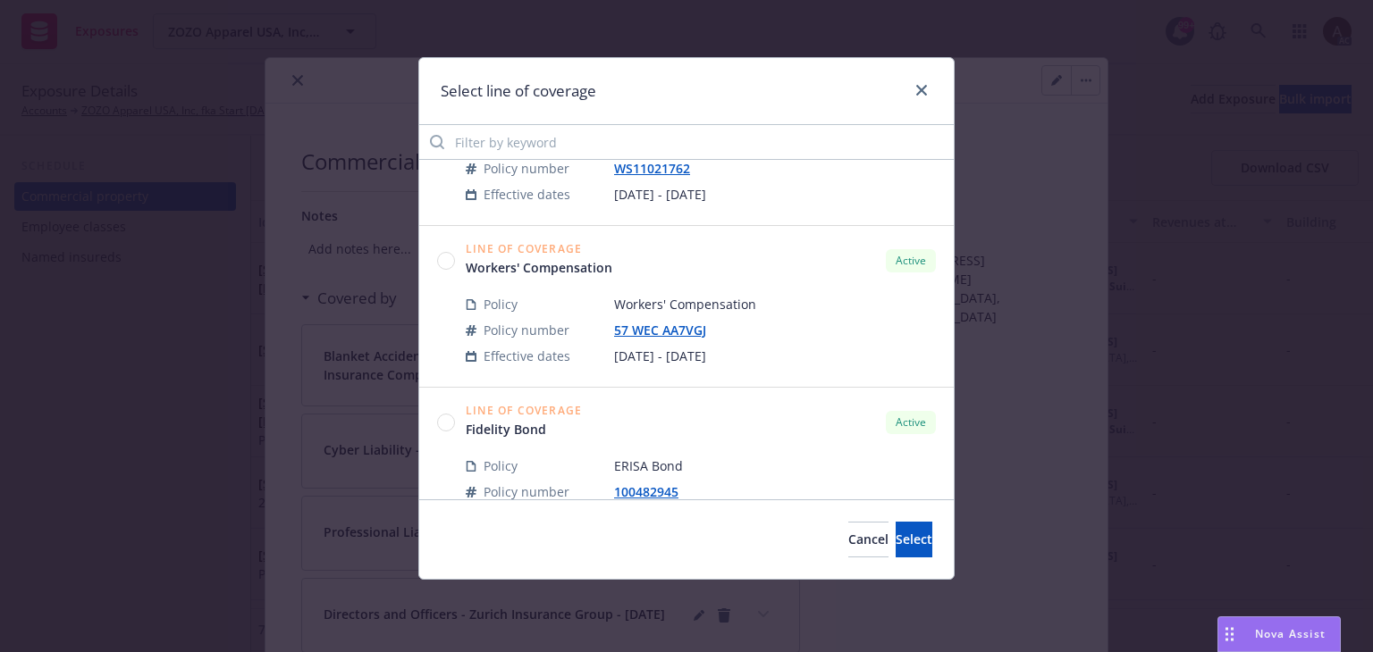
scroll to position [2116, 0]
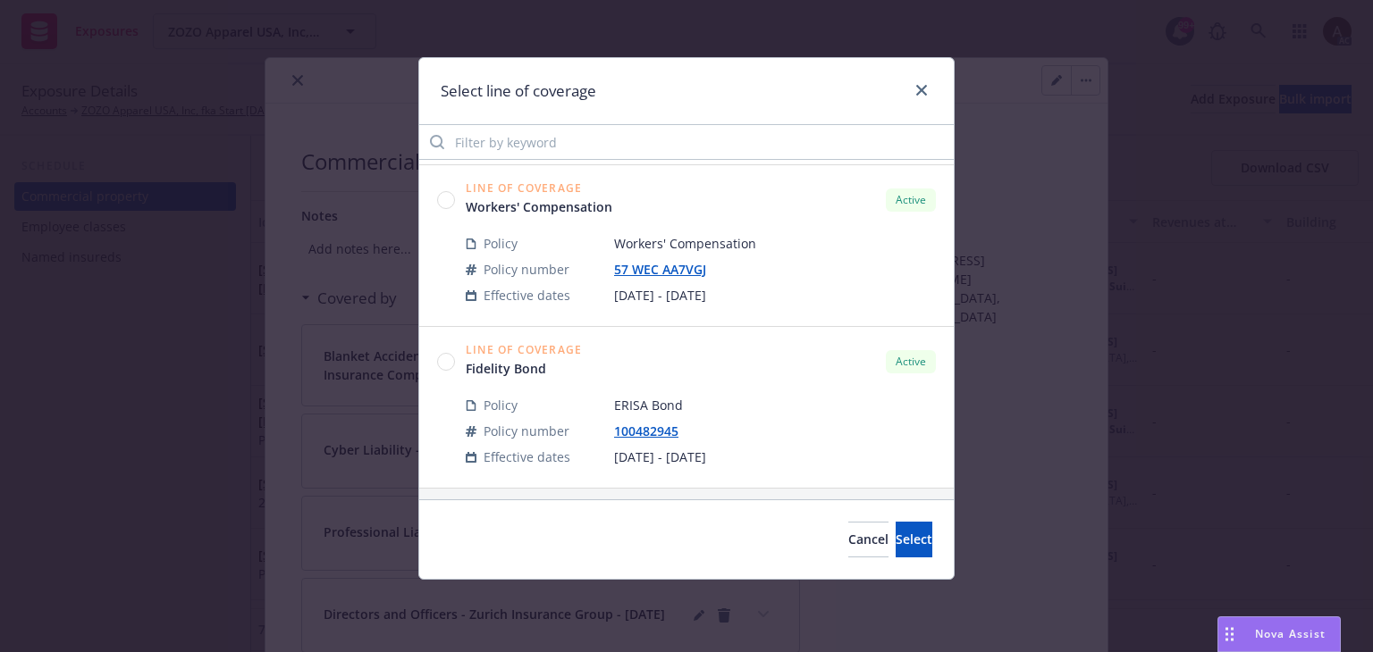
click at [448, 356] on circle at bounding box center [446, 361] width 17 height 17
click at [895, 534] on span "Select" at bounding box center [913, 539] width 37 height 17
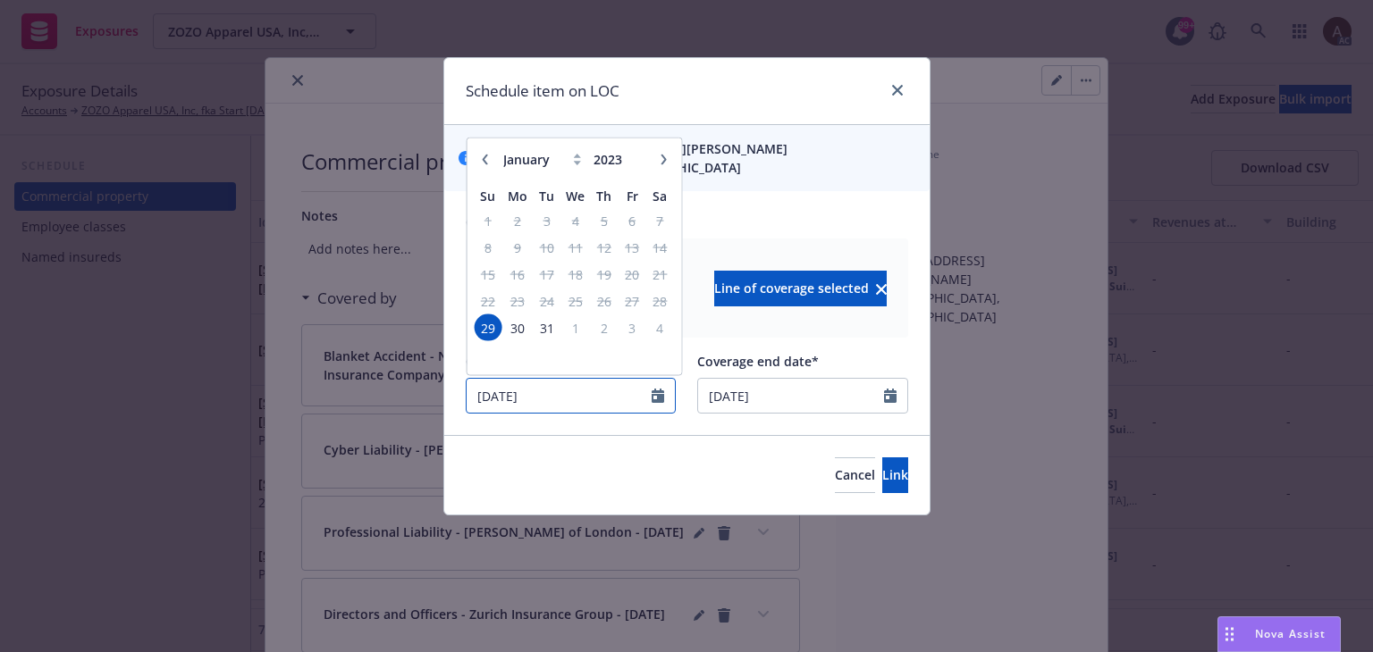
drag, startPoint x: 586, startPoint y: 394, endPoint x: 47, endPoint y: 370, distance: 539.4
click at [12, 408] on div "Schedule item on LOC You are linking 3415 S. Sepulveda Blvd. Suite 560, Los Ang…" at bounding box center [686, 326] width 1373 height 652
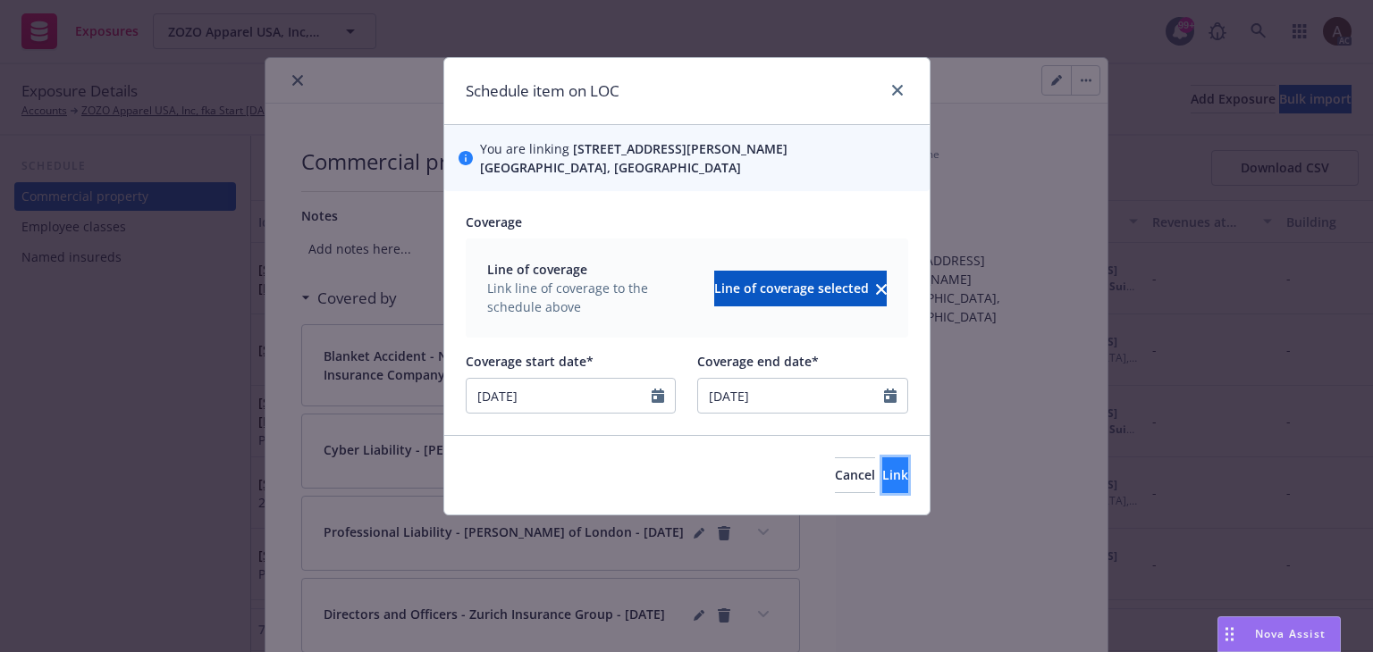
type input "08/15/2025"
click at [882, 468] on span "Link" at bounding box center [895, 474] width 26 height 17
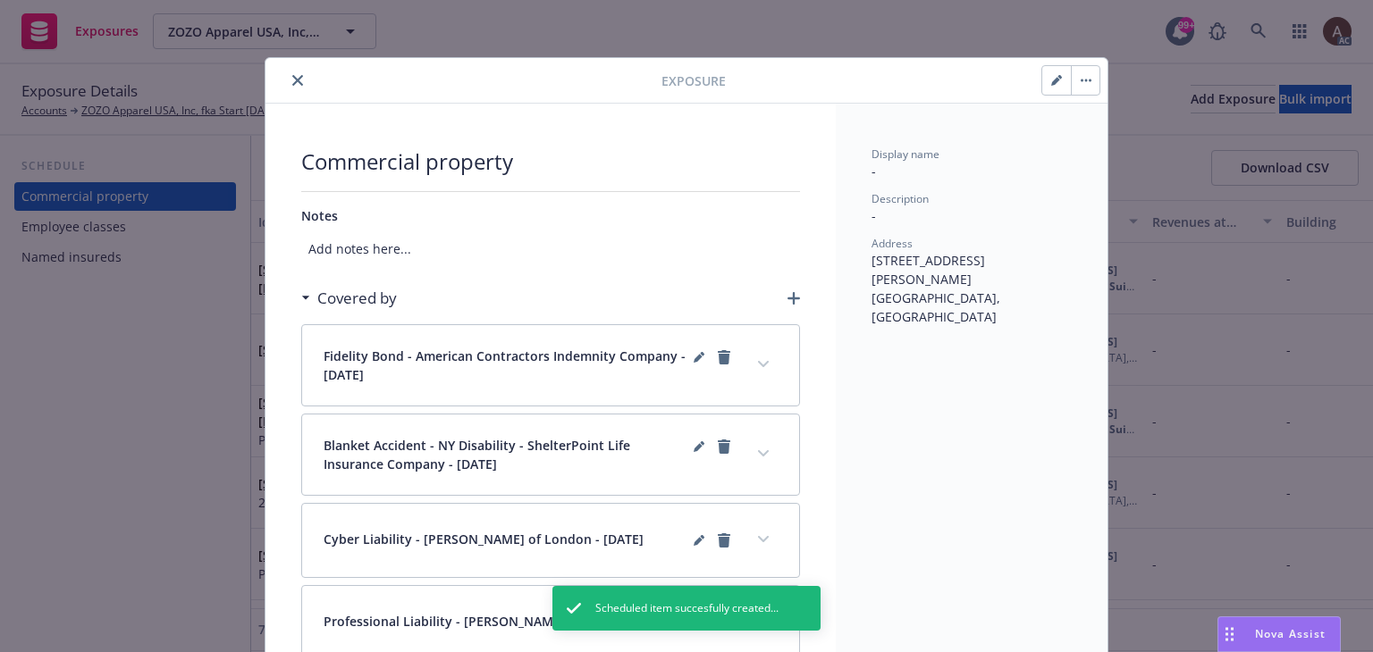
click at [787, 295] on icon "button" at bounding box center [793, 298] width 13 height 13
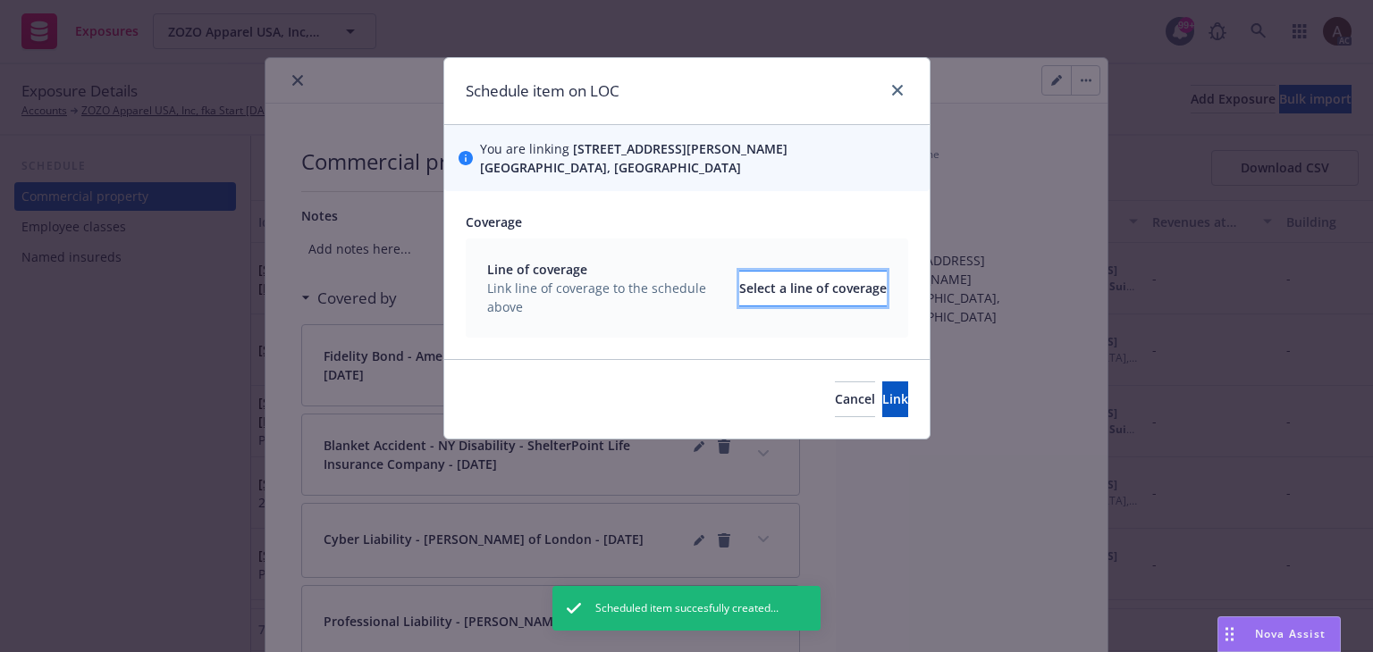
click at [761, 293] on div "Select a line of coverage" at bounding box center [812, 289] width 147 height 34
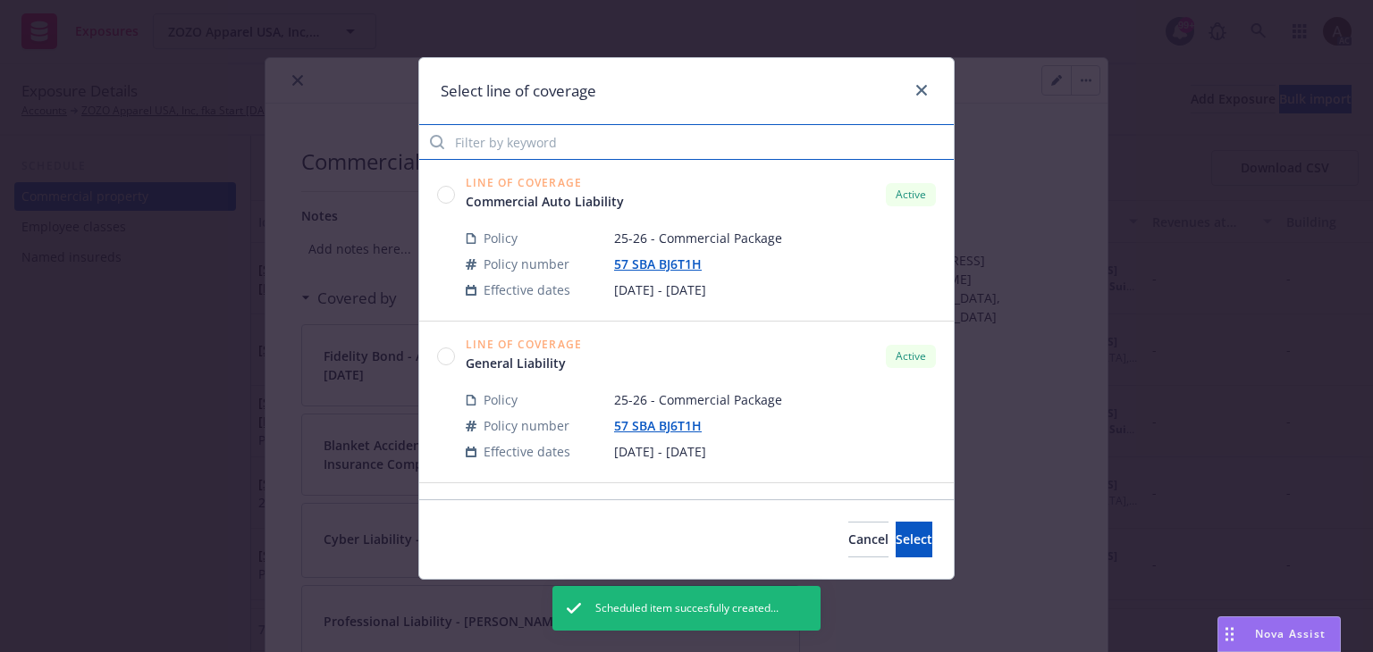
click at [637, 141] on input "Filter by keyword" at bounding box center [686, 142] width 534 height 36
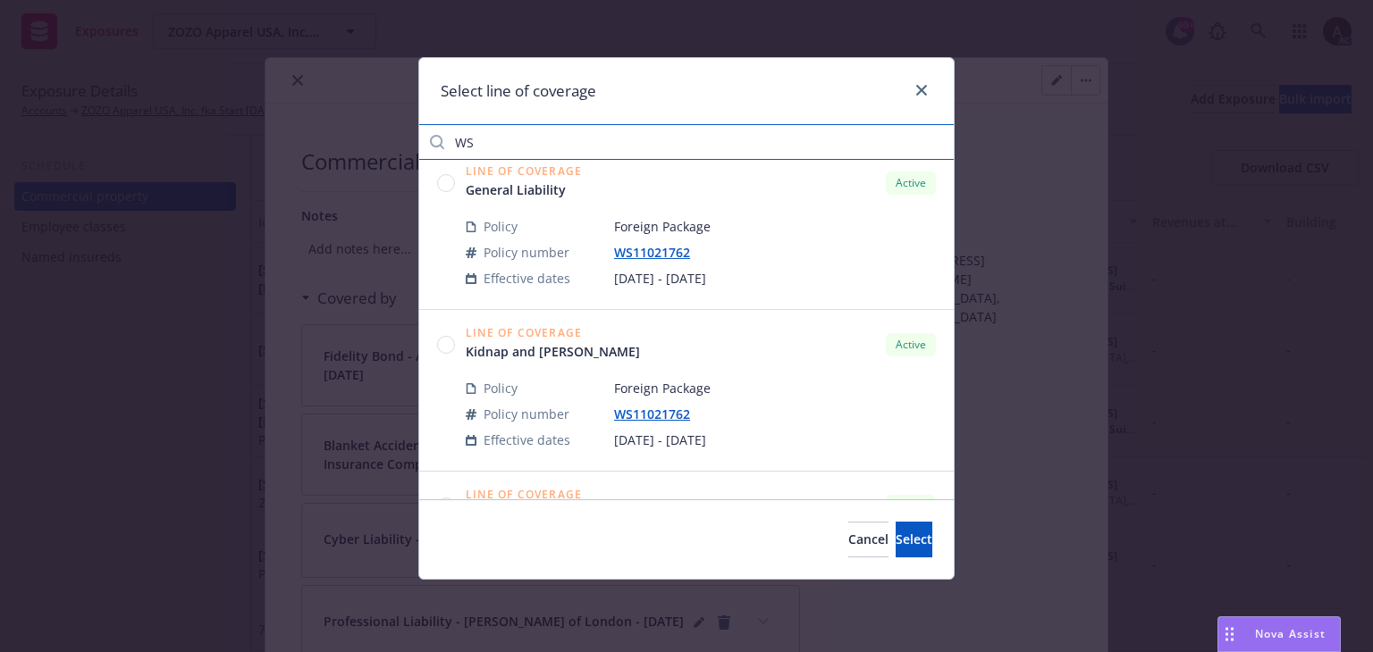
scroll to position [0, 0]
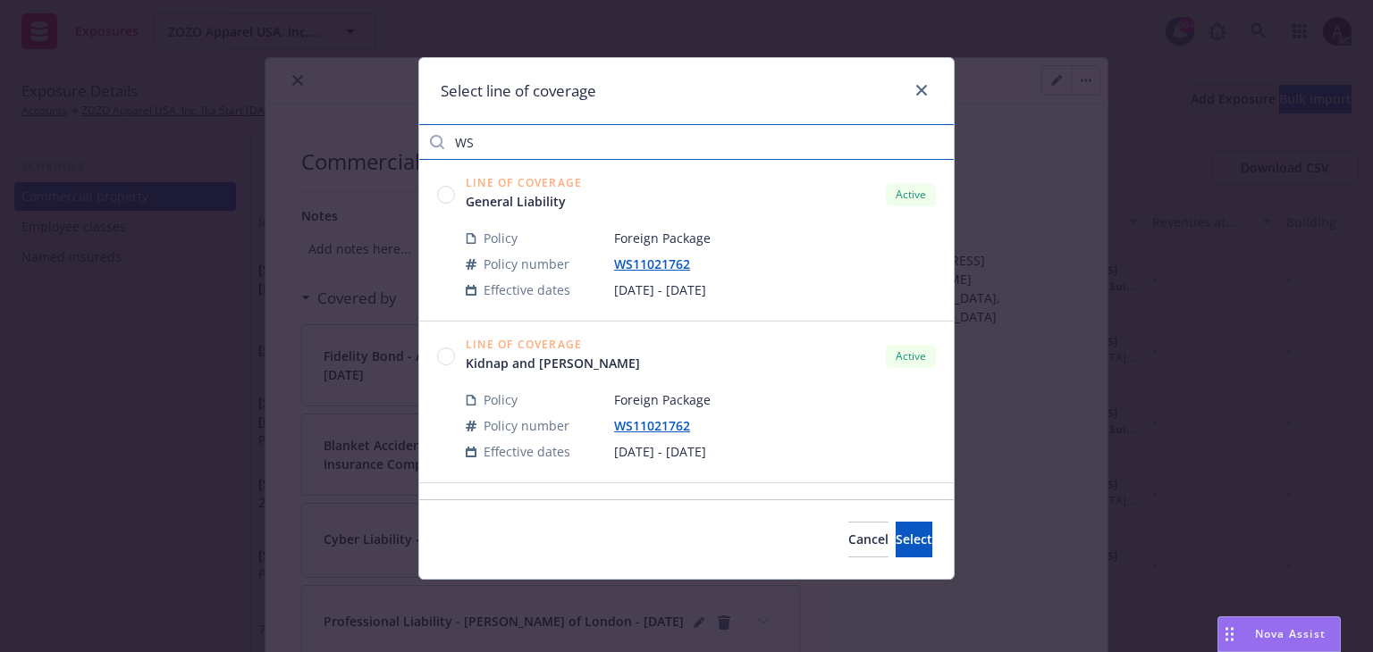
type input "WS"
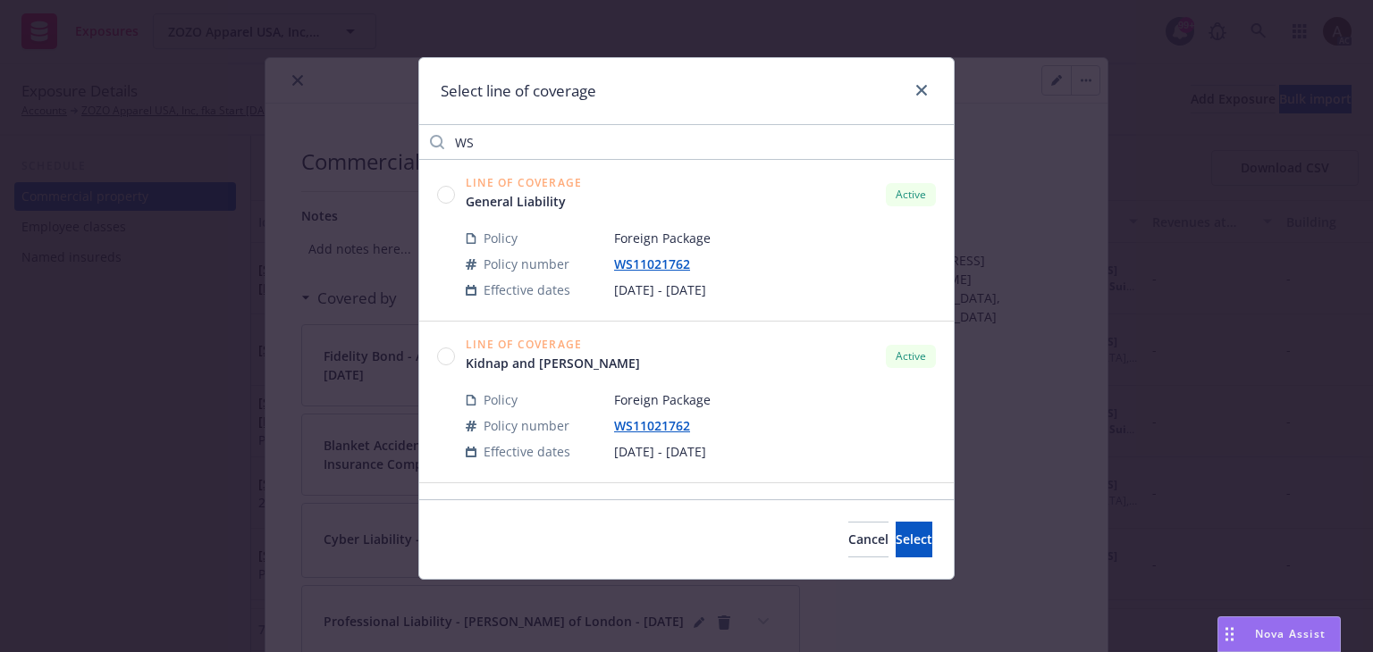
click at [450, 198] on circle at bounding box center [446, 194] width 17 height 17
click at [905, 539] on button "Select" at bounding box center [913, 540] width 37 height 36
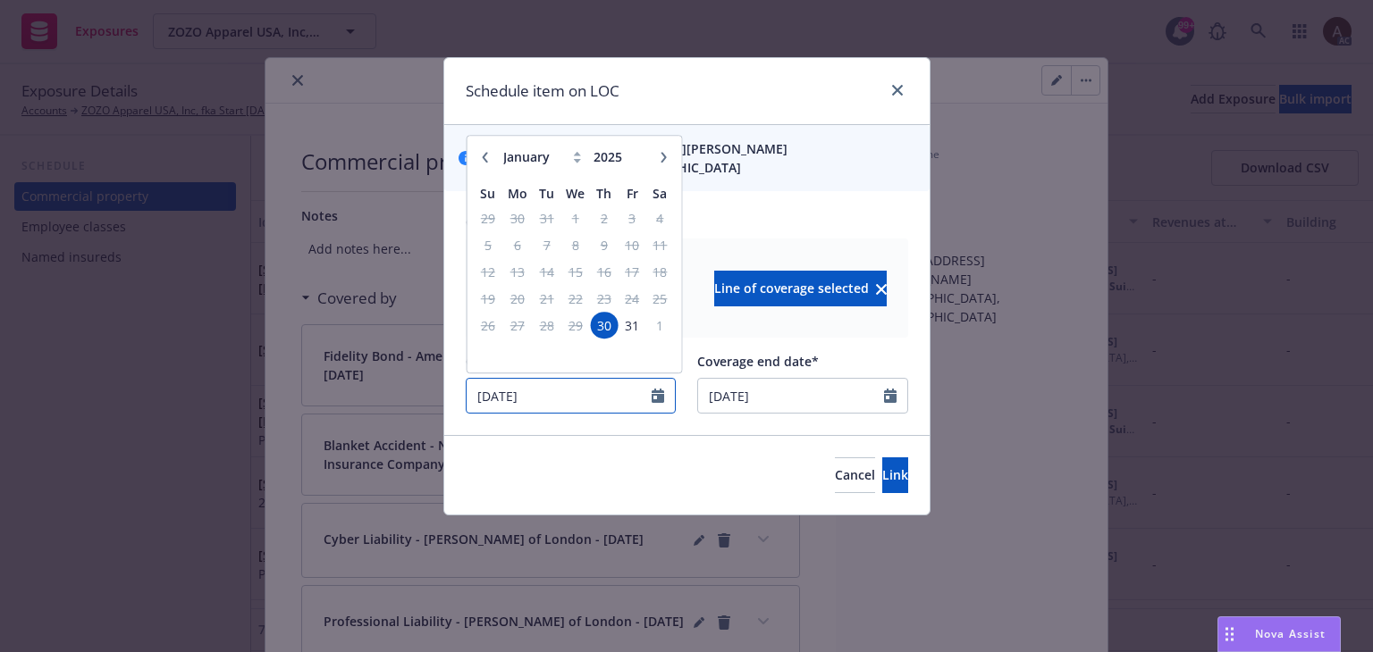
drag, startPoint x: 581, startPoint y: 405, endPoint x: 120, endPoint y: 380, distance: 461.8
click at [119, 387] on div "Schedule item on LOC You are linking 3415 S. Sepulveda Blvd. Suite 560, Los Ang…" at bounding box center [686, 326] width 1373 height 652
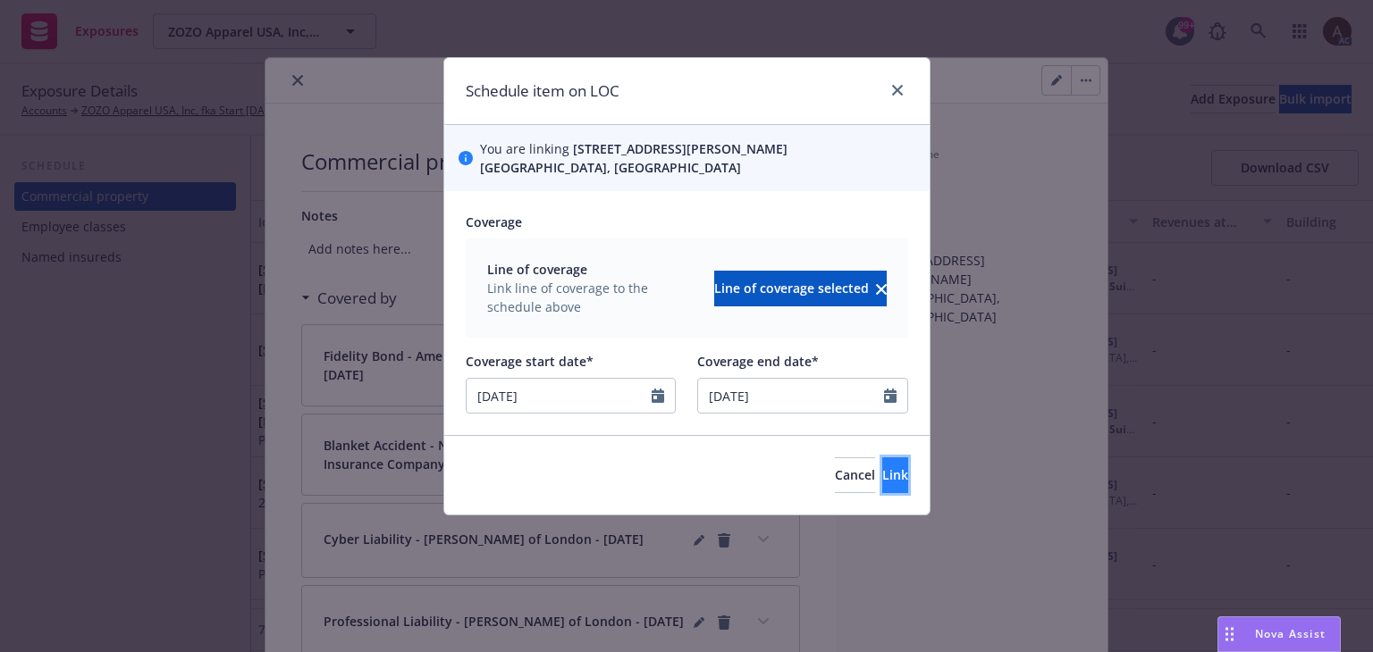
type input "08/15/2025"
click at [882, 480] on span "Link" at bounding box center [895, 474] width 26 height 17
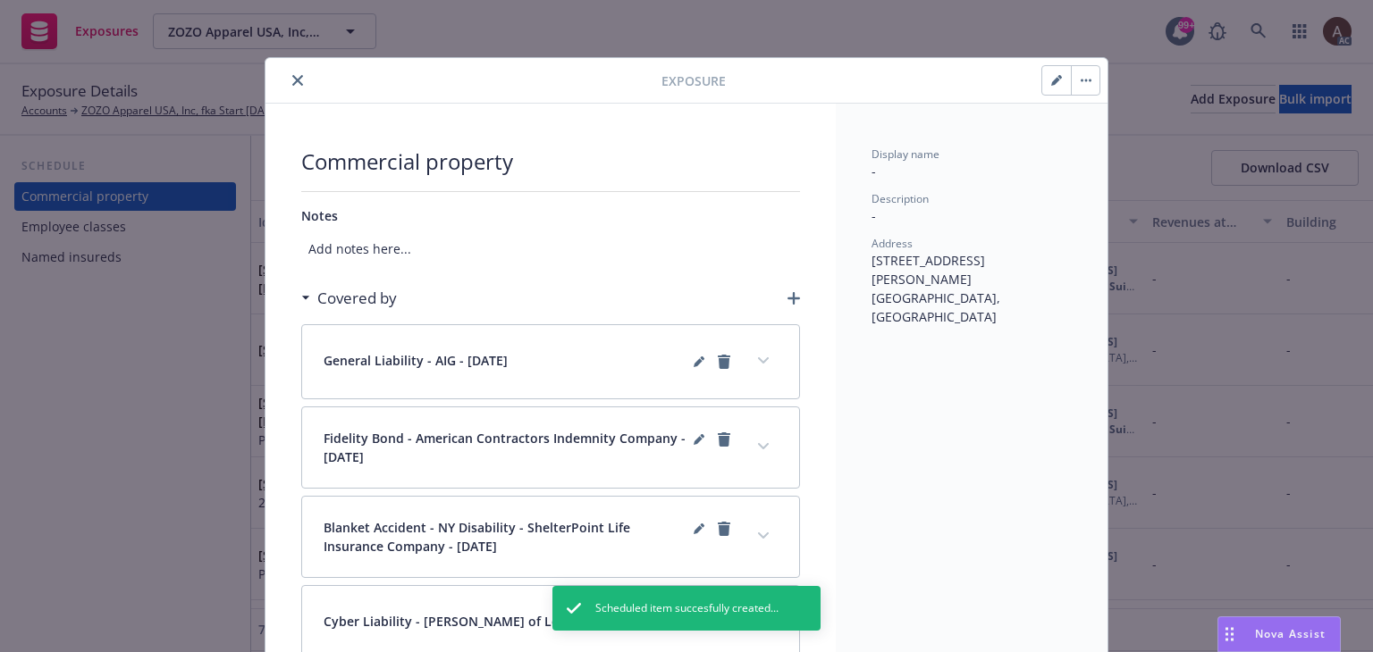
click at [787, 292] on icon "button" at bounding box center [793, 298] width 13 height 13
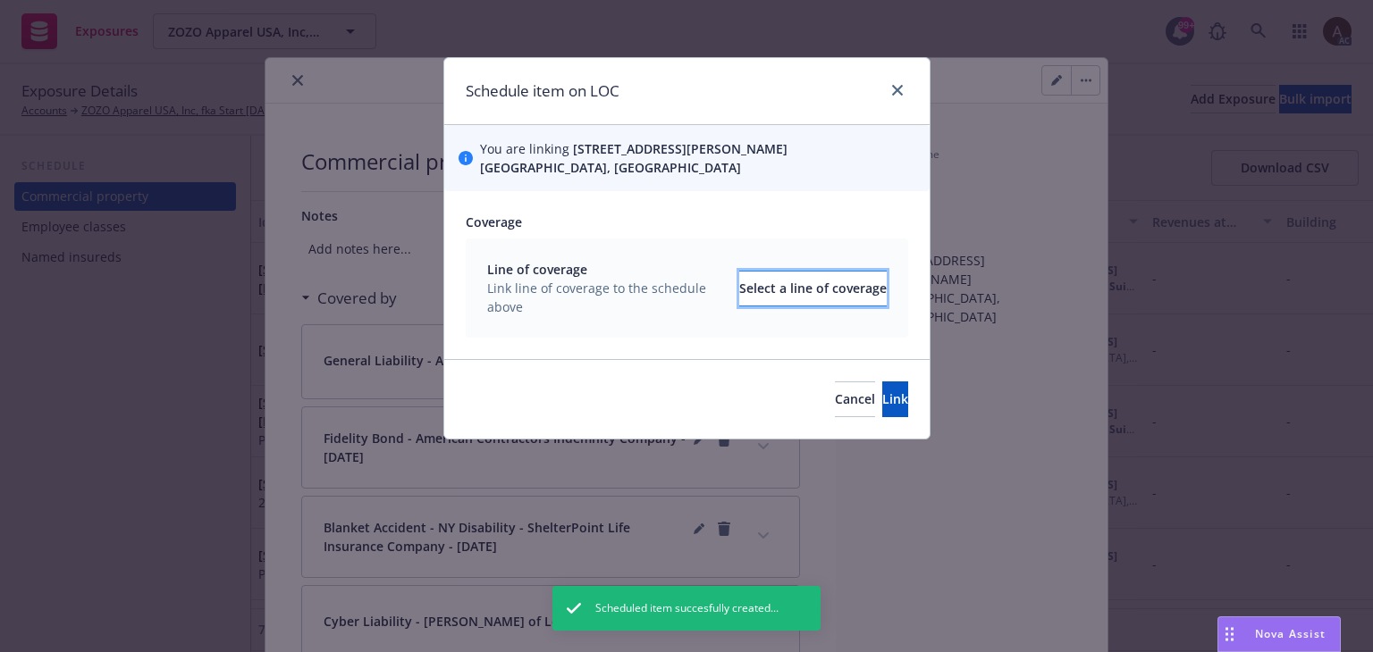
click at [783, 286] on div "Select a line of coverage" at bounding box center [812, 289] width 147 height 34
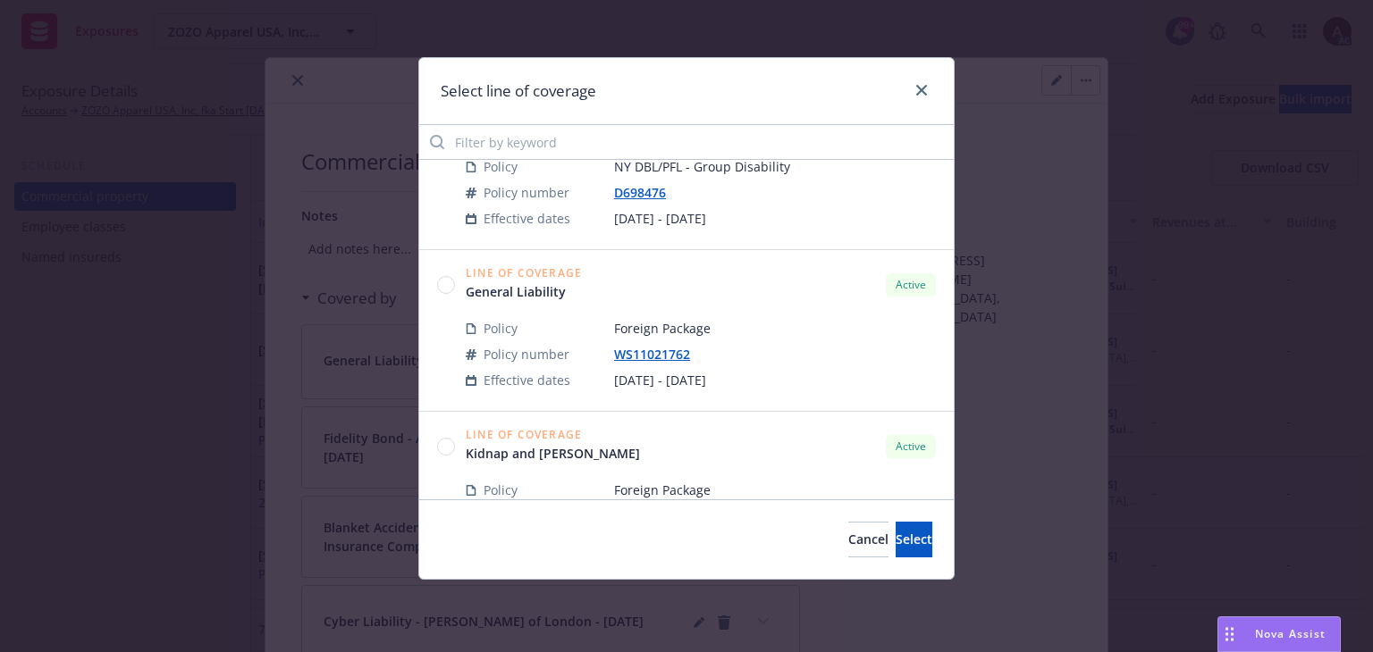
scroll to position [1312, 0]
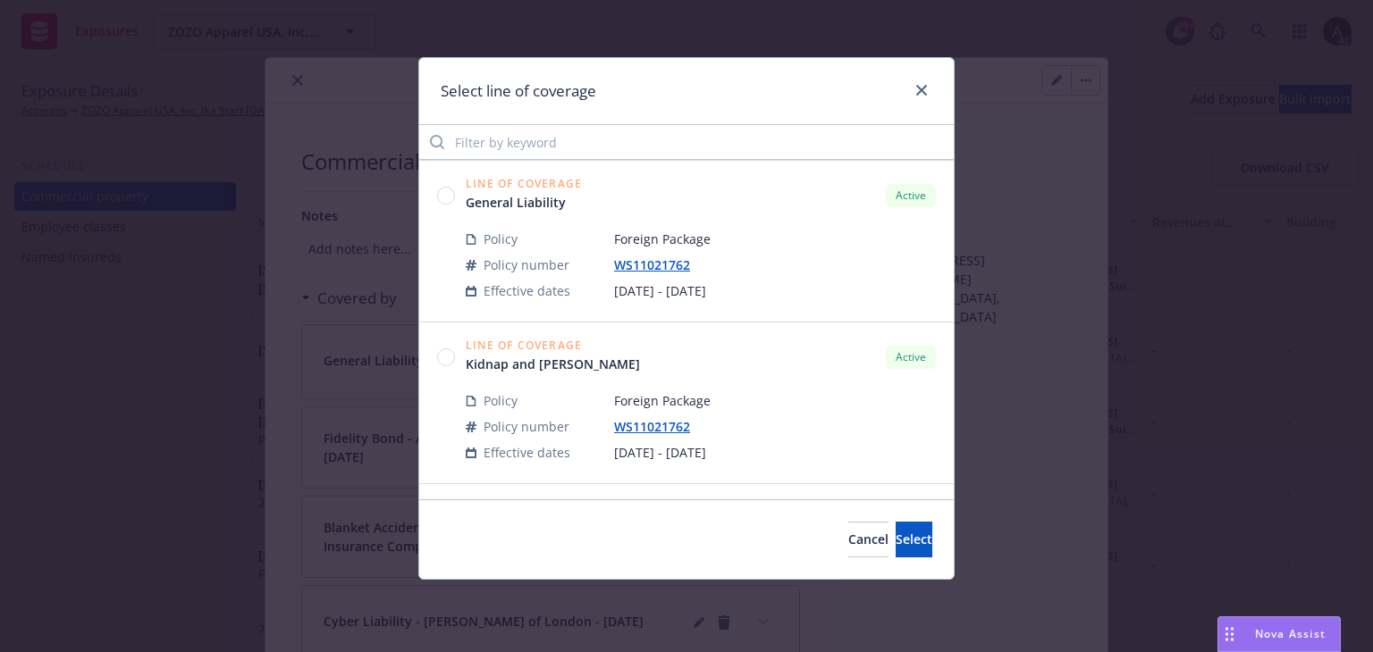
drag, startPoint x: 447, startPoint y: 349, endPoint x: 572, endPoint y: 391, distance: 131.7
click at [447, 349] on circle at bounding box center [446, 357] width 17 height 17
click at [895, 547] on span "Select" at bounding box center [913, 539] width 37 height 17
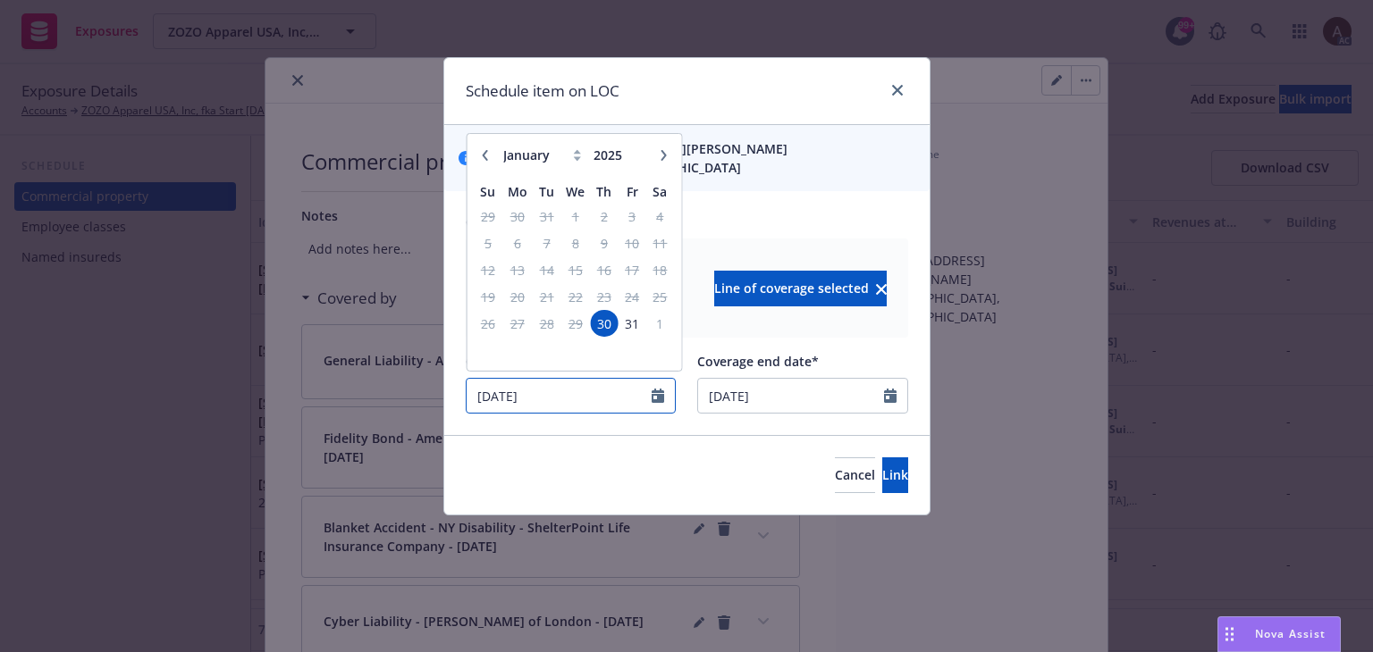
drag, startPoint x: 584, startPoint y: 396, endPoint x: 215, endPoint y: 387, distance: 369.2
click at [218, 390] on div "Schedule item on LOC You are linking 3415 S. Sepulveda Blvd. Suite 560, Los Ang…" at bounding box center [686, 326] width 1373 height 652
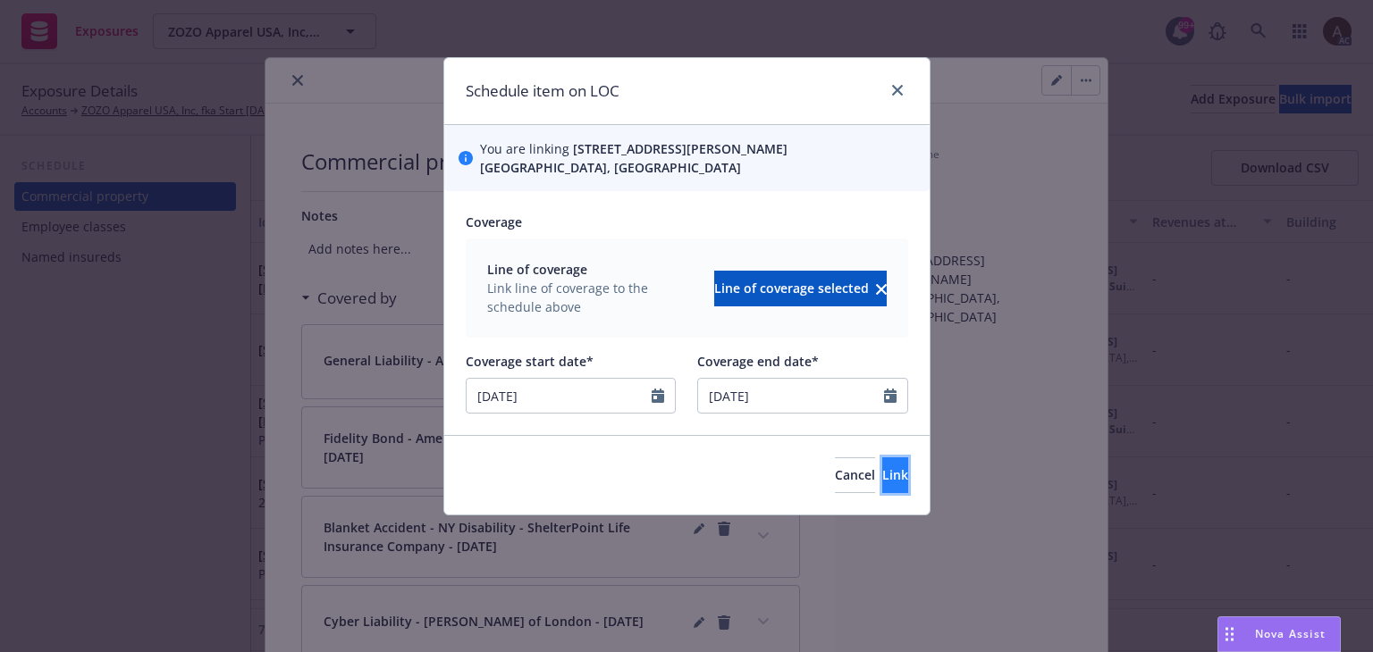
type input "08/15/2025"
click at [882, 480] on span "Link" at bounding box center [895, 474] width 26 height 17
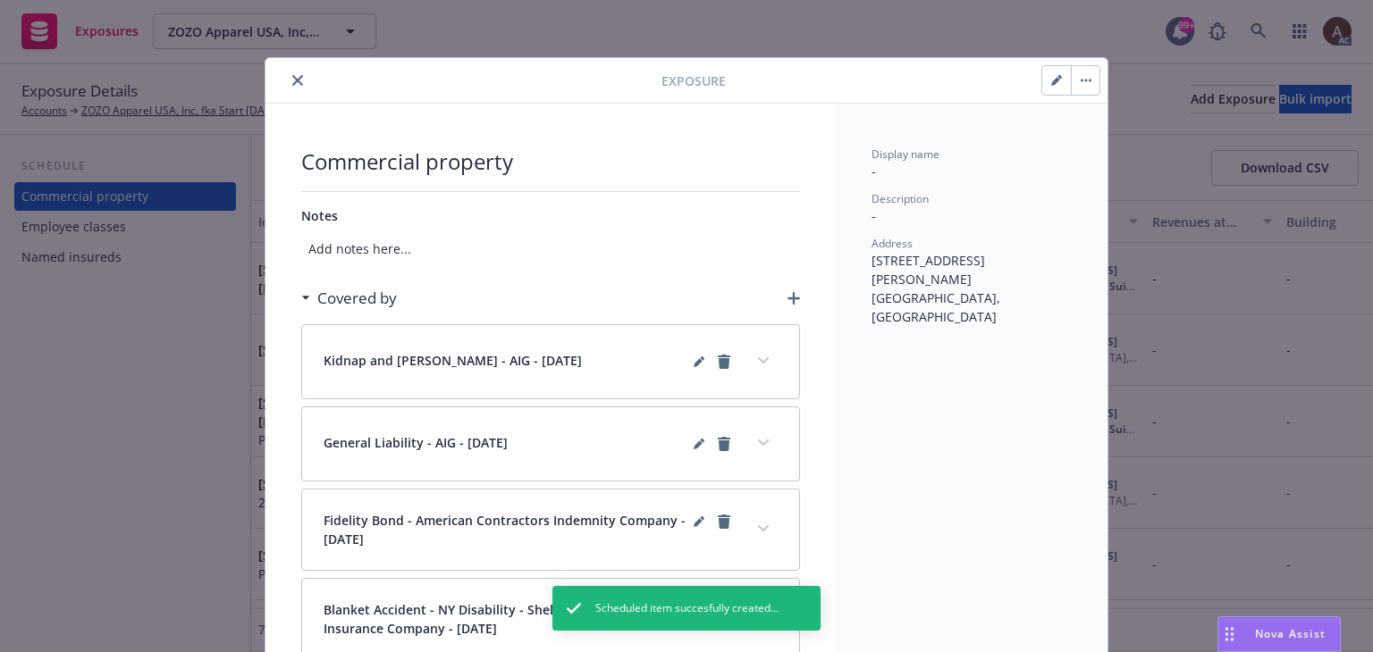
click at [787, 301] on icon "button" at bounding box center [793, 298] width 13 height 13
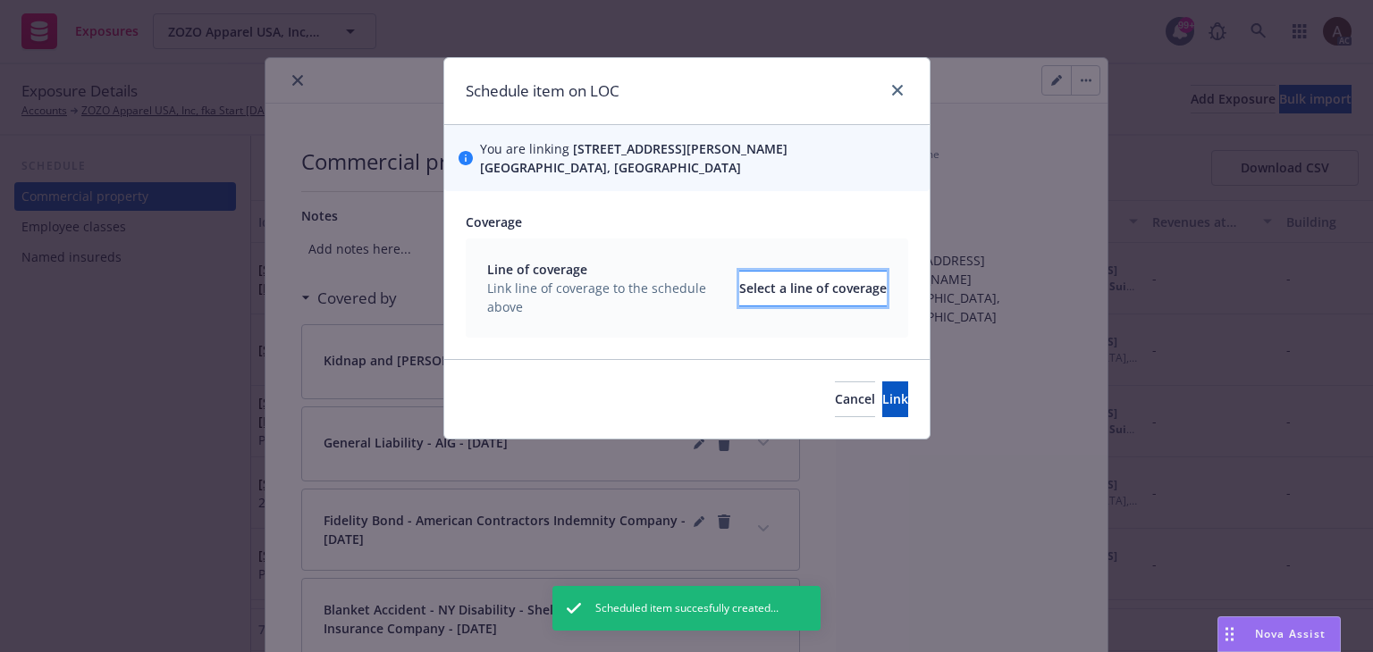
click at [761, 283] on div "Select a line of coverage" at bounding box center [812, 289] width 147 height 34
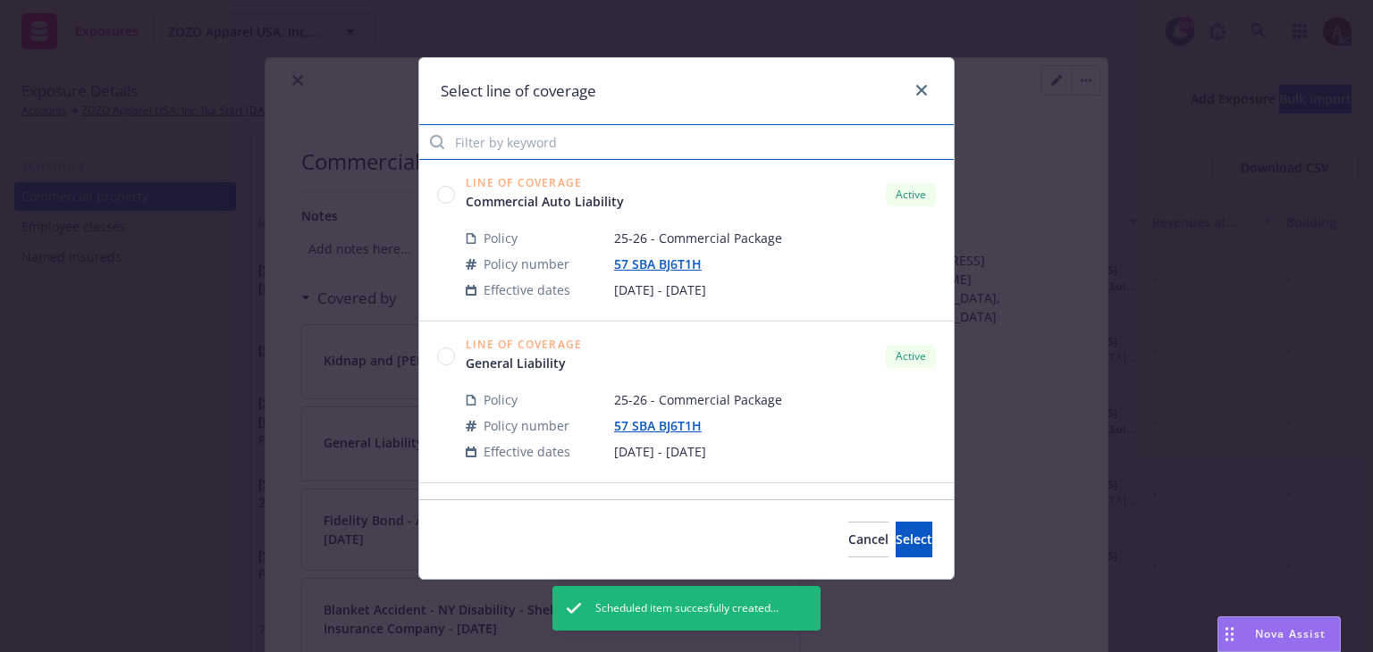
click at [713, 148] on input "Filter by keyword" at bounding box center [686, 142] width 534 height 36
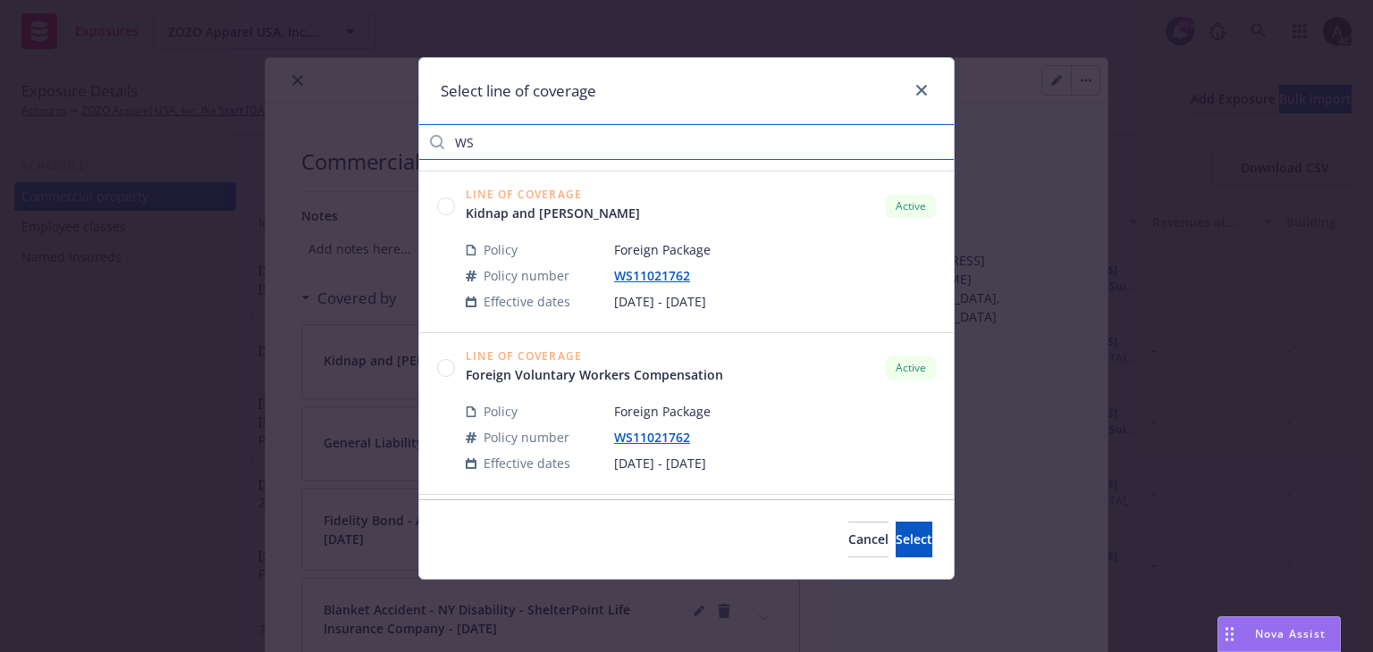
scroll to position [179, 0]
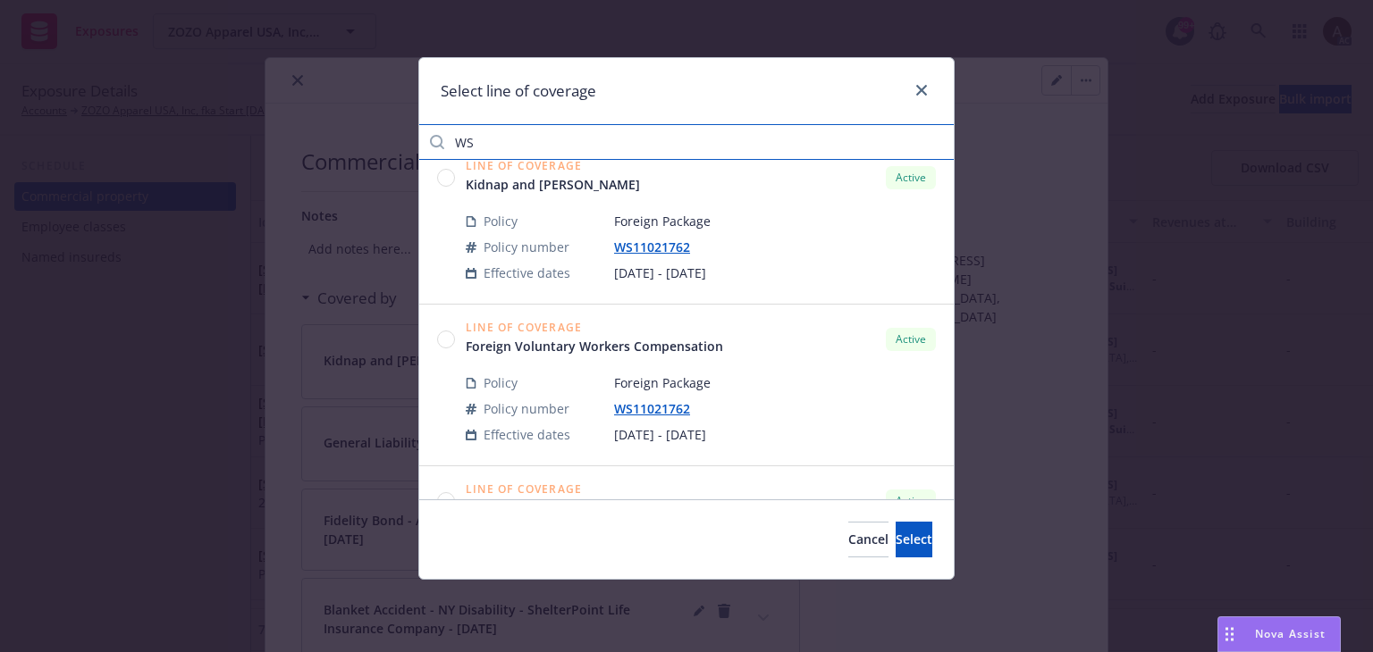
type input "WS"
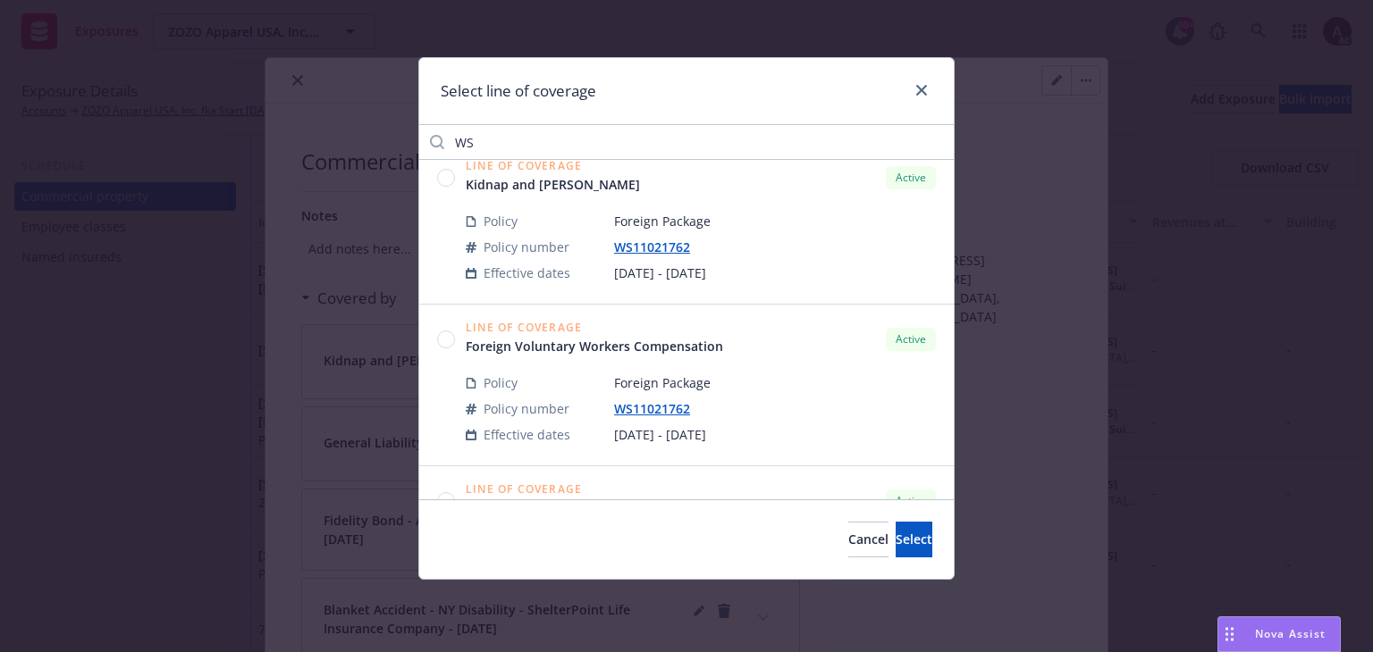
click at [446, 341] on circle at bounding box center [446, 339] width 17 height 17
drag, startPoint x: 873, startPoint y: 547, endPoint x: 790, endPoint y: 473, distance: 111.4
click at [895, 548] on button "Select" at bounding box center [913, 540] width 37 height 36
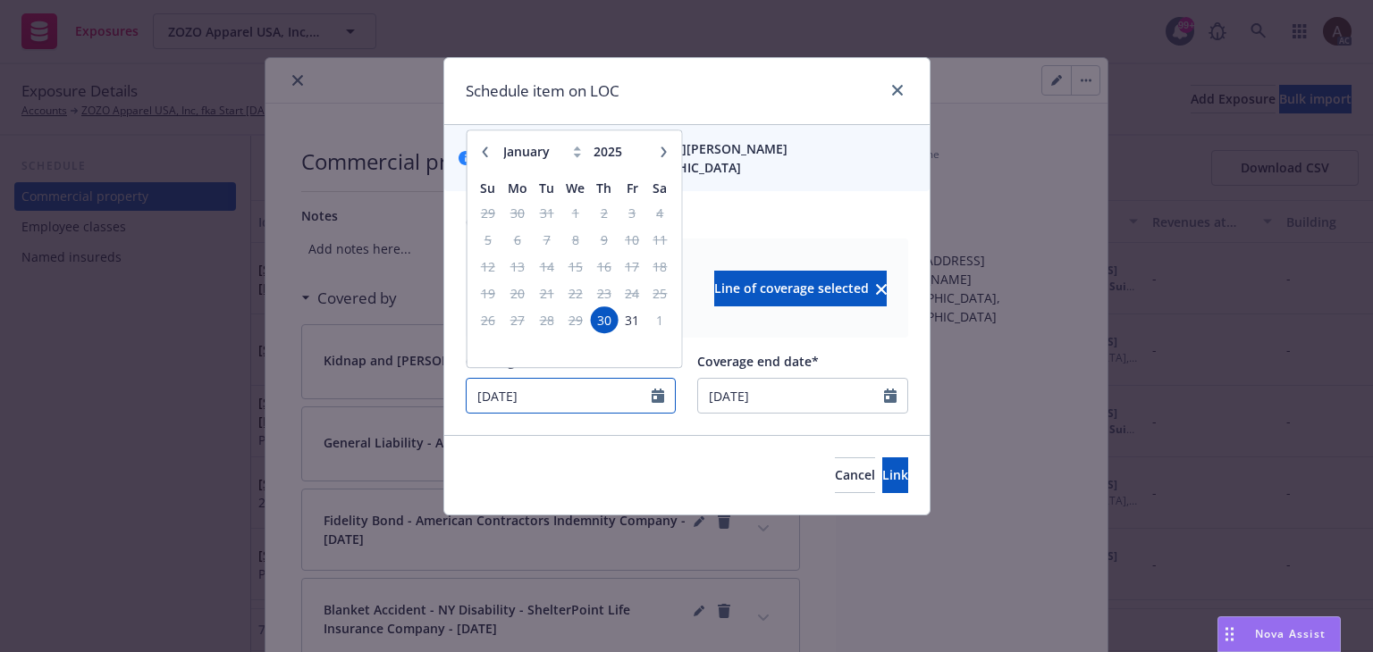
drag, startPoint x: 561, startPoint y: 403, endPoint x: 404, endPoint y: 401, distance: 157.3
click at [404, 401] on div "Schedule item on LOC You are linking 3415 S. Sepulveda Blvd. Suite 560, Los Ang…" at bounding box center [686, 326] width 1373 height 652
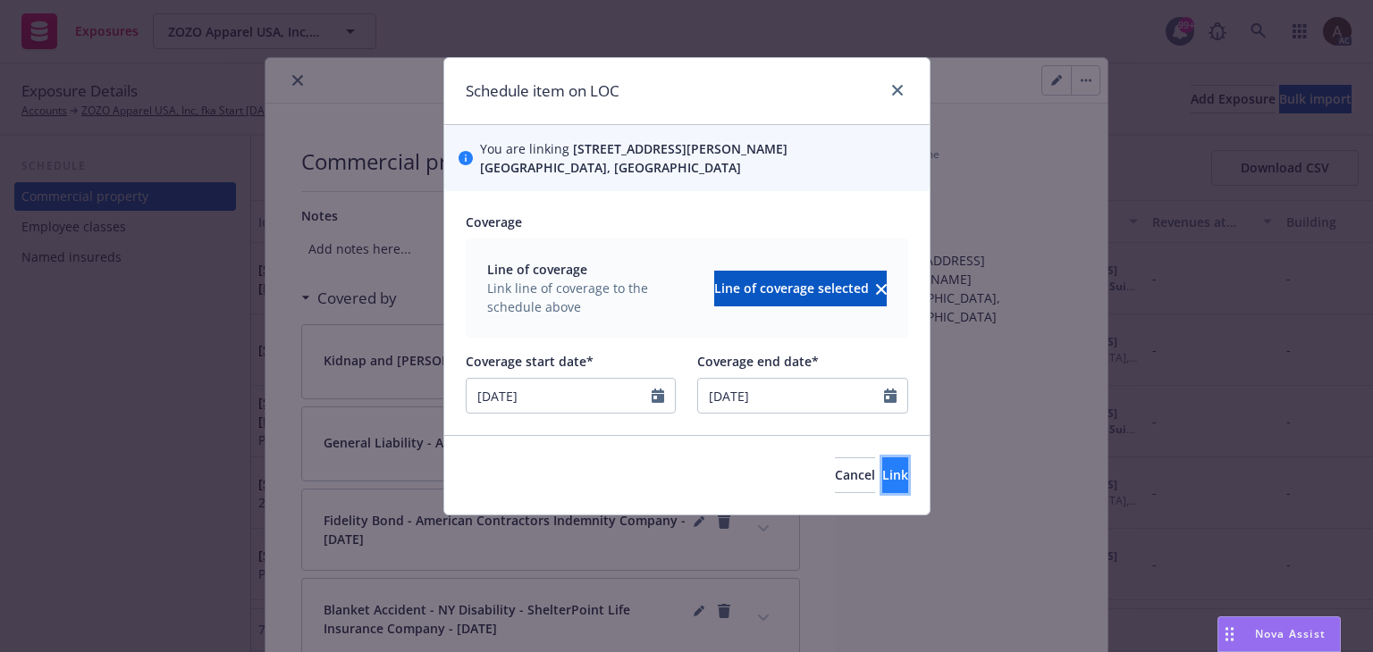
type input "08/15/2025"
click at [894, 482] on button "Link" at bounding box center [895, 476] width 26 height 36
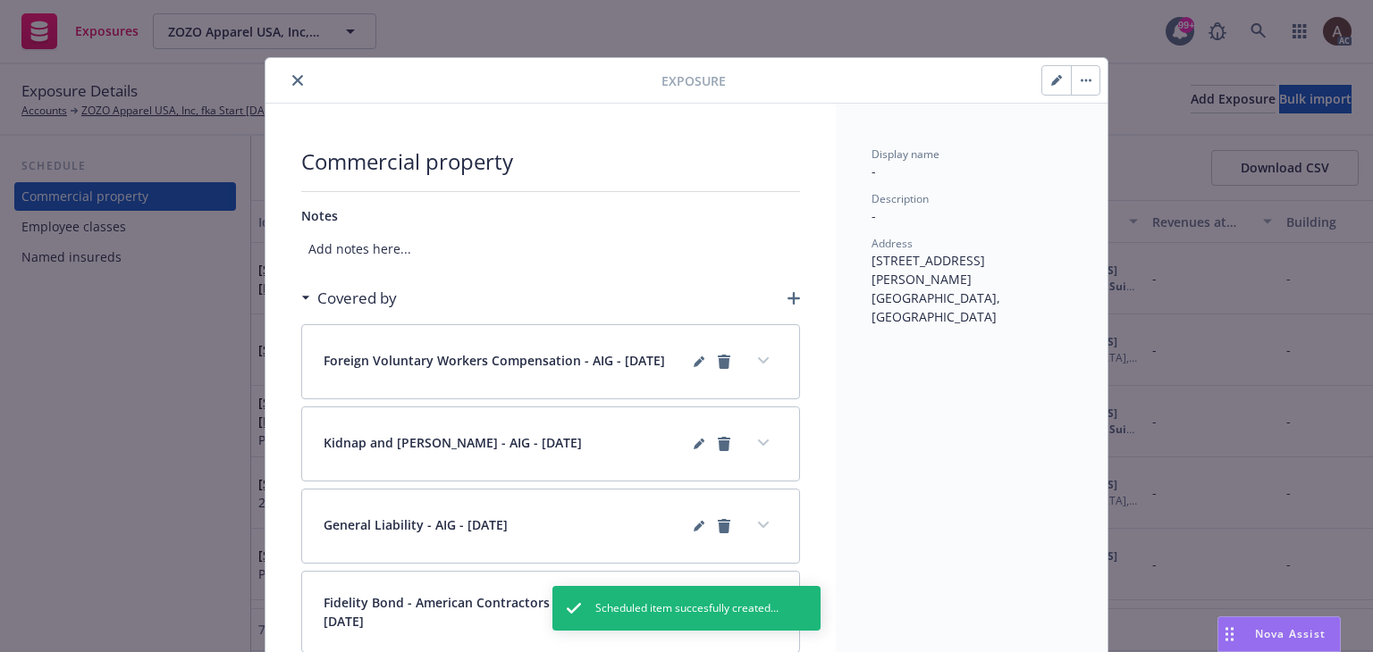
click at [787, 298] on icon "button" at bounding box center [793, 298] width 13 height 13
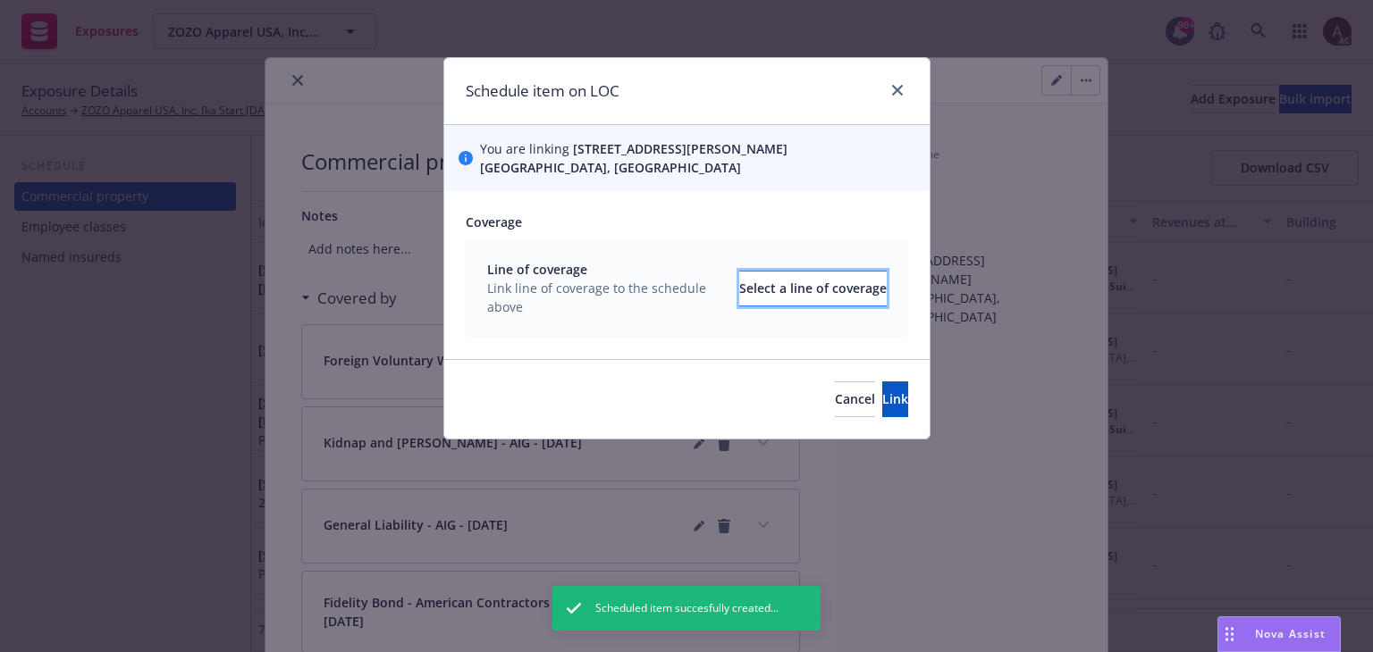
click at [739, 283] on div "Select a line of coverage" at bounding box center [812, 289] width 147 height 34
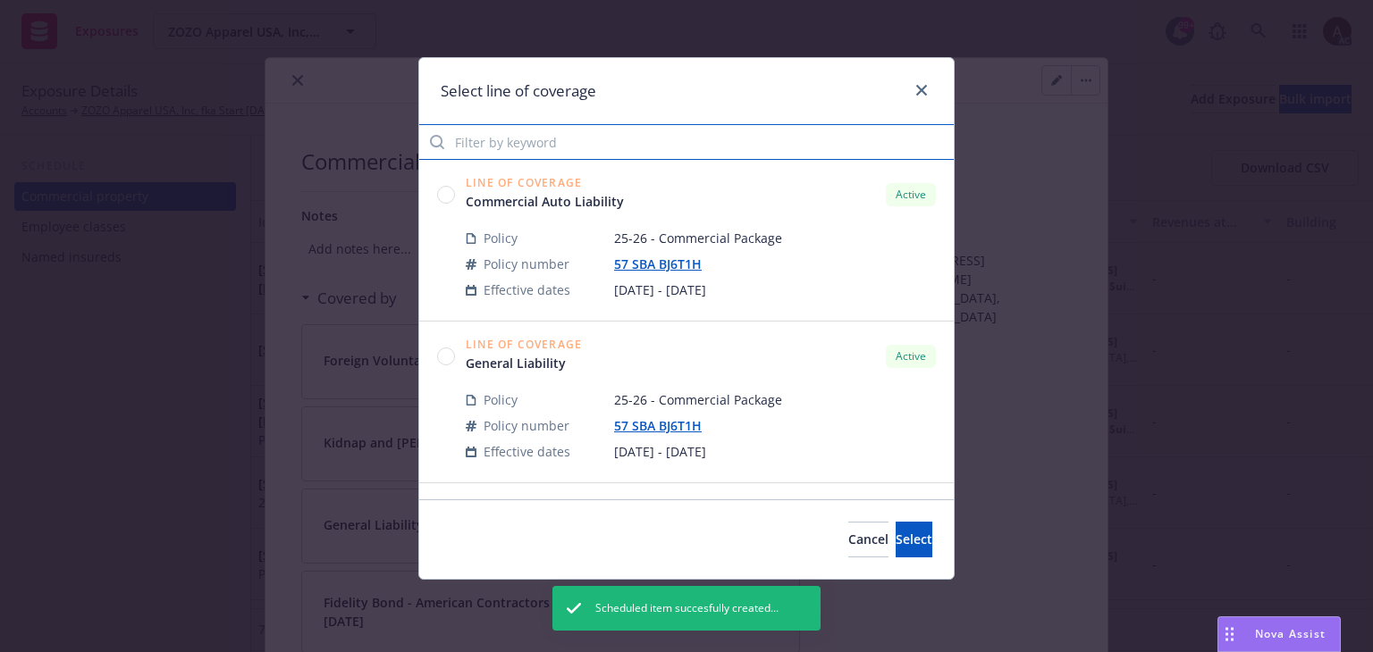
click at [645, 147] on input "Filter by keyword" at bounding box center [686, 142] width 534 height 36
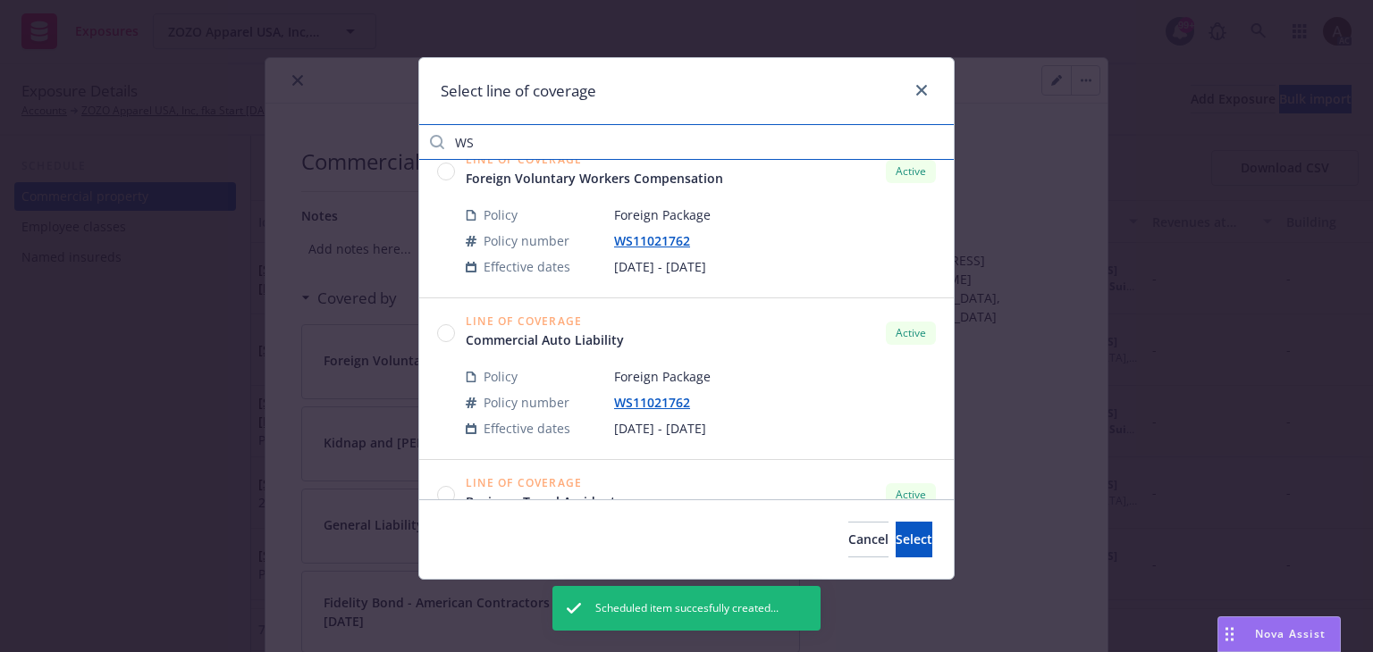
scroll to position [357, 0]
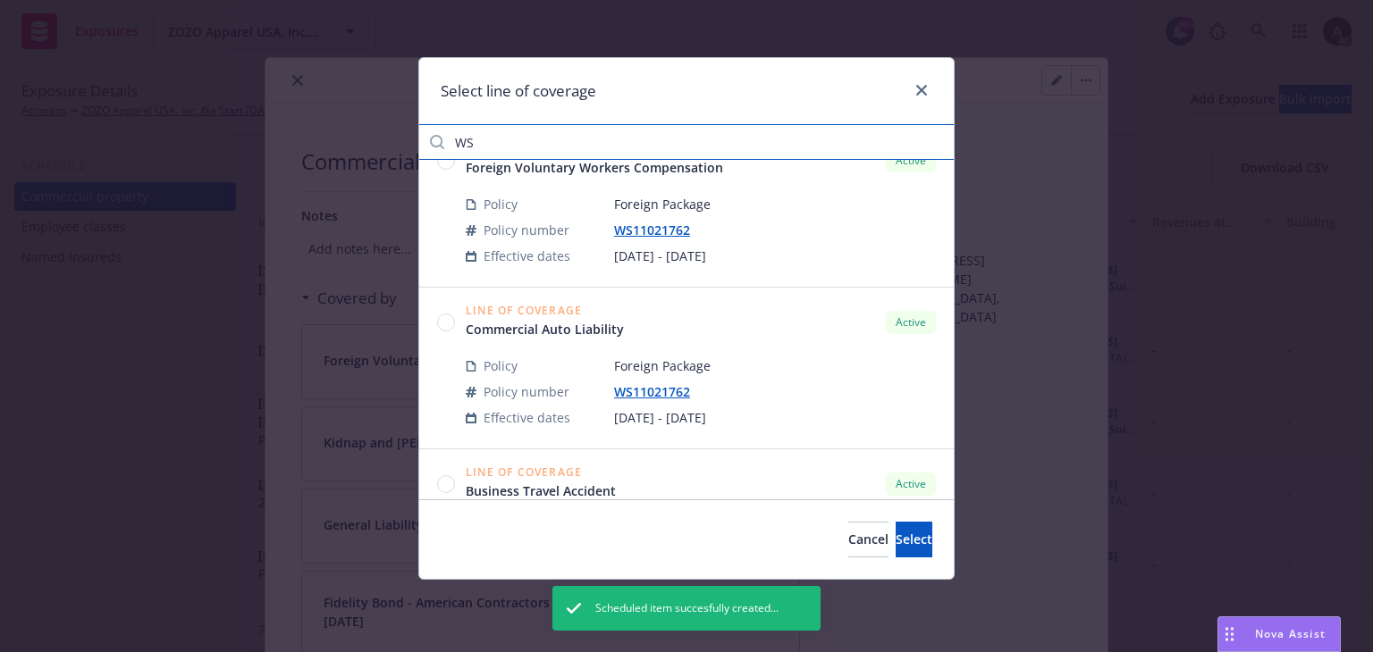
type input "WS"
click at [449, 319] on circle at bounding box center [446, 322] width 17 height 17
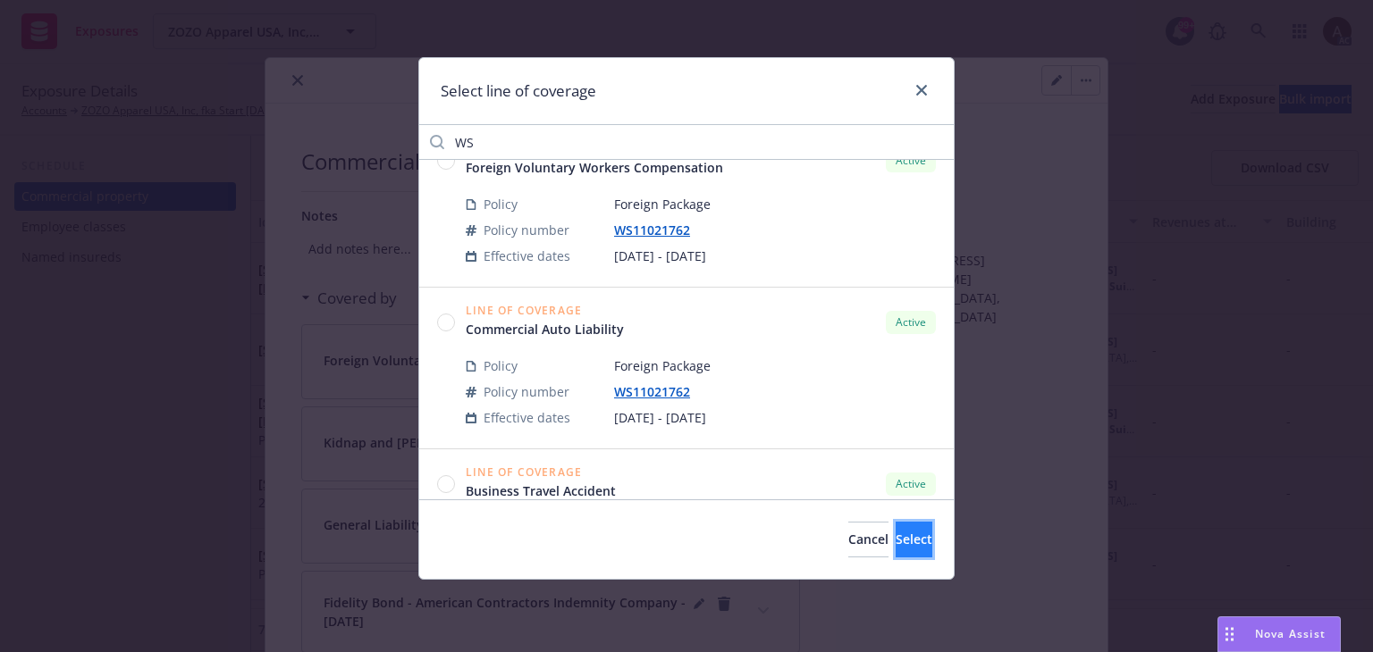
click at [895, 528] on button "Select" at bounding box center [913, 540] width 37 height 36
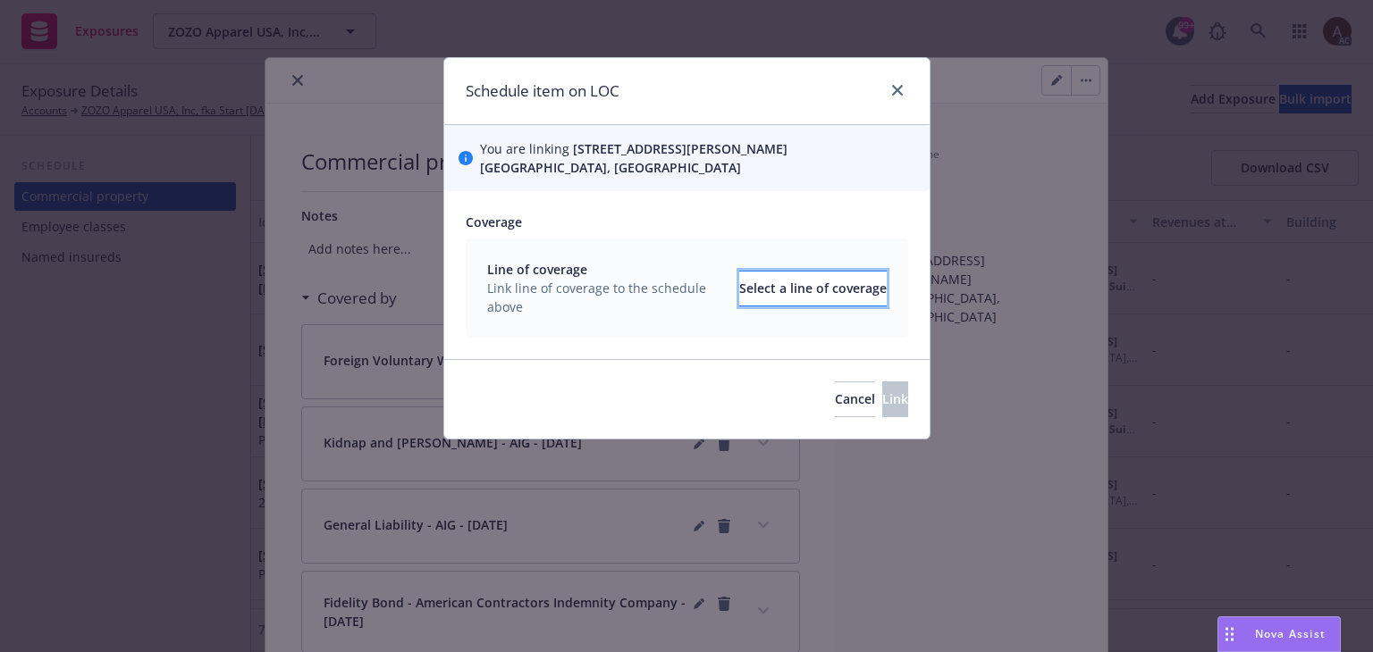
click at [765, 294] on div "Select a line of coverage" at bounding box center [812, 289] width 147 height 34
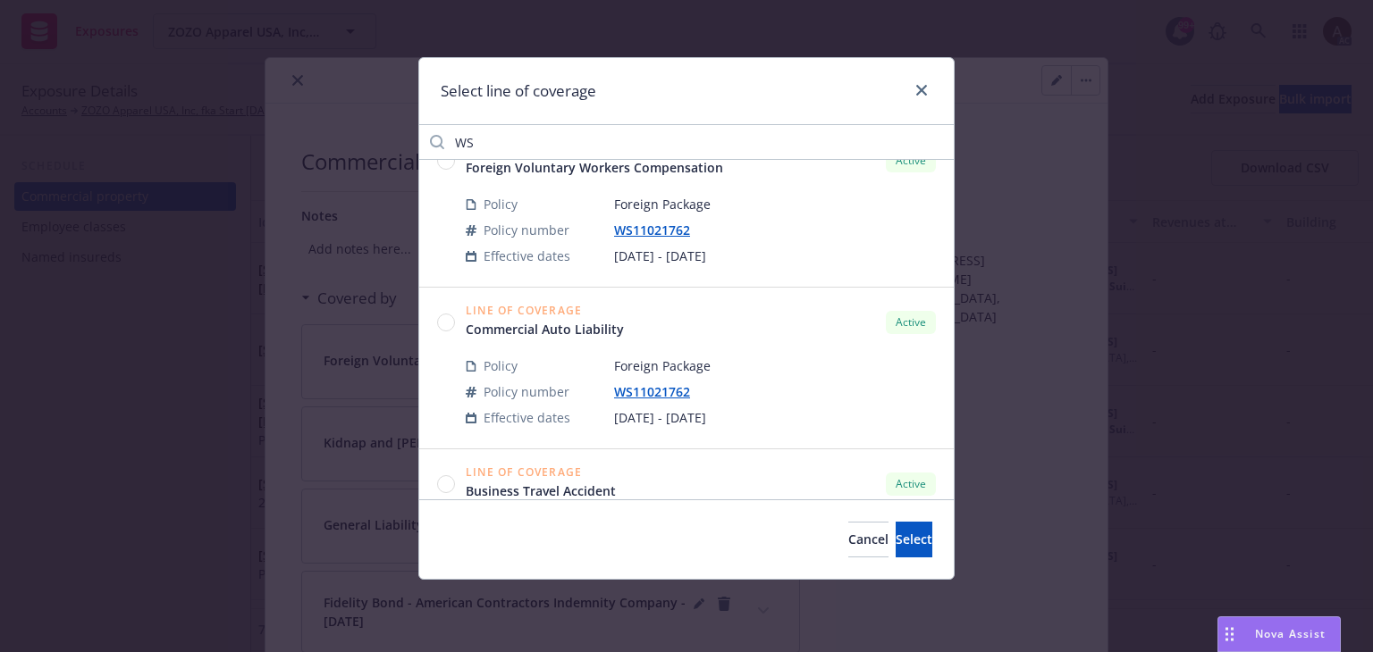
click at [447, 326] on circle at bounding box center [446, 322] width 17 height 17
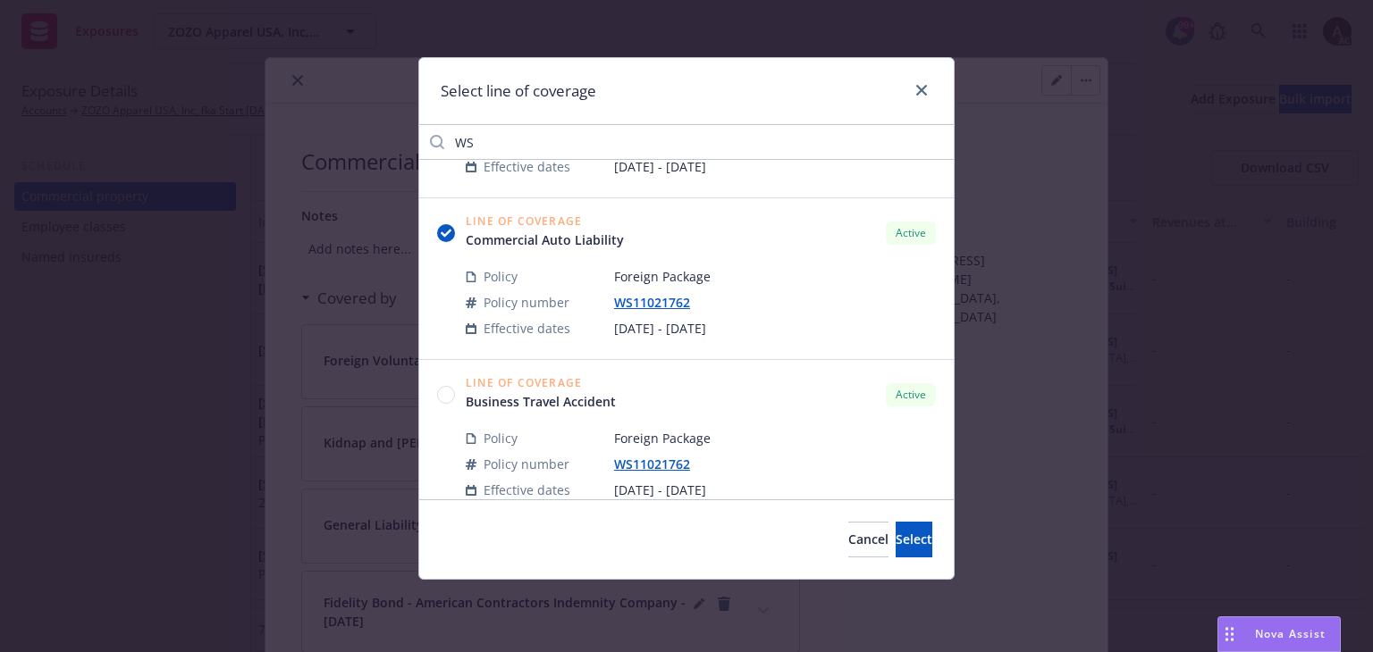
scroll to position [483, 0]
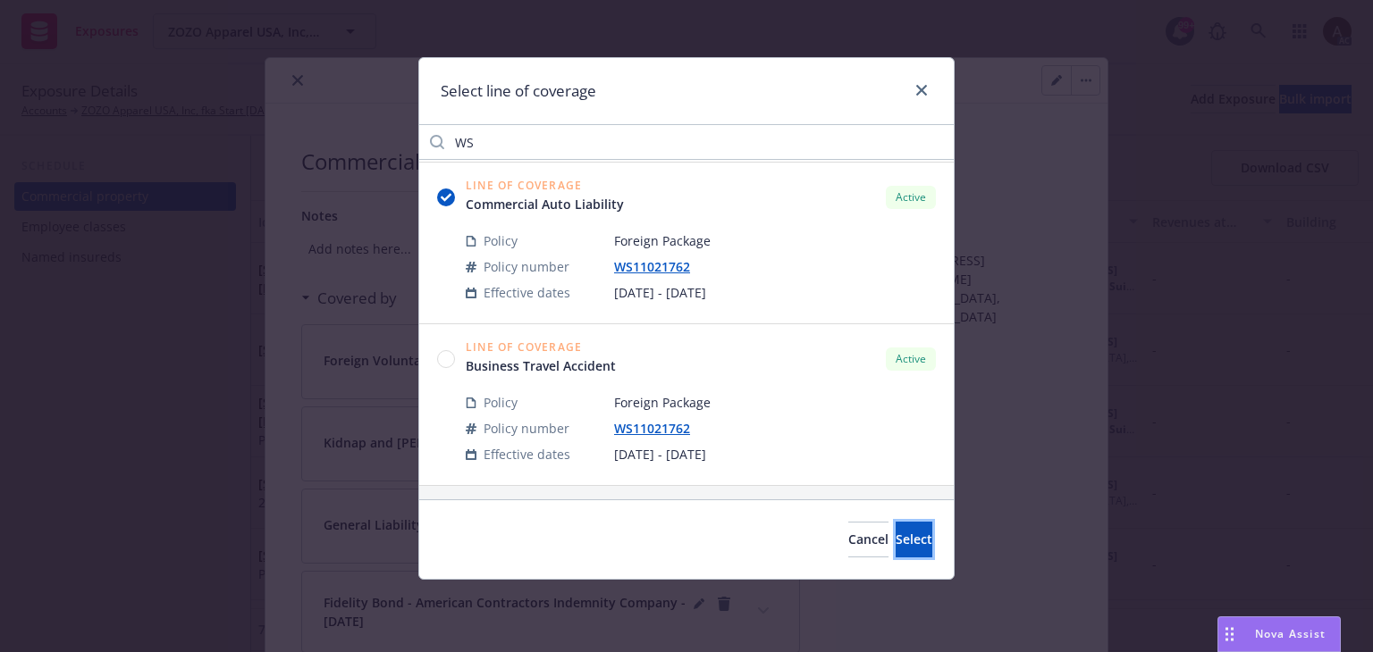
click at [895, 533] on span "Select" at bounding box center [913, 539] width 37 height 17
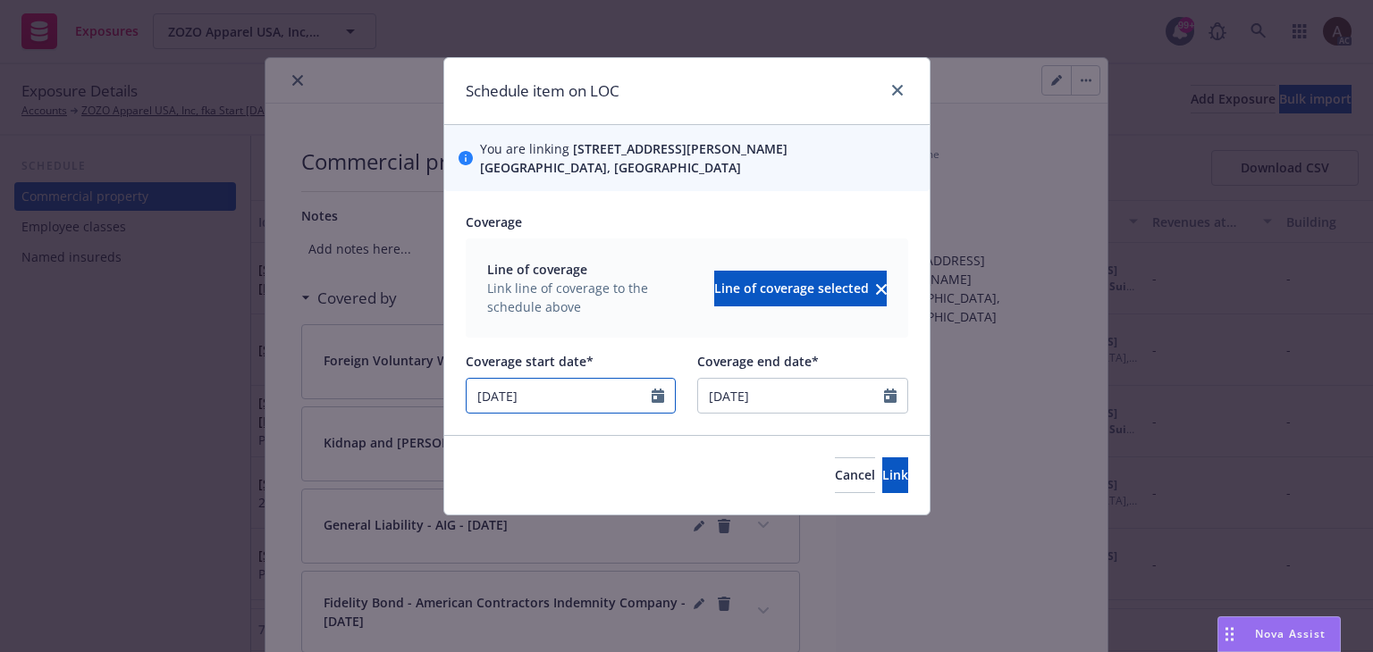
drag, startPoint x: 597, startPoint y: 401, endPoint x: 265, endPoint y: 383, distance: 332.9
click at [273, 398] on div "Schedule item on LOC You are linking 3415 S. Sepulveda Blvd. Suite 560, Los Ang…" at bounding box center [686, 326] width 1373 height 652
type input "01/30/2025"
click at [882, 474] on span "Link" at bounding box center [895, 474] width 26 height 17
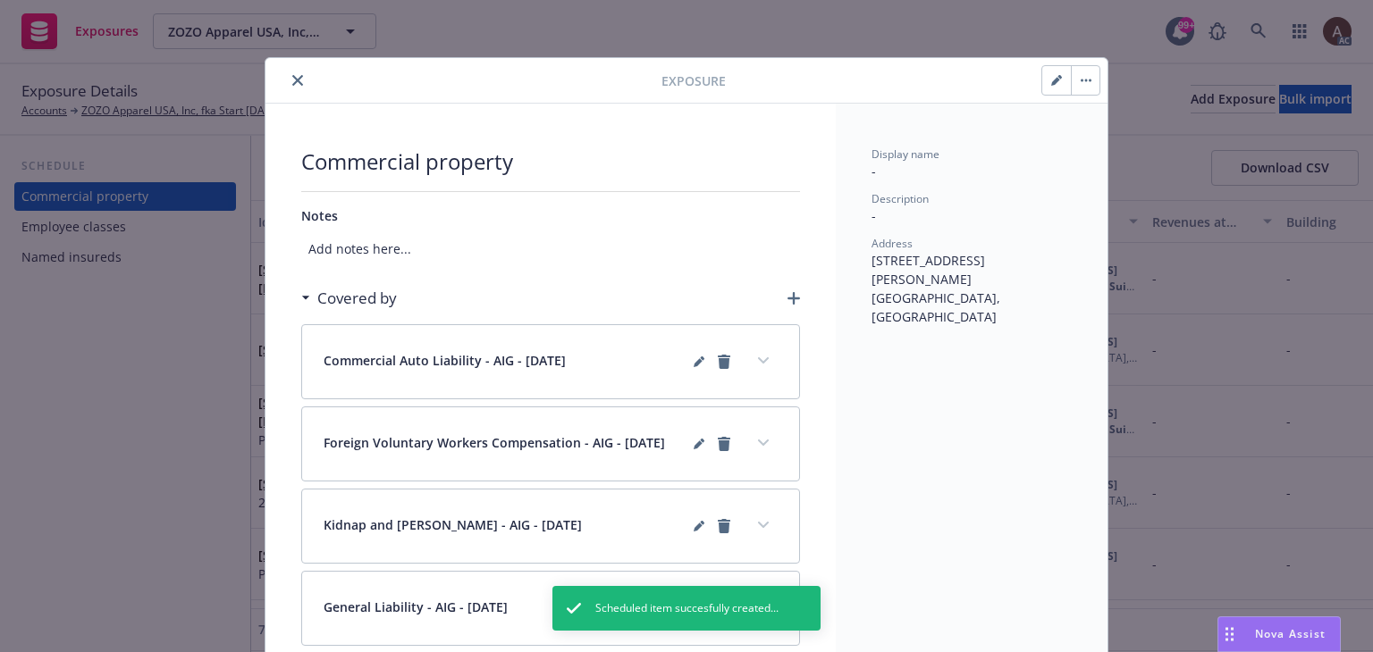
click at [789, 298] on icon "button" at bounding box center [793, 298] width 13 height 13
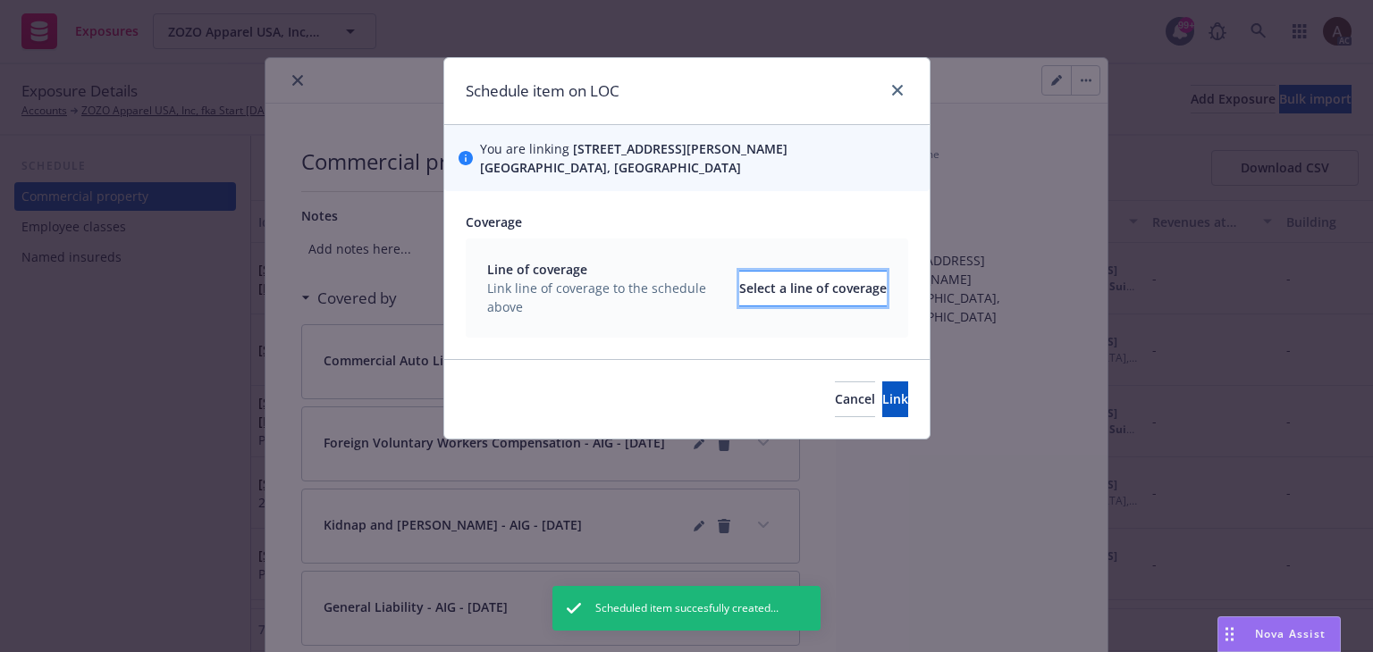
click at [765, 286] on div "Select a line of coverage" at bounding box center [812, 289] width 147 height 34
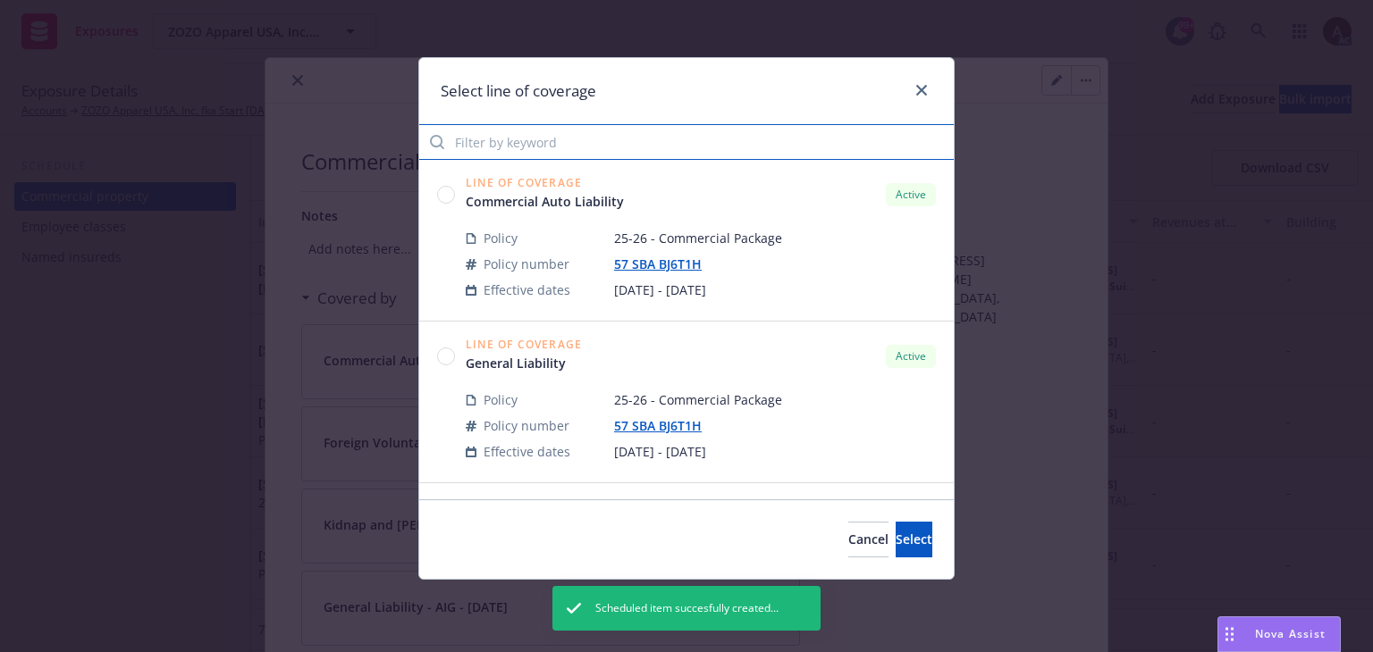
click at [560, 147] on input "Filter by keyword" at bounding box center [686, 142] width 534 height 36
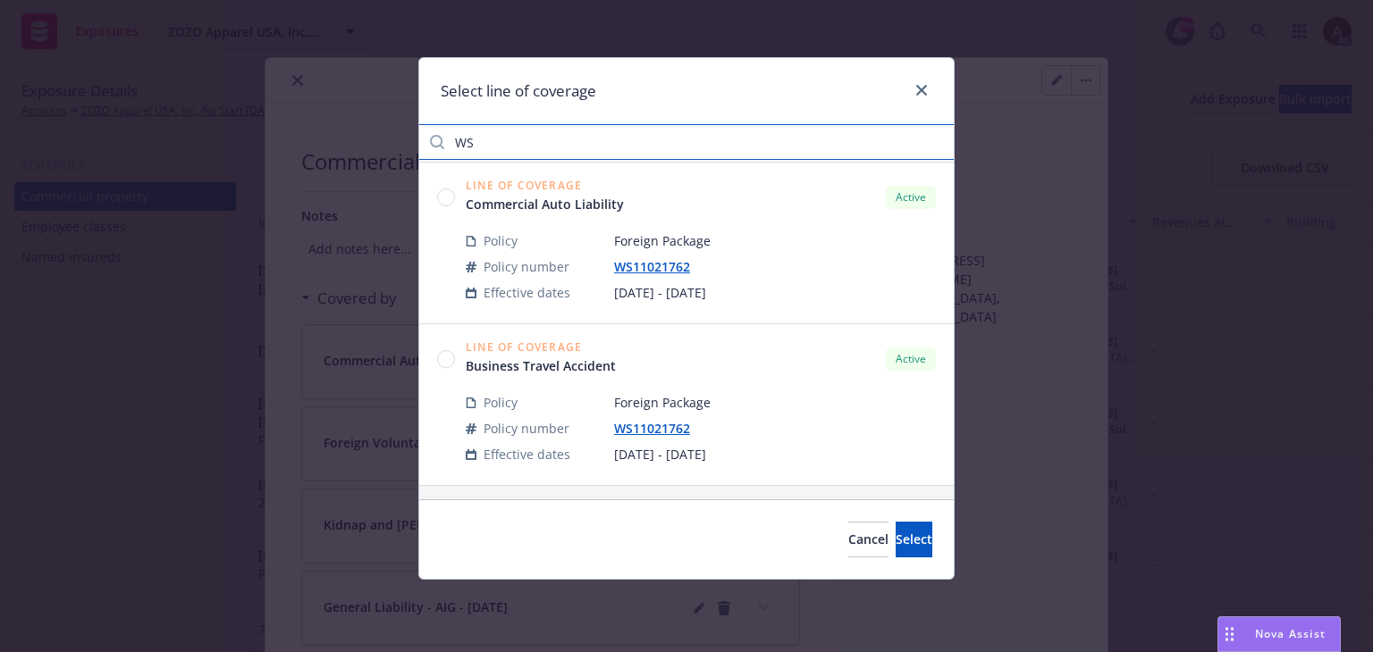
type input "WS"
click at [449, 358] on circle at bounding box center [446, 358] width 17 height 17
click at [895, 537] on span "Select" at bounding box center [913, 539] width 37 height 17
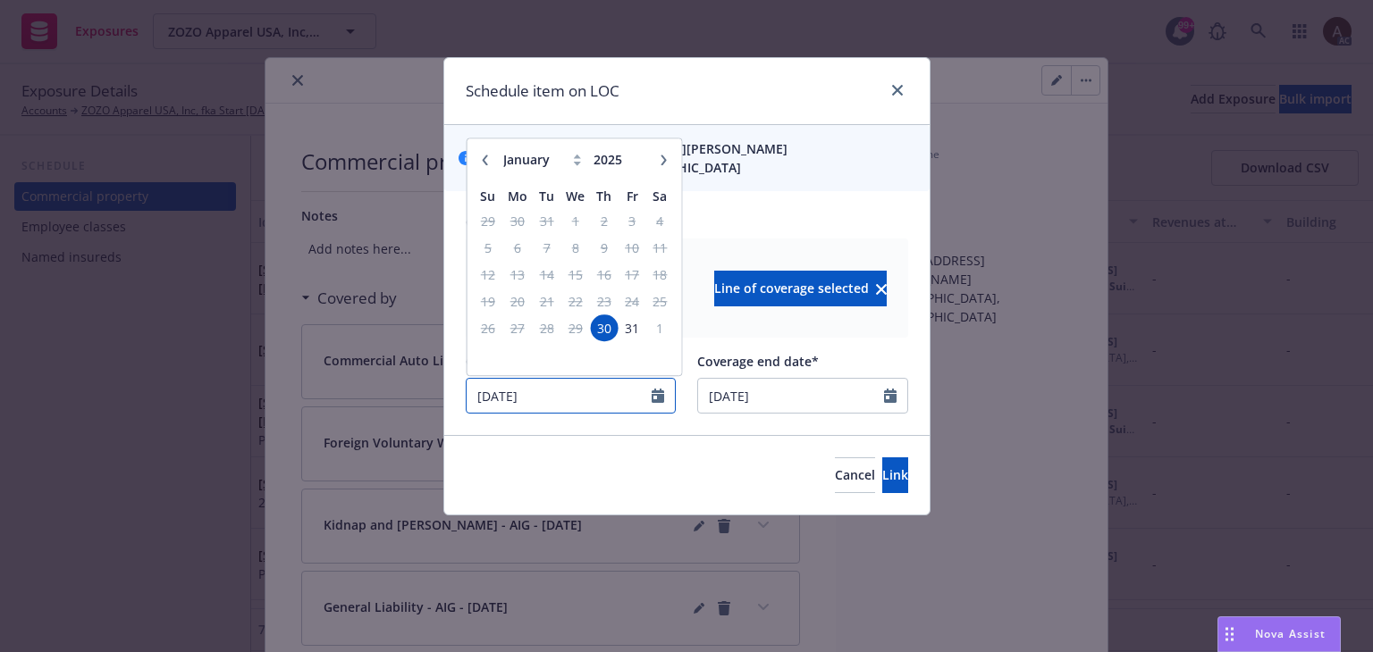
drag, startPoint x: 622, startPoint y: 391, endPoint x: 343, endPoint y: 399, distance: 279.0
click at [343, 399] on div "Schedule item on LOC You are linking 3415 S. Sepulveda Blvd. Suite 560, Los Ang…" at bounding box center [686, 326] width 1373 height 652
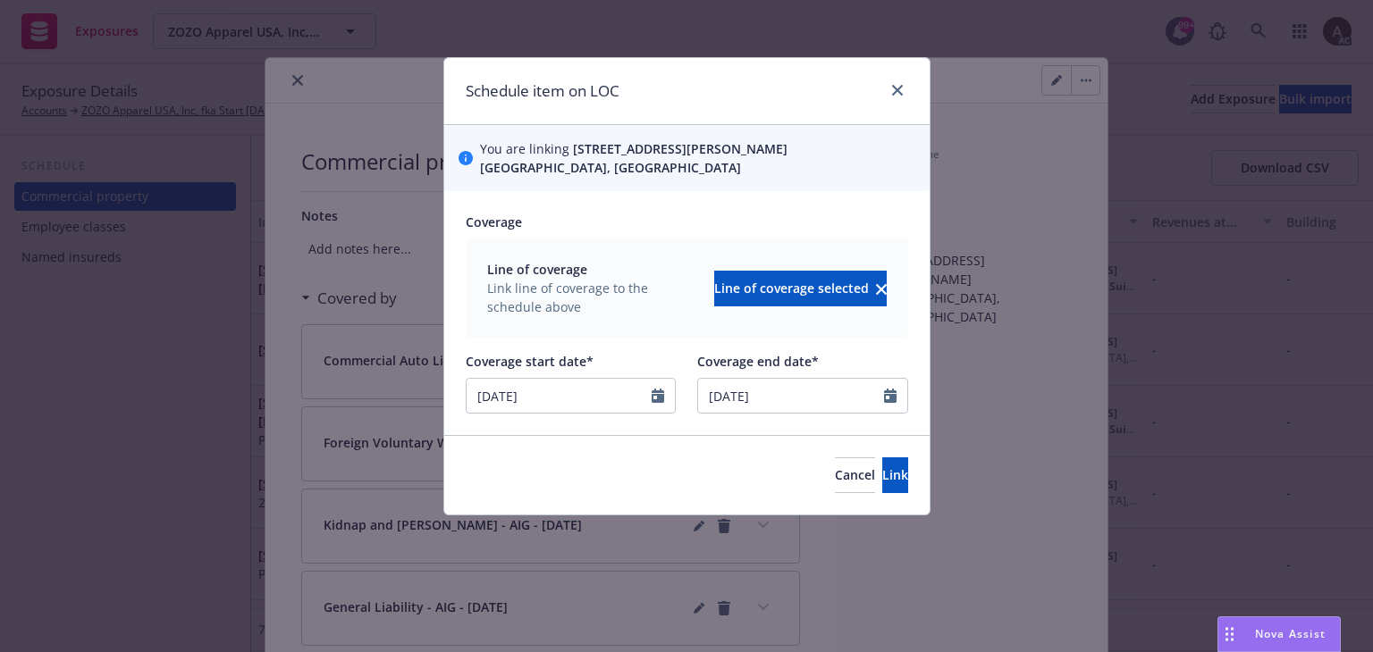
type input "08/15/2025"
click at [847, 215] on div "Coverage" at bounding box center [687, 222] width 442 height 19
click at [882, 469] on span "Link" at bounding box center [895, 474] width 26 height 17
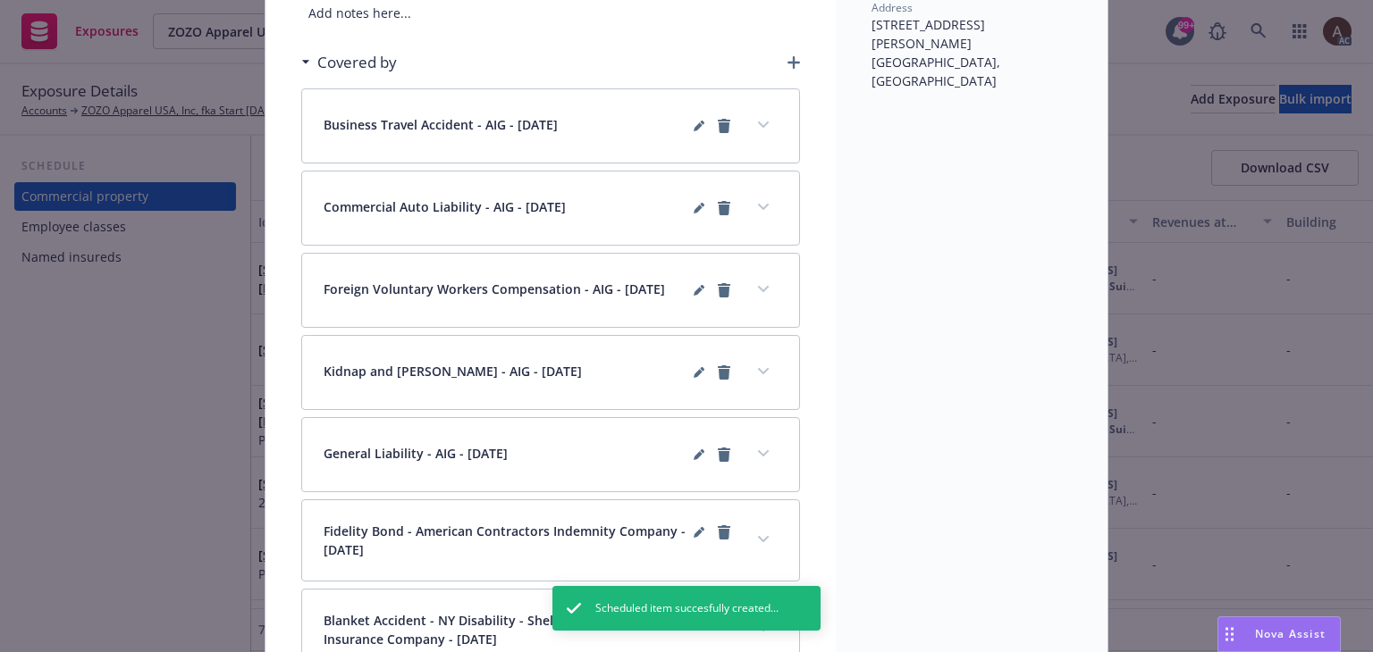
scroll to position [357, 0]
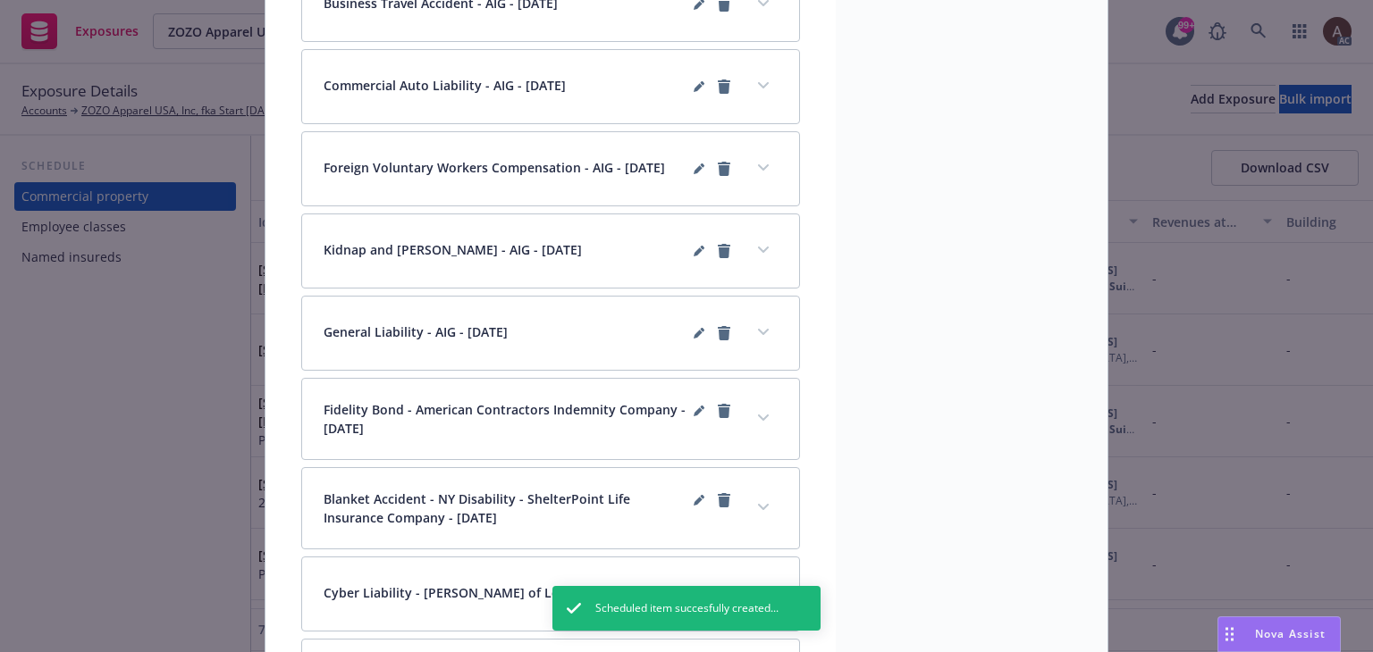
click at [38, 433] on div "Exposure Commercial property Notes Add notes here... Covered by Business Travel…" at bounding box center [686, 326] width 1373 height 652
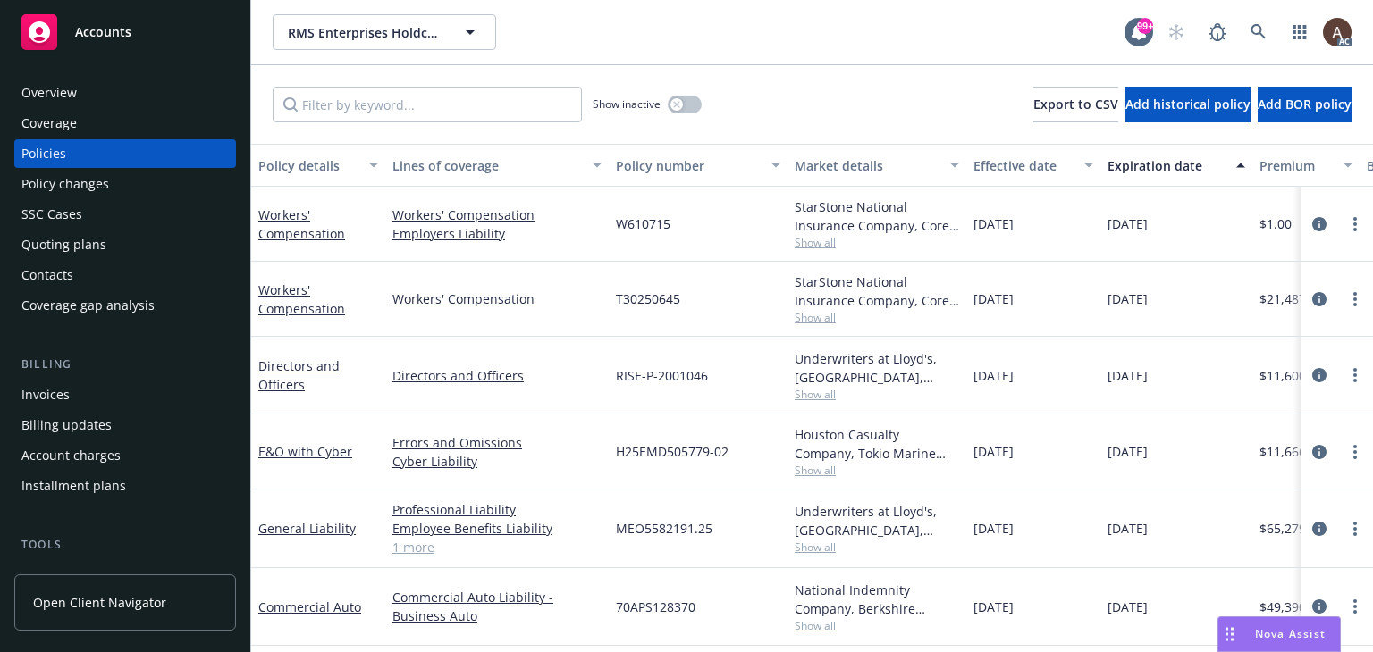
click at [103, 175] on div "Policy changes" at bounding box center [65, 184] width 88 height 29
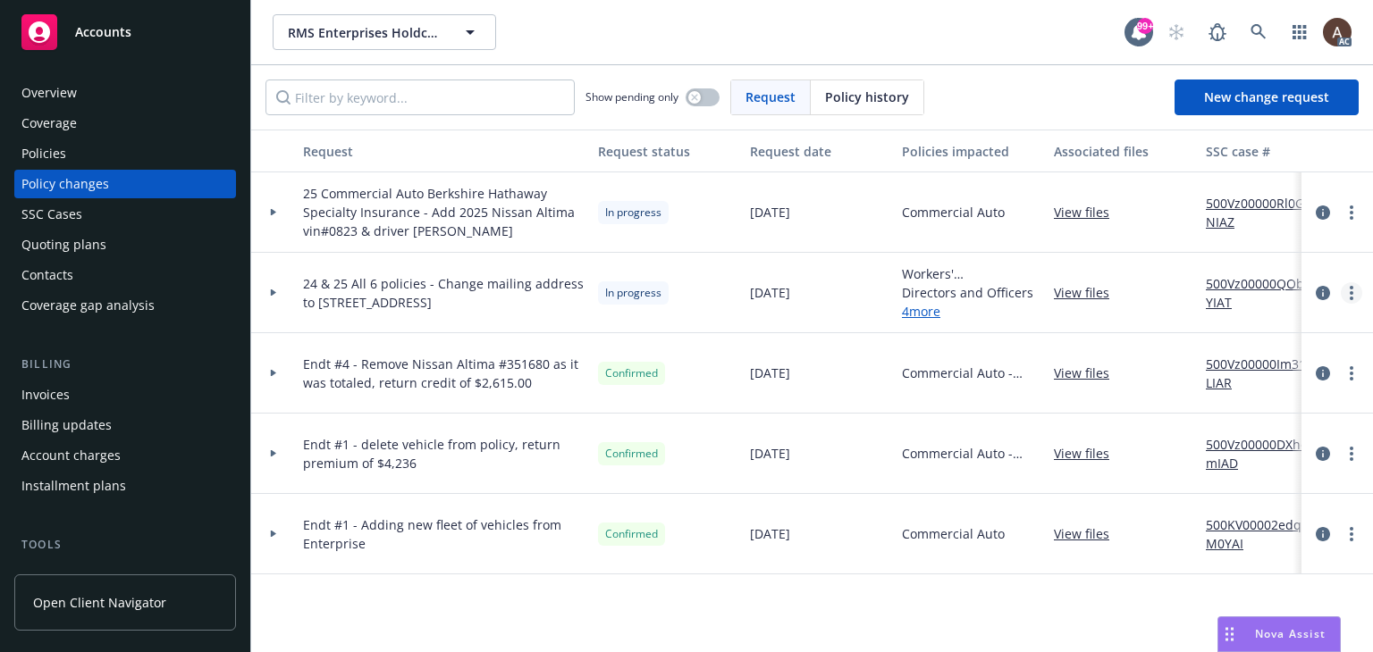
click at [1351, 286] on icon "more" at bounding box center [1351, 293] width 4 height 14
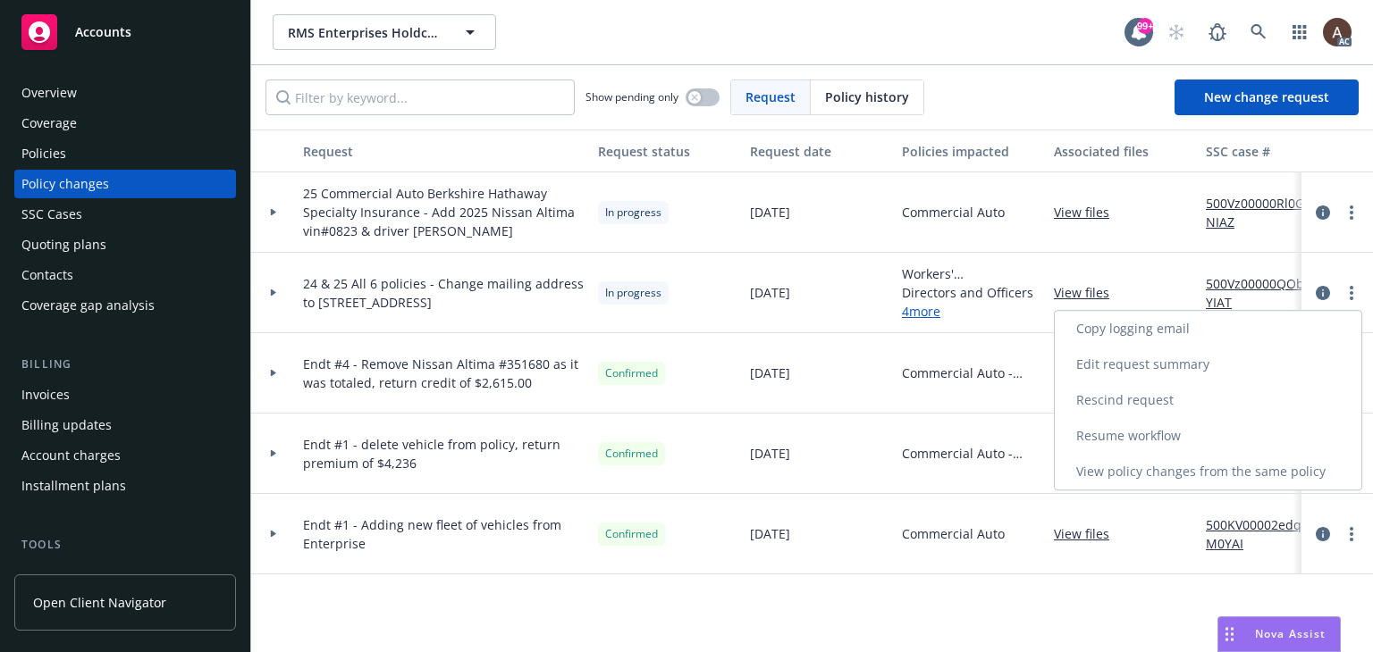
click at [1147, 324] on link "Copy logging email" at bounding box center [1208, 329] width 307 height 36
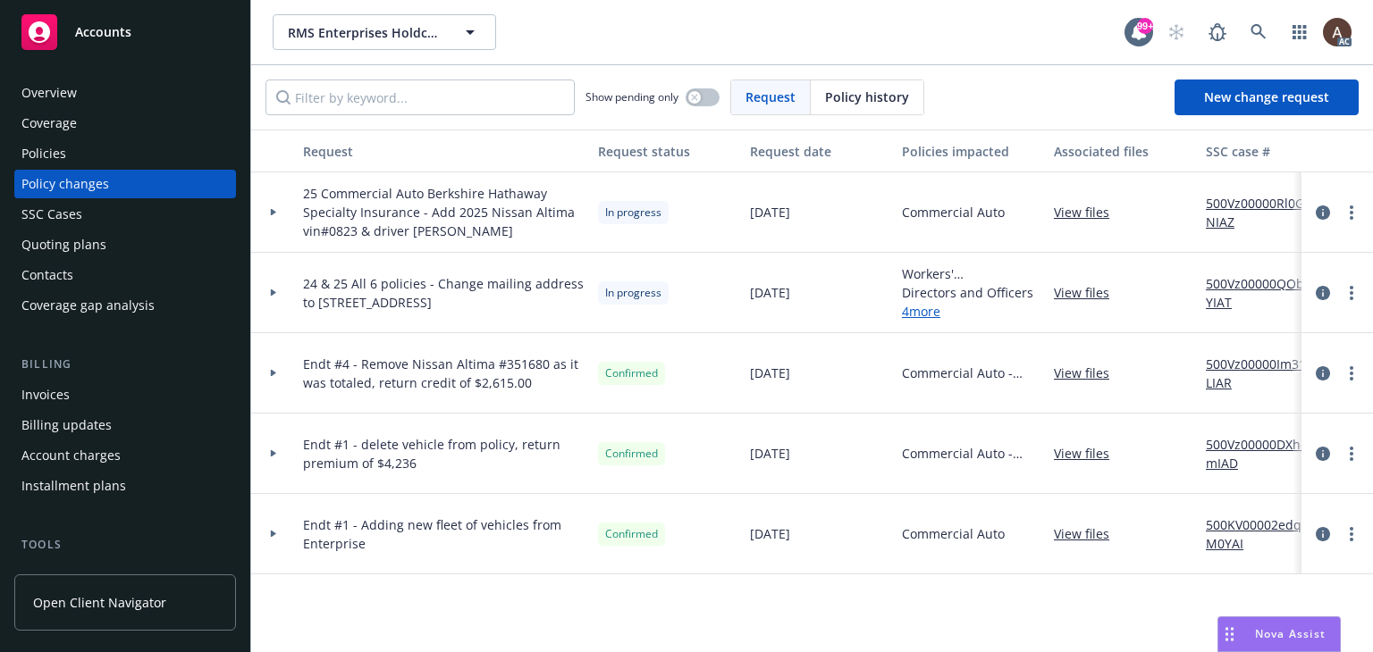
click at [97, 155] on div "Policies" at bounding box center [124, 153] width 207 height 29
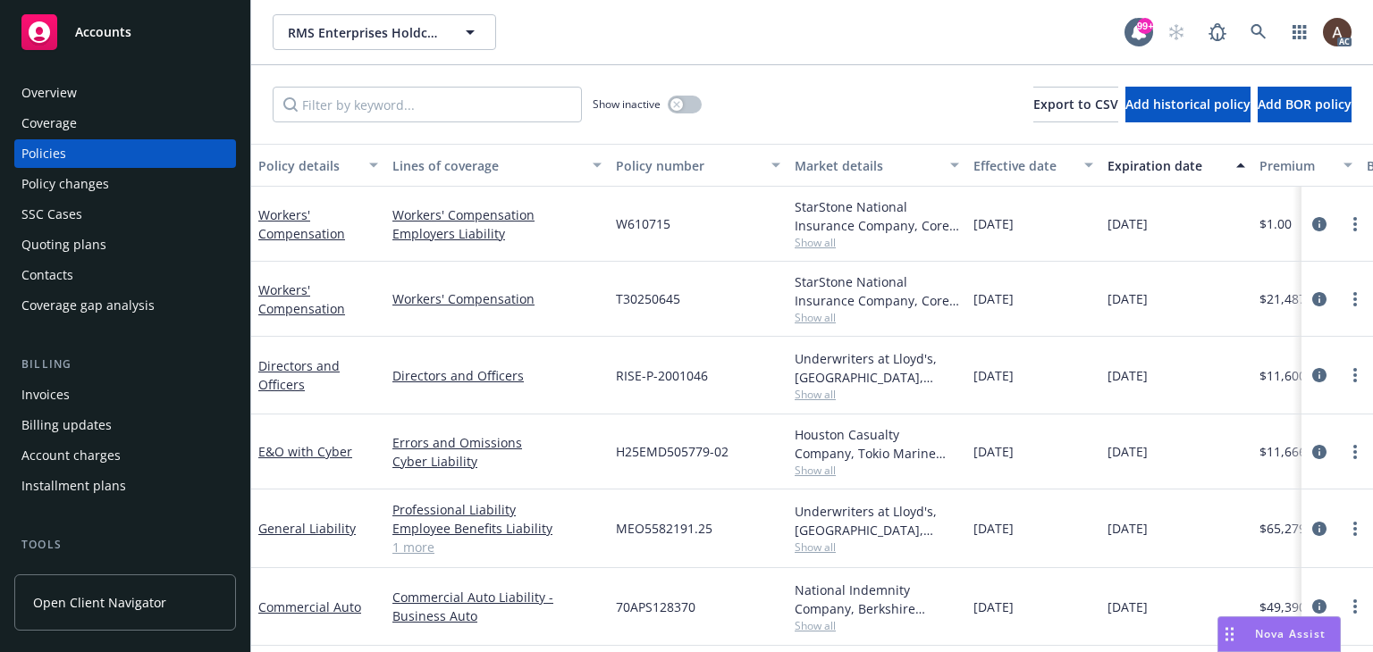
scroll to position [0, 617]
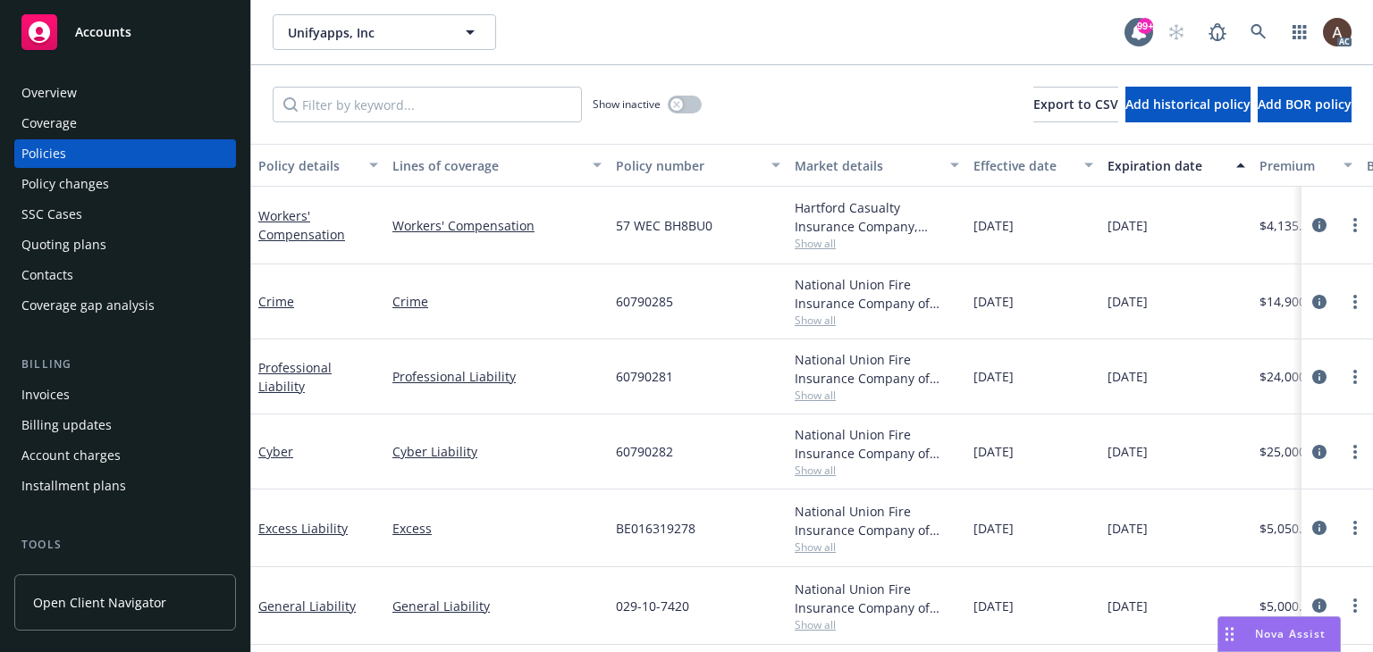
drag, startPoint x: 125, startPoint y: 190, endPoint x: 290, endPoint y: 204, distance: 165.9
click at [125, 190] on div "Policy changes" at bounding box center [124, 184] width 207 height 29
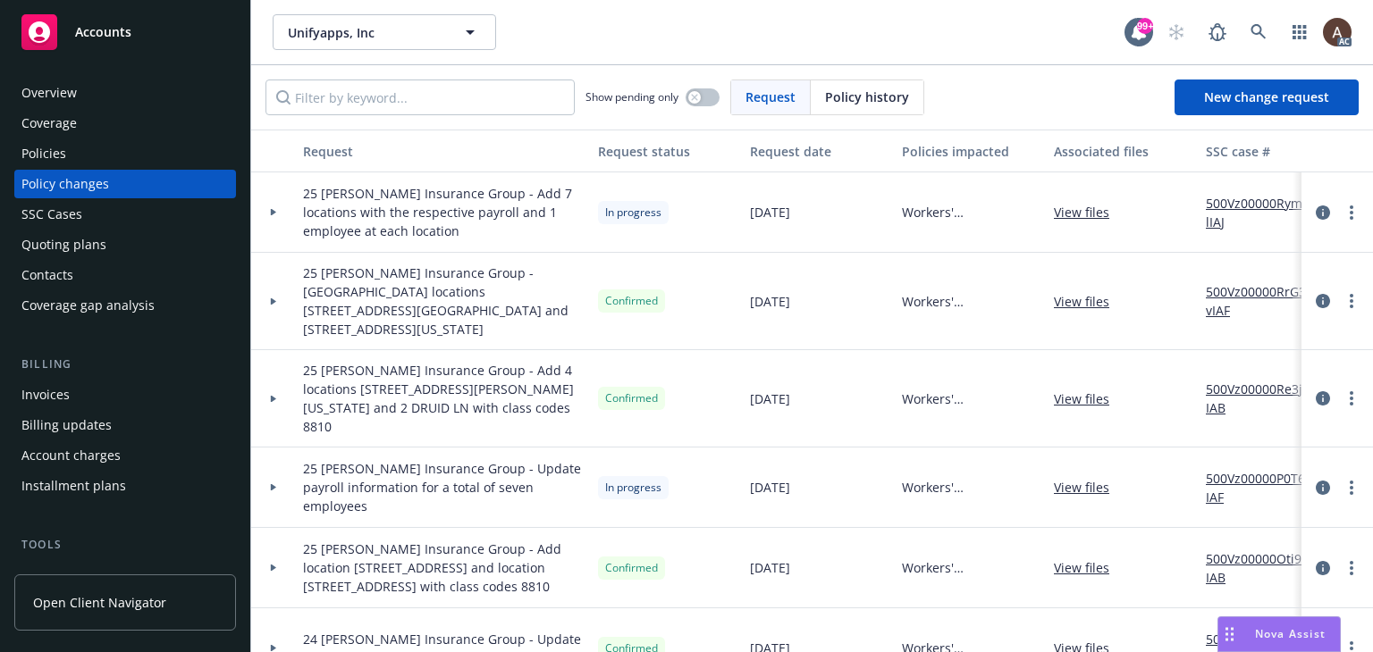
click at [272, 210] on icon at bounding box center [273, 212] width 5 height 7
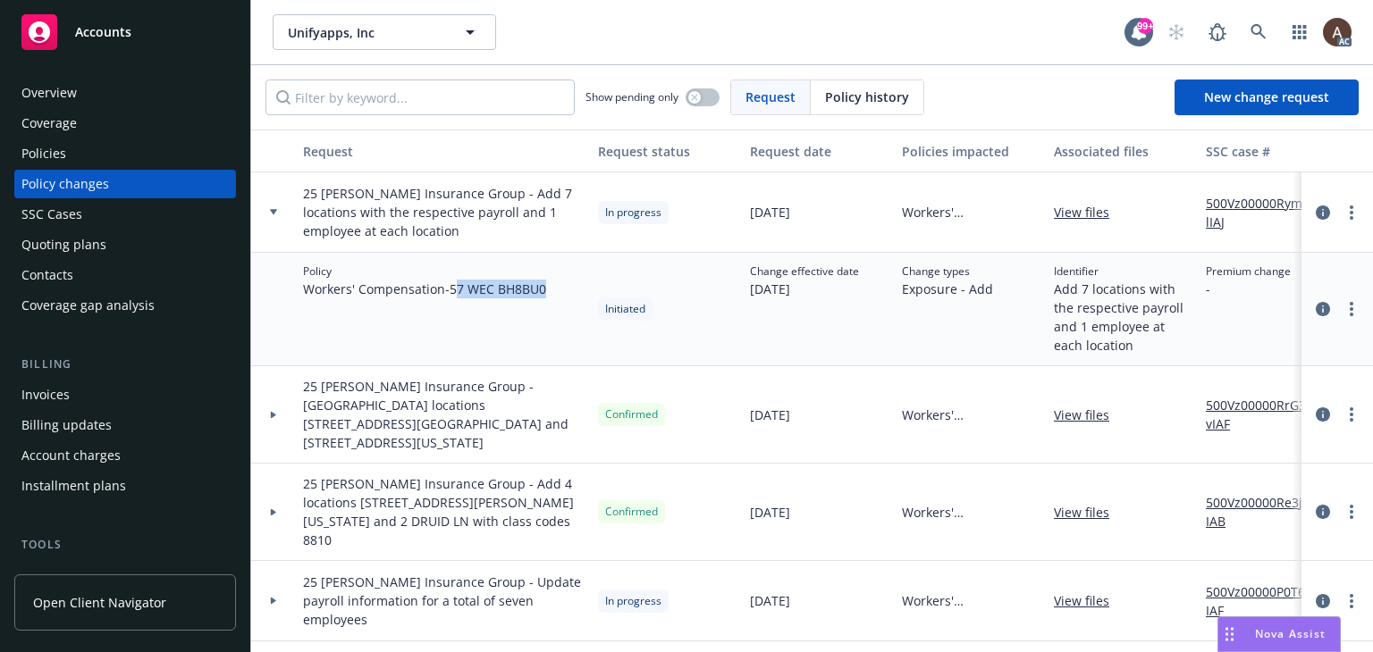
drag, startPoint x: 457, startPoint y: 289, endPoint x: 549, endPoint y: 294, distance: 92.2
click at [546, 294] on span "Workers' Compensation - 57 WEC BH8BU0" at bounding box center [424, 289] width 243 height 19
click at [464, 293] on span "Workers' Compensation - 57 WEC BH8BU0" at bounding box center [424, 289] width 243 height 19
drag, startPoint x: 452, startPoint y: 288, endPoint x: 550, endPoint y: 287, distance: 97.4
click at [550, 287] on div "Policy Workers' Compensation - 57 WEC BH8BU0" at bounding box center [443, 309] width 295 height 113
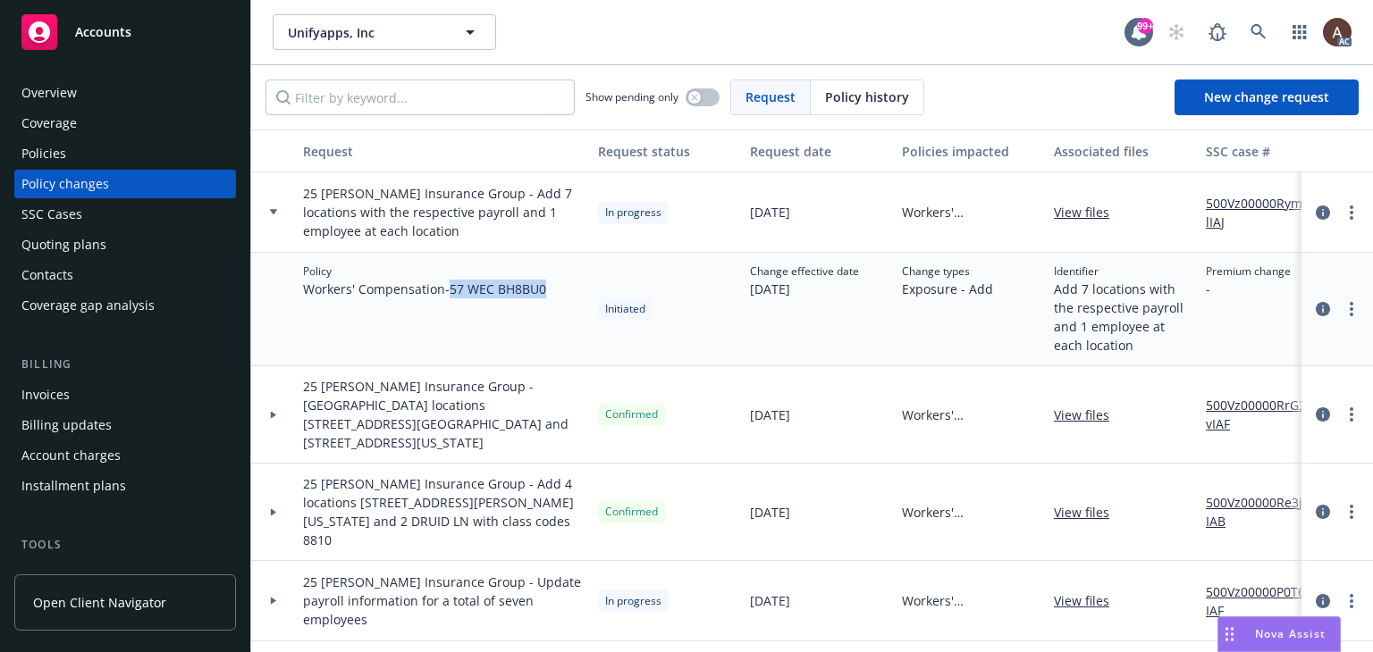
copy span "57 WEC BH8BU0"
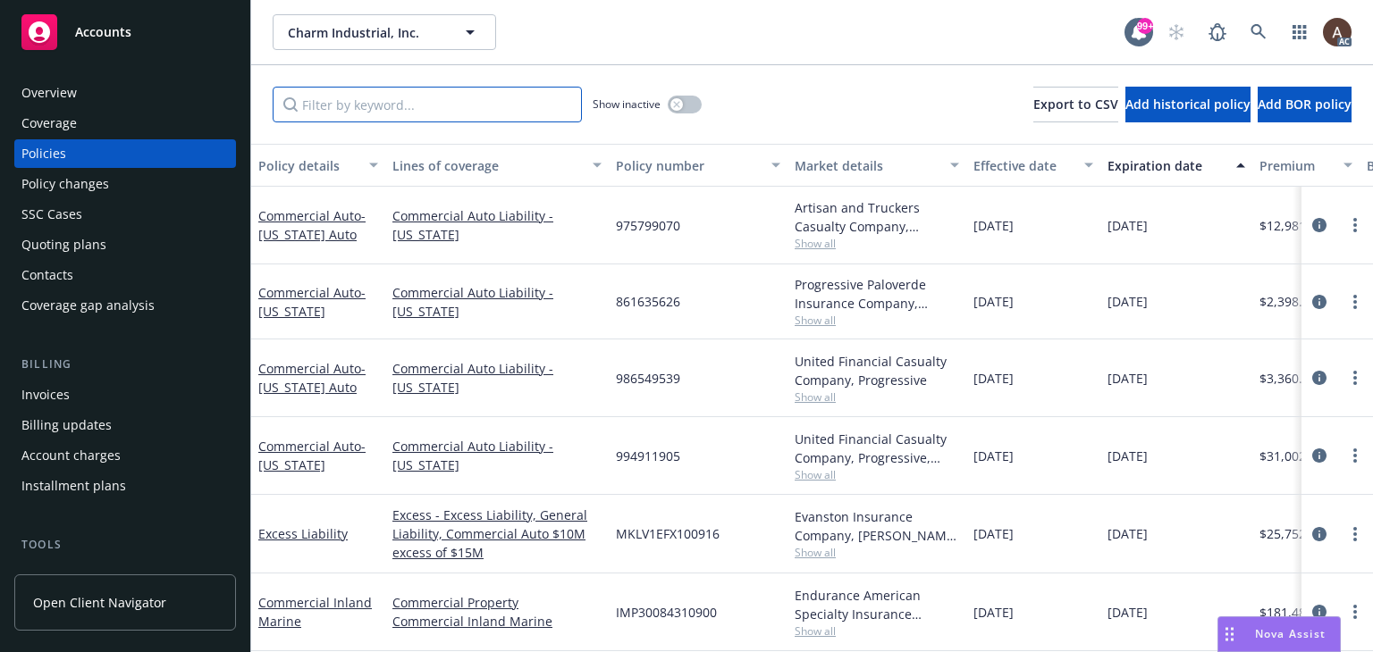
click at [452, 106] on input "Filter by keyword..." at bounding box center [427, 105] width 309 height 36
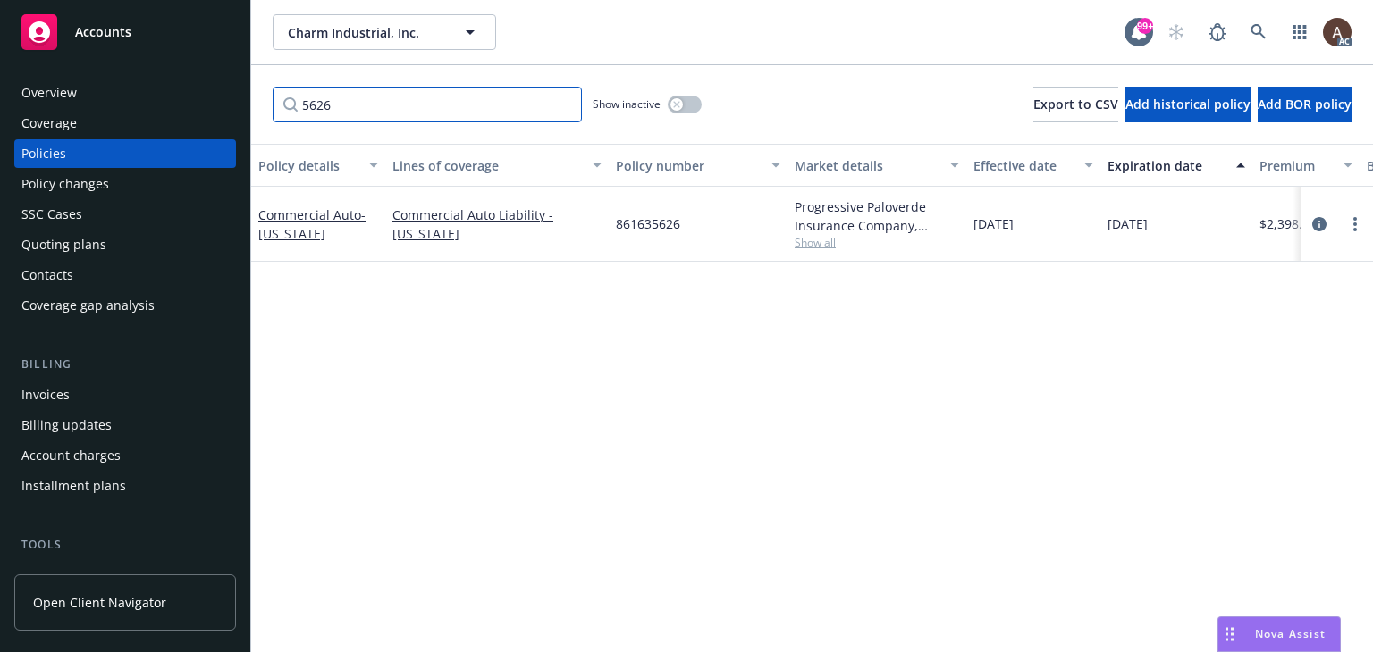
type input "5626"
click at [696, 377] on div "Policy details Lines of coverage Policy number Market details Effective date Ex…" at bounding box center [812, 398] width 1122 height 508
drag, startPoint x: 1319, startPoint y: 223, endPoint x: 1298, endPoint y: 223, distance: 21.4
click at [1319, 223] on icon "circleInformation" at bounding box center [1319, 224] width 14 height 14
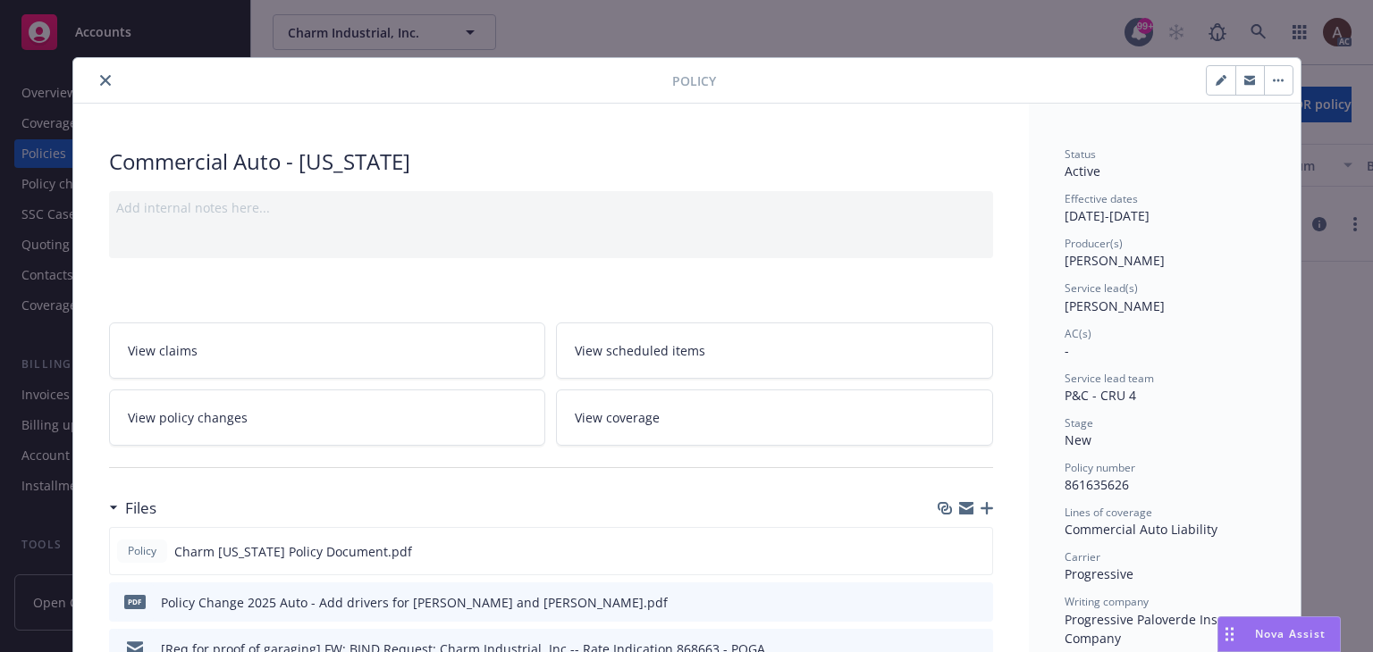
click at [100, 80] on icon "close" at bounding box center [105, 80] width 11 height 11
